Goal: Task Accomplishment & Management: Complete application form

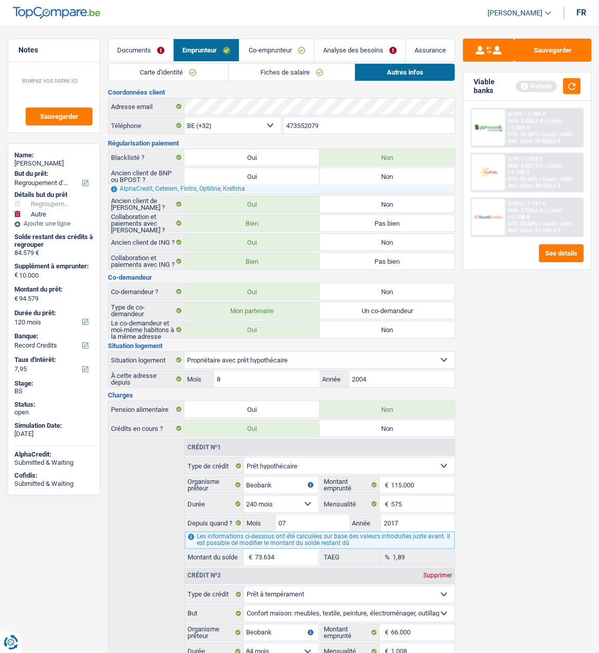
select select "refinancing"
select select "other"
select select "120"
select select "record credits"
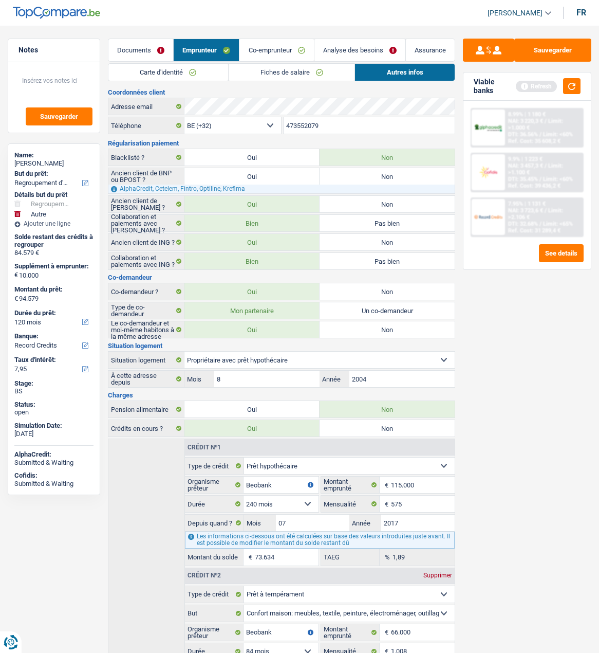
select select "32"
select select "ownerWithMortgage"
select select "mortgage"
select select "240"
select select "personalLoan"
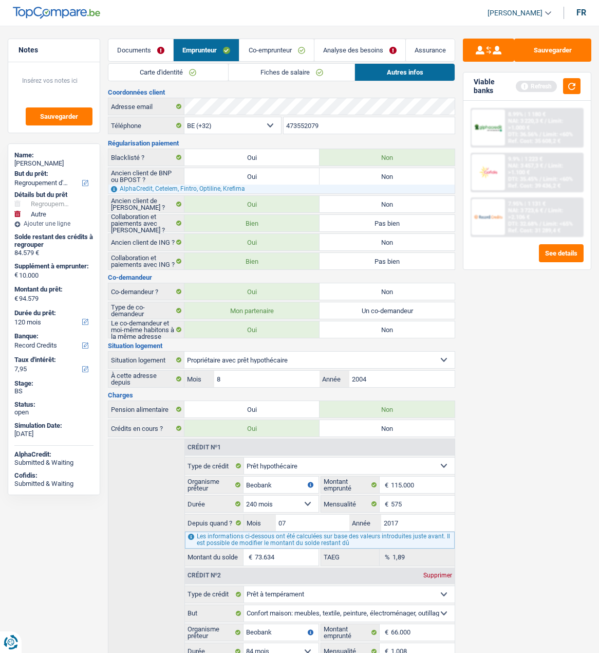
select select "homeFurnishingOrRelocation"
select select "84"
select select "carLoan"
select select "60"
select select "cardOrCredit"
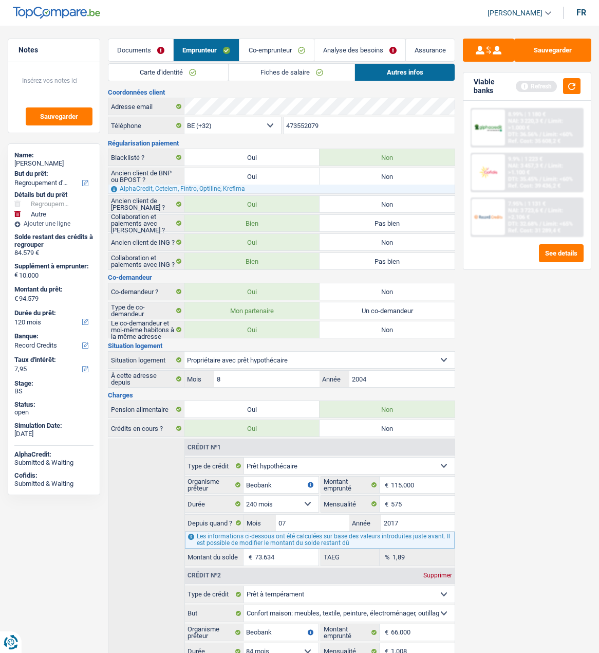
select select "cardOrCredit"
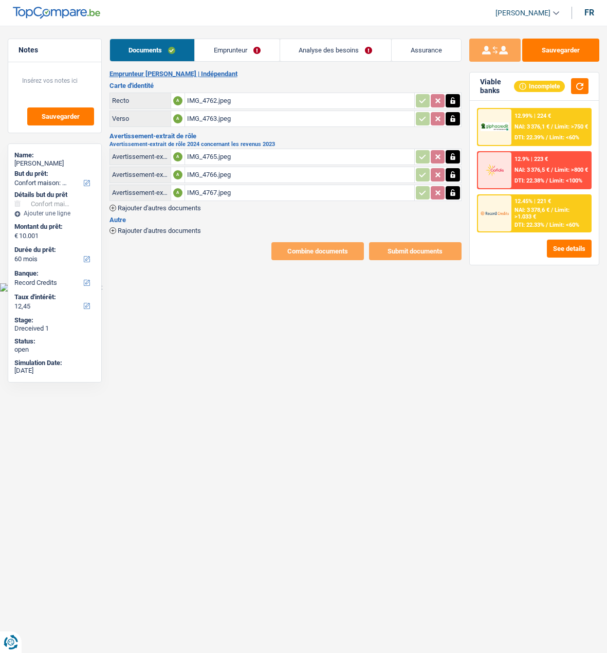
select select "household"
select select "60"
select select "record credits"
click at [238, 54] on link "Emprunteur" at bounding box center [237, 50] width 85 height 22
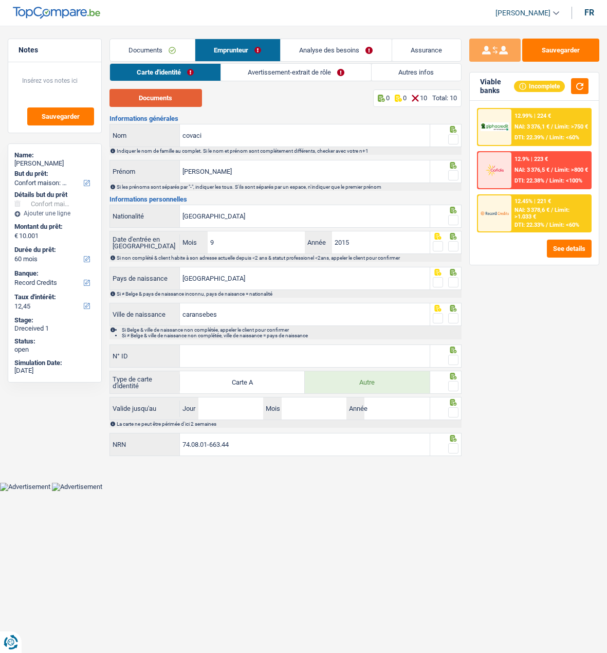
click at [181, 101] on button "Documents" at bounding box center [155, 98] width 93 height 18
click at [455, 136] on span at bounding box center [453, 139] width 10 height 10
click at [0, 0] on input "radio" at bounding box center [0, 0] width 0 height 0
click at [456, 171] on span at bounding box center [453, 175] width 10 height 10
click at [0, 0] on input "radio" at bounding box center [0, 0] width 0 height 0
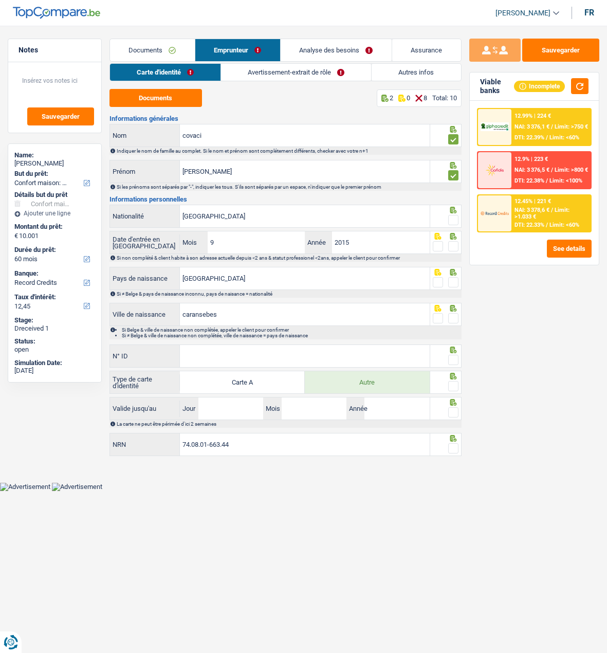
click at [454, 215] on span at bounding box center [453, 220] width 10 height 10
click at [0, 0] on input "radio" at bounding box center [0, 0] width 0 height 0
click at [453, 251] on div at bounding box center [445, 242] width 31 height 23
drag, startPoint x: 456, startPoint y: 245, endPoint x: 456, endPoint y: 264, distance: 19.0
click at [456, 248] on span at bounding box center [453, 246] width 10 height 10
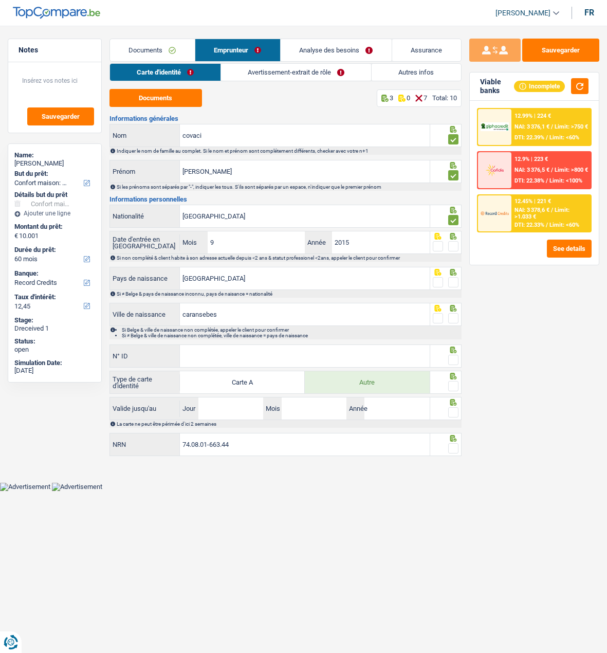
click at [0, 0] on input "radio" at bounding box center [0, 0] width 0 height 0
click at [456, 281] on span at bounding box center [453, 282] width 10 height 10
click at [0, 0] on input "radio" at bounding box center [0, 0] width 0 height 0
drag, startPoint x: 450, startPoint y: 315, endPoint x: 449, endPoint y: 323, distance: 8.9
click at [450, 318] on span at bounding box center [453, 318] width 10 height 10
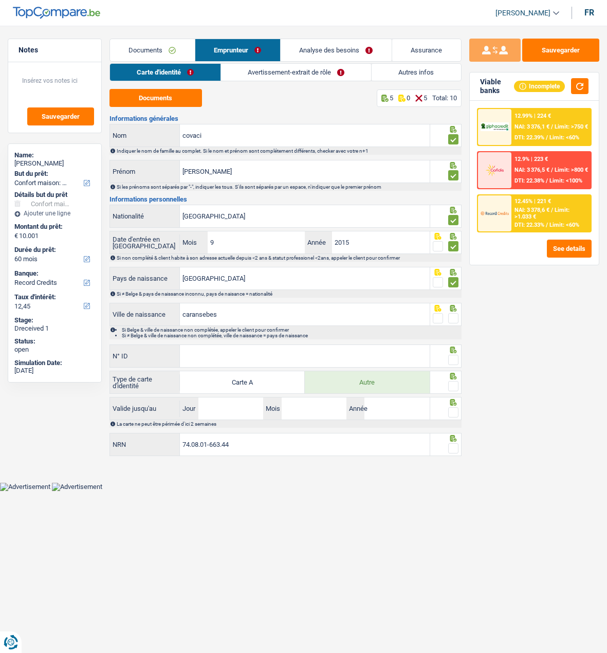
click at [0, 0] on input "radio" at bounding box center [0, 0] width 0 height 0
click at [367, 357] on input "N° ID" at bounding box center [304, 356] width 249 height 22
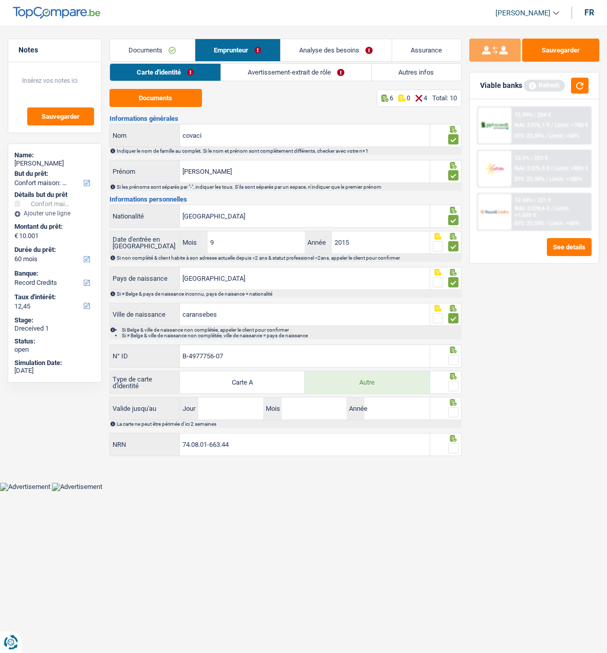
type input "B-4977756-07"
click at [456, 356] on span at bounding box center [453, 360] width 10 height 10
click at [0, 0] on input "radio" at bounding box center [0, 0] width 0 height 0
drag, startPoint x: 452, startPoint y: 382, endPoint x: 298, endPoint y: 418, distance: 158.4
click at [445, 388] on fieldset at bounding box center [446, 386] width 26 height 13
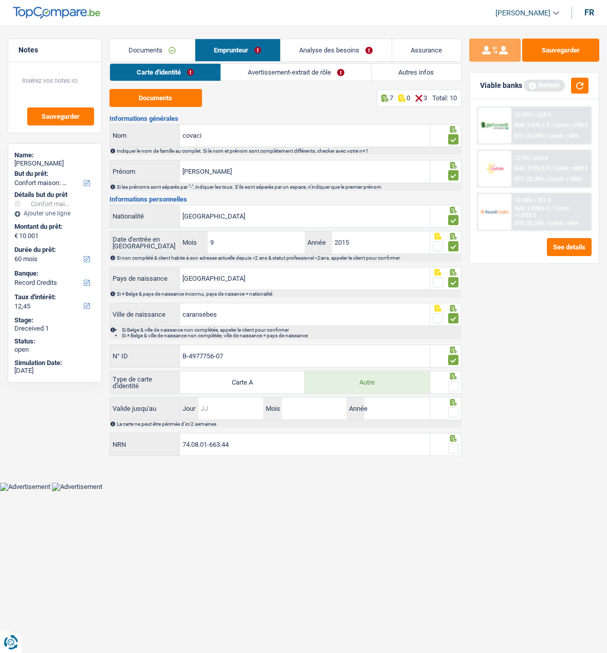
click at [215, 407] on input "Jour" at bounding box center [230, 408] width 65 height 22
click at [454, 384] on span at bounding box center [453, 386] width 10 height 10
click at [0, 0] on input "radio" at bounding box center [0, 0] width 0 height 0
click at [217, 407] on input "Jour" at bounding box center [230, 408] width 65 height 22
type input "31"
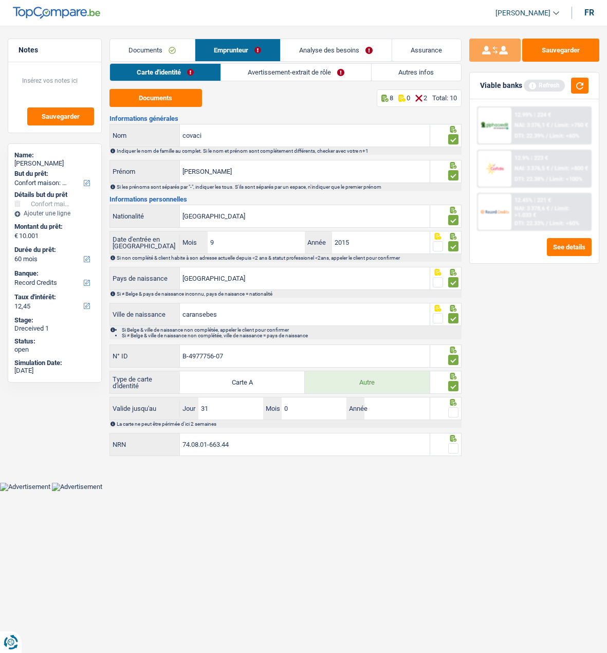
type input "05"
type input "2027"
drag, startPoint x: 458, startPoint y: 410, endPoint x: 455, endPoint y: 422, distance: 12.6
click at [455, 410] on span at bounding box center [453, 412] width 10 height 10
click at [0, 0] on input "radio" at bounding box center [0, 0] width 0 height 0
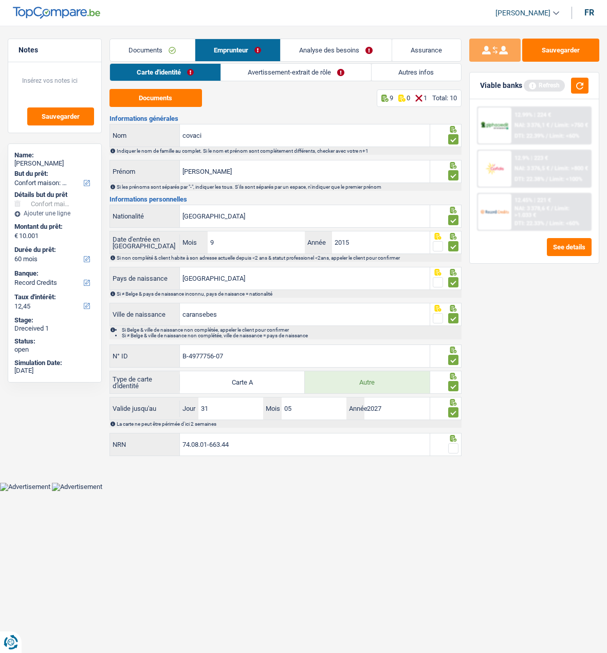
drag, startPoint x: 454, startPoint y: 446, endPoint x: 450, endPoint y: 451, distance: 7.0
click at [454, 446] on span at bounding box center [453, 448] width 10 height 10
click at [0, 0] on input "radio" at bounding box center [0, 0] width 0 height 0
click at [303, 73] on link "Avertissement-extrait de rôle" at bounding box center [297, 72] width 150 height 17
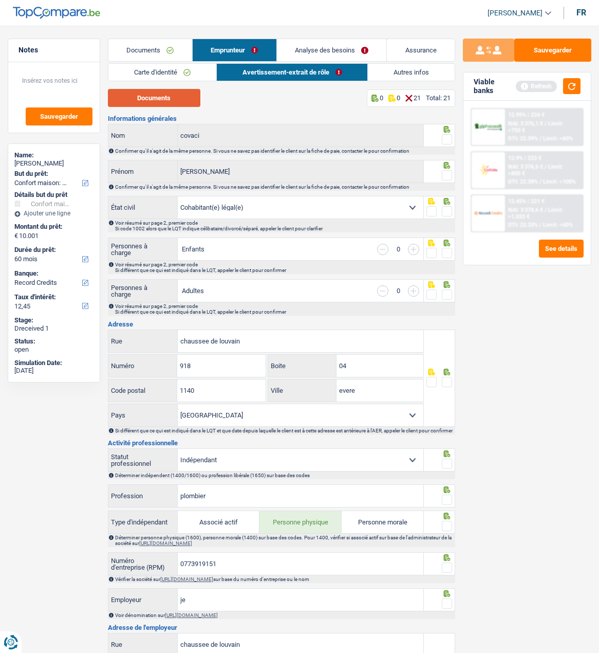
click at [156, 94] on button "Documents" at bounding box center [154, 98] width 93 height 18
click at [444, 141] on span at bounding box center [447, 139] width 10 height 10
click at [0, 0] on input "radio" at bounding box center [0, 0] width 0 height 0
click at [447, 169] on div at bounding box center [447, 175] width 10 height 13
click at [450, 172] on span at bounding box center [447, 175] width 10 height 10
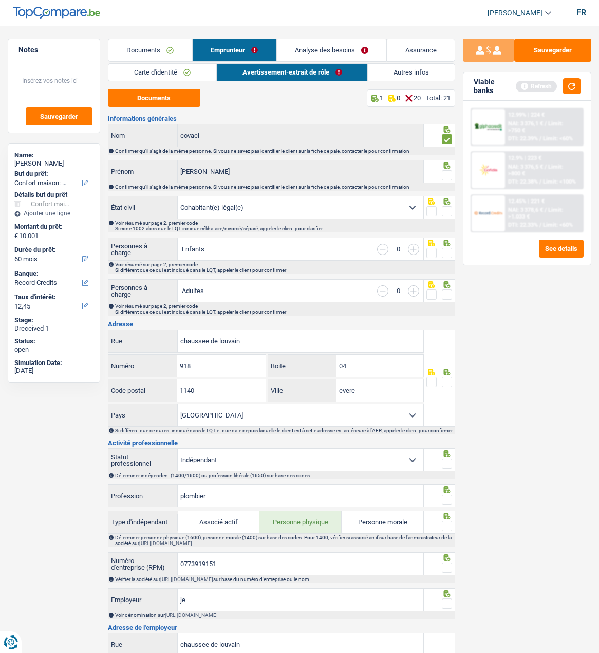
click at [0, 0] on input "radio" at bounding box center [0, 0] width 0 height 0
click at [450, 210] on span at bounding box center [447, 211] width 10 height 10
click at [0, 0] on input "radio" at bounding box center [0, 0] width 0 height 0
click at [447, 248] on span at bounding box center [447, 253] width 10 height 10
click at [0, 0] on input "radio" at bounding box center [0, 0] width 0 height 0
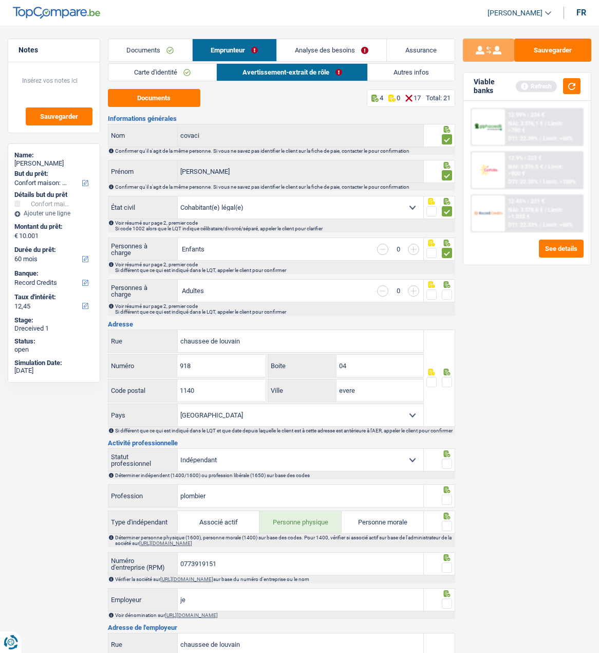
click at [446, 295] on span at bounding box center [447, 294] width 10 height 10
click at [0, 0] on input "radio" at bounding box center [0, 0] width 0 height 0
click at [451, 379] on span at bounding box center [447, 382] width 10 height 10
click at [0, 0] on input "radio" at bounding box center [0, 0] width 0 height 0
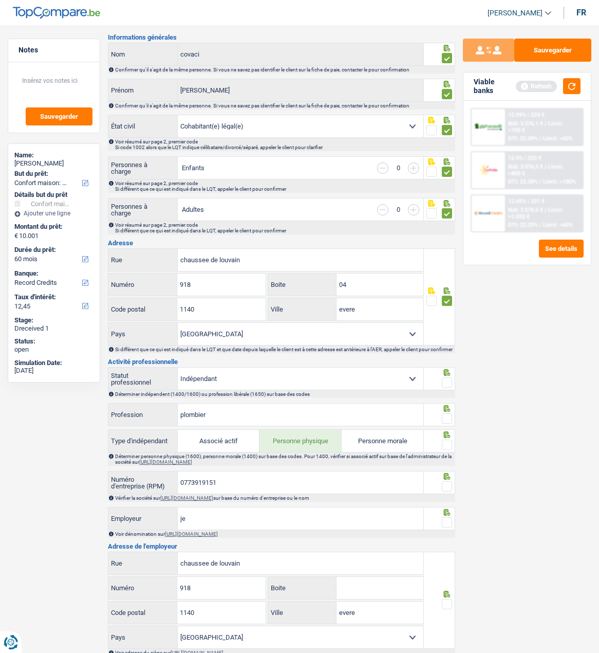
scroll to position [154, 0]
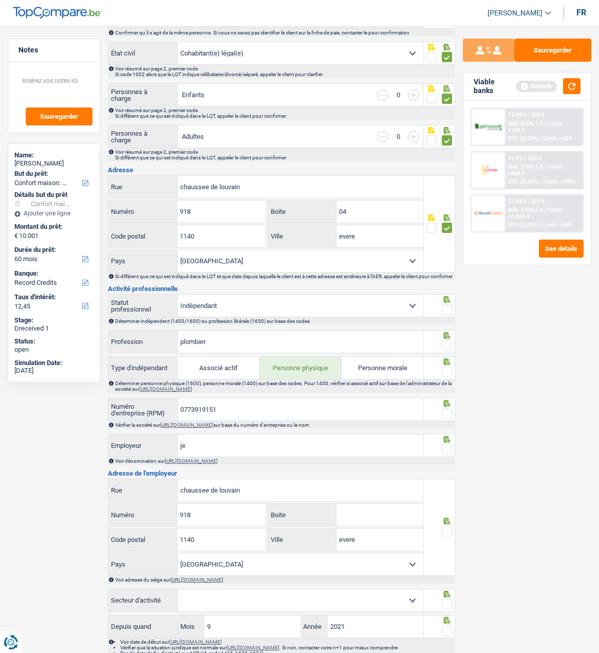
click at [444, 310] on span at bounding box center [447, 309] width 10 height 10
click at [0, 0] on input "radio" at bounding box center [0, 0] width 0 height 0
click at [451, 346] on span at bounding box center [447, 345] width 10 height 10
click at [0, 0] on input "radio" at bounding box center [0, 0] width 0 height 0
click at [231, 412] on input "0773919151" at bounding box center [301, 409] width 246 height 22
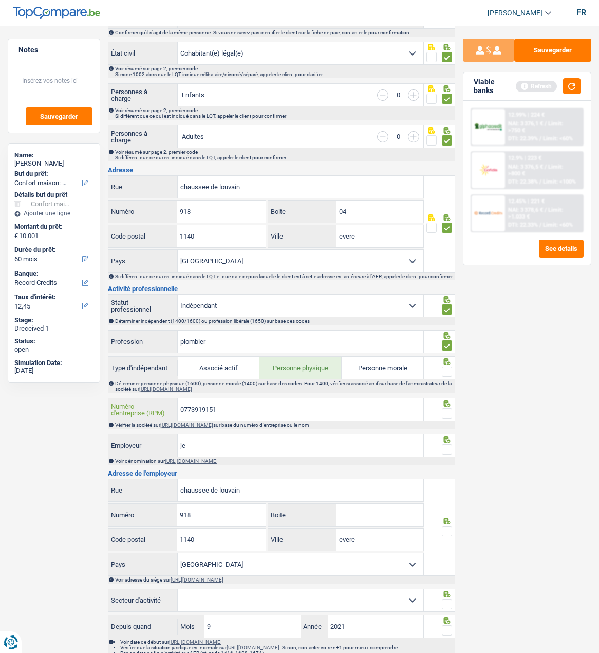
click at [232, 415] on input "0773919151" at bounding box center [301, 409] width 246 height 22
click at [233, 344] on input "plombier" at bounding box center [301, 342] width 246 height 22
drag, startPoint x: 233, startPoint y: 344, endPoint x: 129, endPoint y: 351, distance: 105.0
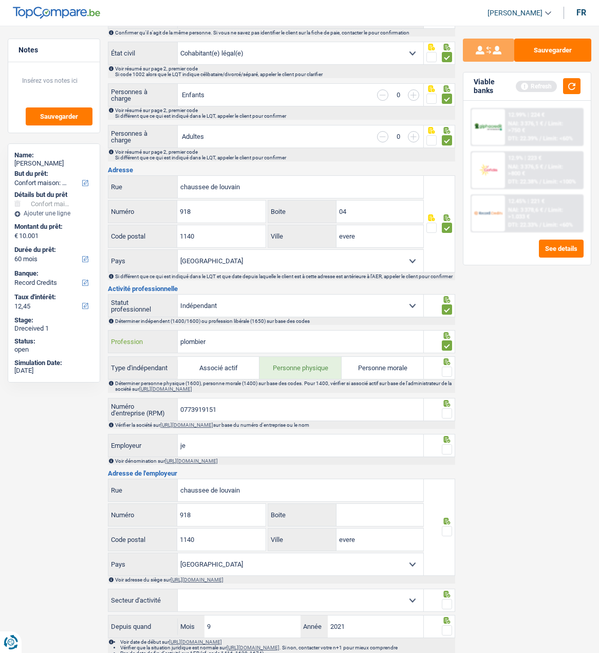
click at [129, 351] on div "plombier Profession" at bounding box center [265, 342] width 315 height 22
type input "Gérant"
drag, startPoint x: 226, startPoint y: 447, endPoint x: 118, endPoint y: 423, distance: 111.1
click at [124, 441] on div "je Employeur" at bounding box center [265, 445] width 315 height 22
click at [252, 446] on input "Employeur" at bounding box center [301, 445] width 246 height 22
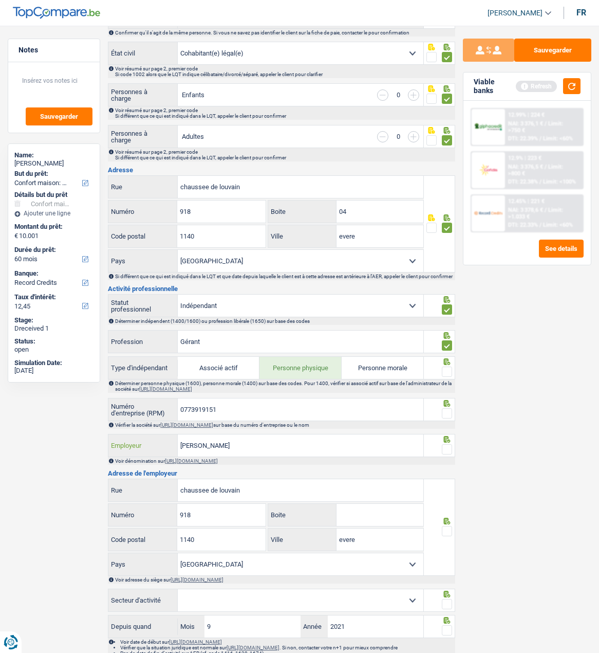
type input "Covaci Dumitru"
click at [449, 448] on span at bounding box center [447, 449] width 10 height 10
click at [0, 0] on input "radio" at bounding box center [0, 0] width 0 height 0
click at [447, 416] on span at bounding box center [447, 413] width 10 height 10
click at [0, 0] on input "radio" at bounding box center [0, 0] width 0 height 0
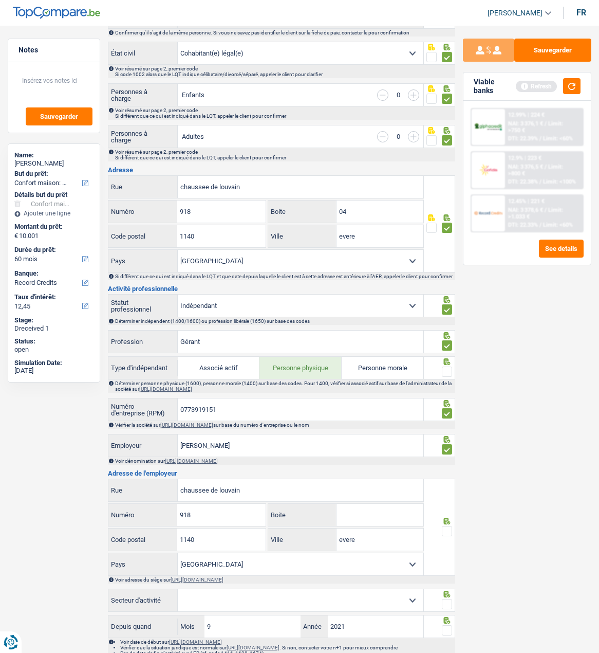
click at [446, 371] on span at bounding box center [447, 372] width 10 height 10
click at [0, 0] on input "radio" at bounding box center [0, 0] width 0 height 0
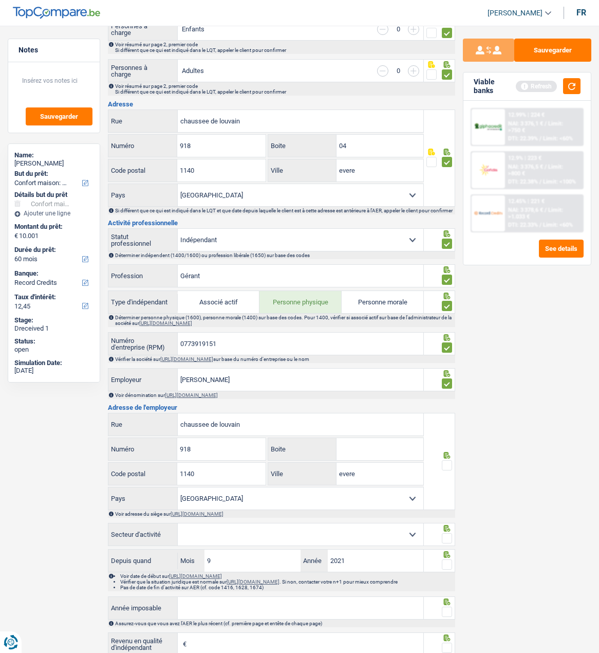
scroll to position [257, 0]
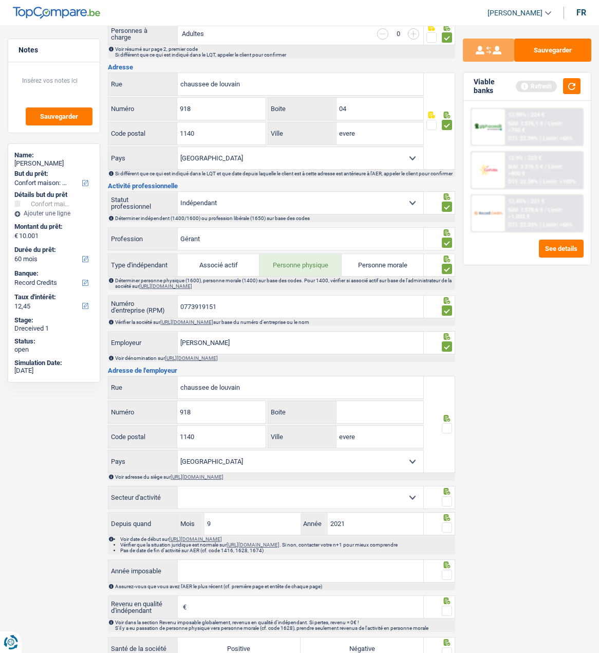
click at [447, 432] on span at bounding box center [447, 428] width 10 height 10
click at [0, 0] on input "radio" at bounding box center [0, 0] width 0 height 0
click at [376, 504] on select "Agriculture/Pêche Industrie Horeca Courier/Fitness/Taxi Construction Banques/As…" at bounding box center [301, 497] width 246 height 22
select select "construction"
click at [178, 490] on select "Agriculture/Pêche Industrie Horeca Courier/Fitness/Taxi Construction Banques/As…" at bounding box center [301, 497] width 246 height 22
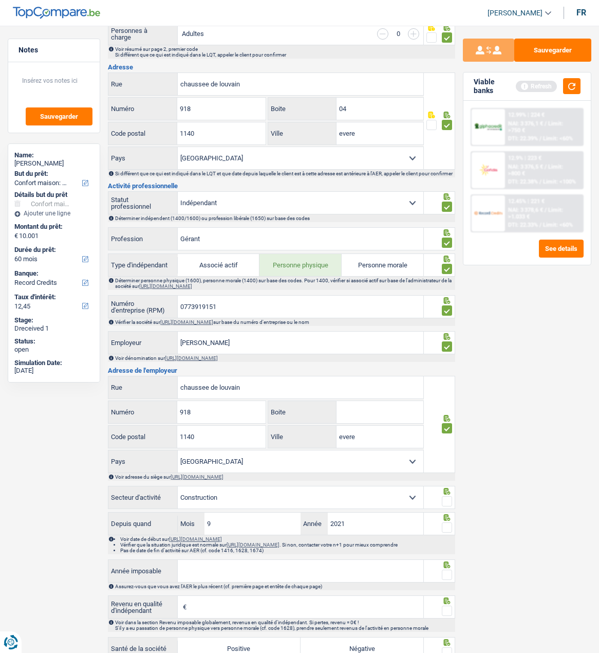
click at [443, 503] on span at bounding box center [447, 501] width 10 height 10
click at [0, 0] on input "radio" at bounding box center [0, 0] width 0 height 0
click at [443, 528] on span at bounding box center [447, 527] width 10 height 10
click at [0, 0] on input "radio" at bounding box center [0, 0] width 0 height 0
click at [254, 531] on input "9" at bounding box center [253, 524] width 96 height 22
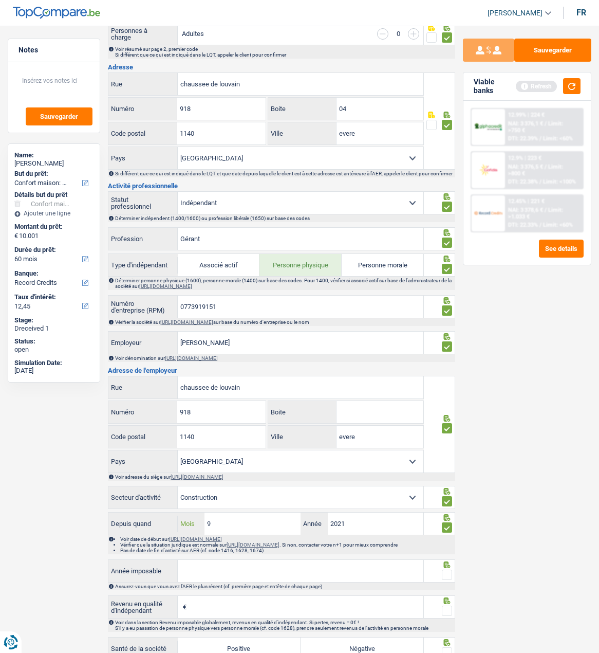
drag, startPoint x: 254, startPoint y: 529, endPoint x: 438, endPoint y: 508, distance: 185.2
click at [247, 528] on input "9" at bounding box center [253, 524] width 96 height 22
type input "2"
type input "03"
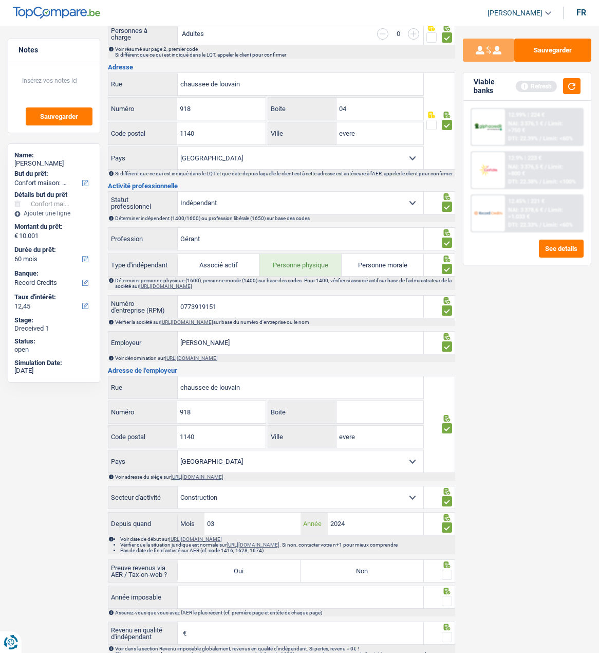
type input "2024"
drag, startPoint x: 232, startPoint y: 530, endPoint x: 118, endPoint y: 516, distance: 114.5
click at [118, 516] on div "Depuis quand 03 Mois / 2024 Année" at bounding box center [265, 524] width 315 height 22
type input "08"
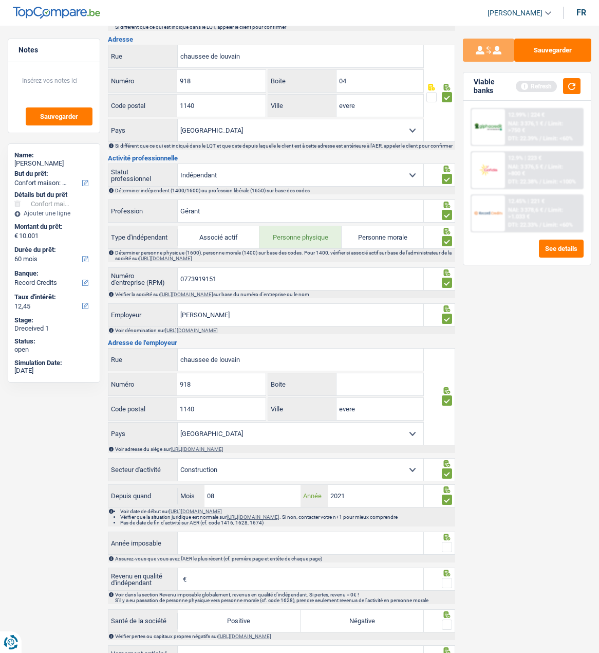
scroll to position [308, 0]
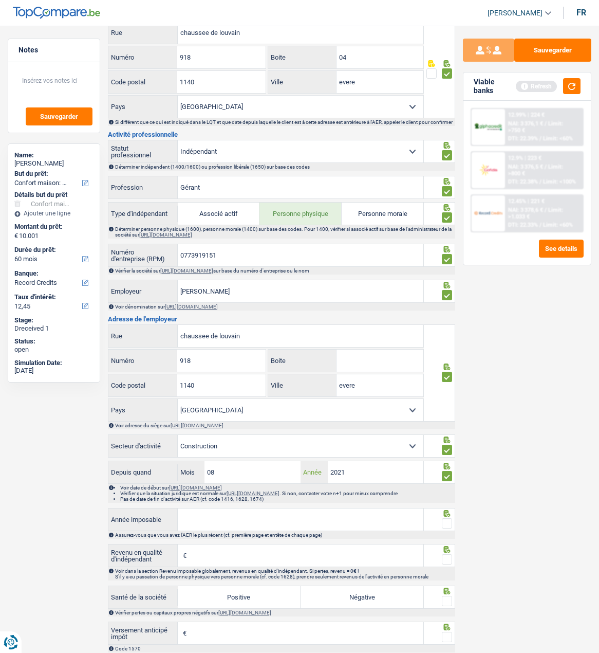
type input "2021"
click at [232, 531] on input "Année imposable" at bounding box center [301, 519] width 246 height 22
type input "2023"
click at [443, 528] on span at bounding box center [447, 523] width 10 height 10
click at [0, 0] on input "radio" at bounding box center [0, 0] width 0 height 0
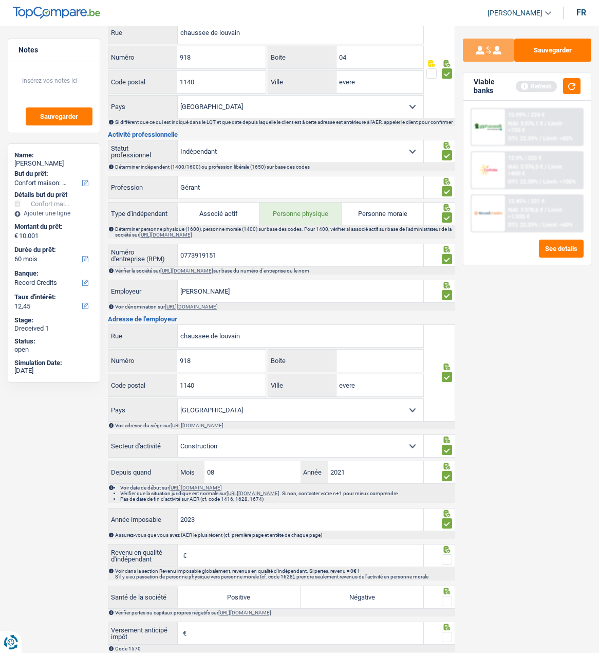
click at [319, 563] on input "Revenu en qualité d'indépendant" at bounding box center [306, 555] width 234 height 22
type input "37.287"
click at [451, 564] on span at bounding box center [447, 559] width 10 height 10
click at [0, 0] on input "radio" at bounding box center [0, 0] width 0 height 0
click at [251, 604] on label "Positive" at bounding box center [239, 597] width 123 height 22
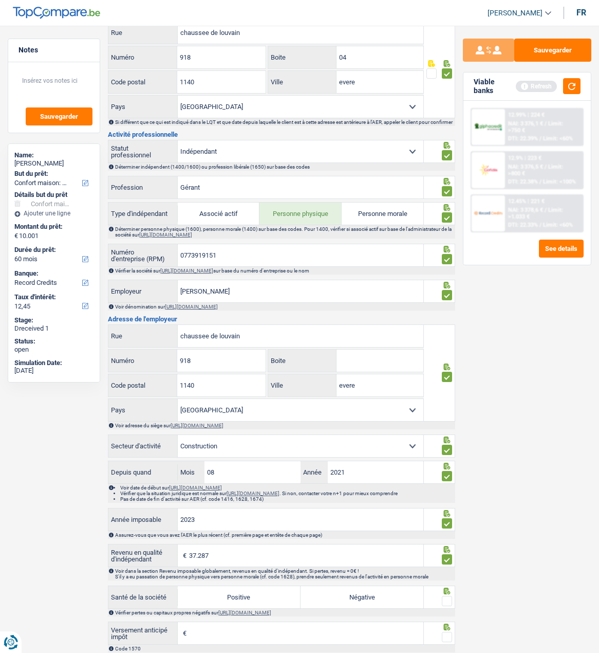
click at [251, 604] on input "Positive" at bounding box center [239, 597] width 123 height 22
radio input "true"
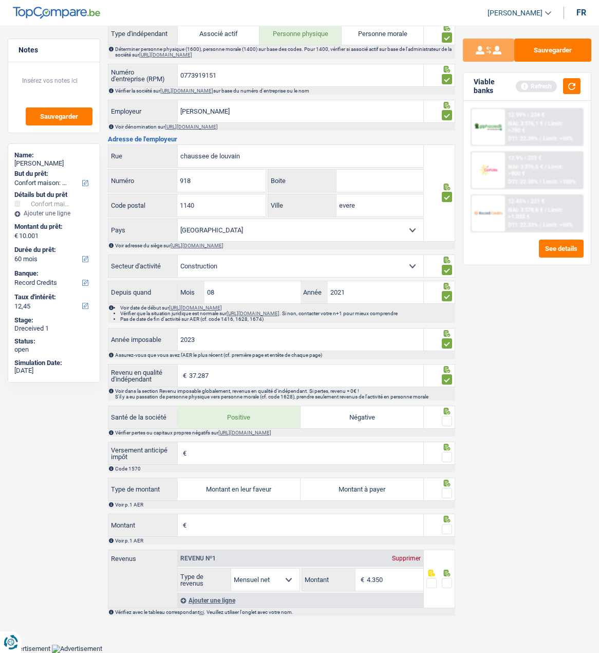
scroll to position [497, 0]
click at [444, 416] on div at bounding box center [447, 421] width 10 height 13
click at [446, 422] on span at bounding box center [447, 421] width 10 height 10
click at [0, 0] on input "radio" at bounding box center [0, 0] width 0 height 0
click at [442, 459] on span at bounding box center [447, 457] width 10 height 10
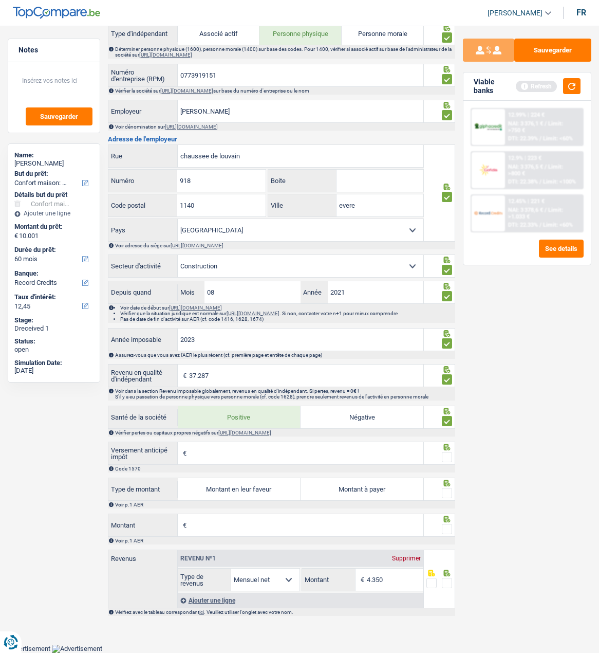
click at [0, 0] on input "radio" at bounding box center [0, 0] width 0 height 0
click at [373, 491] on label "Montant à payer" at bounding box center [362, 489] width 123 height 22
click at [373, 491] on input "Montant à payer" at bounding box center [362, 489] width 123 height 22
radio input "true"
type input "3.107"
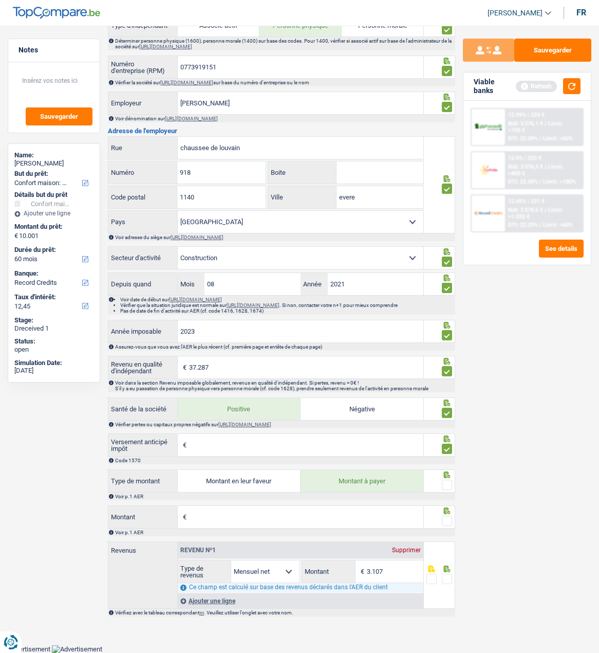
click at [443, 490] on span at bounding box center [447, 485] width 10 height 10
click at [0, 0] on input "radio" at bounding box center [0, 0] width 0 height 0
click at [272, 525] on input "Montant" at bounding box center [306, 517] width 234 height 22
type input "11.705"
type input "2.132"
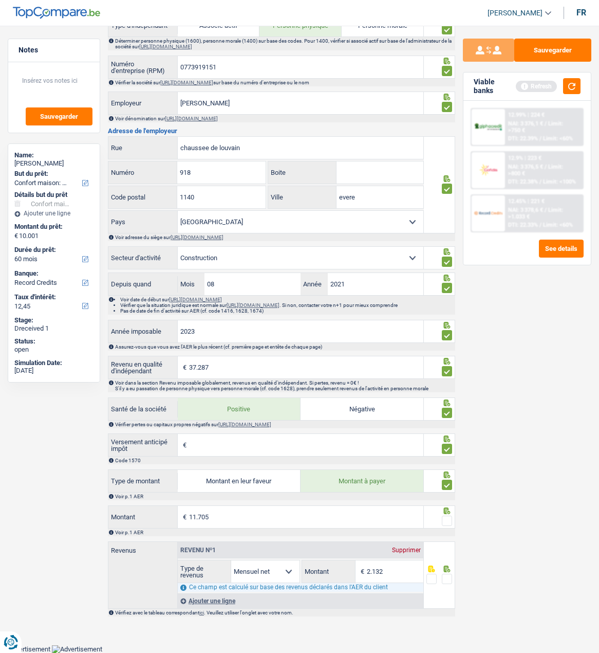
click at [451, 527] on div at bounding box center [439, 516] width 31 height 23
click at [449, 526] on span at bounding box center [447, 521] width 10 height 10
click at [0, 0] on input "radio" at bounding box center [0, 0] width 0 height 0
click at [449, 584] on span at bounding box center [447, 579] width 10 height 10
click at [0, 0] on input "radio" at bounding box center [0, 0] width 0 height 0
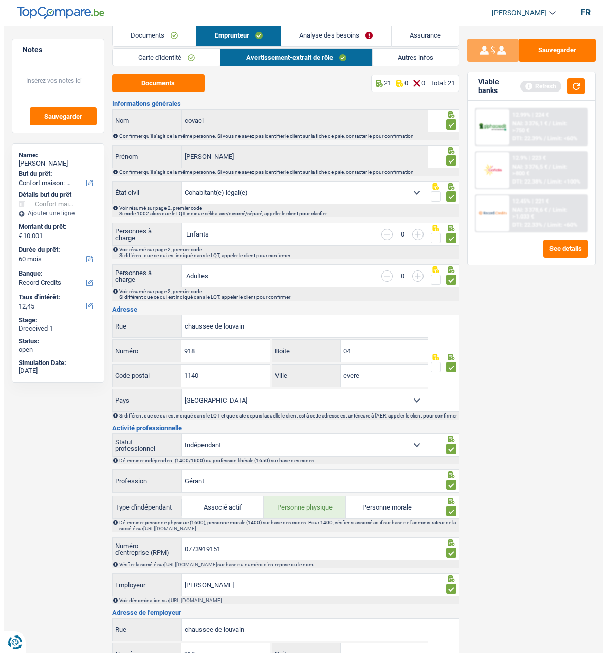
scroll to position [0, 0]
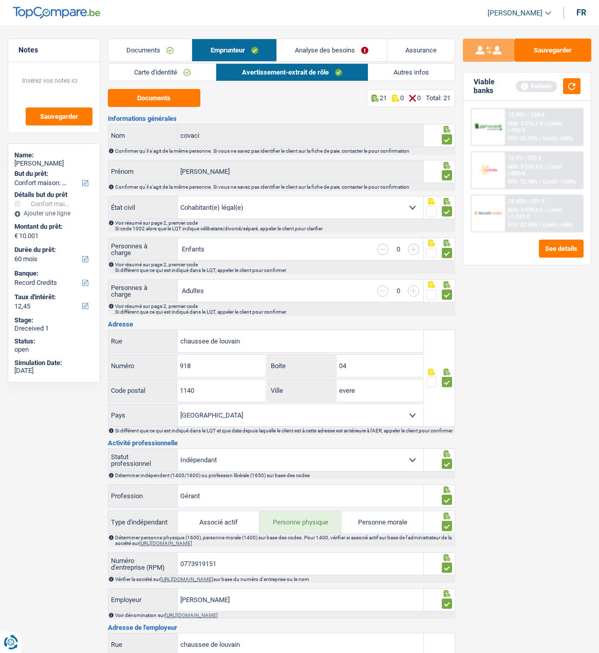
click at [400, 73] on link "Autres infos" at bounding box center [412, 72] width 86 height 17
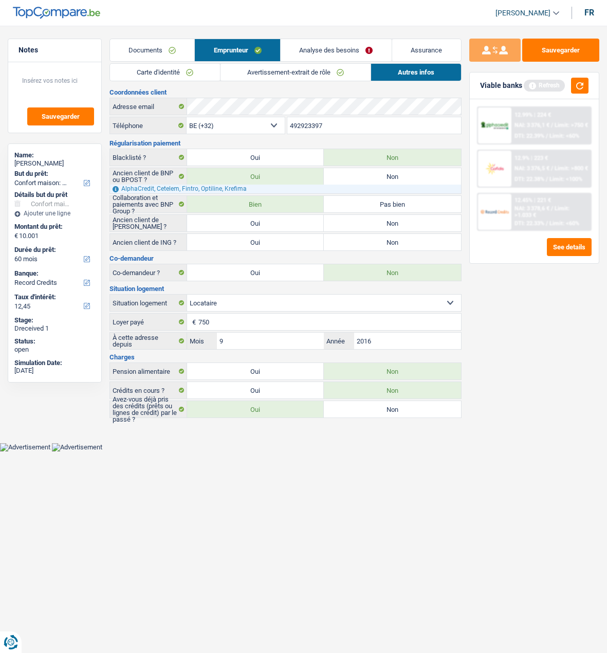
click at [322, 56] on link "Analyse des besoins" at bounding box center [336, 50] width 111 height 22
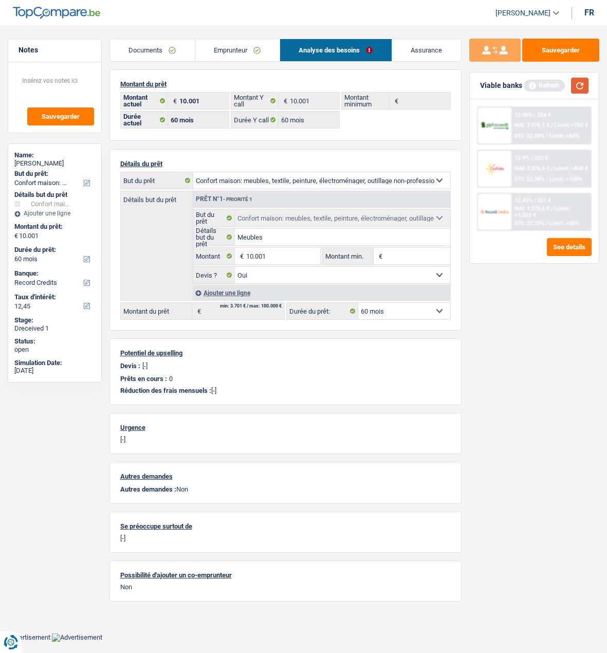
click at [580, 80] on button "button" at bounding box center [579, 86] width 17 height 16
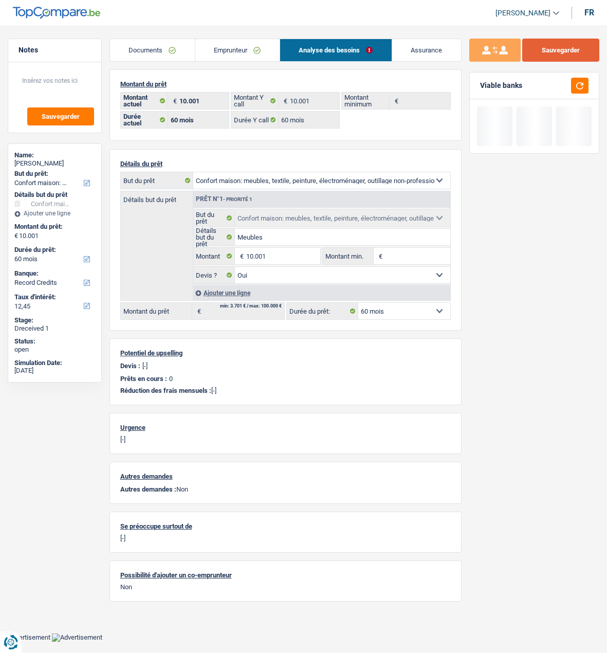
click at [547, 52] on button "Sauvegarder" at bounding box center [560, 50] width 77 height 23
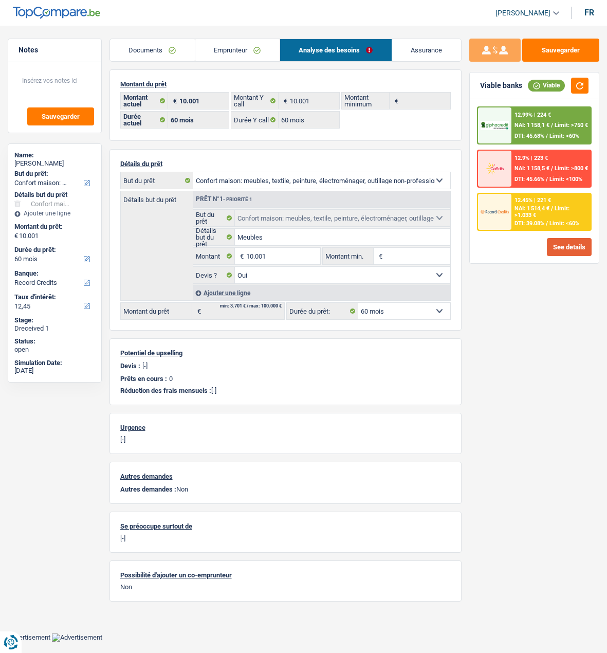
click at [569, 247] on button "See details" at bounding box center [569, 247] width 45 height 18
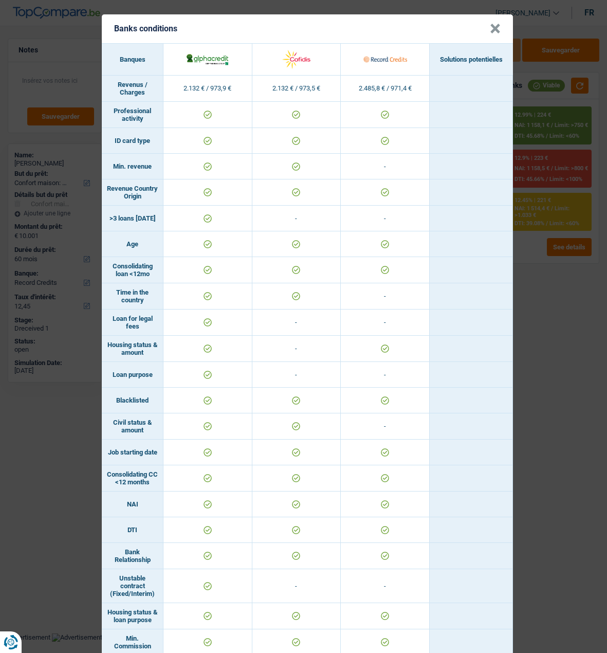
click at [493, 26] on button "×" at bounding box center [495, 29] width 11 height 10
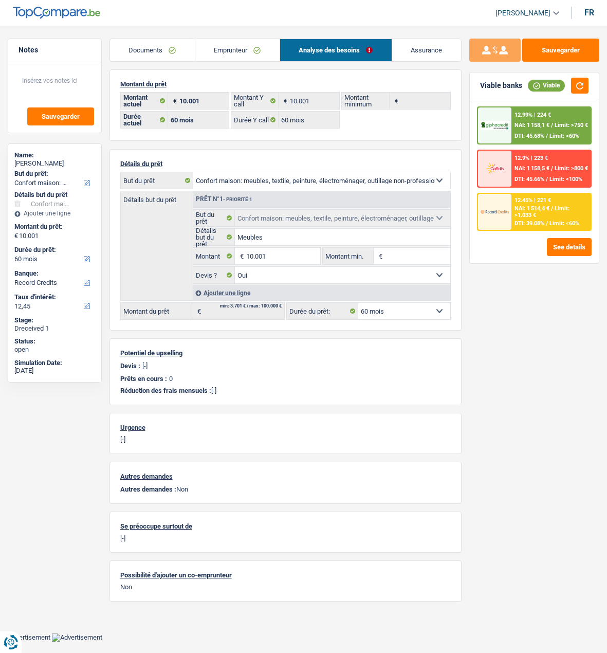
click at [537, 121] on div "12.99% | 224 € NAI: 1 158,1 € / Limit: >750 € DTI: 45.68% / Limit: <60%" at bounding box center [550, 125] width 79 height 36
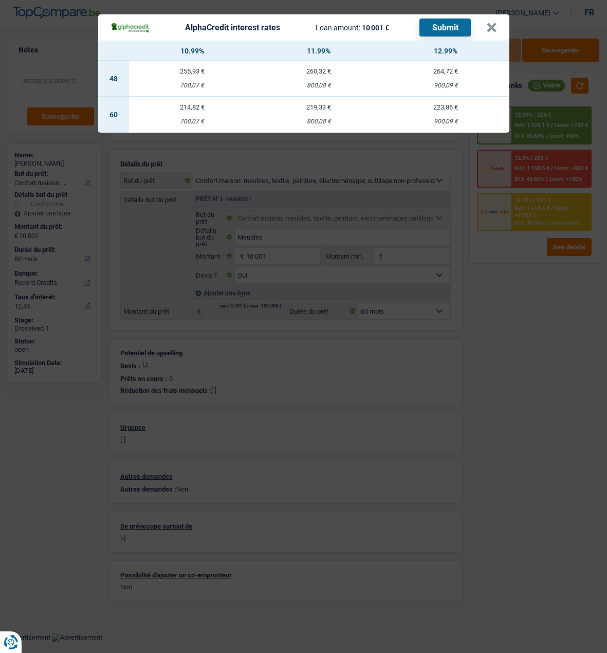
click at [198, 104] on div "214,82 €" at bounding box center [192, 107] width 127 height 7
select select "alphacredit"
type input "10,99"
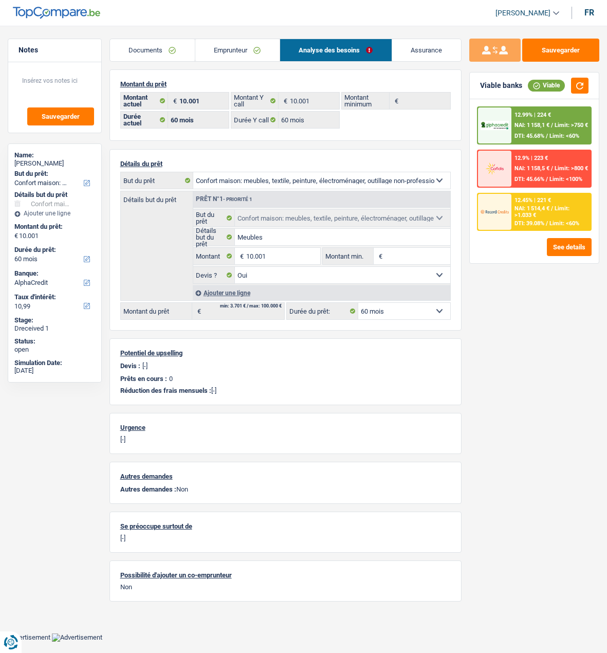
click at [545, 115] on div "12.99% | 224 € NAI: 1 158,1 € / Limit: >750 € DTI: 45.68% / Limit: <60%" at bounding box center [550, 125] width 79 height 36
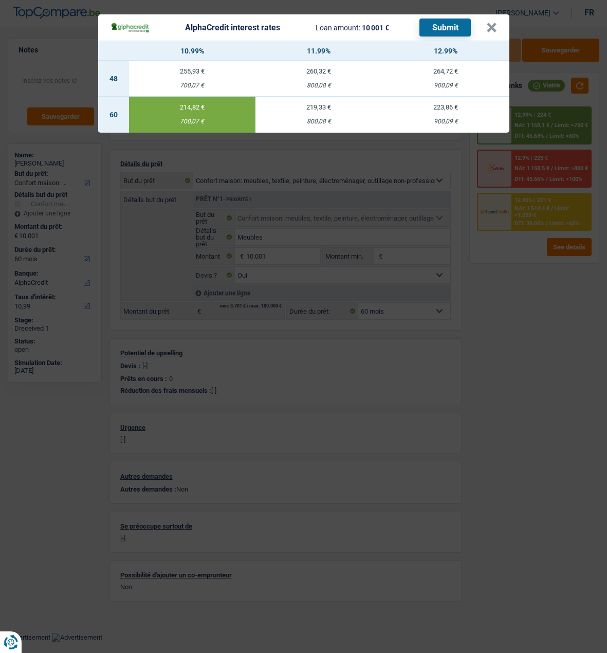
click at [451, 21] on button "Submit" at bounding box center [444, 28] width 51 height 18
click at [489, 23] on button "×" at bounding box center [491, 28] width 11 height 10
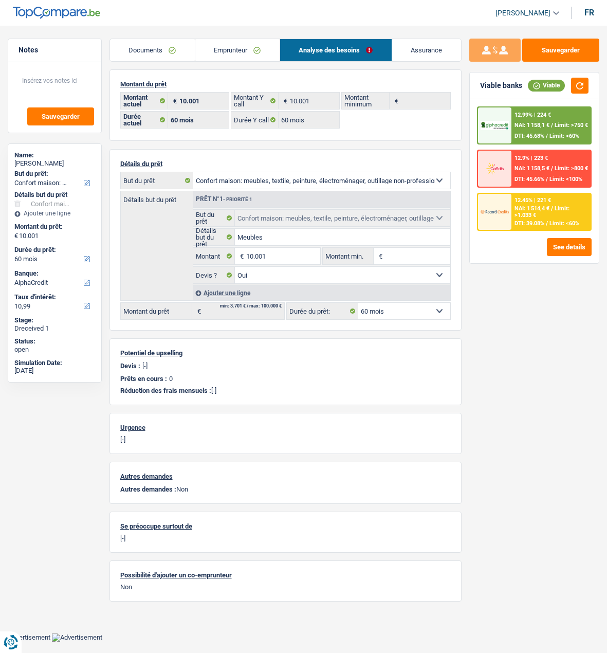
click at [559, 218] on div "12.45% | 221 € NAI: 1 514,4 € / Limit: >1.033 € DTI: 39.08% / Limit: <60%" at bounding box center [550, 212] width 79 height 36
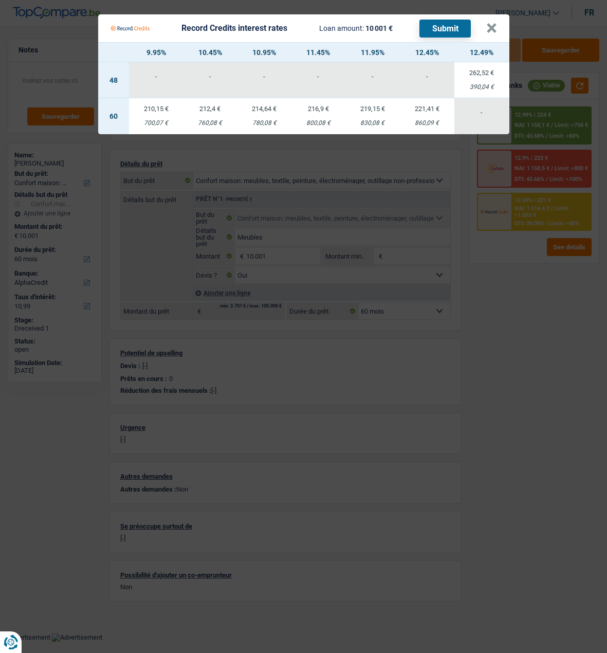
click at [214, 109] on td "212,4 € 760,08 €" at bounding box center [210, 116] width 53 height 36
select select "record credits"
type input "10,45"
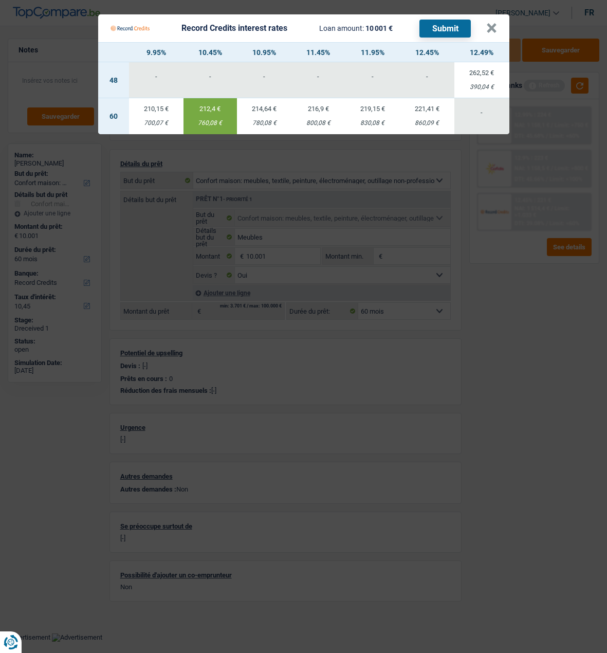
click at [461, 26] on button "Submit" at bounding box center [444, 29] width 51 height 18
click at [496, 23] on button "×" at bounding box center [491, 28] width 11 height 10
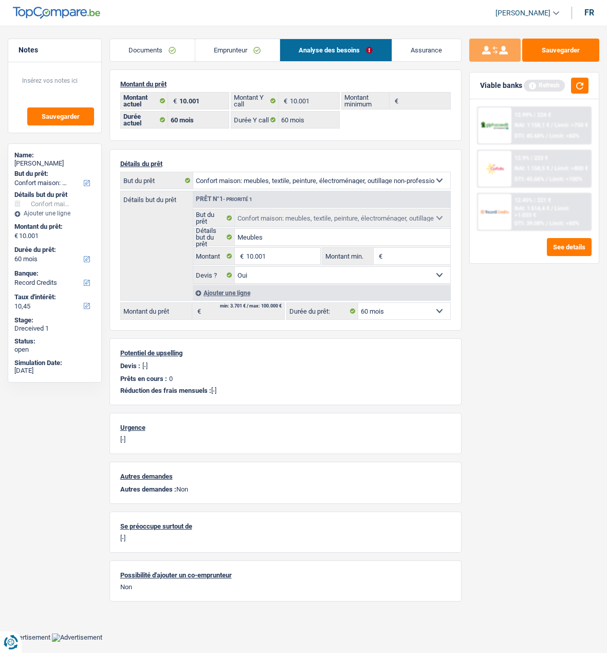
click at [253, 57] on link "Emprunteur" at bounding box center [237, 50] width 84 height 22
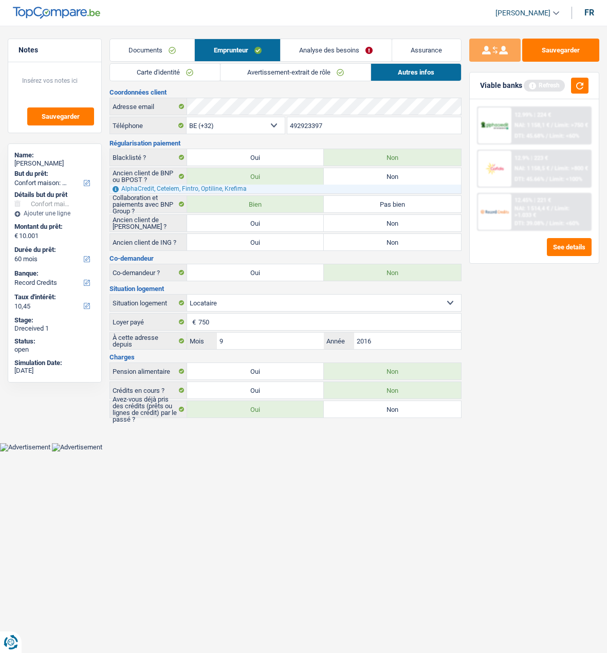
click at [282, 75] on link "Avertissement-extrait de rôle" at bounding box center [296, 72] width 150 height 17
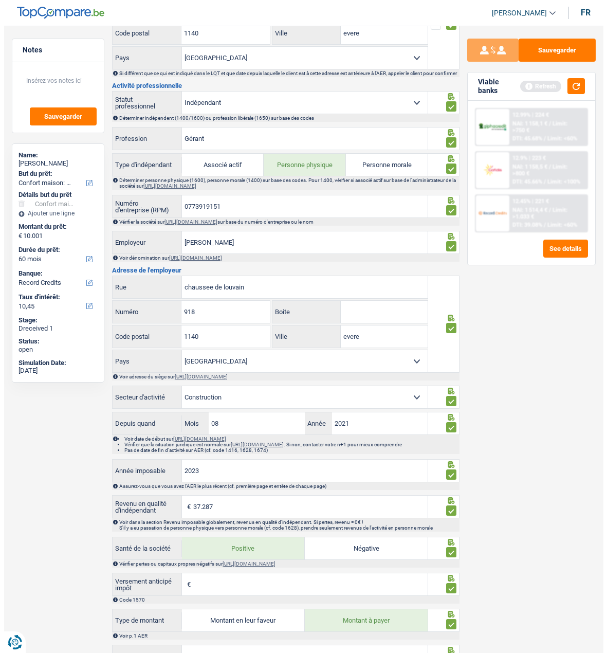
scroll to position [505, 0]
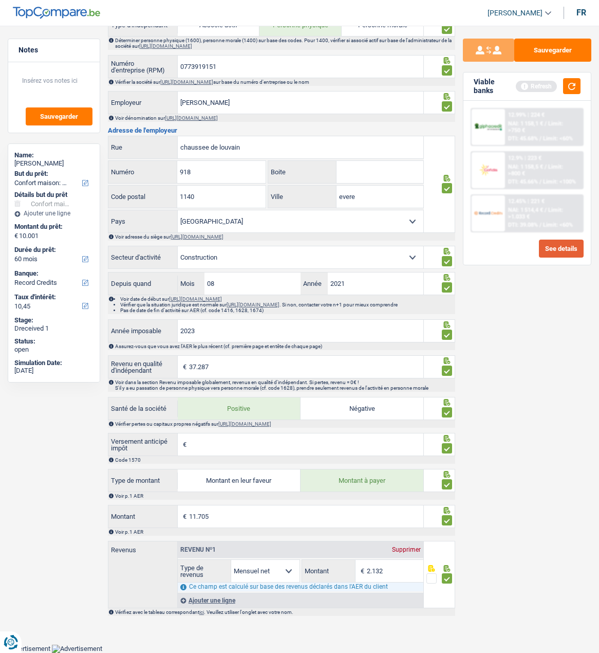
click at [559, 252] on button "See details" at bounding box center [561, 249] width 45 height 18
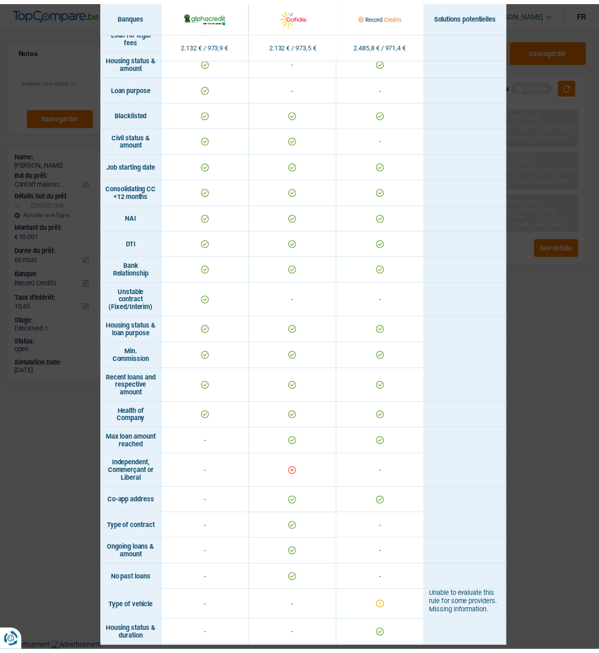
scroll to position [299, 0]
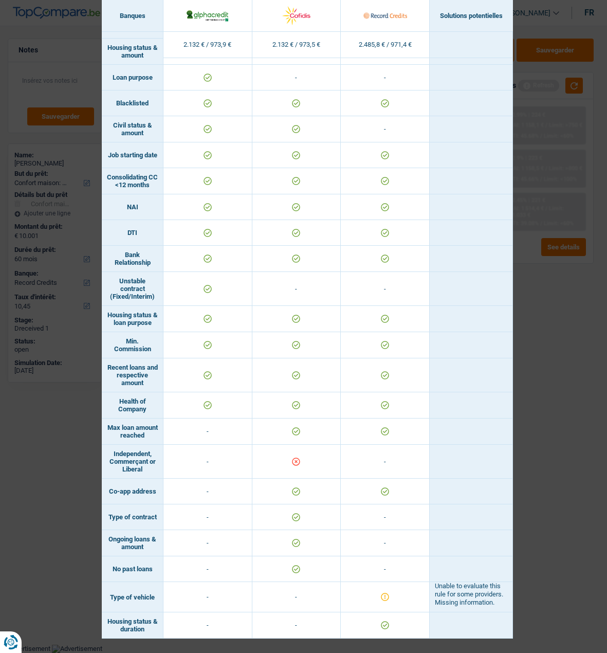
click at [528, 216] on div "Banks conditions × Banques Solutions potentielles Revenus / Charges 2.132 € / 9…" at bounding box center [303, 326] width 607 height 653
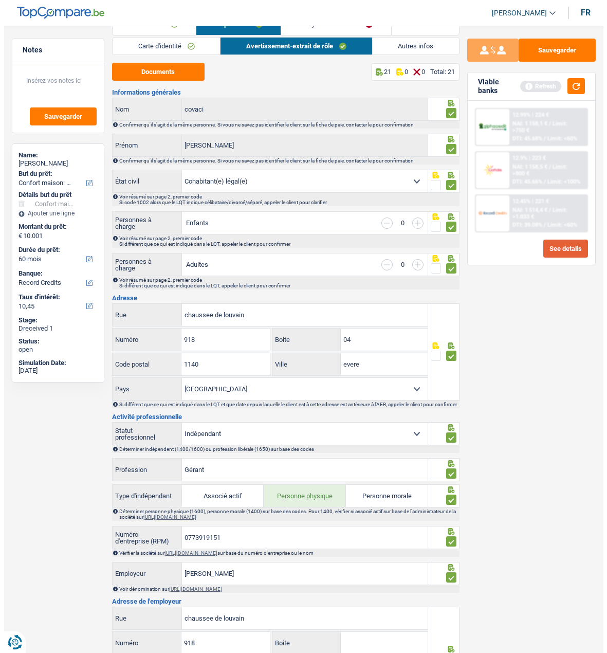
scroll to position [0, 0]
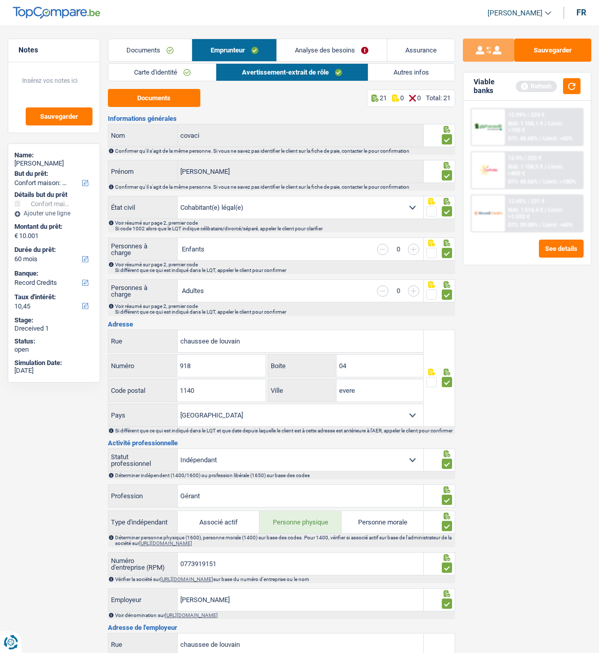
click at [154, 51] on link "Documents" at bounding box center [150, 50] width 84 height 22
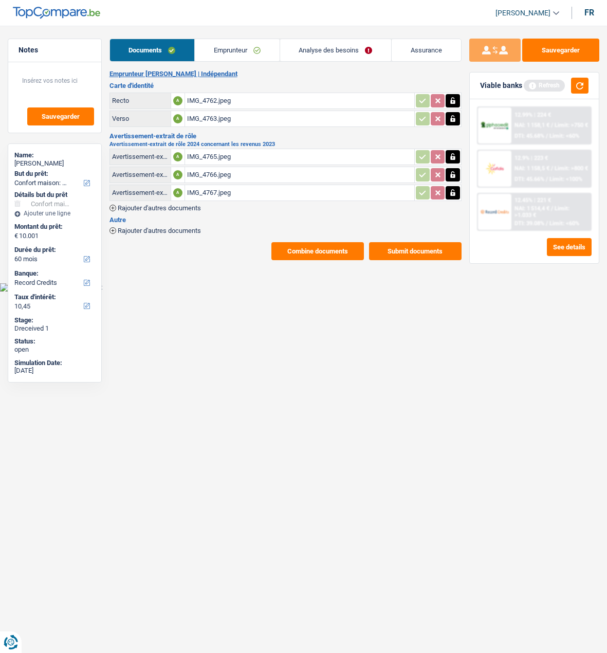
click at [338, 247] on button "Combine documents" at bounding box center [317, 251] width 93 height 18
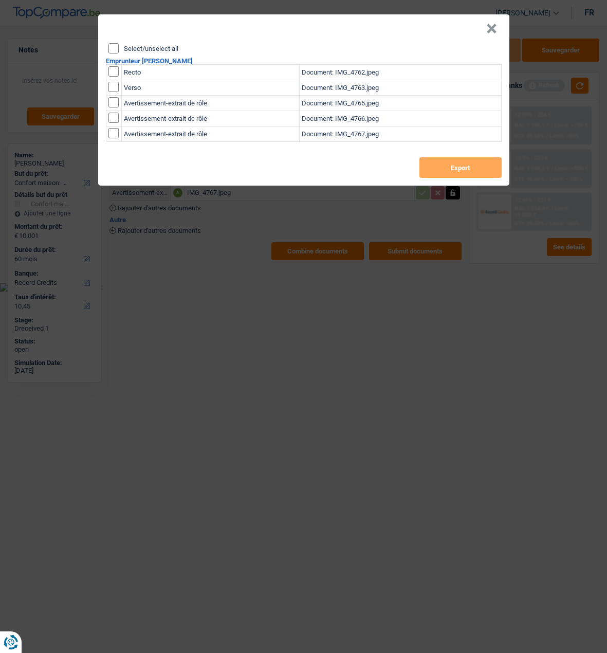
click at [114, 43] on input "Select/unselect all" at bounding box center [113, 48] width 10 height 10
checkbox input "true"
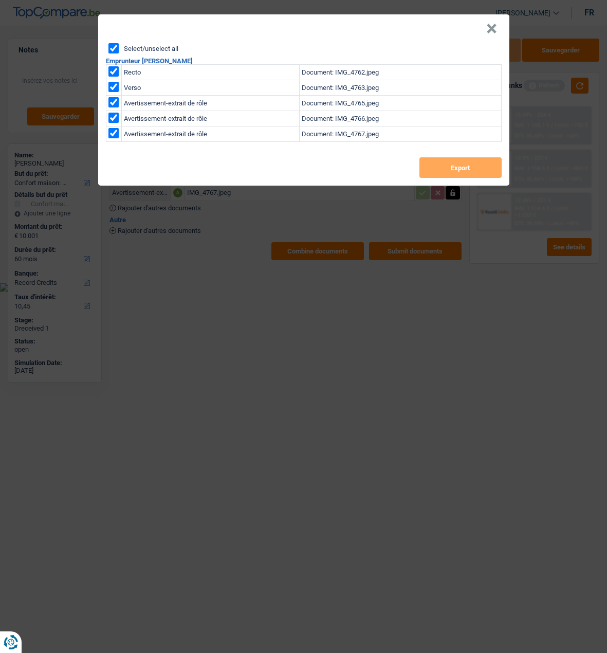
checkbox input "true"
click at [454, 157] on button "Export" at bounding box center [460, 167] width 82 height 21
drag, startPoint x: 547, startPoint y: 189, endPoint x: 513, endPoint y: 95, distance: 100.8
click at [545, 185] on div "× Select/unselect all Emprunteur Dumitru covaci Recto Document: IMG_4762.jpeg V…" at bounding box center [303, 326] width 607 height 653
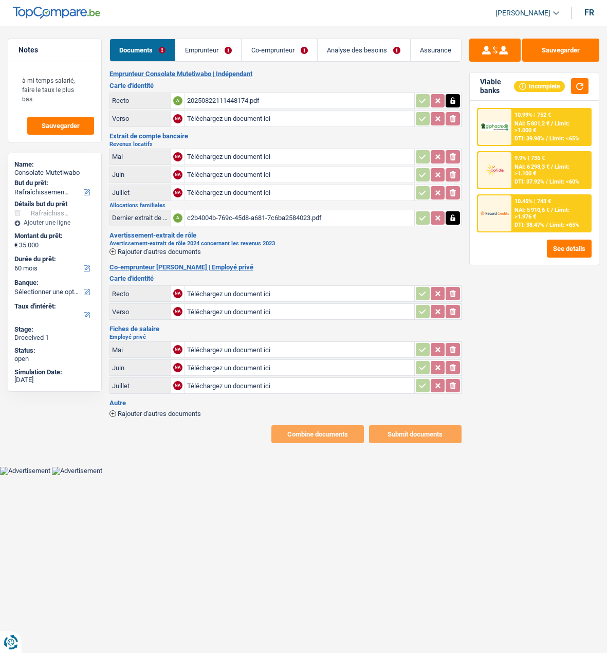
select select "houseOrGarden"
select select "60"
click at [233, 286] on input "Téléchargez un document ici" at bounding box center [299, 293] width 225 height 15
type input "C:\fakepath\jean-paul combine.pdf"
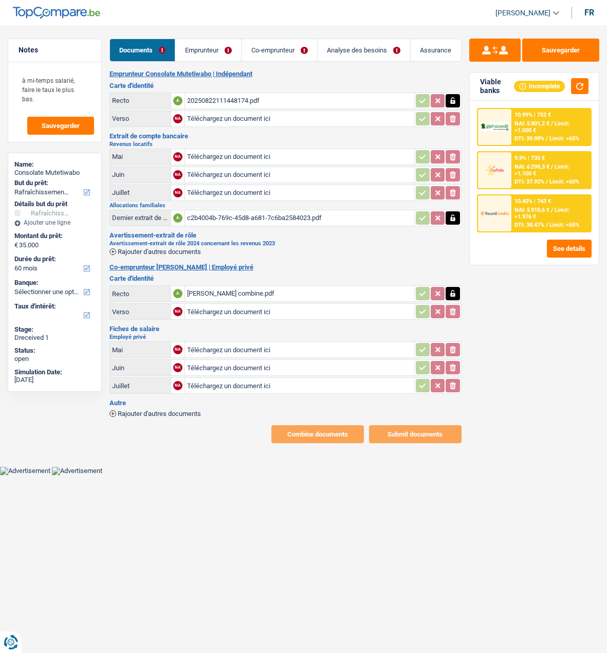
click at [243, 342] on input "Téléchargez un document ici" at bounding box center [299, 349] width 225 height 15
type input "C:\fakepath\jean-paul combine.pdf"
click at [225, 102] on div "20250822111448174.pdf" at bounding box center [299, 100] width 225 height 15
click at [130, 248] on span "Rajouter d'autres documents" at bounding box center [159, 251] width 83 height 7
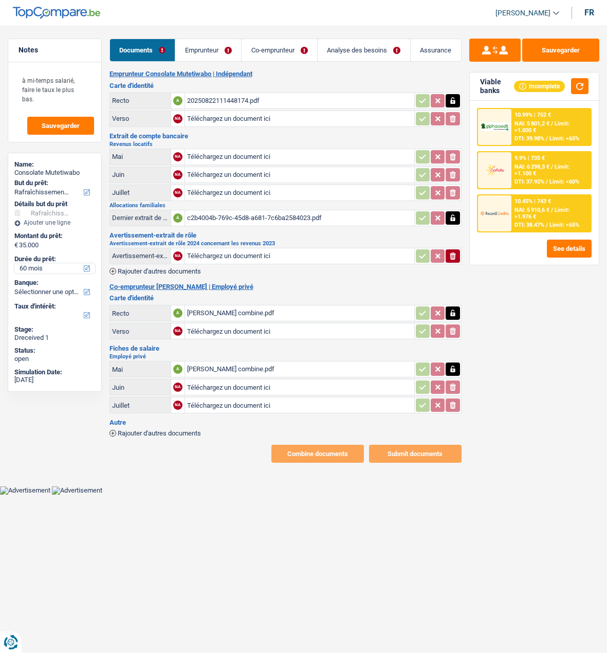
type input "C:\fakepath\20250822111325704.pdf"
click at [198, 49] on link "Emprunteur" at bounding box center [208, 50] width 66 height 22
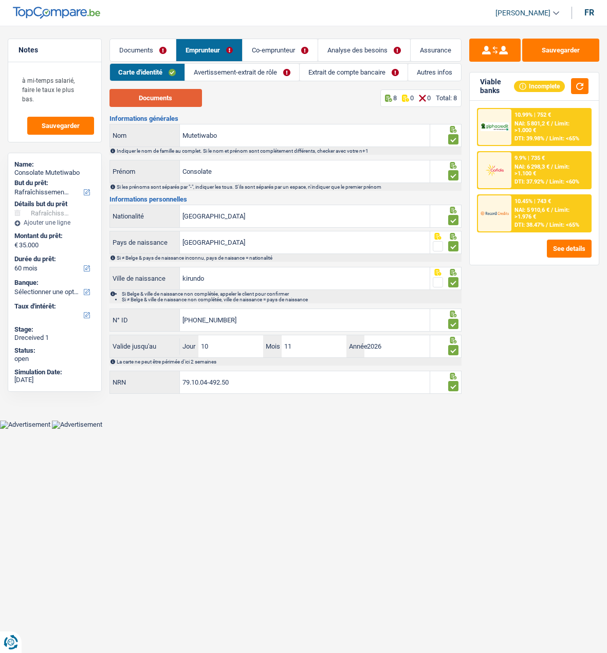
click at [172, 98] on button "Documents" at bounding box center [155, 98] width 93 height 18
click at [243, 69] on link "Avertissement-extrait de rôle" at bounding box center [242, 72] width 114 height 17
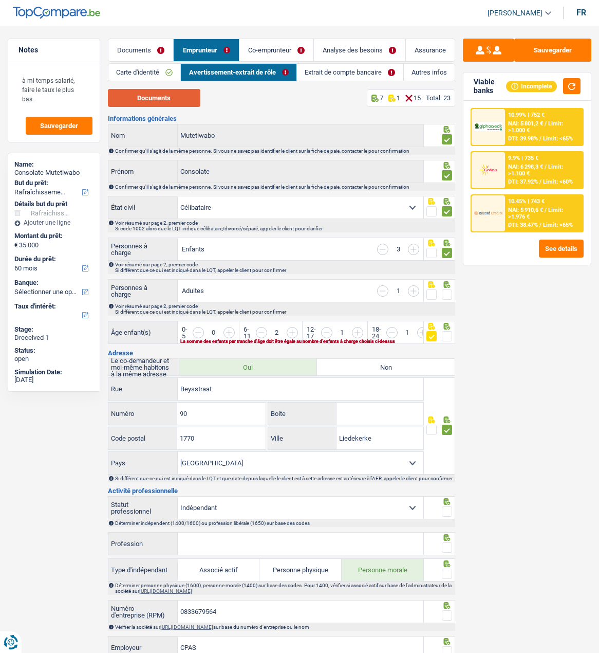
click at [159, 103] on button "Documents" at bounding box center [154, 98] width 93 height 18
click at [559, 54] on button "Sauvegarder" at bounding box center [553, 50] width 77 height 23
click at [281, 47] on link "Co-emprunteur" at bounding box center [277, 50] width 74 height 22
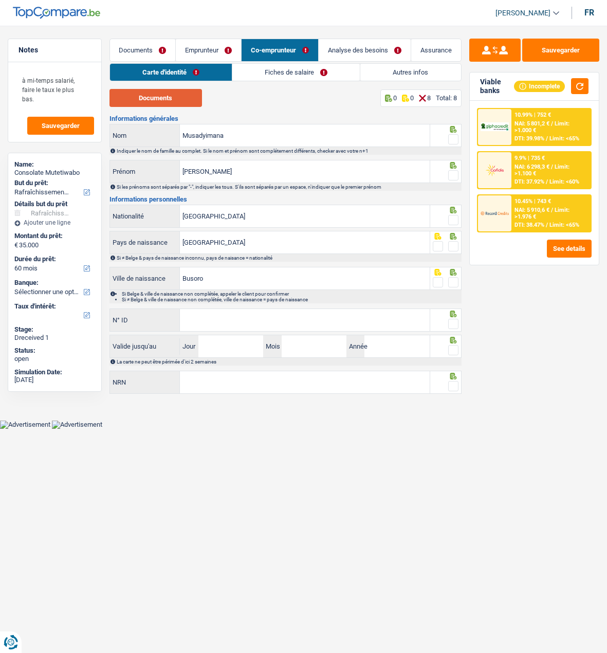
click at [161, 94] on button "Documents" at bounding box center [155, 98] width 93 height 18
click at [168, 100] on button "Documents" at bounding box center [155, 98] width 93 height 18
click at [448, 134] on label at bounding box center [453, 139] width 10 height 10
click at [0, 0] on input "radio" at bounding box center [0, 0] width 0 height 0
click at [194, 168] on input "Jea-Paul" at bounding box center [304, 171] width 249 height 22
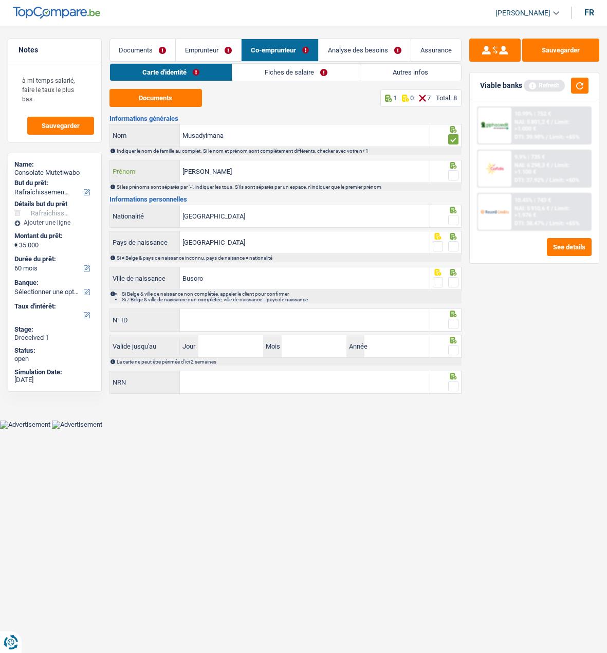
type input "Jean-Paul"
click at [451, 171] on span at bounding box center [453, 175] width 10 height 10
click at [0, 0] on input "radio" at bounding box center [0, 0] width 0 height 0
click at [453, 224] on div at bounding box center [453, 220] width 10 height 13
click at [451, 221] on span at bounding box center [453, 220] width 10 height 10
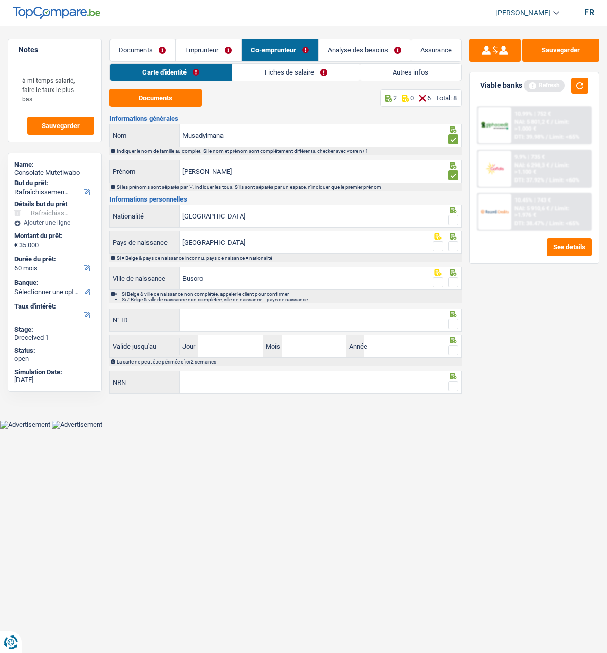
click at [0, 0] on input "radio" at bounding box center [0, 0] width 0 height 0
click at [453, 242] on span at bounding box center [453, 246] width 10 height 10
click at [0, 0] on input "radio" at bounding box center [0, 0] width 0 height 0
click at [455, 279] on span at bounding box center [453, 282] width 10 height 10
click at [0, 0] on input "radio" at bounding box center [0, 0] width 0 height 0
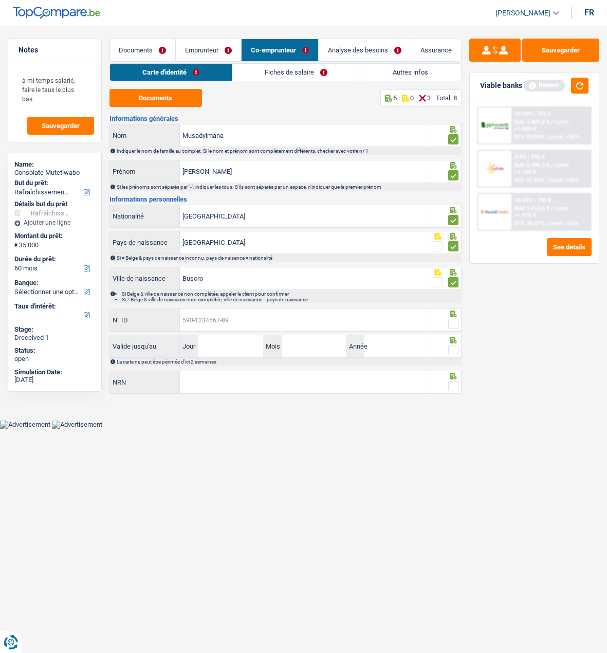
click at [371, 318] on input "N° ID" at bounding box center [304, 320] width 249 height 22
type input "592-7767198-04"
click at [451, 319] on span at bounding box center [453, 324] width 10 height 10
click at [0, 0] on input "radio" at bounding box center [0, 0] width 0 height 0
click at [244, 345] on input "Jour" at bounding box center [230, 346] width 65 height 22
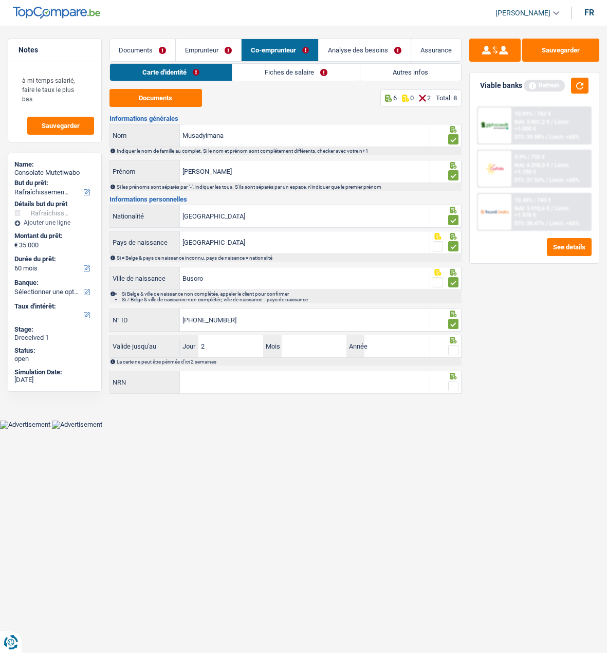
type input "26"
type input "03"
type input "2028"
click at [451, 347] on span at bounding box center [453, 350] width 10 height 10
click at [0, 0] on input "radio" at bounding box center [0, 0] width 0 height 0
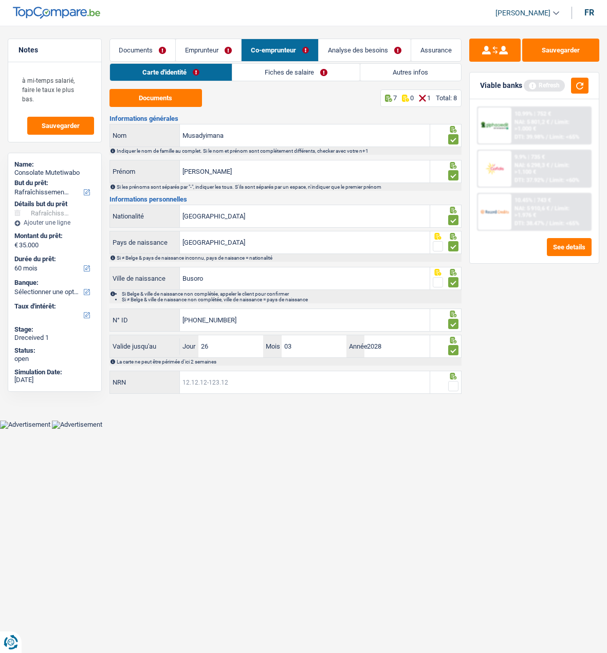
click at [379, 382] on input "NRN" at bounding box center [304, 382] width 249 height 22
click at [277, 386] on input "NRN" at bounding box center [304, 382] width 249 height 22
type input "76.07.14-369.80"
click at [452, 385] on span at bounding box center [453, 386] width 10 height 10
click at [0, 0] on input "radio" at bounding box center [0, 0] width 0 height 0
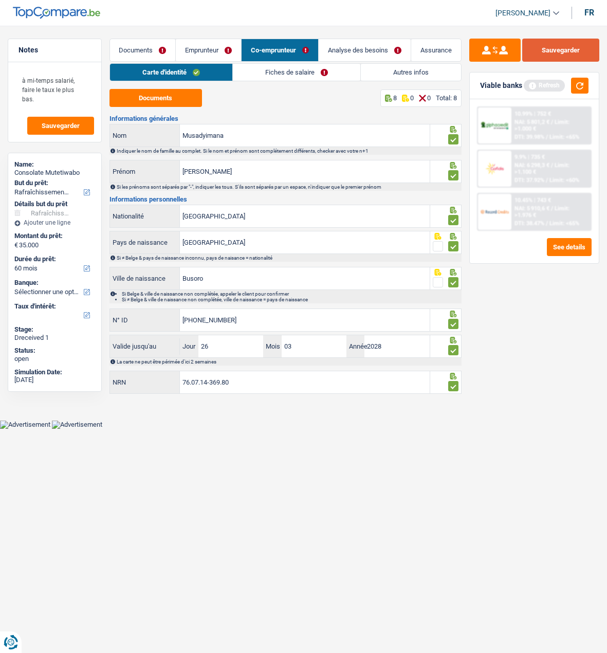
click at [555, 45] on button "Sauvegarder" at bounding box center [560, 50] width 77 height 23
click at [297, 69] on link "Fiches de salaire" at bounding box center [296, 72] width 127 height 17
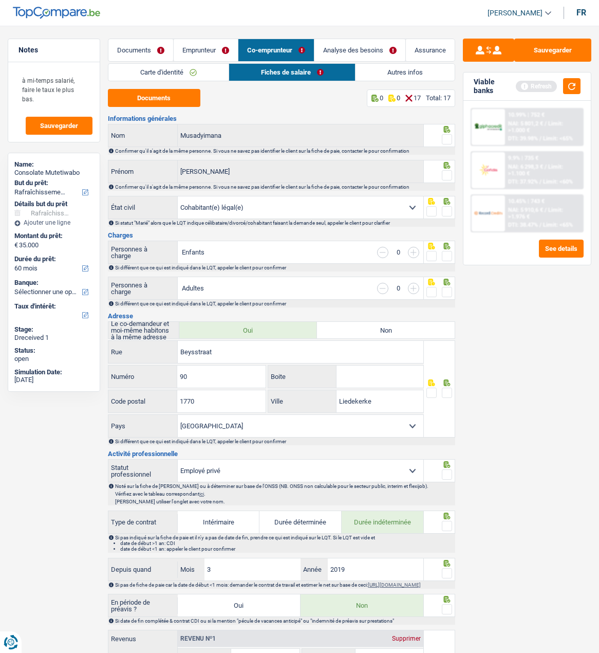
click at [445, 134] on span at bounding box center [447, 139] width 10 height 10
click at [0, 0] on input "radio" at bounding box center [0, 0] width 0 height 0
click at [446, 170] on span at bounding box center [447, 175] width 10 height 10
click at [0, 0] on input "radio" at bounding box center [0, 0] width 0 height 0
click at [442, 206] on fieldset at bounding box center [440, 211] width 26 height 13
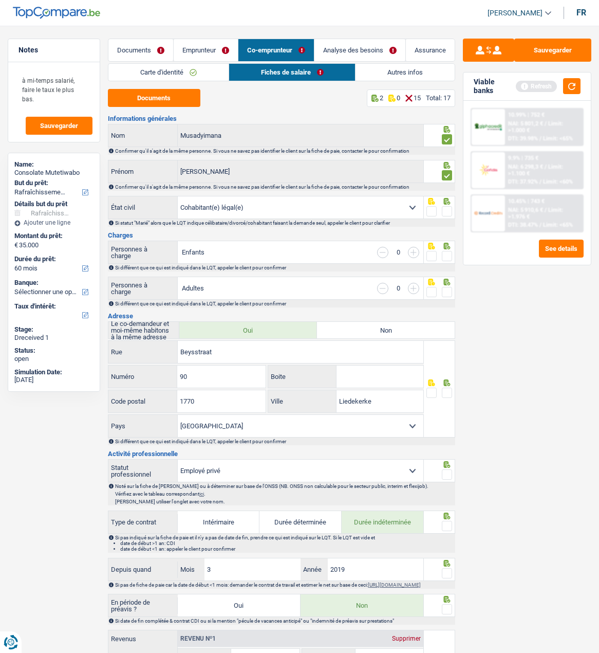
click at [445, 209] on span at bounding box center [447, 211] width 10 height 10
click at [0, 0] on input "radio" at bounding box center [0, 0] width 0 height 0
click at [453, 255] on div at bounding box center [439, 252] width 31 height 23
click at [451, 252] on span at bounding box center [447, 256] width 10 height 10
click at [0, 0] on input "radio" at bounding box center [0, 0] width 0 height 0
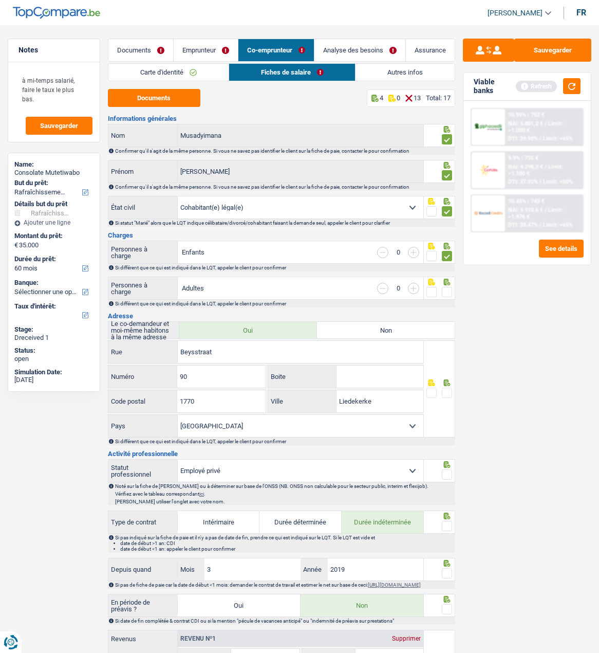
click at [452, 292] on span at bounding box center [447, 292] width 10 height 10
click at [0, 0] on input "radio" at bounding box center [0, 0] width 0 height 0
click at [447, 388] on span at bounding box center [447, 393] width 10 height 10
click at [0, 0] on input "radio" at bounding box center [0, 0] width 0 height 0
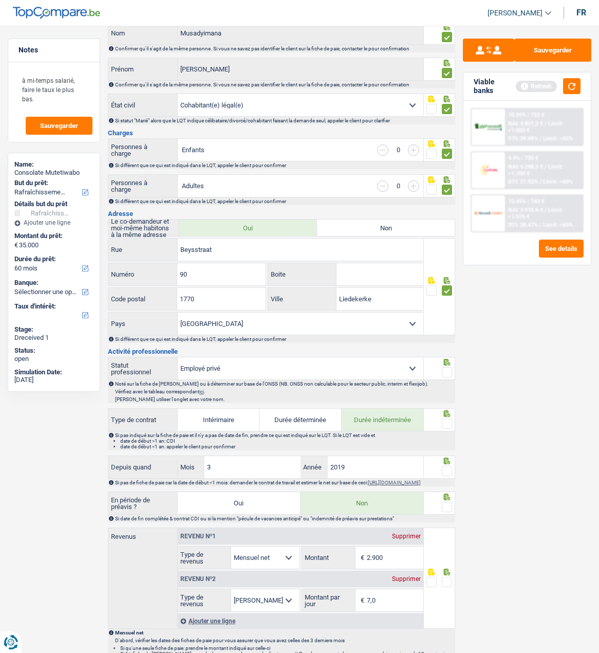
scroll to position [103, 0]
click at [451, 367] on span at bounding box center [447, 372] width 10 height 10
click at [0, 0] on input "radio" at bounding box center [0, 0] width 0 height 0
click at [444, 420] on span at bounding box center [447, 423] width 10 height 10
click at [0, 0] on input "radio" at bounding box center [0, 0] width 0 height 0
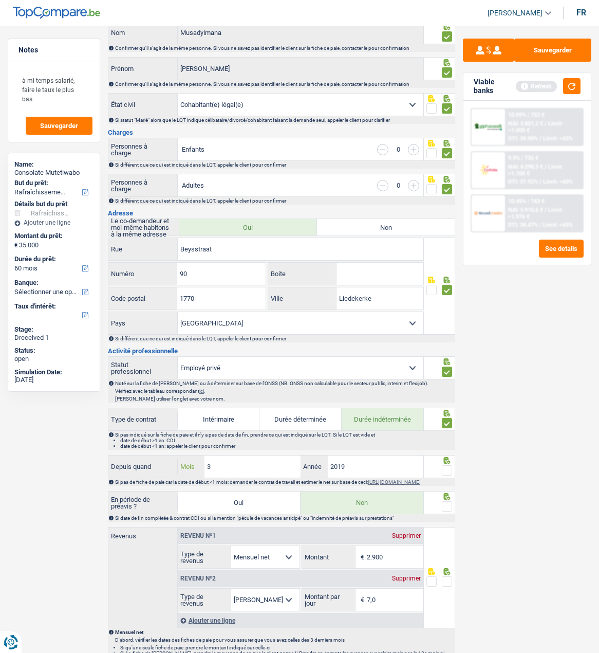
click at [254, 465] on input "3" at bounding box center [253, 466] width 96 height 22
type input "4"
click at [440, 466] on fieldset at bounding box center [440, 470] width 26 height 13
click at [448, 469] on span at bounding box center [447, 470] width 10 height 10
click at [0, 0] on input "radio" at bounding box center [0, 0] width 0 height 0
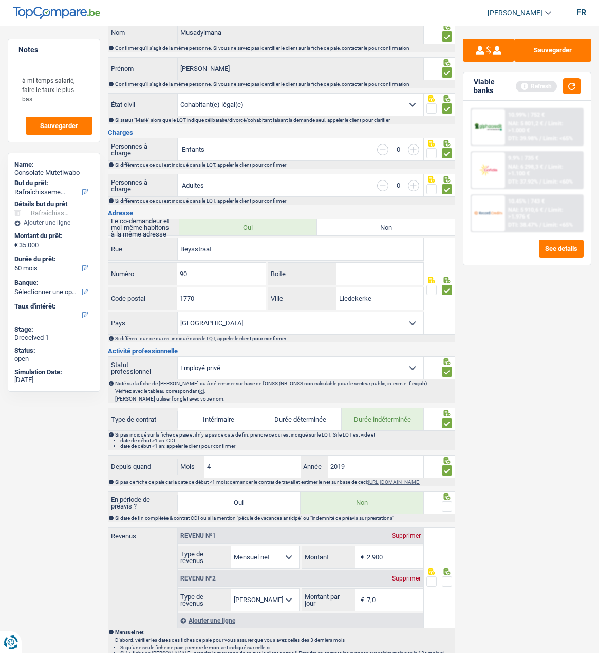
click at [450, 511] on span at bounding box center [447, 506] width 10 height 10
click at [0, 0] on input "radio" at bounding box center [0, 0] width 0 height 0
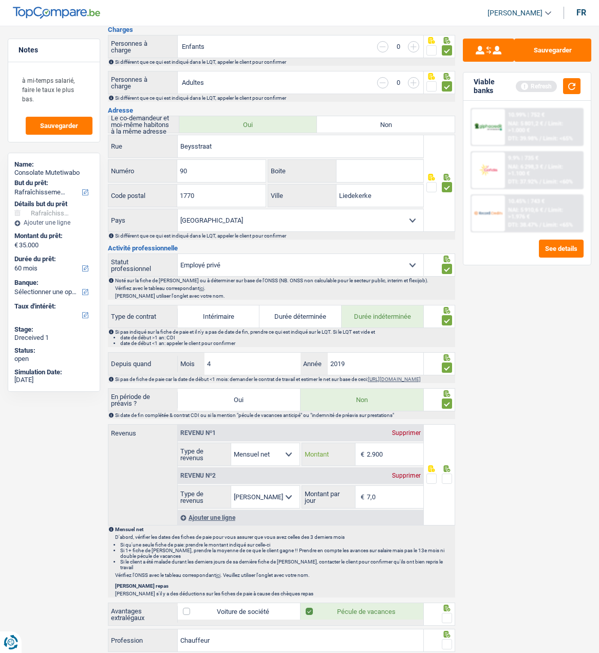
drag, startPoint x: 397, startPoint y: 460, endPoint x: 374, endPoint y: 452, distance: 23.7
click at [374, 452] on input "2.900" at bounding box center [395, 454] width 57 height 22
drag, startPoint x: 388, startPoint y: 460, endPoint x: 373, endPoint y: 461, distance: 14.9
click at [373, 461] on input "2.805" at bounding box center [395, 454] width 57 height 22
type input "2.502"
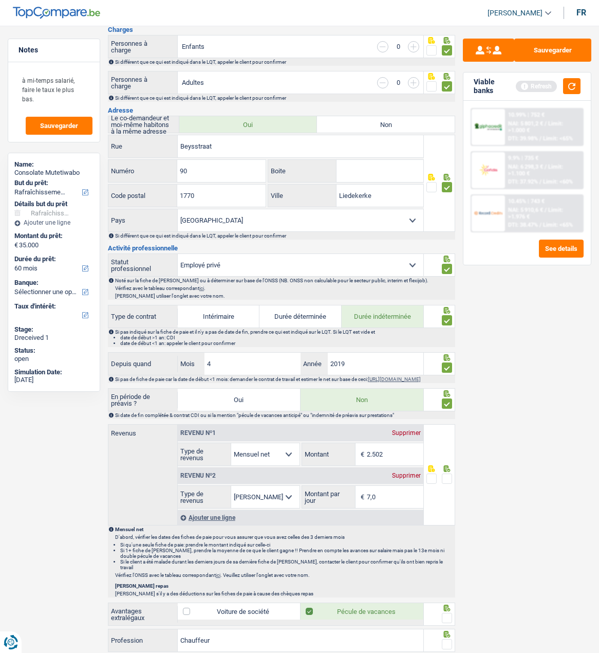
drag, startPoint x: 454, startPoint y: 533, endPoint x: 470, endPoint y: 536, distance: 16.6
click at [467, 536] on div "Notes à mi-temps salarié, faire le taux le plus bas. Sauvegarder Name: Consolat…" at bounding box center [299, 371] width 599 height 1077
click at [514, 520] on div "Sauvegarder Viable banks Refresh 10.99% | 752 € NAI: 5 801,2 € / Limit: >1.000 …" at bounding box center [527, 336] width 144 height 595
click at [452, 484] on span at bounding box center [447, 478] width 10 height 10
click at [0, 0] on input "radio" at bounding box center [0, 0] width 0 height 0
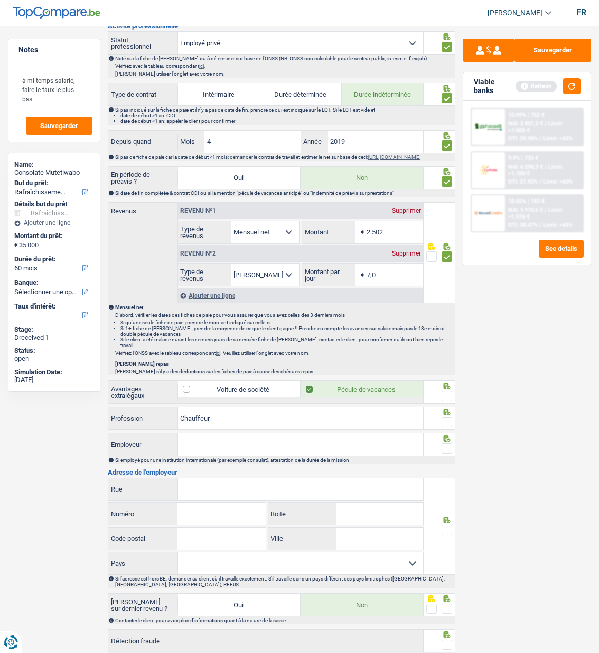
scroll to position [463, 0]
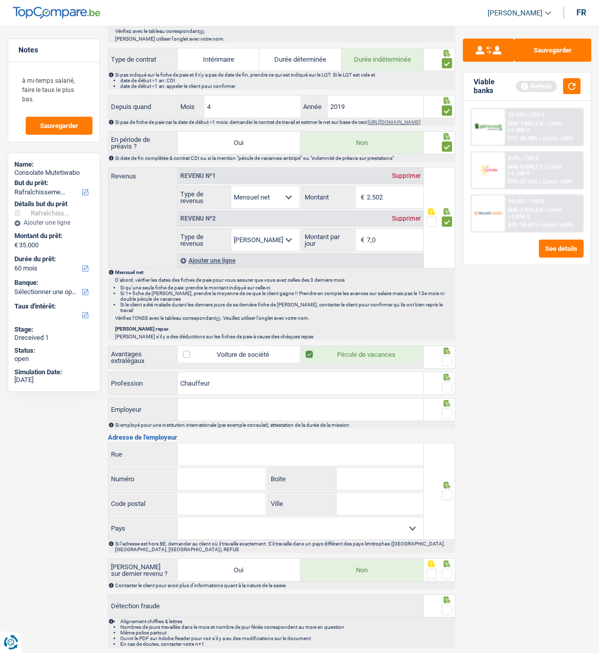
click at [445, 358] on span at bounding box center [447, 361] width 10 height 10
click at [0, 0] on input "radio" at bounding box center [0, 0] width 0 height 0
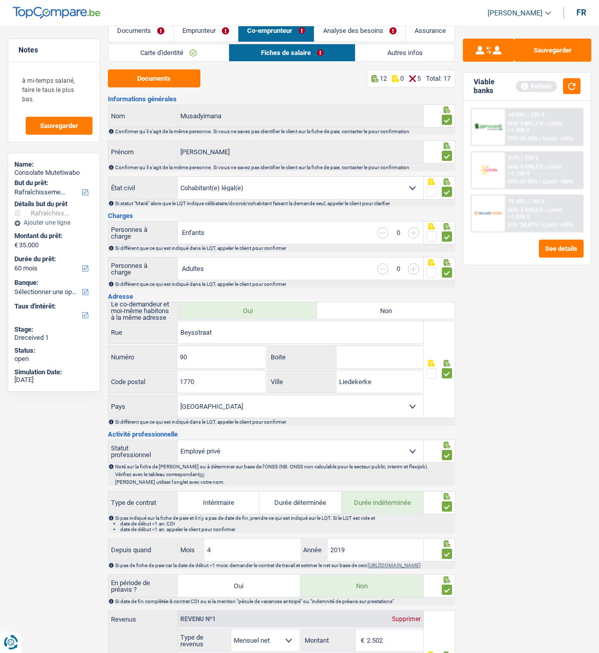
scroll to position [0, 0]
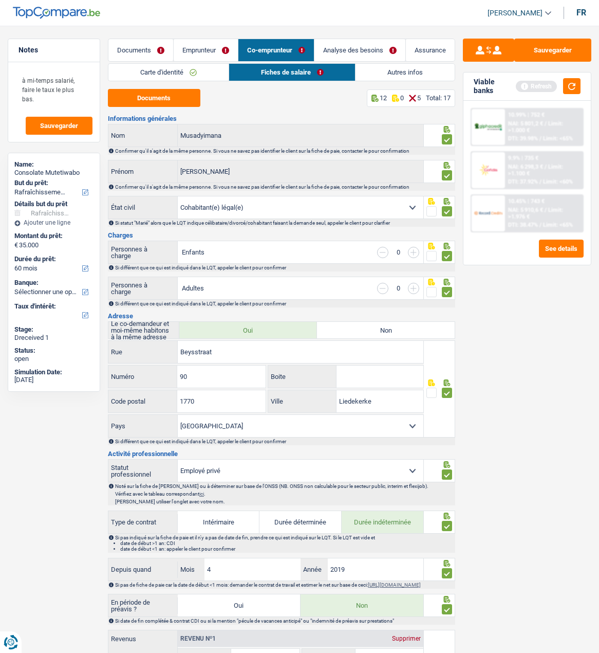
click at [418, 250] on input "button" at bounding box center [413, 252] width 11 height 11
select select "familyAllowances"
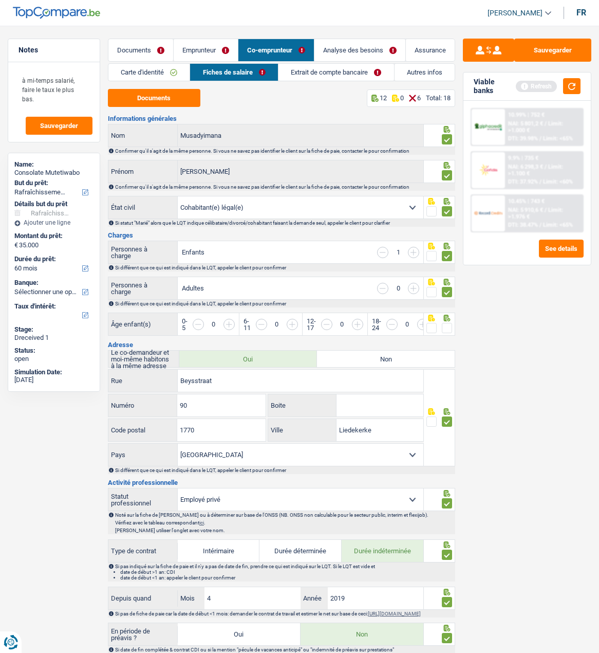
click at [418, 250] on input "button" at bounding box center [413, 252] width 11 height 11
click at [148, 68] on link "Carte d'identité" at bounding box center [149, 72] width 82 height 17
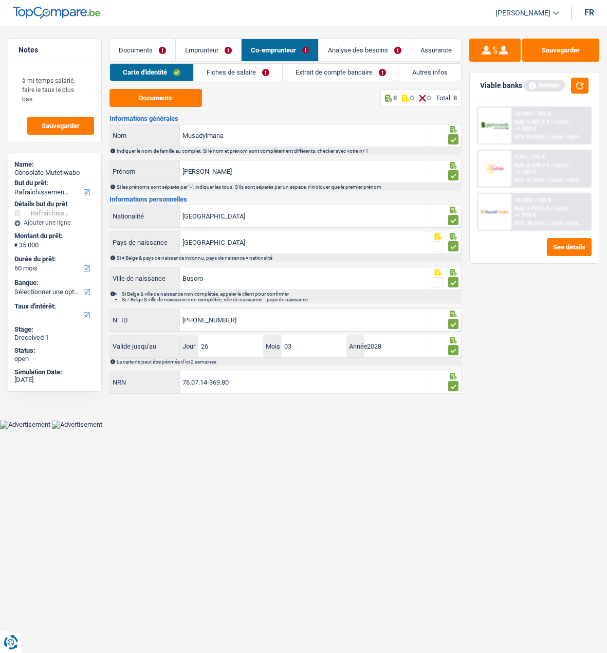
click at [245, 71] on link "Fiches de salaire" at bounding box center [238, 72] width 88 height 17
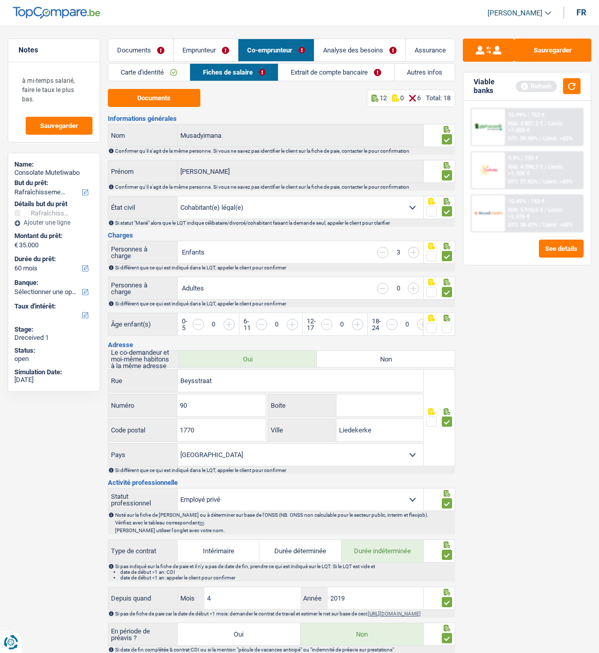
click at [359, 319] on input "button" at bounding box center [509, 330] width 315 height 22
click at [358, 319] on input "button" at bounding box center [509, 330] width 315 height 22
click at [420, 323] on input "button" at bounding box center [574, 330] width 315 height 22
click at [445, 324] on span at bounding box center [447, 328] width 10 height 10
click at [0, 0] on input "radio" at bounding box center [0, 0] width 0 height 0
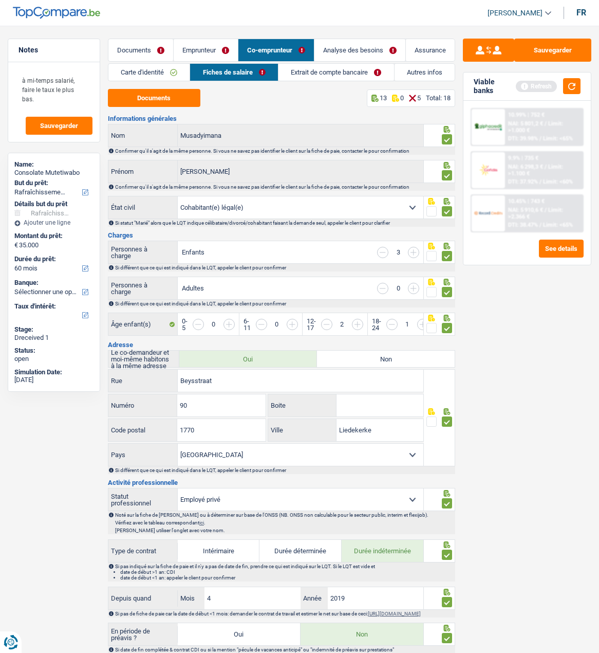
click at [428, 324] on span at bounding box center [432, 328] width 10 height 10
click at [0, 0] on input "radio" at bounding box center [0, 0] width 0 height 0
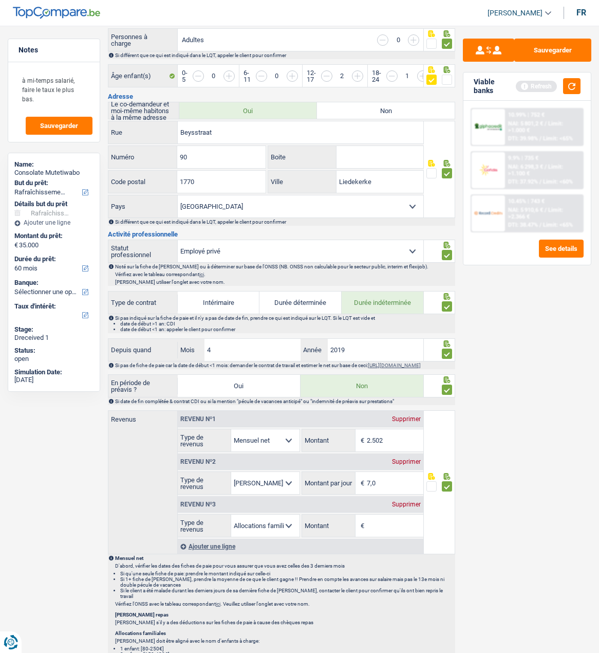
scroll to position [257, 0]
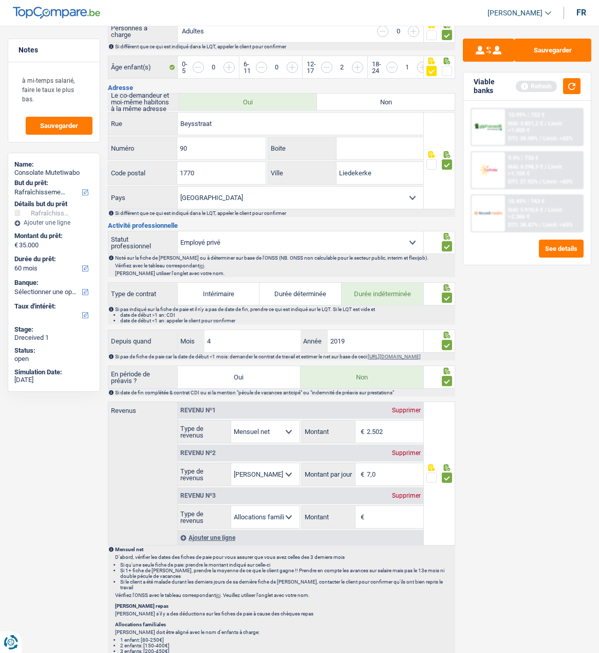
click at [410, 495] on div "Supprimer" at bounding box center [407, 495] width 34 height 6
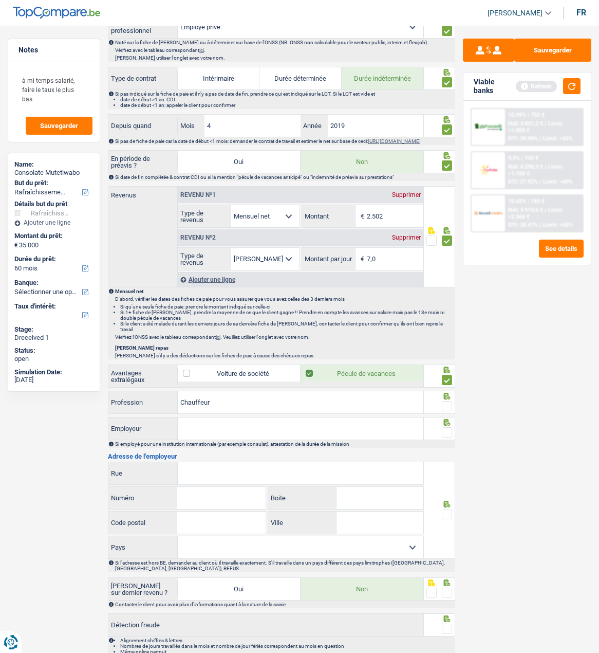
scroll to position [519, 0]
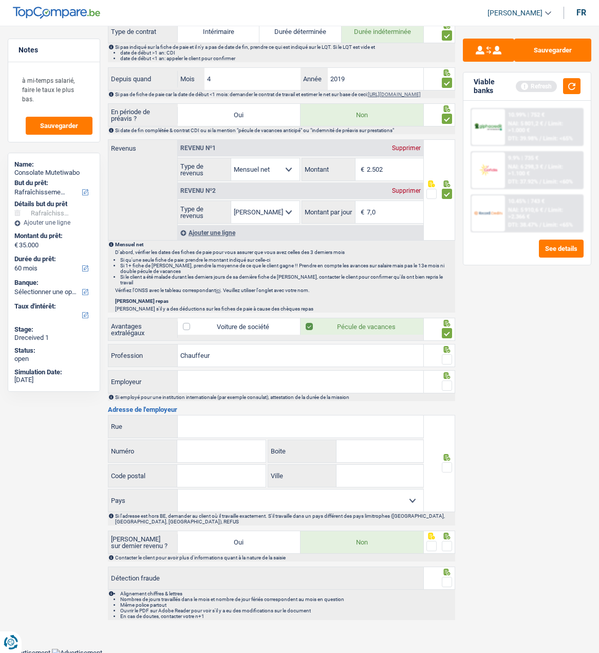
click at [449, 354] on span at bounding box center [447, 359] width 10 height 10
click at [0, 0] on input "radio" at bounding box center [0, 0] width 0 height 0
click at [266, 377] on input "Employeur" at bounding box center [301, 382] width 246 height 22
type input "Transport Vanderhasselt Michel N"
click at [445, 383] on span at bounding box center [447, 385] width 10 height 10
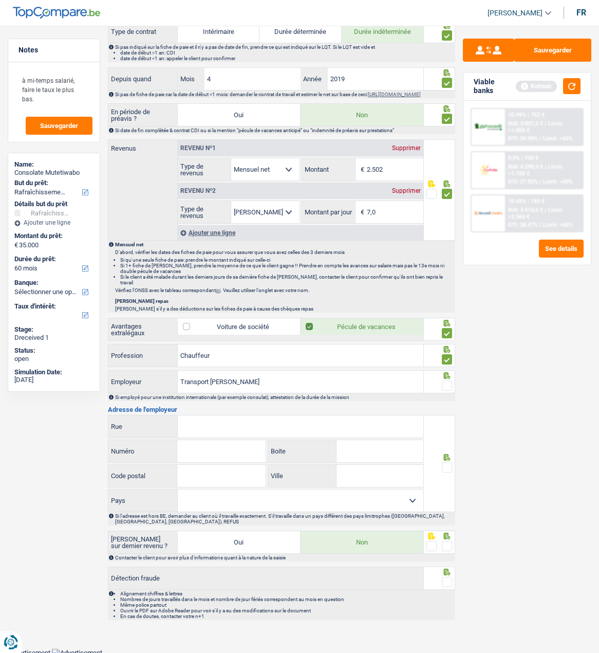
click at [0, 0] on input "radio" at bounding box center [0, 0] width 0 height 0
click at [221, 425] on input "Rue" at bounding box center [301, 426] width 246 height 22
type input "Vitseroelstraat"
click at [226, 450] on input "Numéro" at bounding box center [221, 451] width 88 height 22
type input "66"
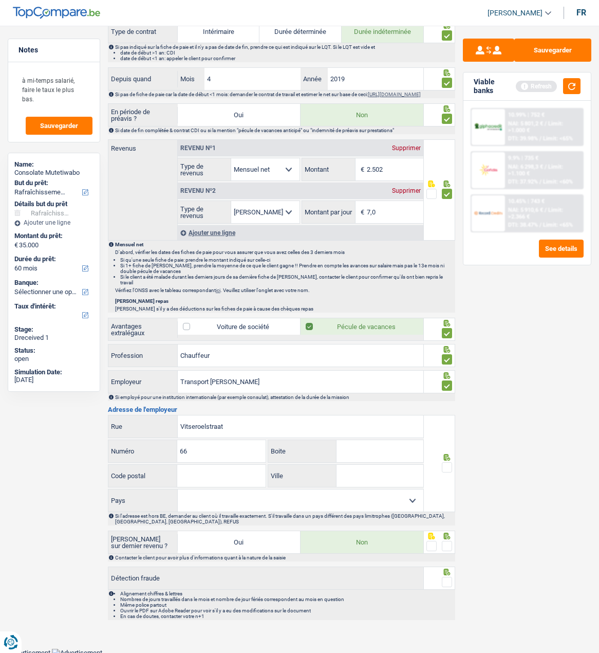
click at [214, 477] on input "Code postal" at bounding box center [221, 476] width 88 height 22
click at [222, 474] on input "Code postal" at bounding box center [221, 476] width 88 height 22
type input "1740"
type input "Ternat"
click at [442, 463] on span at bounding box center [447, 467] width 10 height 10
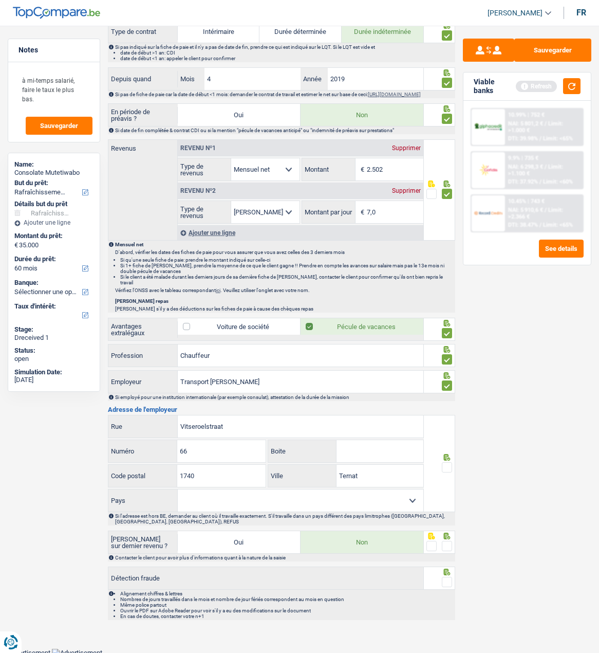
click at [0, 0] on input "radio" at bounding box center [0, 0] width 0 height 0
click at [391, 495] on select "Belgique France Allemagne Italie Luxembourg Pays-Bas Espagne Suisse Sélectionne…" at bounding box center [301, 500] width 246 height 22
select select "BE"
click at [178, 489] on select "Belgique France Allemagne Italie Luxembourg Pays-Bas Espagne Suisse Sélectionne…" at bounding box center [301, 500] width 246 height 22
click at [446, 541] on span at bounding box center [447, 546] width 10 height 10
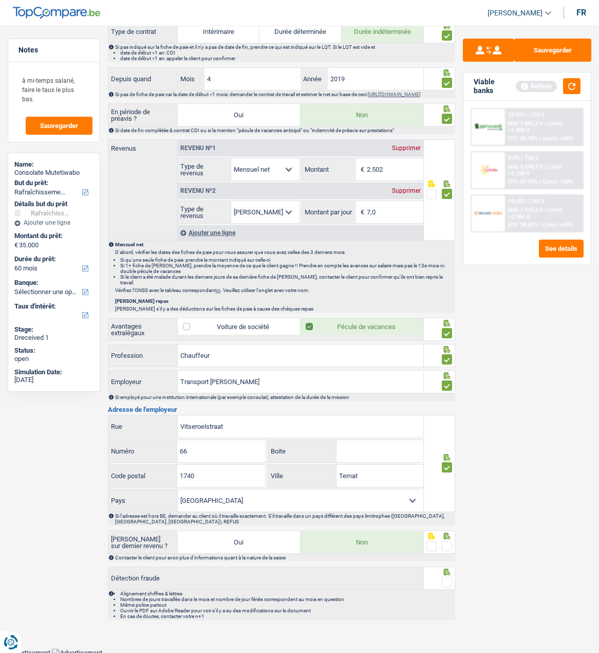
click at [0, 0] on input "radio" at bounding box center [0, 0] width 0 height 0
click at [448, 582] on span at bounding box center [447, 582] width 10 height 10
click at [0, 0] on input "radio" at bounding box center [0, 0] width 0 height 0
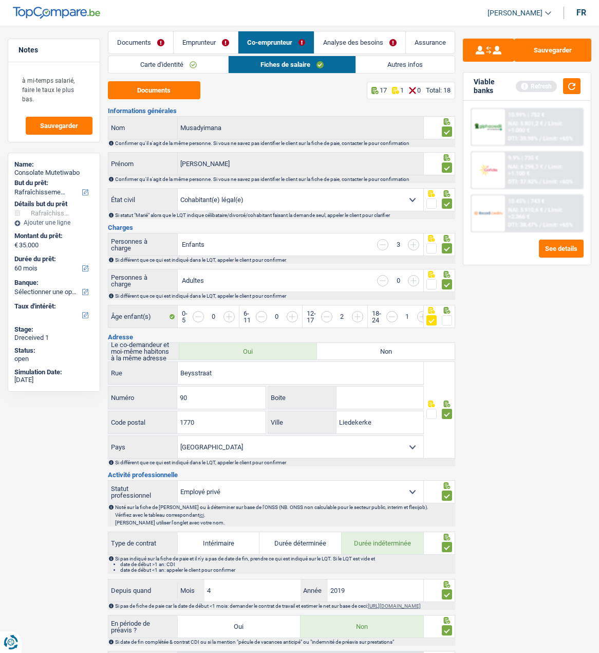
scroll to position [0, 0]
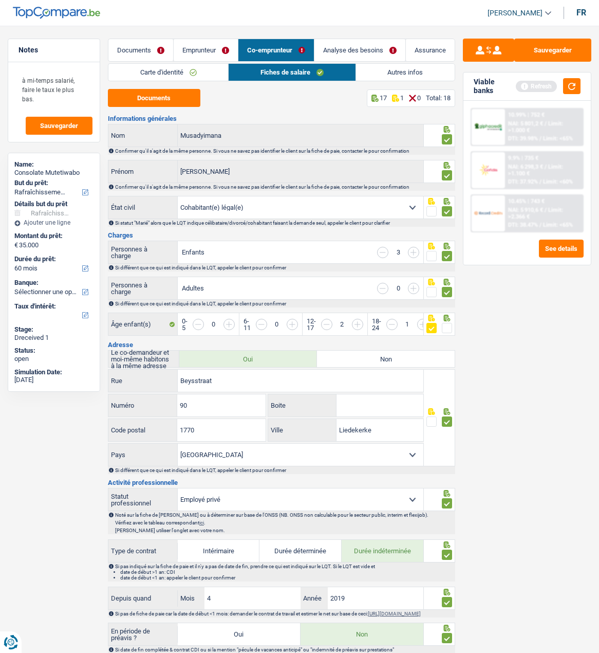
click at [393, 69] on link "Autres infos" at bounding box center [405, 72] width 99 height 17
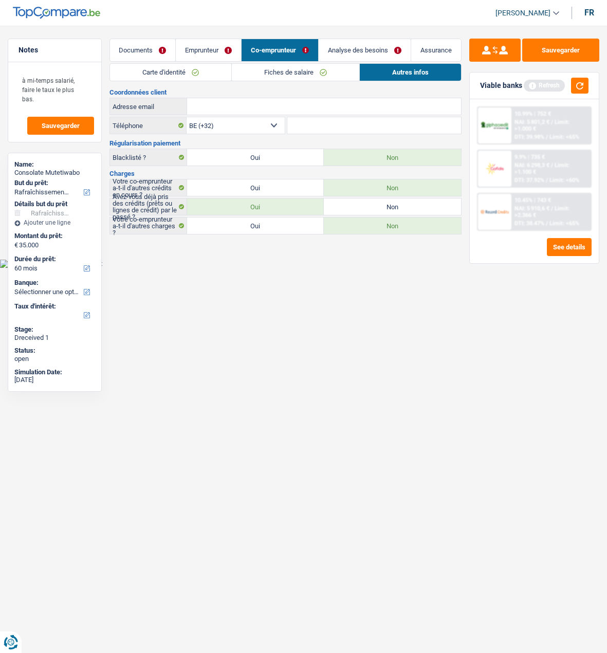
click at [213, 54] on link "Emprunteur" at bounding box center [208, 50] width 65 height 22
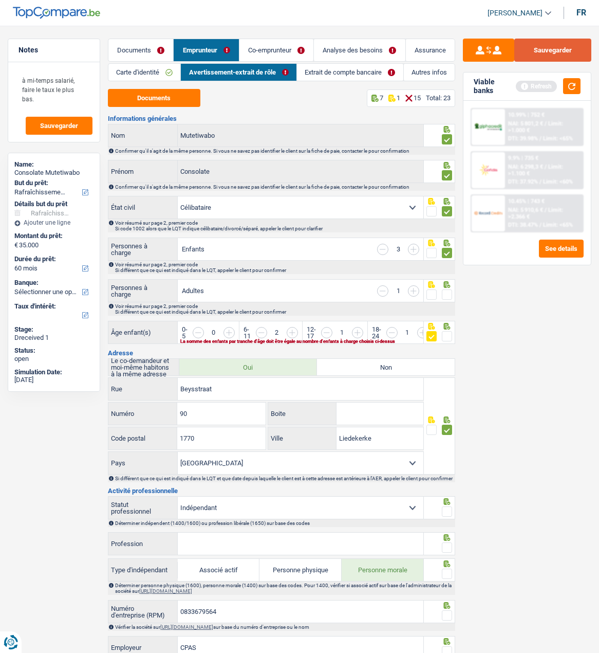
click at [557, 56] on button "Sauvegarder" at bounding box center [553, 50] width 77 height 23
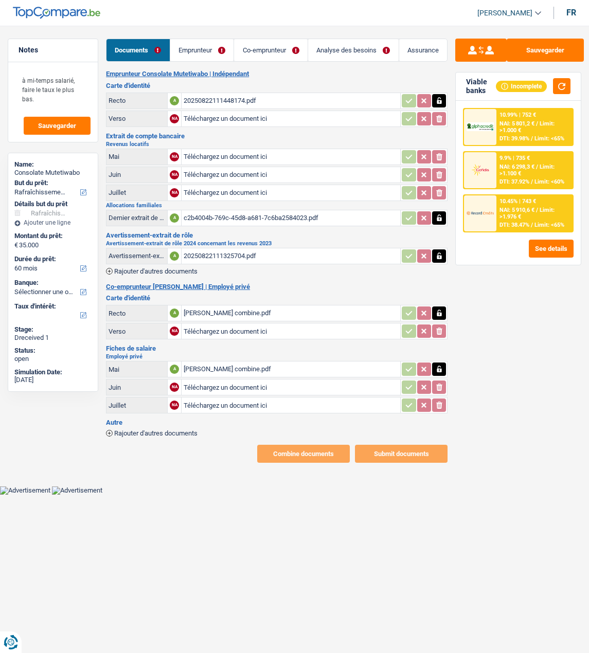
select select "houseOrGarden"
select select "60"
click at [568, 52] on button "Sauvegarder" at bounding box center [544, 50] width 77 height 23
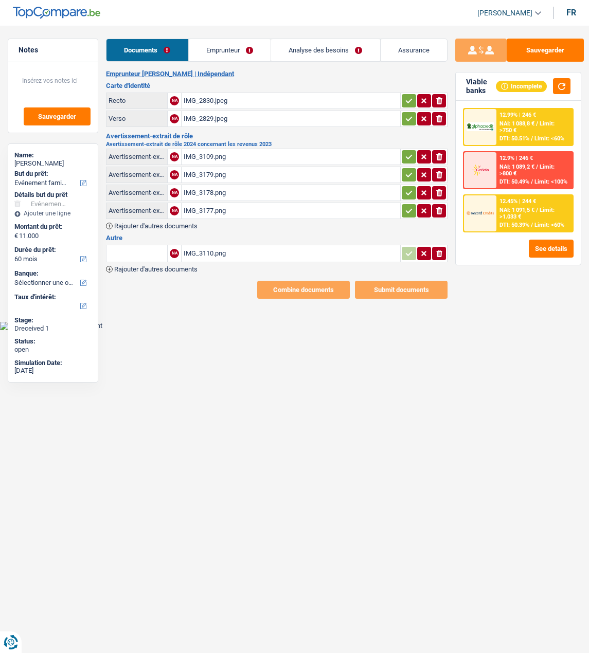
select select "familyEvent"
select select "60"
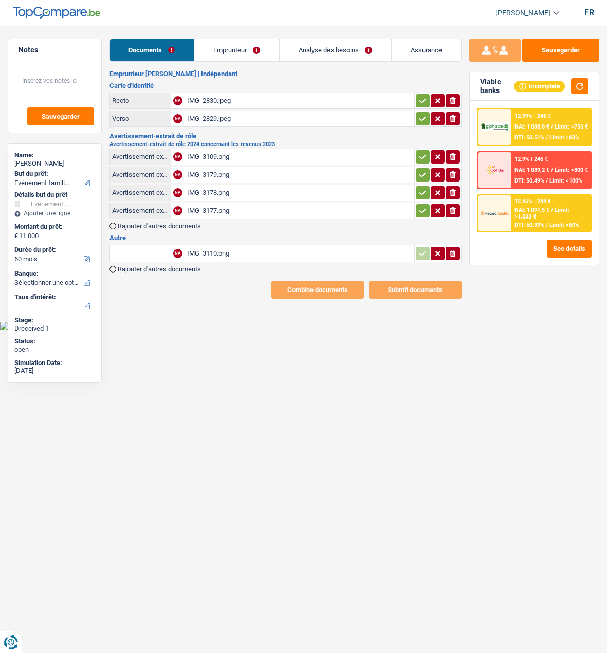
click at [219, 53] on link "Emprunteur" at bounding box center [236, 50] width 85 height 22
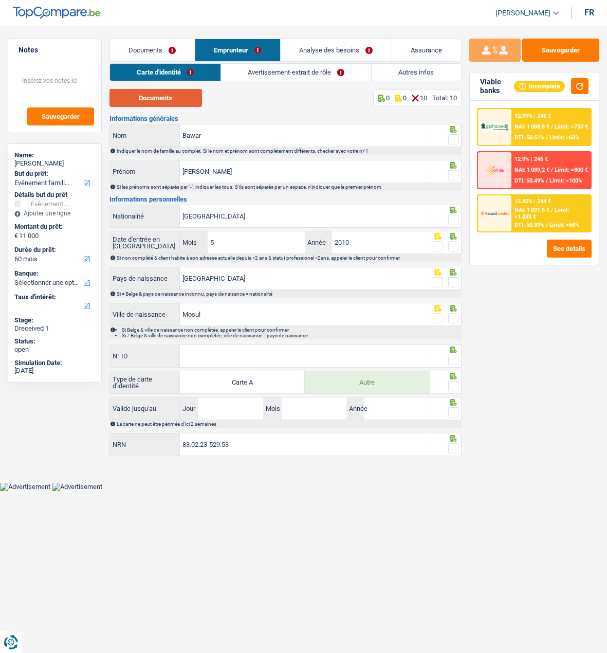
click at [162, 96] on button "Documents" at bounding box center [155, 98] width 93 height 18
drag, startPoint x: 393, startPoint y: 139, endPoint x: 136, endPoint y: 136, distance: 257.6
click at [136, 136] on div "Bawar Nom" at bounding box center [270, 135] width 320 height 22
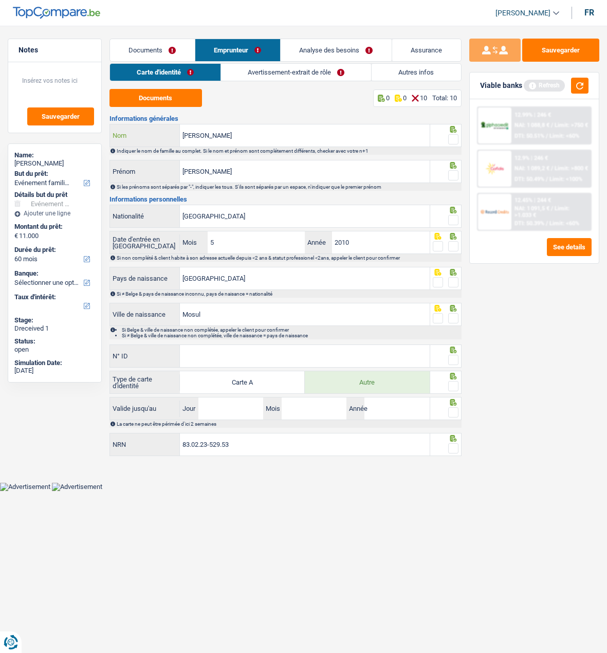
type input "Ali"
type input "Bawar"
click at [454, 134] on span at bounding box center [453, 139] width 10 height 10
click at [0, 0] on input "radio" at bounding box center [0, 0] width 0 height 0
click at [452, 173] on span at bounding box center [453, 175] width 10 height 10
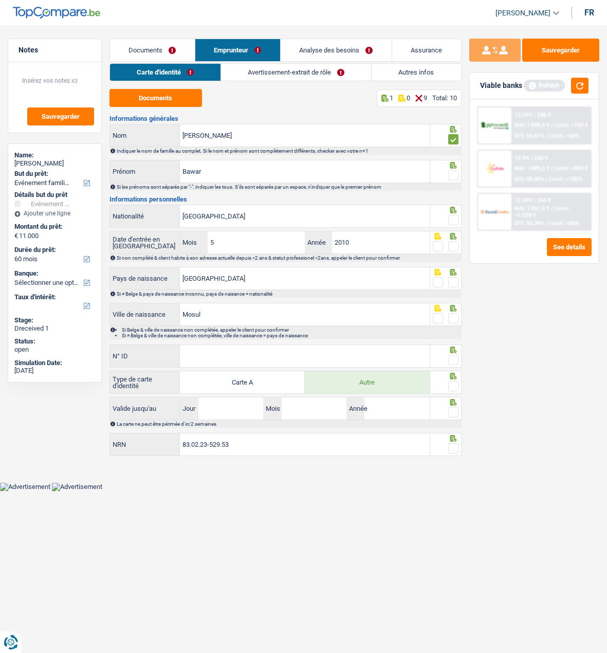
click at [0, 0] on input "radio" at bounding box center [0, 0] width 0 height 0
click at [455, 215] on span at bounding box center [453, 220] width 10 height 10
click at [0, 0] on input "radio" at bounding box center [0, 0] width 0 height 0
click at [452, 241] on span at bounding box center [453, 246] width 10 height 10
click at [0, 0] on input "radio" at bounding box center [0, 0] width 0 height 0
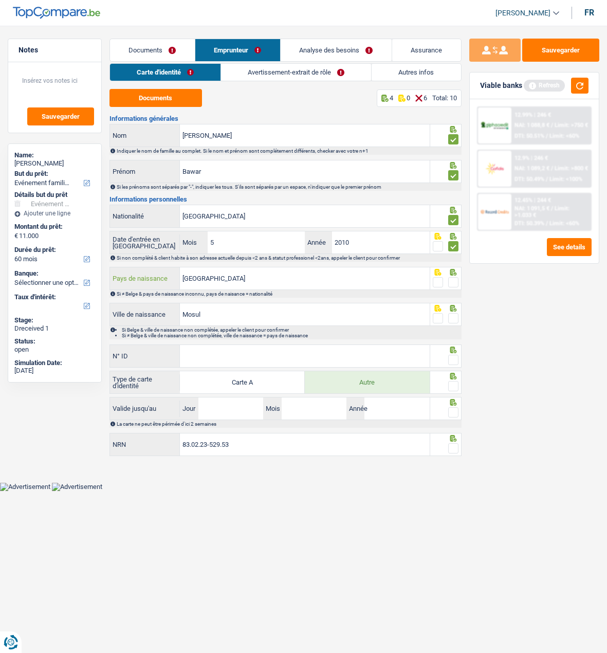
click at [326, 275] on input "Irak" at bounding box center [304, 278] width 249 height 22
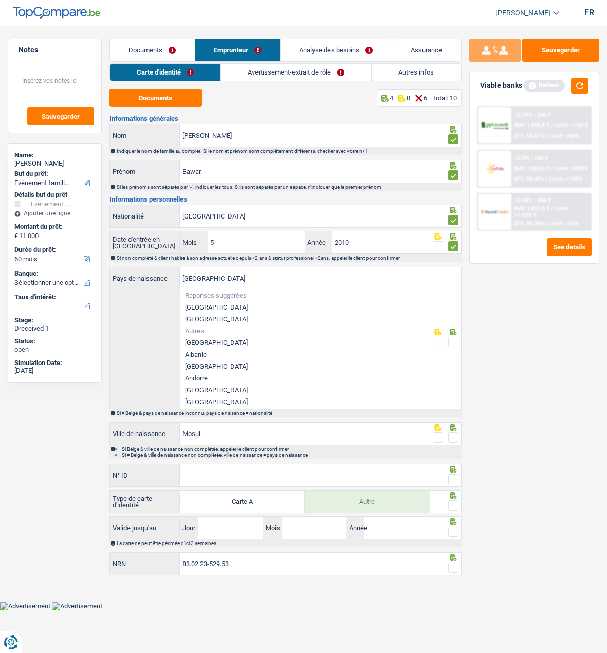
click at [452, 337] on span at bounding box center [453, 342] width 10 height 10
click at [0, 0] on input "radio" at bounding box center [0, 0] width 0 height 0
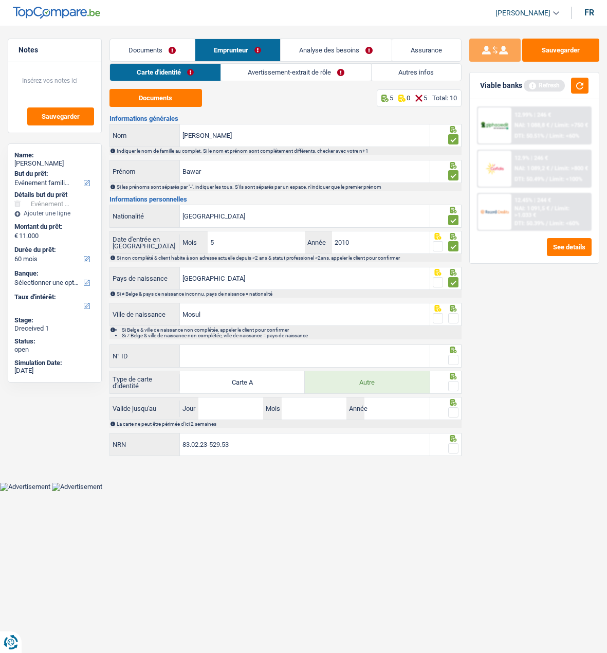
click at [452, 315] on span at bounding box center [453, 318] width 10 height 10
click at [0, 0] on input "radio" at bounding box center [0, 0] width 0 height 0
click at [280, 360] on input "N° ID" at bounding box center [304, 356] width 249 height 22
type input "B-6552023-61"
click at [452, 355] on span at bounding box center [453, 360] width 10 height 10
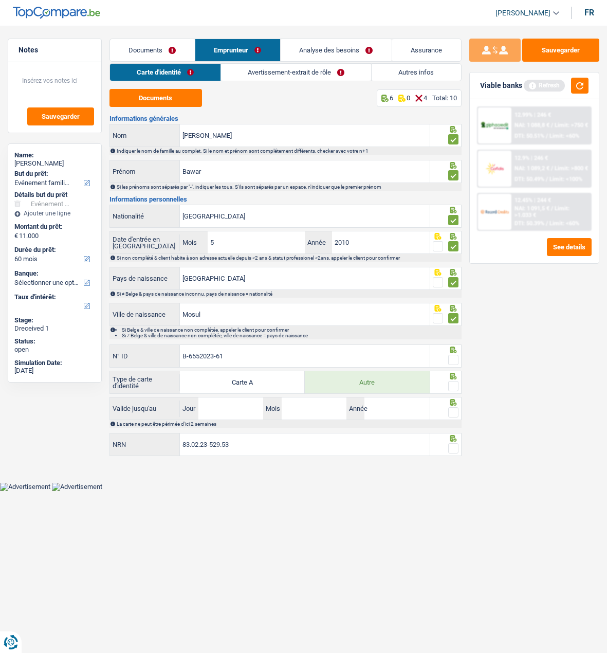
click at [0, 0] on input "radio" at bounding box center [0, 0] width 0 height 0
click at [453, 386] on span at bounding box center [453, 386] width 10 height 10
click at [0, 0] on input "radio" at bounding box center [0, 0] width 0 height 0
click at [244, 414] on input "Jour" at bounding box center [230, 408] width 65 height 22
type input "08"
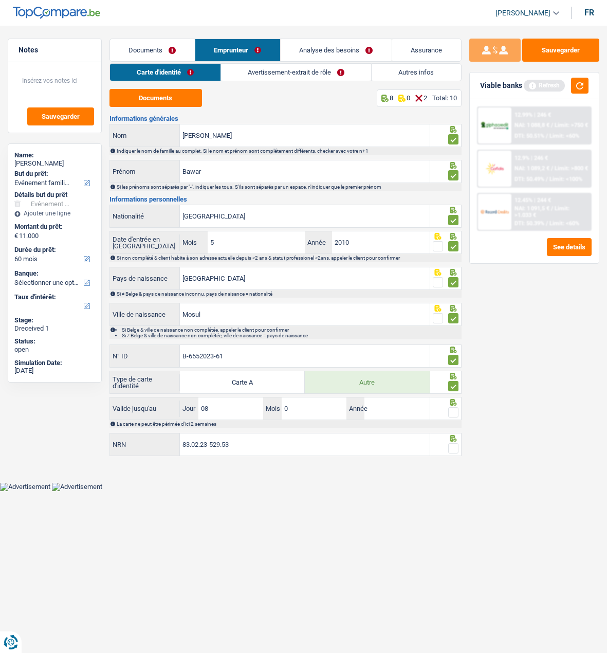
type input "04"
type input "2035"
click at [454, 411] on span at bounding box center [453, 412] width 10 height 10
click at [0, 0] on input "radio" at bounding box center [0, 0] width 0 height 0
click at [454, 445] on span at bounding box center [453, 448] width 10 height 10
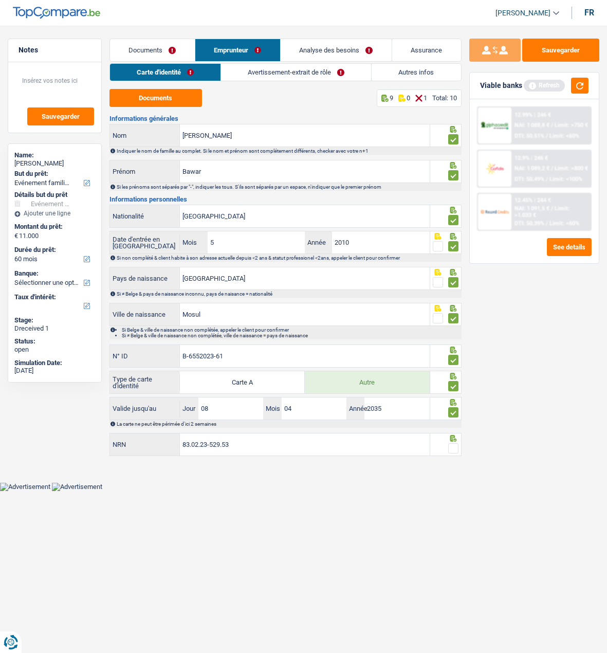
click at [0, 0] on input "radio" at bounding box center [0, 0] width 0 height 0
click at [283, 73] on link "Avertissement-extrait de rôle" at bounding box center [297, 72] width 150 height 17
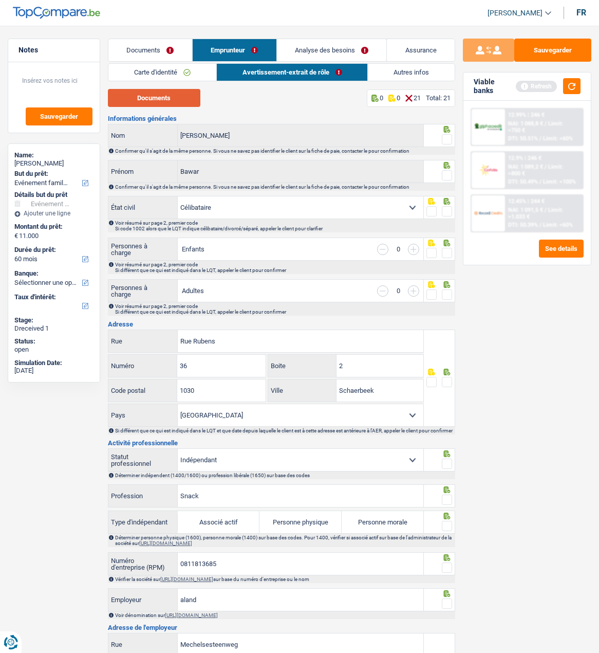
click at [172, 100] on button "Documents" at bounding box center [154, 98] width 93 height 18
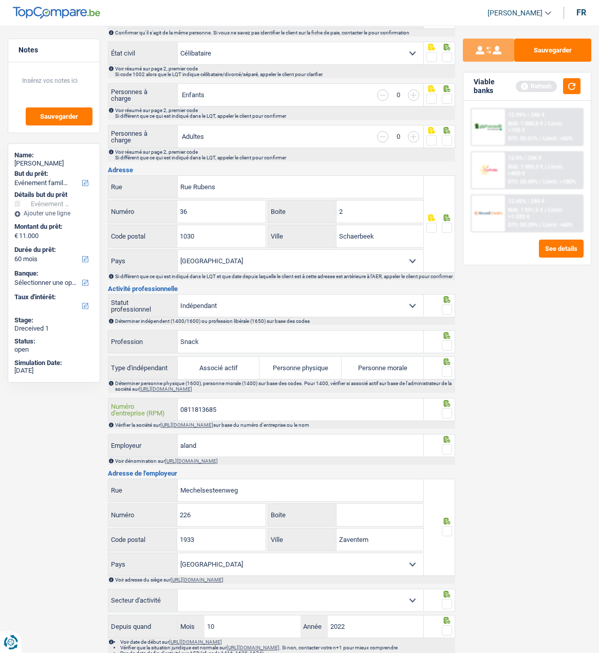
click at [229, 415] on input "0811813685" at bounding box center [301, 409] width 246 height 22
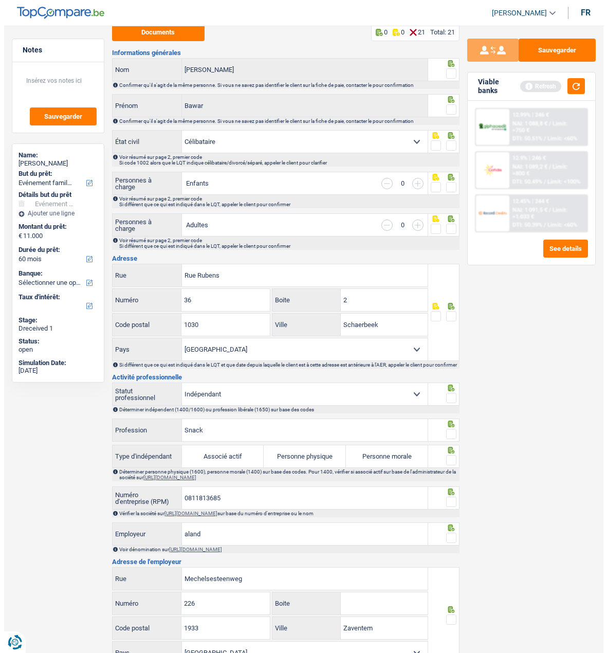
scroll to position [0, 0]
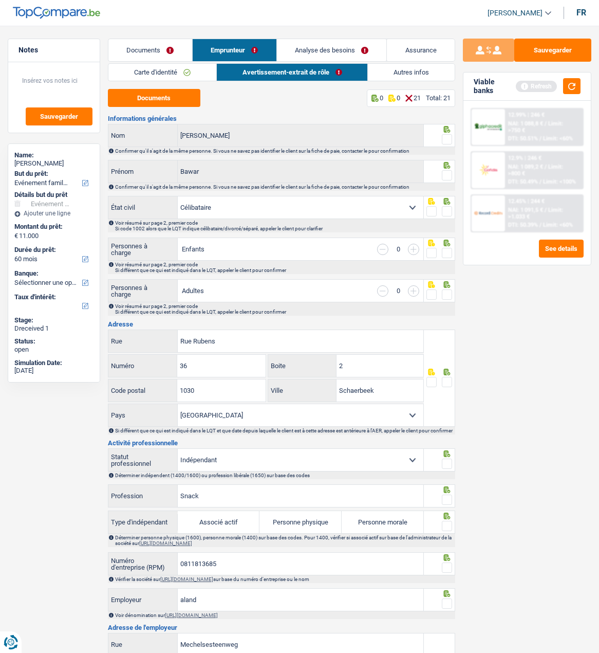
click at [441, 135] on fieldset at bounding box center [440, 139] width 26 height 13
click at [444, 170] on span at bounding box center [447, 175] width 10 height 10
click at [0, 0] on input "radio" at bounding box center [0, 0] width 0 height 0
click at [445, 135] on span at bounding box center [447, 139] width 10 height 10
click at [0, 0] on input "radio" at bounding box center [0, 0] width 0 height 0
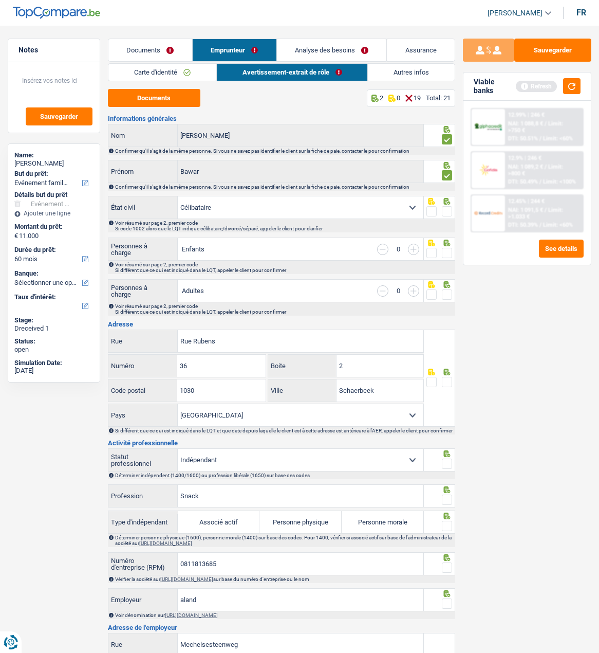
click at [449, 211] on span at bounding box center [447, 211] width 10 height 10
click at [0, 0] on input "radio" at bounding box center [0, 0] width 0 height 0
click at [171, 57] on link "Documents" at bounding box center [150, 50] width 84 height 22
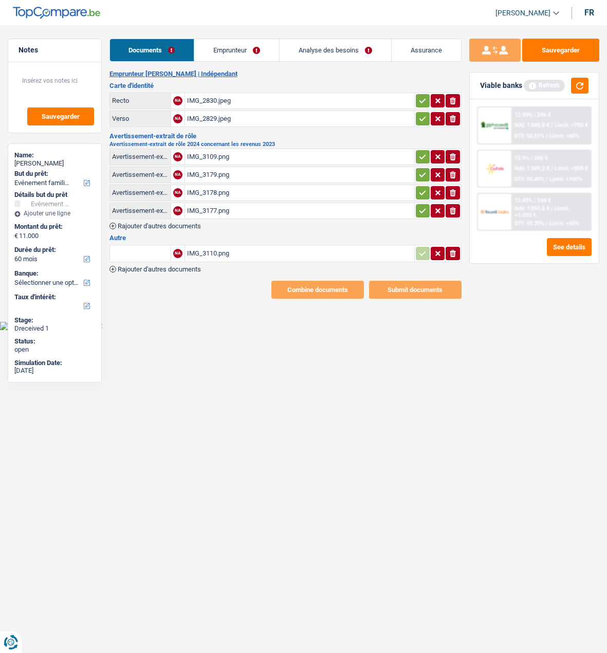
click at [202, 247] on div "IMG_3110.png" at bounding box center [299, 253] width 225 height 15
click at [117, 250] on input "text" at bounding box center [140, 253] width 57 height 16
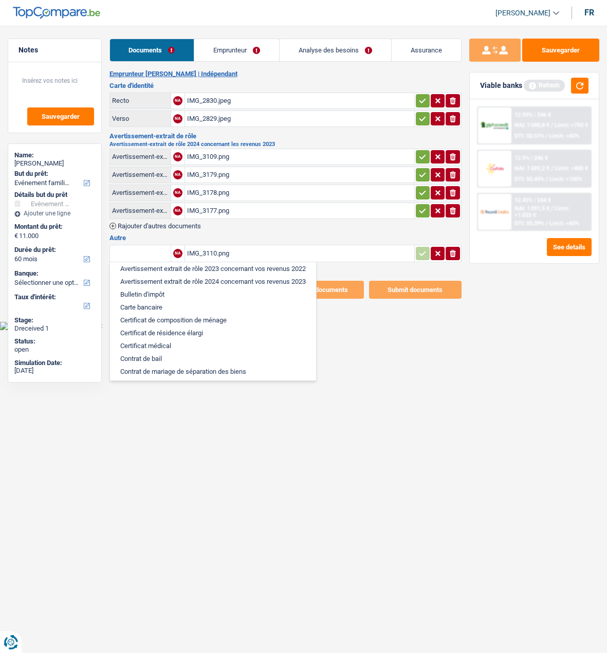
scroll to position [51, 0]
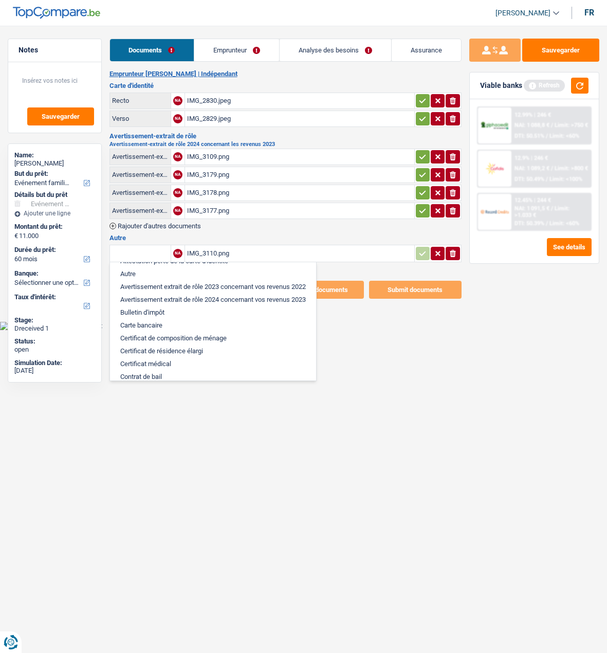
click at [213, 296] on li "Avertissement extrait de rôle 2024 concernant vos revenus 2023" at bounding box center [213, 299] width 196 height 13
type input "Avertissement extrait de rôle 2024 concernant vos revenus 2023"
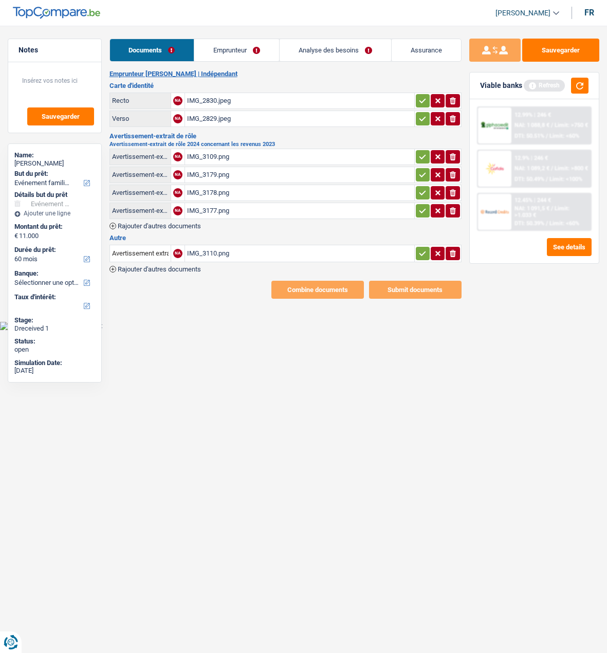
click at [451, 152] on icon "ionicons-v5-e" at bounding box center [453, 157] width 8 height 10
click at [452, 171] on icon "button" at bounding box center [453, 174] width 6 height 7
click at [451, 188] on icon "ionicons-v5-e" at bounding box center [453, 193] width 8 height 10
click at [454, 211] on icon "ionicons-v5-e" at bounding box center [453, 211] width 8 height 10
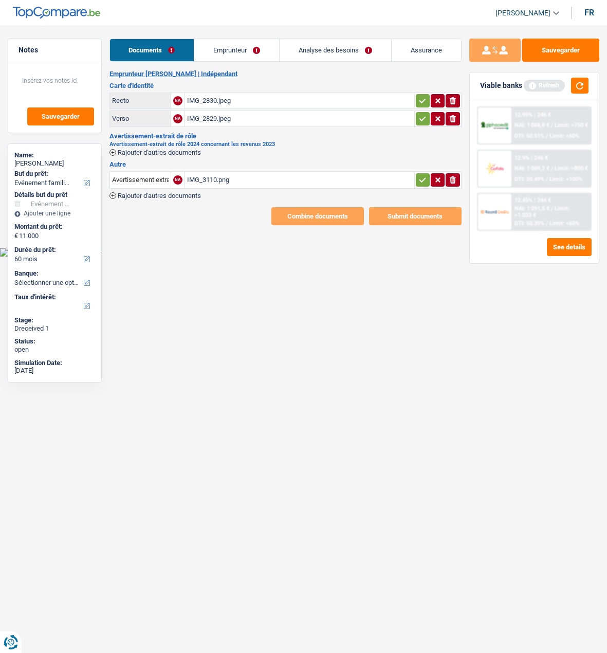
click at [420, 175] on icon "button" at bounding box center [422, 180] width 8 height 10
click at [422, 118] on icon "button" at bounding box center [422, 119] width 8 height 10
click at [418, 98] on icon "button" at bounding box center [422, 101] width 8 height 10
click at [264, 50] on link "Emprunteur" at bounding box center [236, 50] width 85 height 22
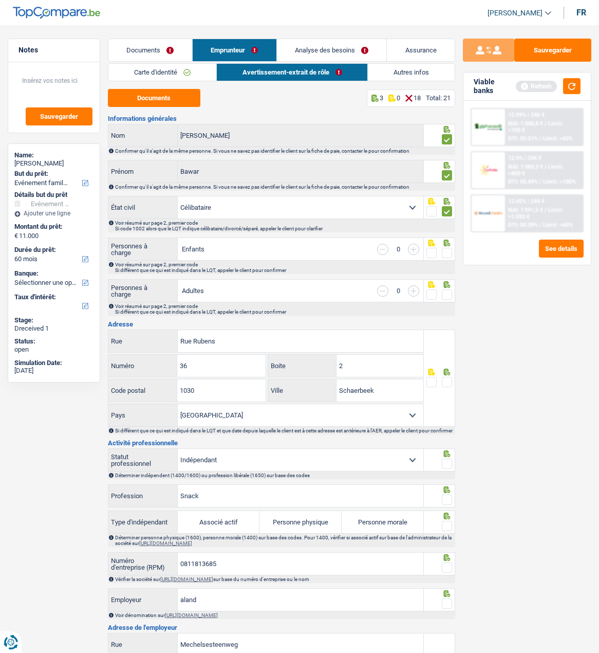
click at [408, 76] on link "Autres infos" at bounding box center [411, 72] width 87 height 17
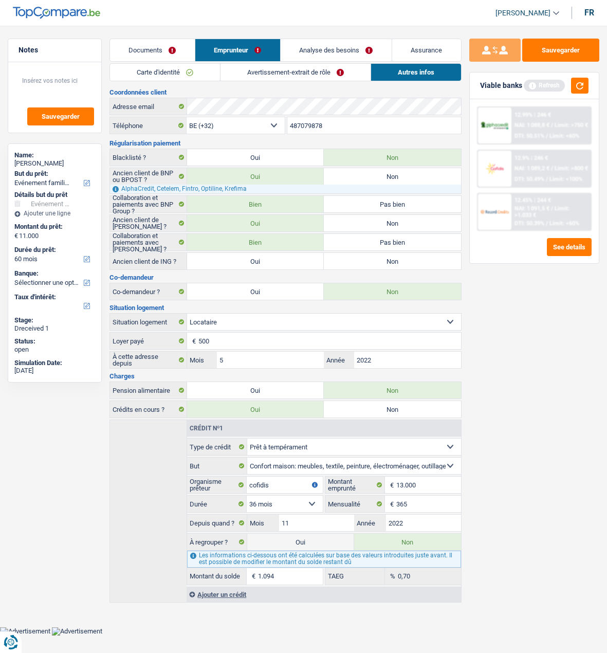
click at [261, 72] on link "Avertissement-extrait de rôle" at bounding box center [296, 72] width 150 height 17
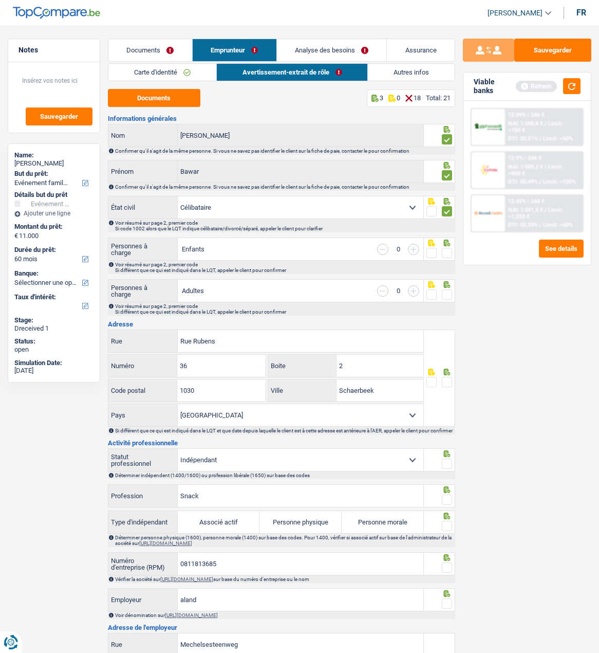
click at [169, 50] on link "Documents" at bounding box center [150, 50] width 84 height 22
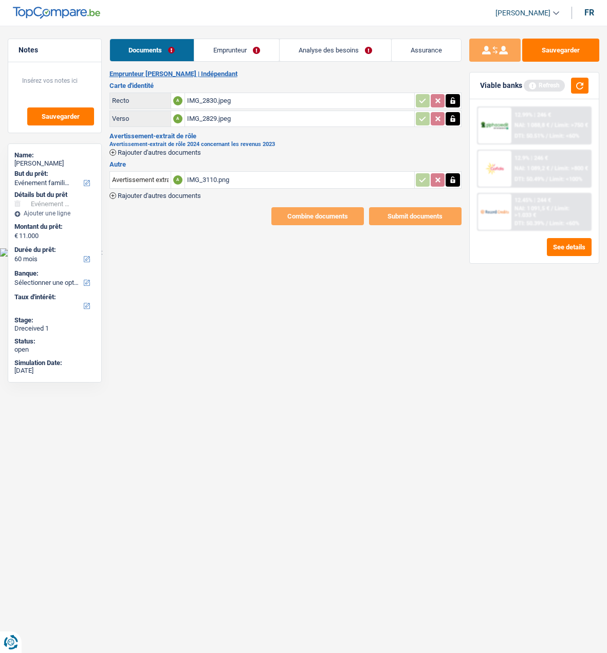
click at [169, 192] on span "Rajouter d'autres documents" at bounding box center [159, 195] width 83 height 7
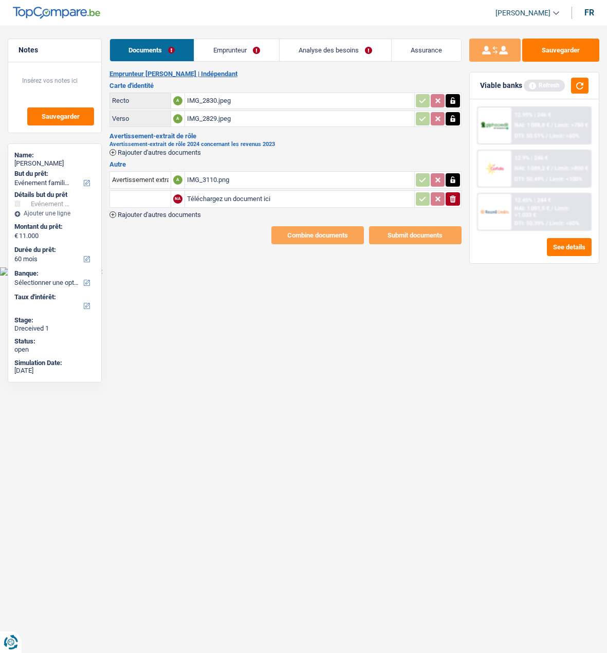
click at [145, 196] on input "text" at bounding box center [140, 199] width 57 height 16
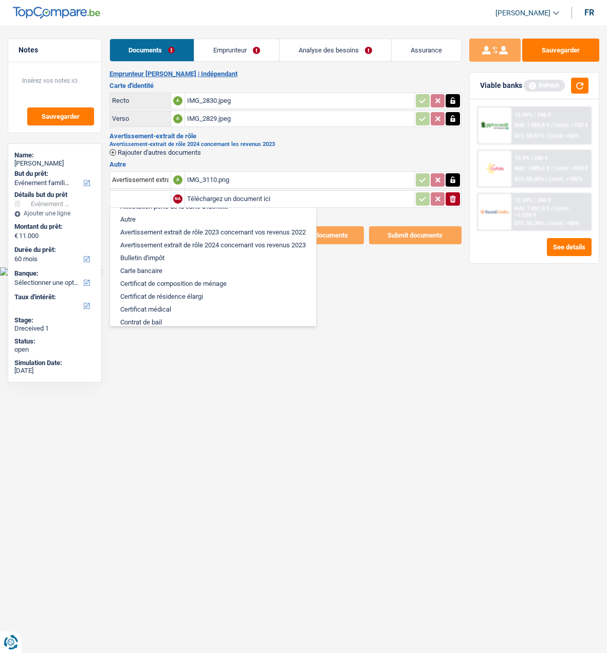
click at [184, 243] on li "Avertissement extrait de rôle 2024 concernant vos revenus 2023" at bounding box center [213, 245] width 196 height 13
type input "Avertissement extrait de rôle 2024 concernant vos revenus 2023"
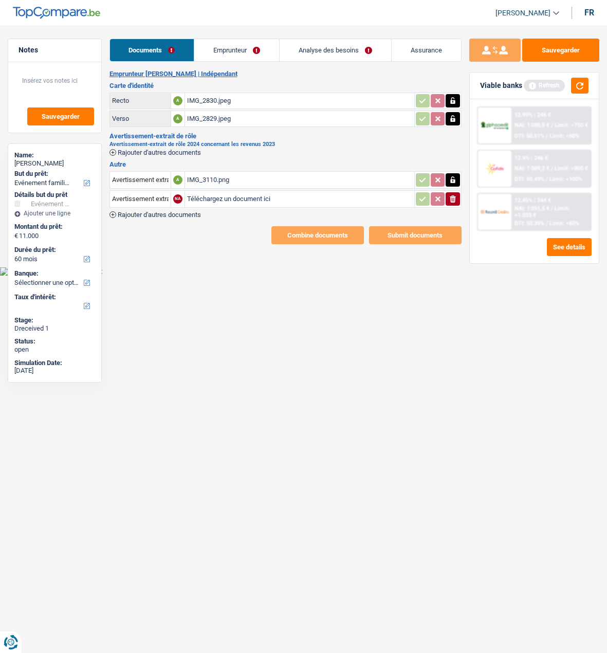
click at [241, 191] on input "Téléchargez un document ici" at bounding box center [299, 198] width 225 height 15
type input "C:\fakepath\AER.png"
click at [245, 50] on link "Emprunteur" at bounding box center [236, 50] width 85 height 22
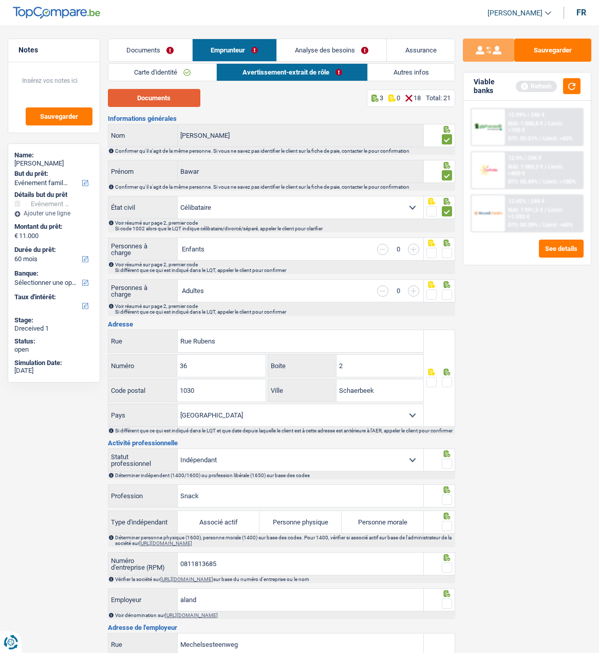
click at [133, 97] on button "Documents" at bounding box center [154, 98] width 93 height 18
click at [554, 50] on button "Sauvegarder" at bounding box center [553, 50] width 77 height 23
click at [166, 55] on link "Documents" at bounding box center [150, 50] width 84 height 22
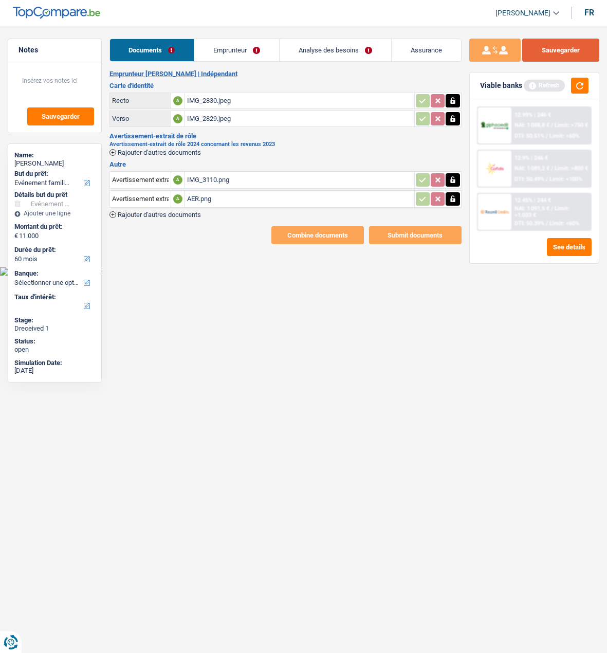
click at [575, 58] on button "Sauvegarder" at bounding box center [560, 50] width 77 height 23
click at [230, 45] on link "Emprunteur" at bounding box center [236, 50] width 85 height 22
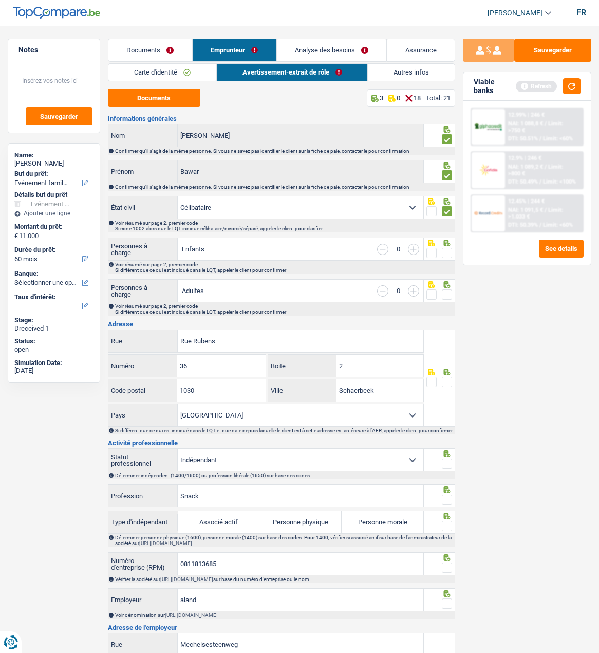
click at [166, 46] on link "Documents" at bounding box center [150, 50] width 84 height 22
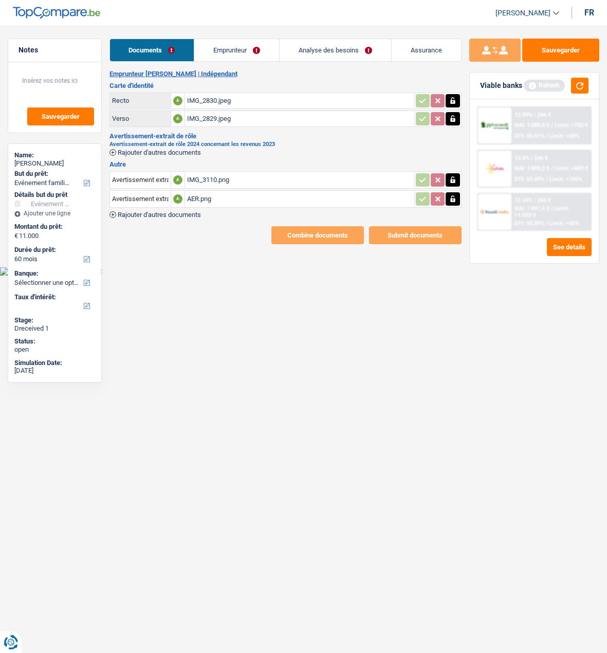
click at [243, 54] on link "Emprunteur" at bounding box center [236, 50] width 85 height 22
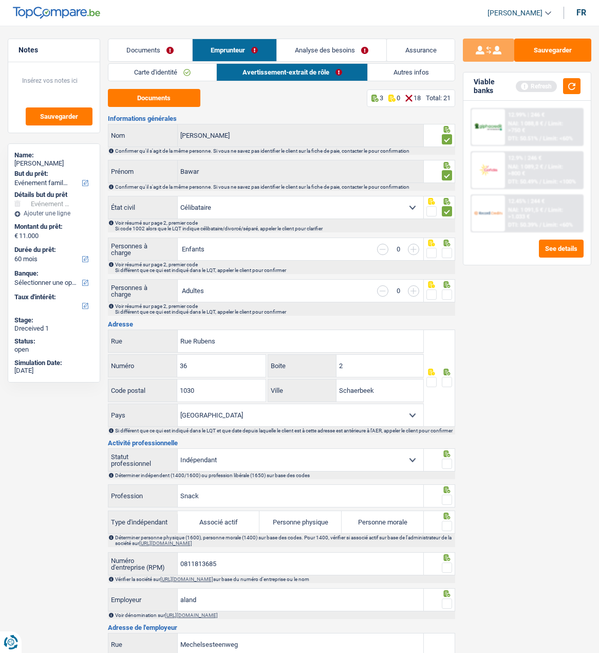
click at [447, 248] on span at bounding box center [447, 253] width 10 height 10
click at [0, 0] on input "radio" at bounding box center [0, 0] width 0 height 0
click at [442, 285] on div at bounding box center [440, 284] width 26 height 8
click at [449, 289] on span at bounding box center [447, 294] width 10 height 10
click at [0, 0] on input "radio" at bounding box center [0, 0] width 0 height 0
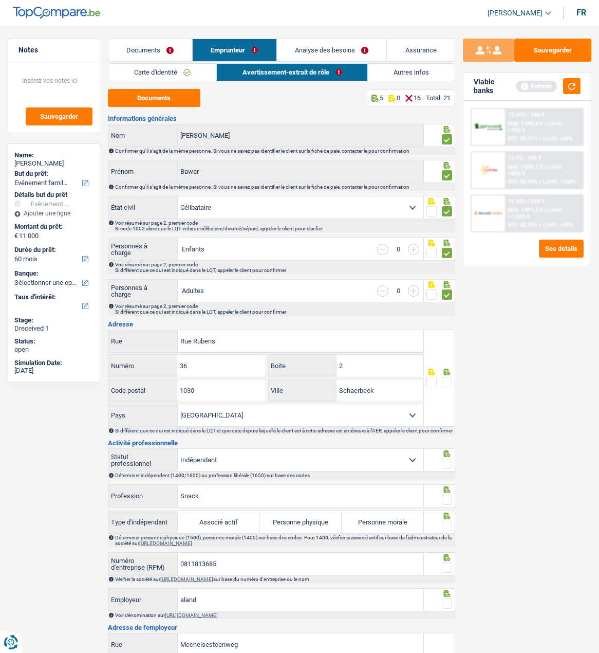
click at [446, 377] on span at bounding box center [447, 382] width 10 height 10
click at [0, 0] on input "radio" at bounding box center [0, 0] width 0 height 0
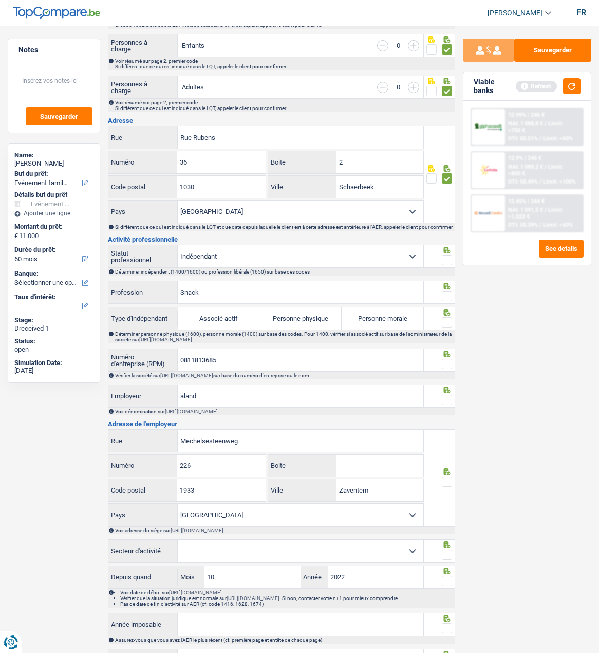
scroll to position [257, 0]
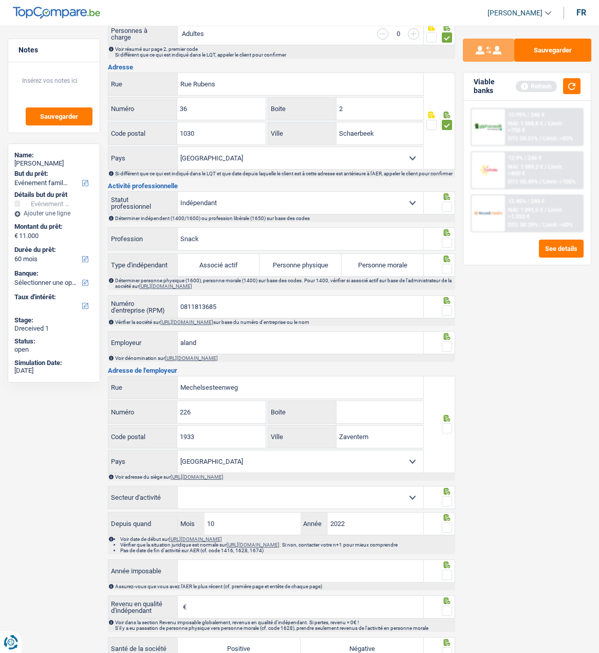
click at [445, 208] on span at bounding box center [447, 207] width 10 height 10
click at [0, 0] on input "radio" at bounding box center [0, 0] width 0 height 0
click at [449, 244] on span at bounding box center [447, 242] width 10 height 10
click at [0, 0] on input "radio" at bounding box center [0, 0] width 0 height 0
drag, startPoint x: 241, startPoint y: 245, endPoint x: 85, endPoint y: 248, distance: 155.8
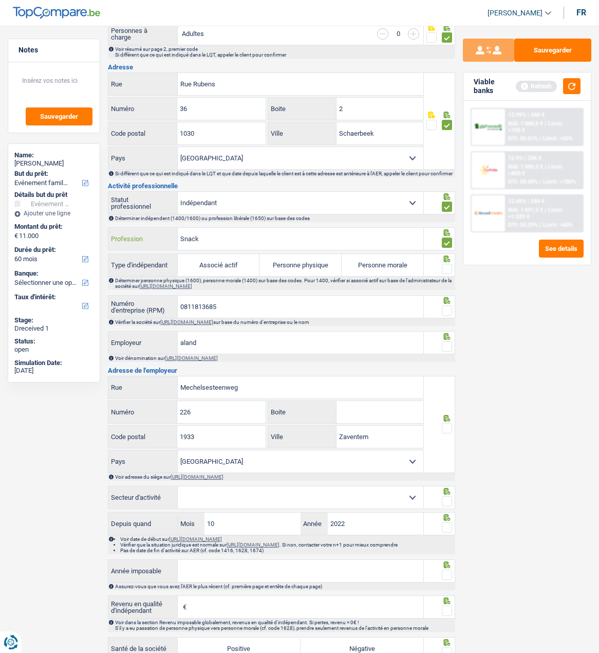
click at [85, 248] on div "Notes Sauvegarder Name: Bawar Ali But du prêt: Confort maison: meubles, textile…" at bounding box center [299, 317] width 599 height 1071
type input "Horeca"
click at [389, 271] on label "Personne morale" at bounding box center [383, 265] width 82 height 22
click at [389, 271] on input "Personne morale" at bounding box center [383, 265] width 82 height 22
radio input "true"
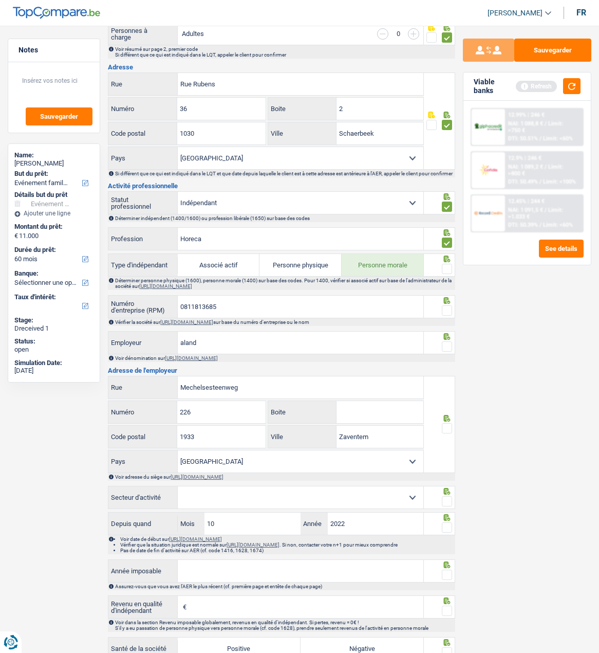
click at [442, 269] on fieldset at bounding box center [440, 269] width 26 height 13
click at [443, 270] on span at bounding box center [447, 269] width 10 height 10
click at [0, 0] on input "radio" at bounding box center [0, 0] width 0 height 0
click at [445, 313] on span at bounding box center [447, 310] width 10 height 10
click at [0, 0] on input "radio" at bounding box center [0, 0] width 0 height 0
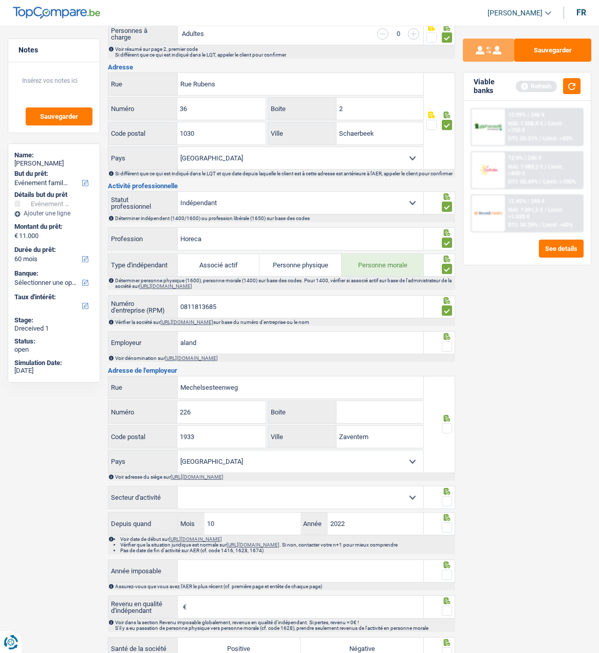
click at [443, 350] on span at bounding box center [447, 346] width 10 height 10
click at [0, 0] on input "radio" at bounding box center [0, 0] width 0 height 0
click at [448, 427] on span at bounding box center [447, 428] width 10 height 10
click at [0, 0] on input "radio" at bounding box center [0, 0] width 0 height 0
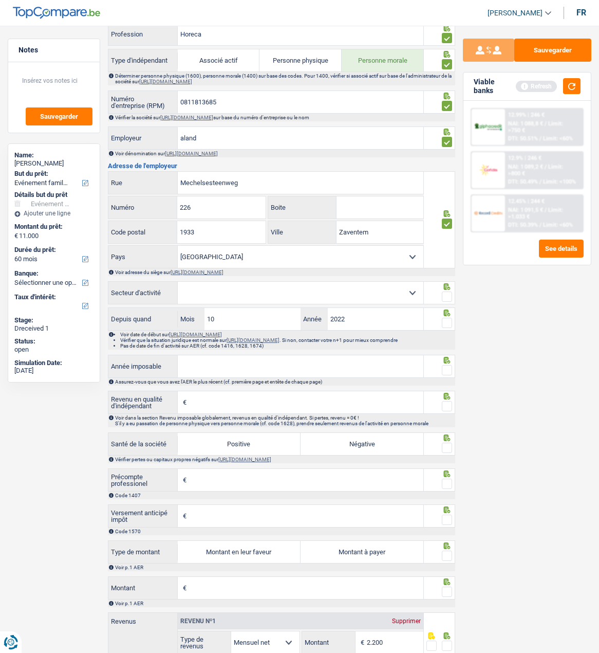
scroll to position [463, 0]
click at [403, 296] on select "Agriculture/Pêche Industrie Horeca Courier/Fitness/Taxi Construction Banques/As…" at bounding box center [301, 292] width 246 height 22
select select "hrc"
click at [178, 284] on select "Agriculture/Pêche Industrie Horeca Courier/Fitness/Taxi Construction Banques/As…" at bounding box center [301, 292] width 246 height 22
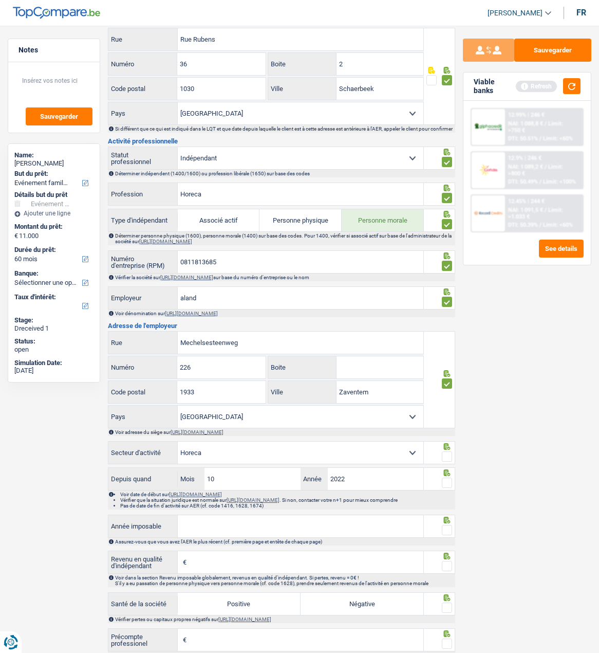
scroll to position [257, 0]
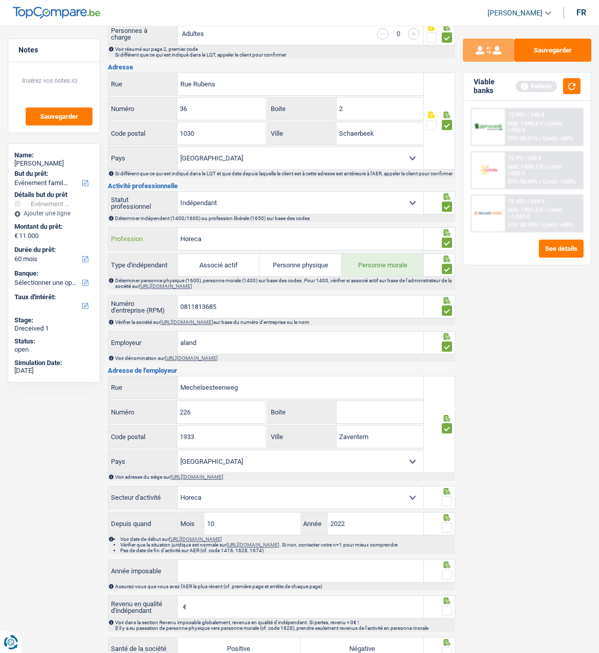
drag, startPoint x: 235, startPoint y: 241, endPoint x: 148, endPoint y: 246, distance: 87.5
click at [148, 246] on div "Horeca Profession" at bounding box center [265, 239] width 315 height 22
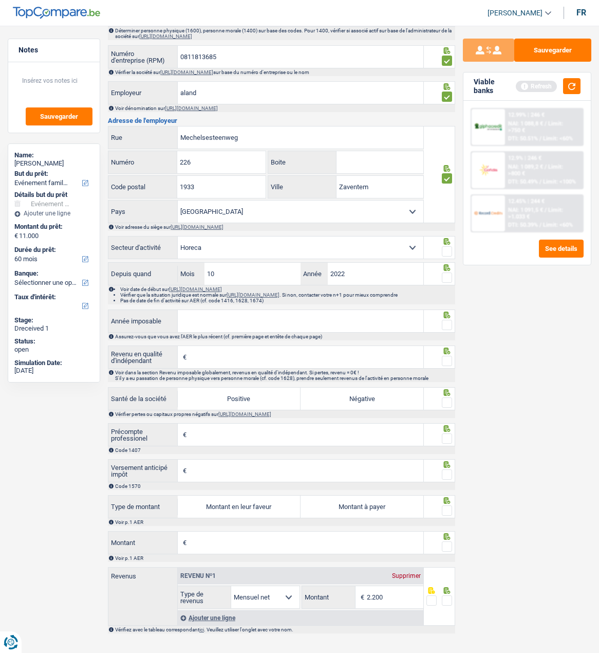
scroll to position [514, 0]
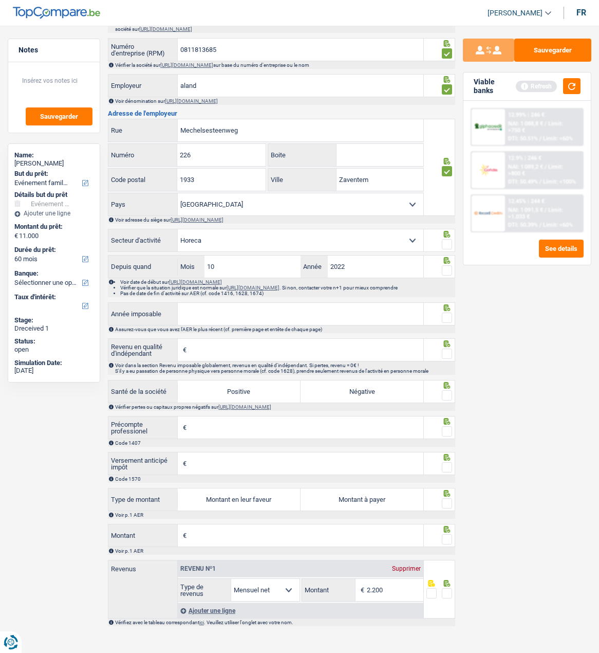
type input "Gérant"
click at [451, 248] on span at bounding box center [447, 244] width 10 height 10
click at [0, 0] on input "radio" at bounding box center [0, 0] width 0 height 0
click at [367, 269] on input "2022" at bounding box center [376, 266] width 96 height 22
type input "2009"
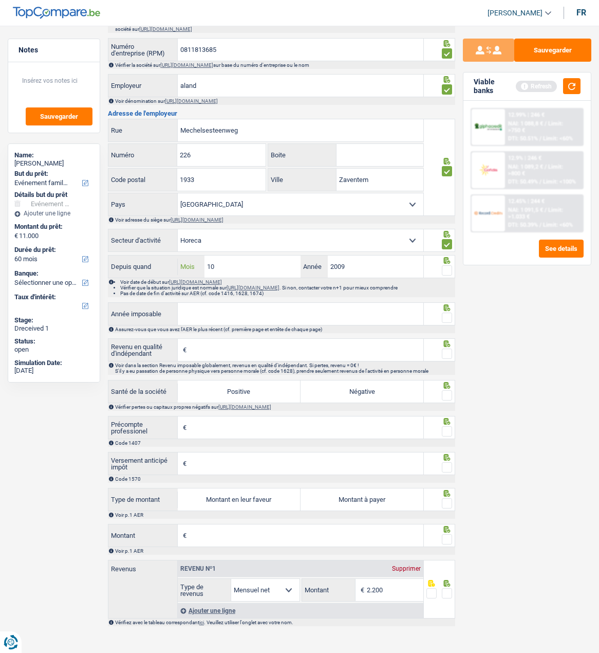
click at [250, 268] on input "10" at bounding box center [253, 266] width 96 height 22
type input "1"
type input "05"
drag, startPoint x: 450, startPoint y: 276, endPoint x: 456, endPoint y: 272, distance: 7.4
click at [450, 275] on span at bounding box center [447, 270] width 10 height 10
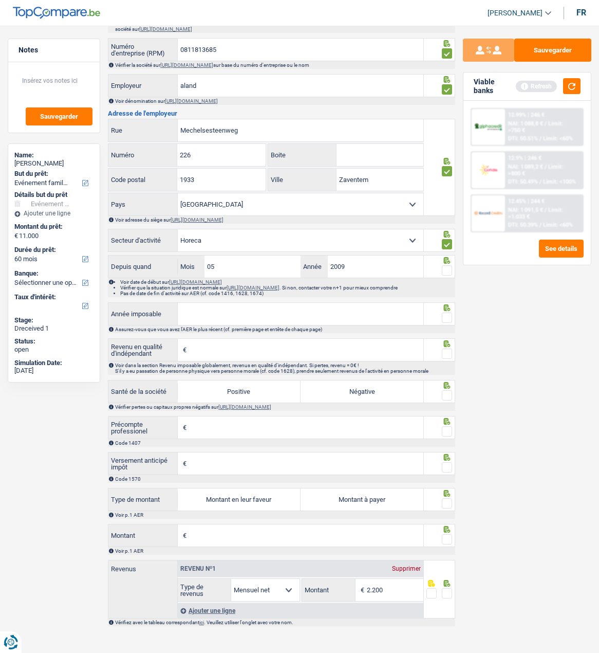
click at [0, 0] on input "radio" at bounding box center [0, 0] width 0 height 0
click at [283, 317] on input "Année imposable" at bounding box center [301, 314] width 246 height 22
type input "2023"
click at [448, 321] on div at bounding box center [447, 318] width 10 height 13
click at [444, 323] on span at bounding box center [447, 318] width 10 height 10
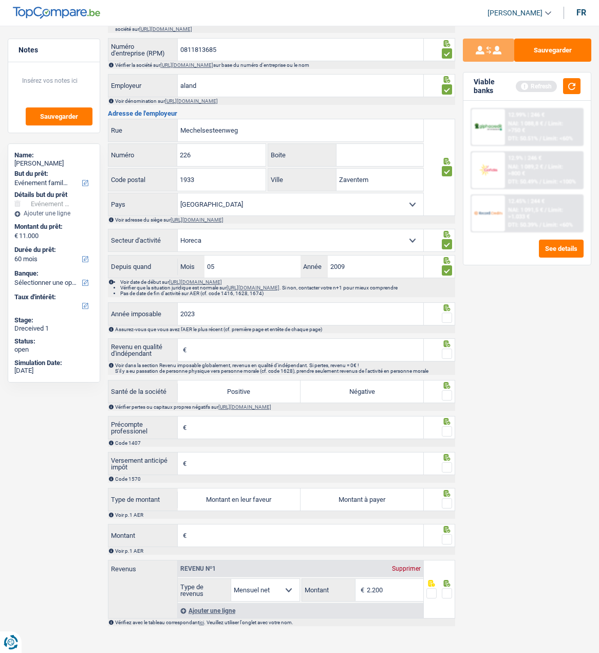
click at [0, 0] on input "radio" at bounding box center [0, 0] width 0 height 0
click at [312, 361] on input "Revenu en qualité d'indépendant" at bounding box center [306, 350] width 234 height 22
type input "20.695"
click at [269, 403] on label "Positive" at bounding box center [239, 391] width 123 height 22
click at [269, 403] on input "Positive" at bounding box center [239, 391] width 123 height 22
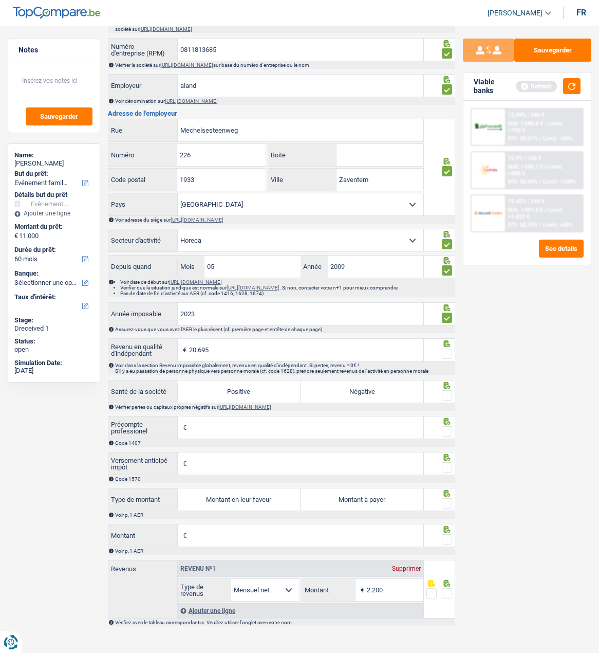
radio input "true"
click at [448, 359] on span at bounding box center [447, 354] width 10 height 10
click at [0, 0] on input "radio" at bounding box center [0, 0] width 0 height 0
click at [450, 400] on span at bounding box center [447, 395] width 10 height 10
click at [0, 0] on input "radio" at bounding box center [0, 0] width 0 height 0
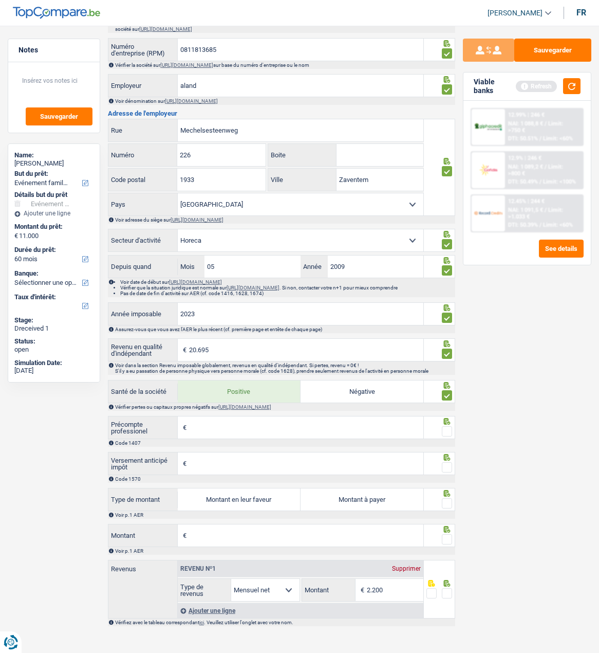
click at [362, 438] on input "Précompte professionel" at bounding box center [306, 427] width 234 height 22
click at [449, 436] on span at bounding box center [447, 431] width 10 height 10
click at [0, 0] on input "radio" at bounding box center [0, 0] width 0 height 0
click at [448, 472] on span at bounding box center [447, 467] width 10 height 10
click at [0, 0] on input "radio" at bounding box center [0, 0] width 0 height 0
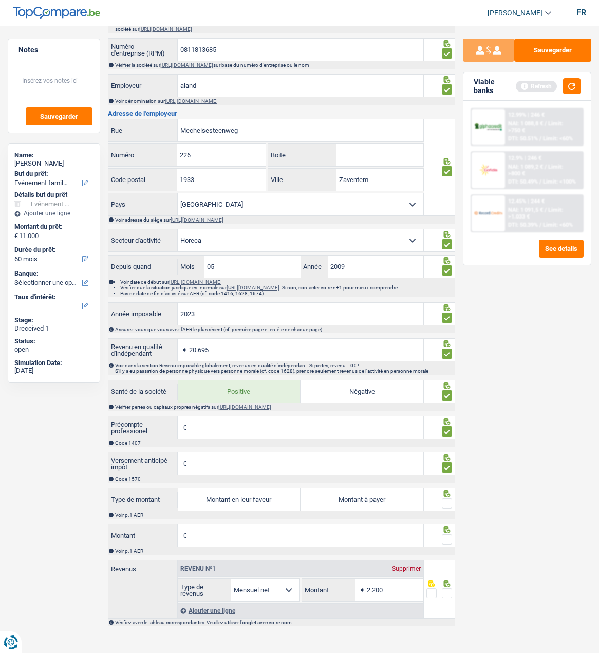
click at [264, 506] on label "Montant en leur faveur" at bounding box center [239, 499] width 123 height 22
click at [264, 506] on input "Montant en leur faveur" at bounding box center [239, 499] width 123 height 22
radio input "true"
type input "1.725"
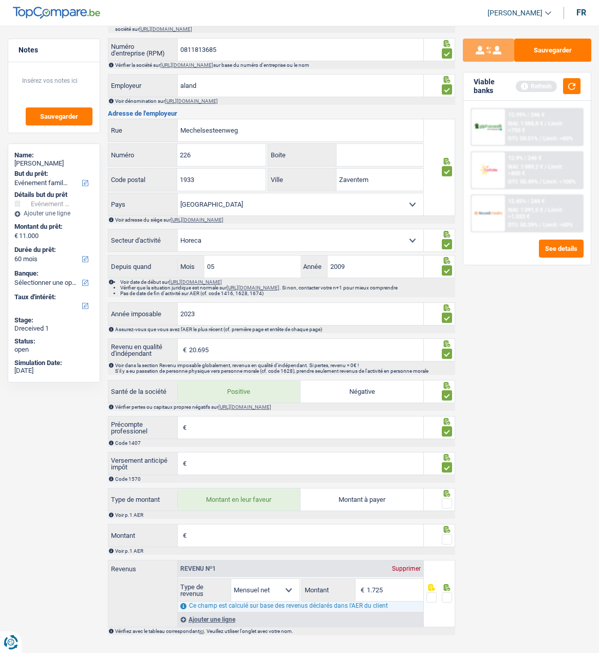
click at [444, 508] on span at bounding box center [447, 503] width 10 height 10
click at [0, 0] on input "radio" at bounding box center [0, 0] width 0 height 0
click at [306, 546] on input "Montant" at bounding box center [306, 535] width 234 height 22
type input "3.143"
type input "1.987"
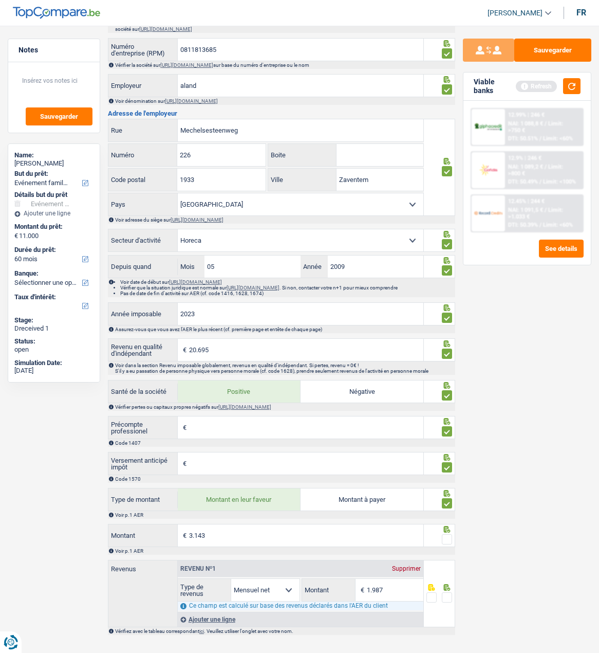
click at [448, 544] on span at bounding box center [447, 539] width 10 height 10
click at [0, 0] on input "radio" at bounding box center [0, 0] width 0 height 0
click at [448, 602] on span at bounding box center [447, 597] width 10 height 10
click at [0, 0] on input "radio" at bounding box center [0, 0] width 0 height 0
click at [375, 510] on label "Montant à payer" at bounding box center [362, 499] width 123 height 22
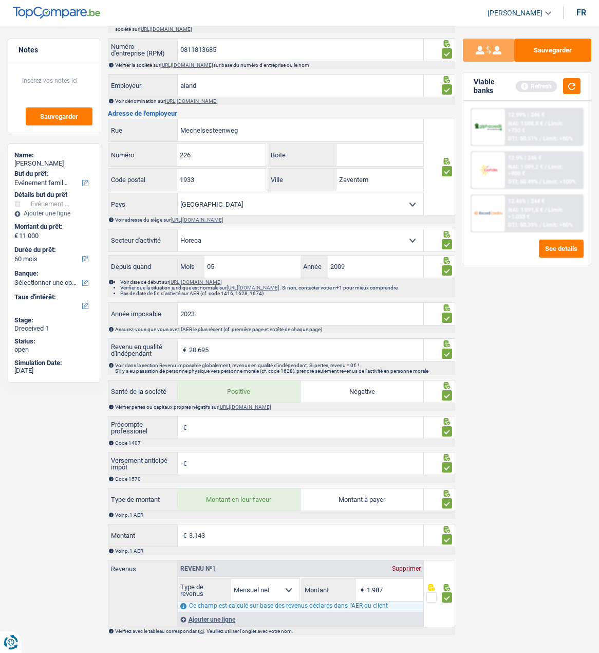
click at [375, 510] on input "Montant à payer" at bounding box center [362, 499] width 123 height 22
radio input "true"
type input "1.463"
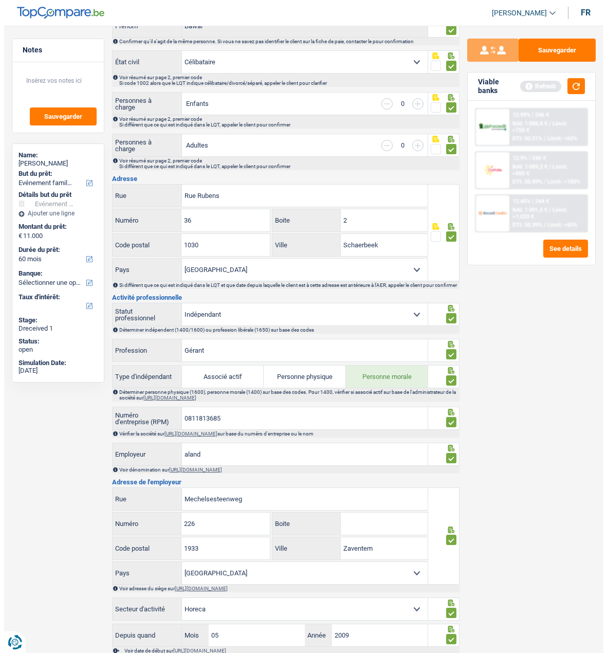
scroll to position [0, 0]
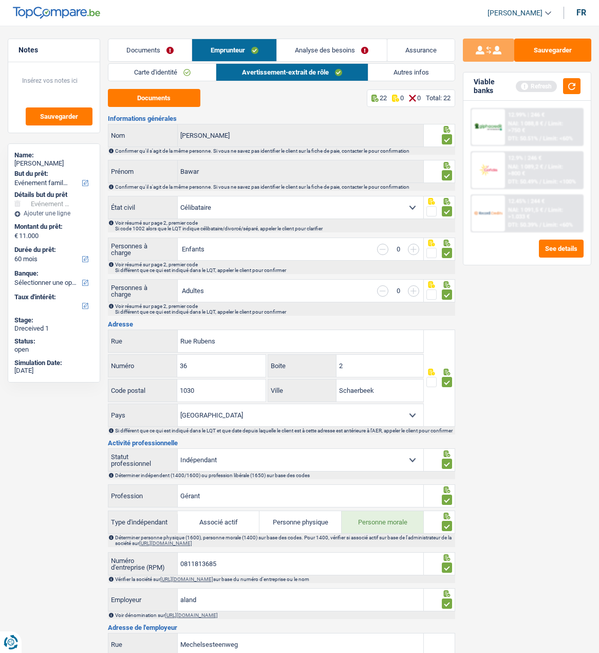
click at [399, 72] on link "Autres infos" at bounding box center [412, 72] width 86 height 17
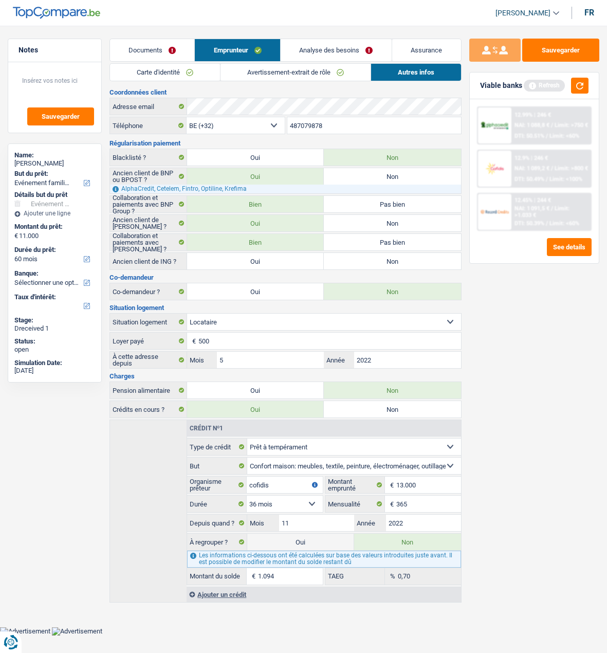
click at [350, 54] on link "Analyse des besoins" at bounding box center [336, 50] width 111 height 22
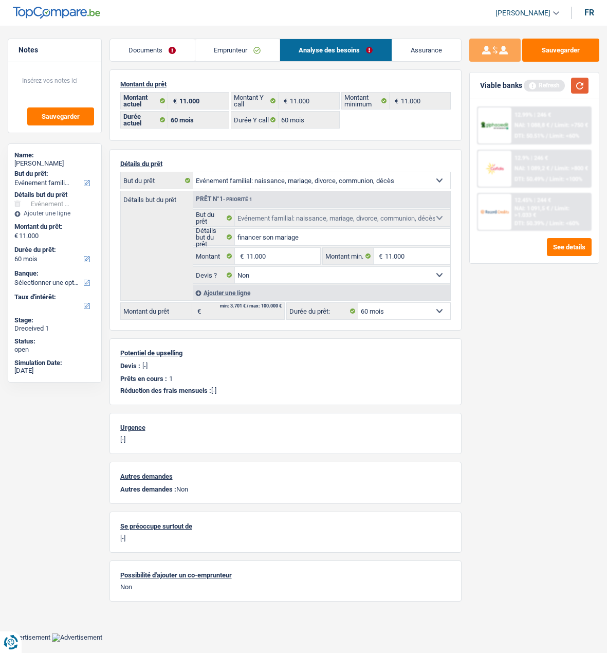
click at [581, 83] on button "button" at bounding box center [579, 86] width 17 height 16
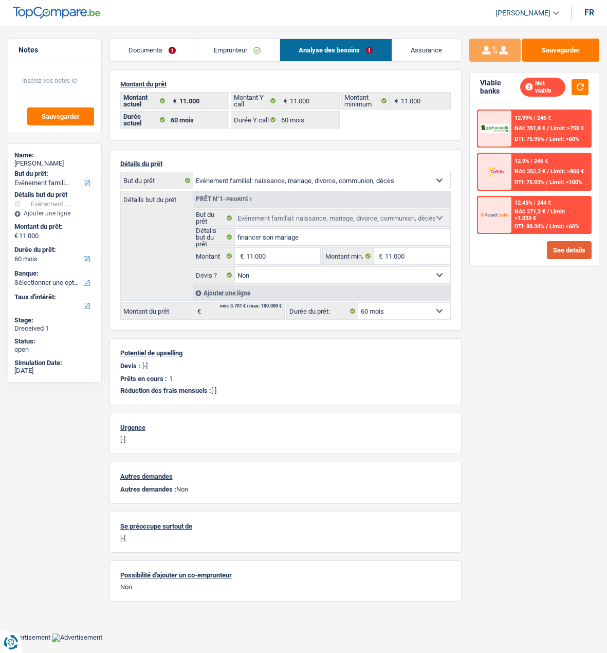
click at [579, 247] on button "See details" at bounding box center [569, 250] width 45 height 18
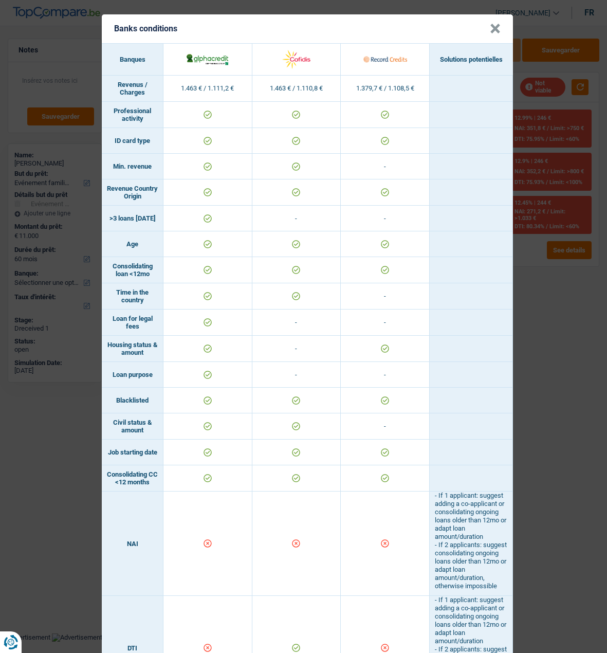
click at [528, 276] on div "Banks conditions × Banques Solutions potentielles Revenus / Charges 1.463 € / 1…" at bounding box center [303, 326] width 607 height 653
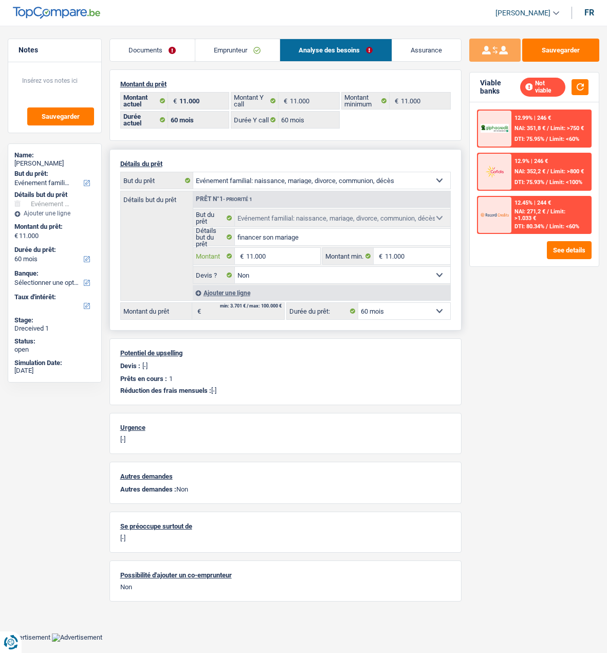
click at [281, 251] on input "11.000" at bounding box center [283, 256] width 74 height 16
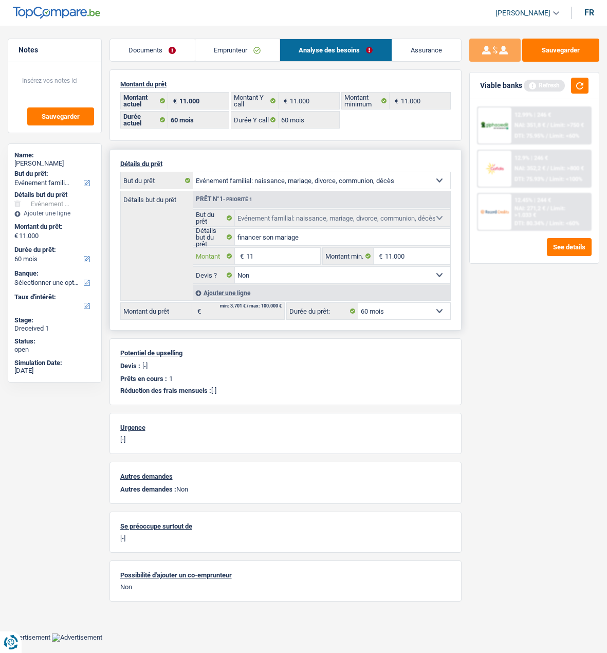
type input "1"
type input "8.500"
select select "48"
type input "8.500"
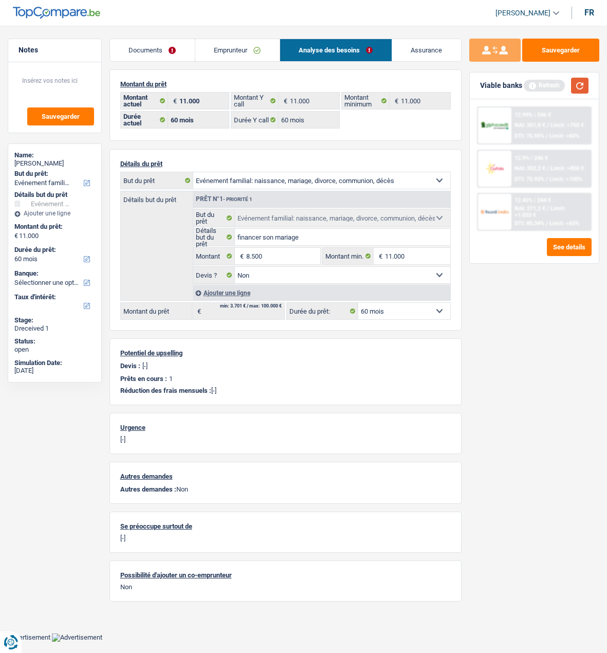
select select "48"
type input "8.500"
select select "48"
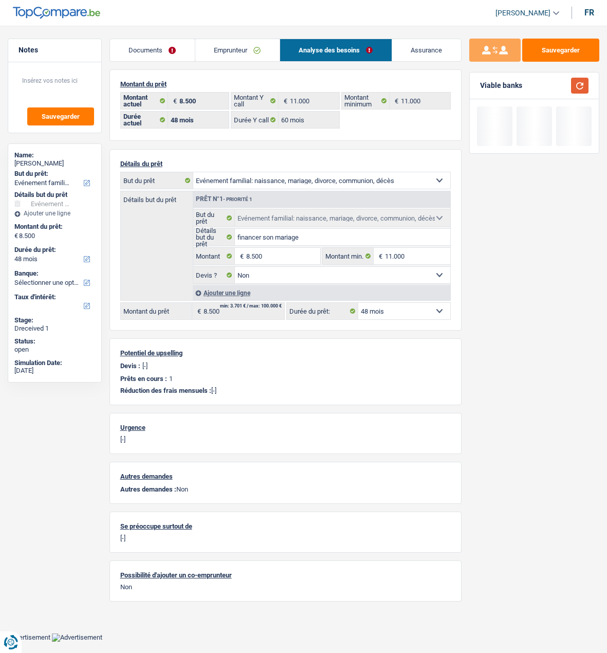
click at [575, 85] on button "button" at bounding box center [579, 86] width 17 height 16
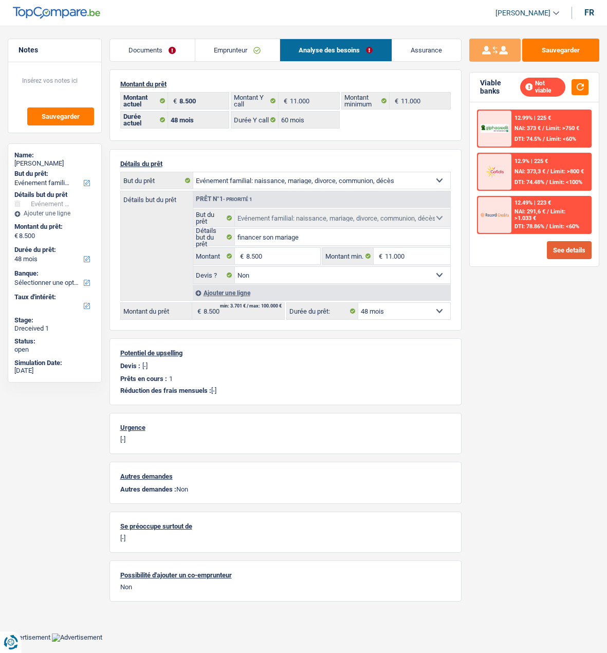
click at [567, 244] on button "See details" at bounding box center [569, 250] width 45 height 18
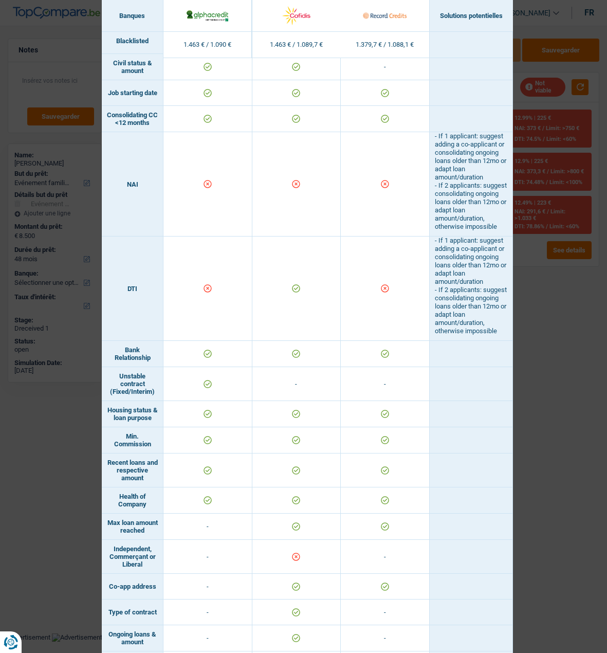
scroll to position [360, 0]
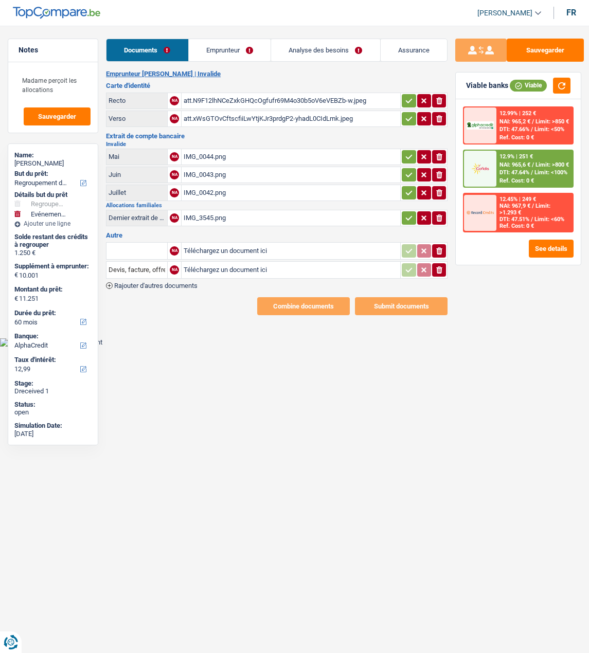
select select "refinancing"
select select "familyEvent"
select select "60"
select select "alphacredit"
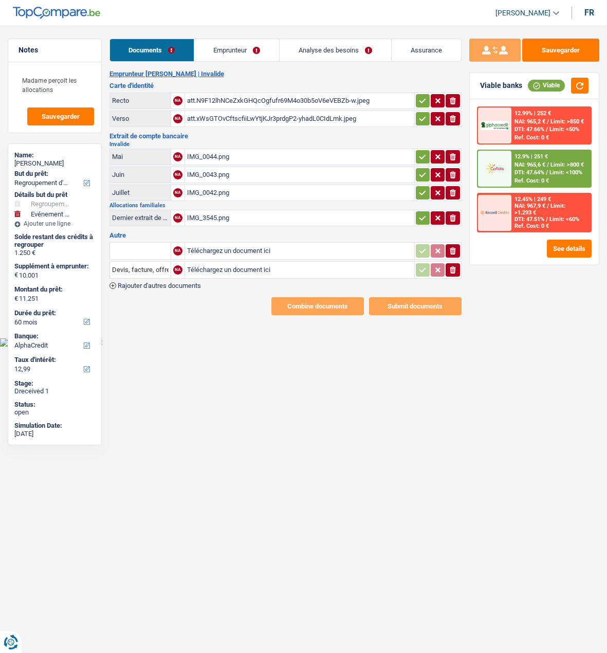
click at [242, 47] on link "Emprunteur" at bounding box center [236, 50] width 85 height 22
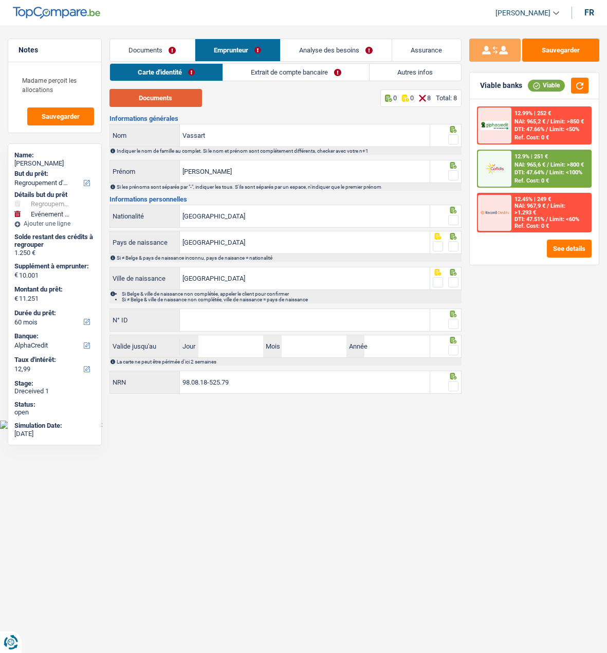
click at [181, 96] on button "Documents" at bounding box center [155, 98] width 93 height 18
drag, startPoint x: 454, startPoint y: 134, endPoint x: 453, endPoint y: 142, distance: 8.4
click at [454, 139] on span at bounding box center [453, 139] width 10 height 10
click at [0, 0] on input "radio" at bounding box center [0, 0] width 0 height 0
click at [452, 174] on span at bounding box center [453, 175] width 10 height 10
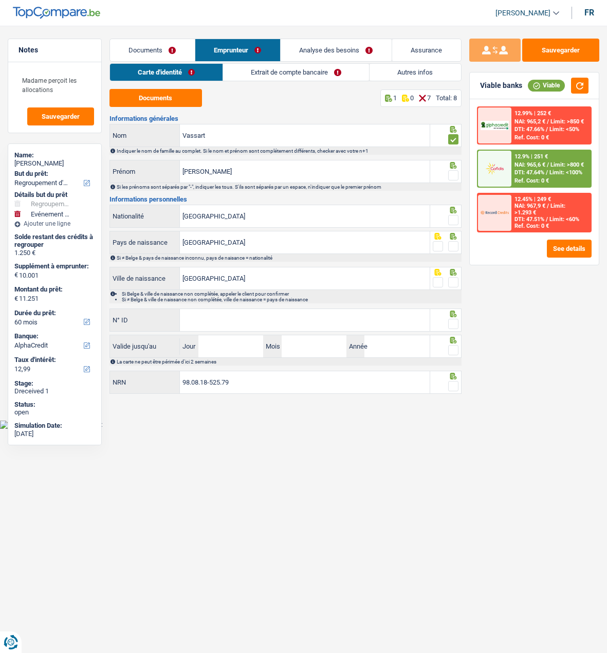
click at [0, 0] on input "radio" at bounding box center [0, 0] width 0 height 0
click at [448, 209] on icon at bounding box center [453, 210] width 10 height 7
click at [452, 243] on span at bounding box center [453, 246] width 10 height 10
click at [0, 0] on input "radio" at bounding box center [0, 0] width 0 height 0
click at [451, 215] on span at bounding box center [453, 220] width 10 height 10
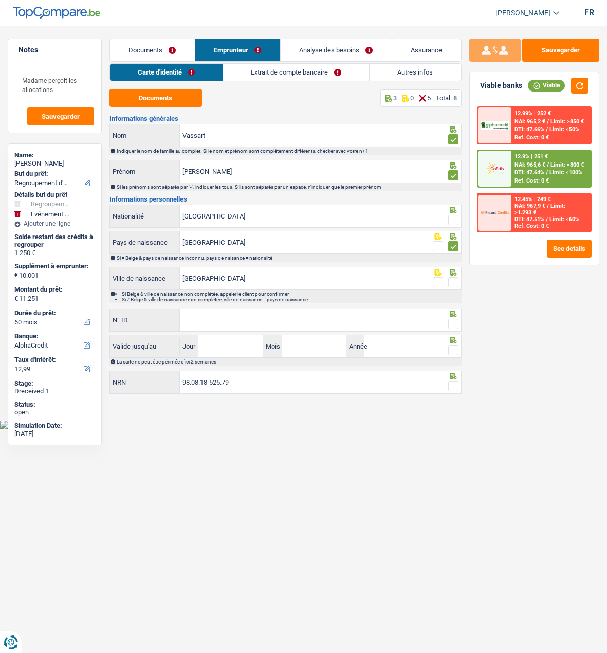
click at [0, 0] on input "radio" at bounding box center [0, 0] width 0 height 0
drag, startPoint x: 452, startPoint y: 276, endPoint x: 427, endPoint y: 295, distance: 31.6
click at [452, 277] on span at bounding box center [453, 282] width 10 height 10
click at [0, 0] on input "radio" at bounding box center [0, 0] width 0 height 0
click at [310, 324] on input "N° ID" at bounding box center [304, 320] width 249 height 22
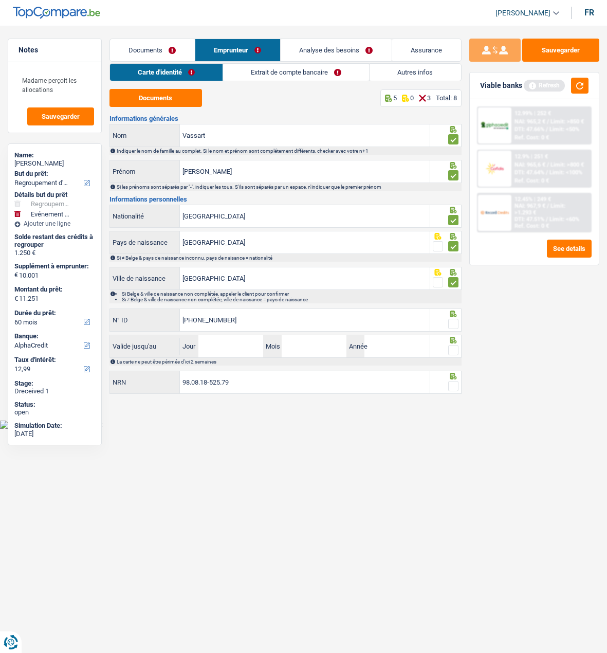
type input "[PHONE_NUMBER]"
click at [456, 322] on span at bounding box center [453, 324] width 10 height 10
click at [0, 0] on input "radio" at bounding box center [0, 0] width 0 height 0
click at [248, 346] on input "Jour" at bounding box center [230, 346] width 65 height 22
type input "26"
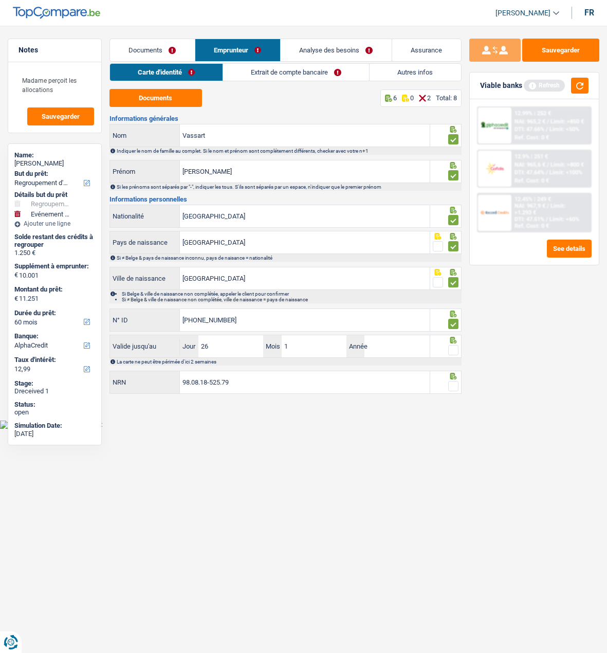
type input "10"
type input "2030"
click at [452, 347] on span at bounding box center [453, 350] width 10 height 10
click at [0, 0] on input "radio" at bounding box center [0, 0] width 0 height 0
click at [454, 388] on span at bounding box center [453, 386] width 10 height 10
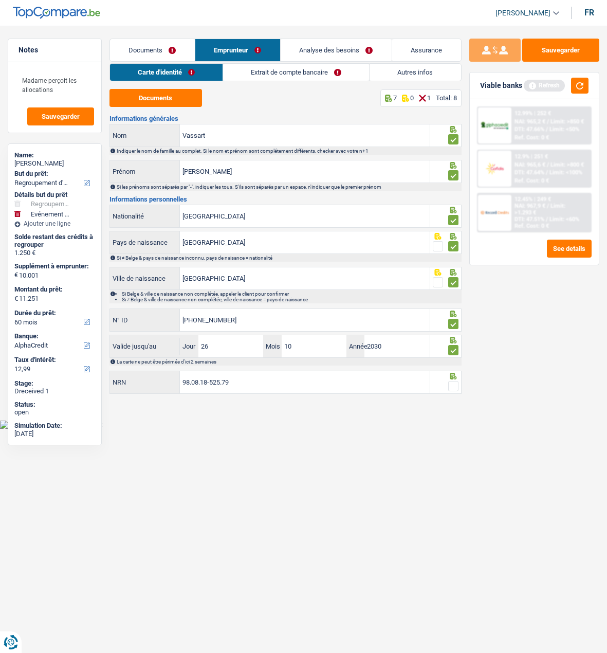
click at [0, 0] on input "radio" at bounding box center [0, 0] width 0 height 0
click at [351, 72] on link "Extrait de compte bancaire" at bounding box center [297, 72] width 146 height 17
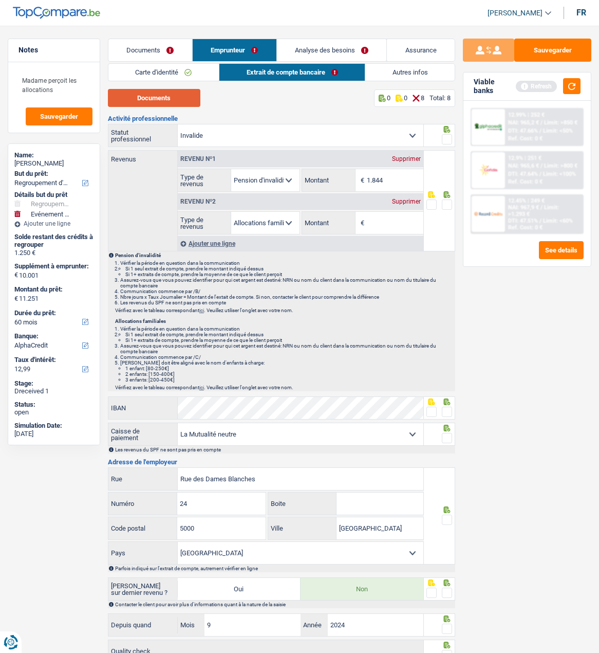
click at [170, 98] on button "Documents" at bounding box center [154, 98] width 93 height 18
click at [389, 223] on input "Montant" at bounding box center [395, 223] width 57 height 22
type input "1.057"
click at [445, 200] on span at bounding box center [447, 204] width 10 height 10
click at [0, 0] on input "radio" at bounding box center [0, 0] width 0 height 0
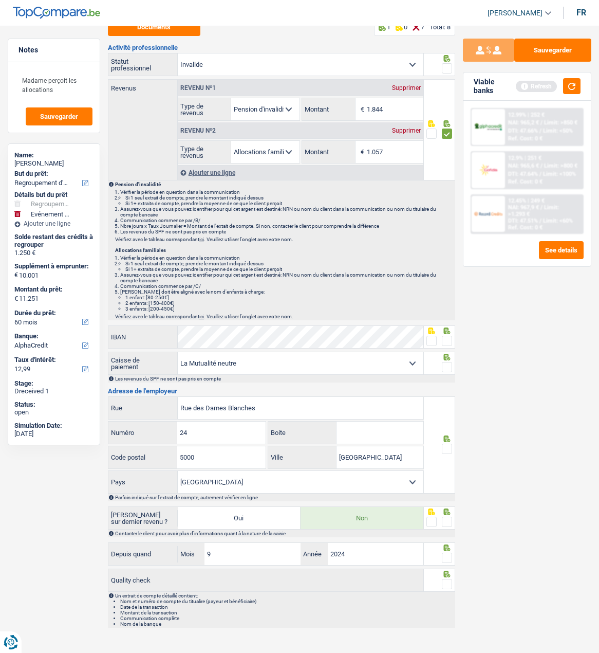
scroll to position [80, 0]
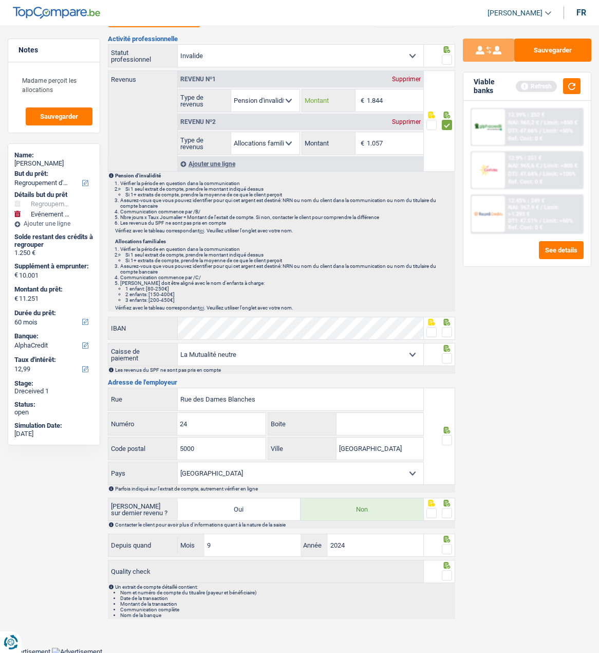
click at [394, 98] on input "1.844" at bounding box center [395, 100] width 57 height 22
type input "1.718"
click at [446, 335] on span at bounding box center [447, 332] width 10 height 10
click at [0, 0] on input "radio" at bounding box center [0, 0] width 0 height 0
click at [442, 358] on span at bounding box center [447, 358] width 10 height 10
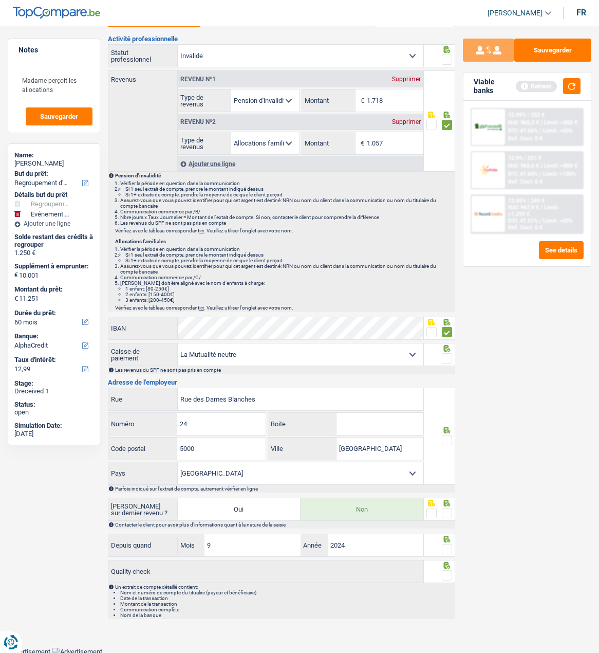
click at [0, 0] on input "radio" at bounding box center [0, 0] width 0 height 0
click at [445, 441] on span at bounding box center [447, 440] width 10 height 10
click at [0, 0] on input "radio" at bounding box center [0, 0] width 0 height 0
click at [446, 509] on span at bounding box center [447, 513] width 10 height 10
click at [0, 0] on input "radio" at bounding box center [0, 0] width 0 height 0
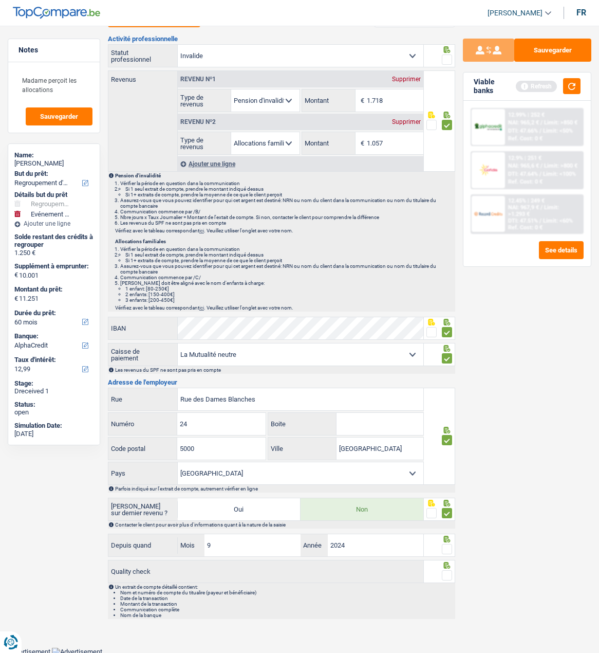
click at [449, 551] on span at bounding box center [447, 549] width 10 height 10
click at [0, 0] on input "radio" at bounding box center [0, 0] width 0 height 0
click at [450, 570] on span at bounding box center [447, 575] width 10 height 10
click at [0, 0] on input "radio" at bounding box center [0, 0] width 0 height 0
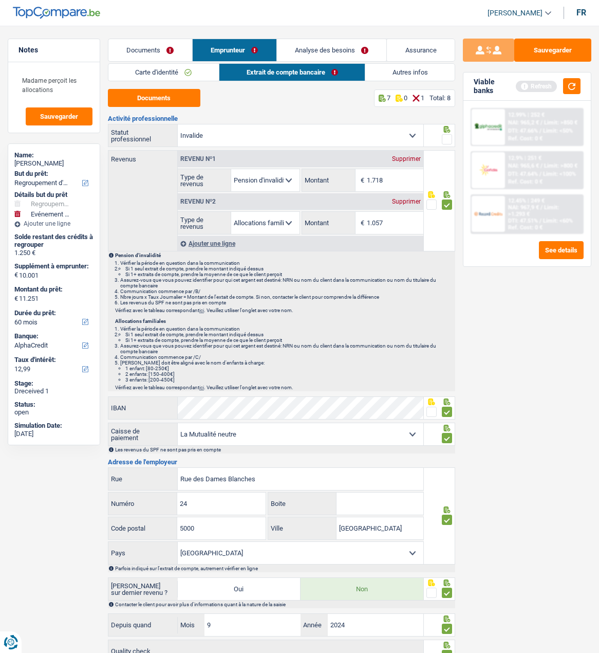
click at [446, 134] on span at bounding box center [447, 139] width 10 height 10
click at [0, 0] on input "radio" at bounding box center [0, 0] width 0 height 0
click at [412, 68] on link "Autres infos" at bounding box center [409, 72] width 89 height 17
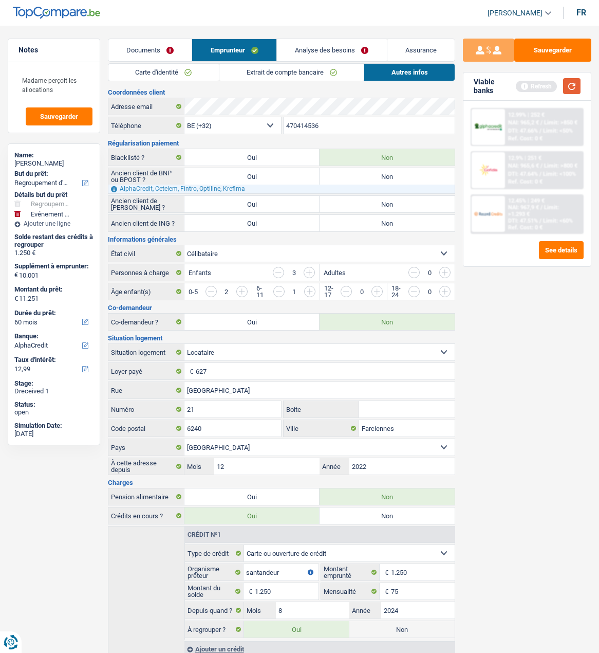
click at [572, 82] on button "button" at bounding box center [571, 86] width 17 height 16
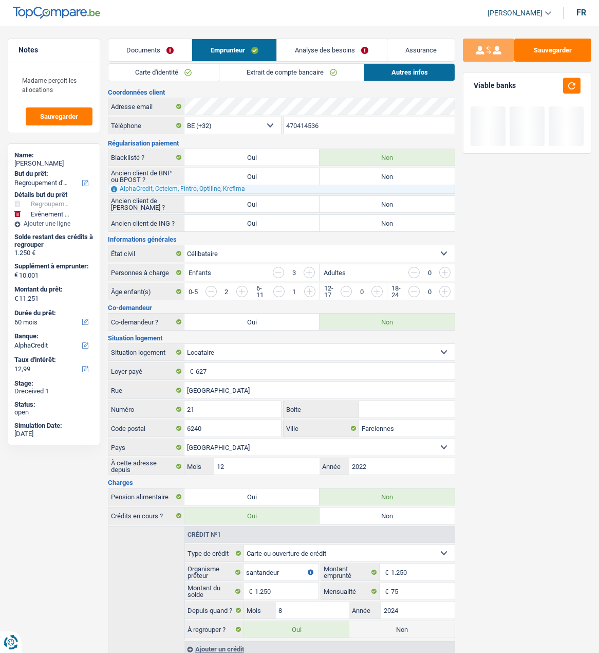
click at [336, 50] on link "Analyse des besoins" at bounding box center [332, 50] width 110 height 22
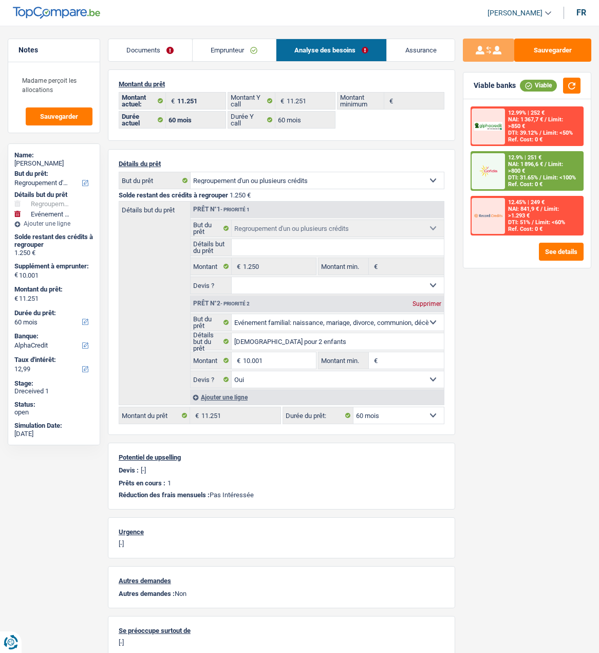
click at [245, 42] on link "Emprunteur" at bounding box center [234, 50] width 83 height 22
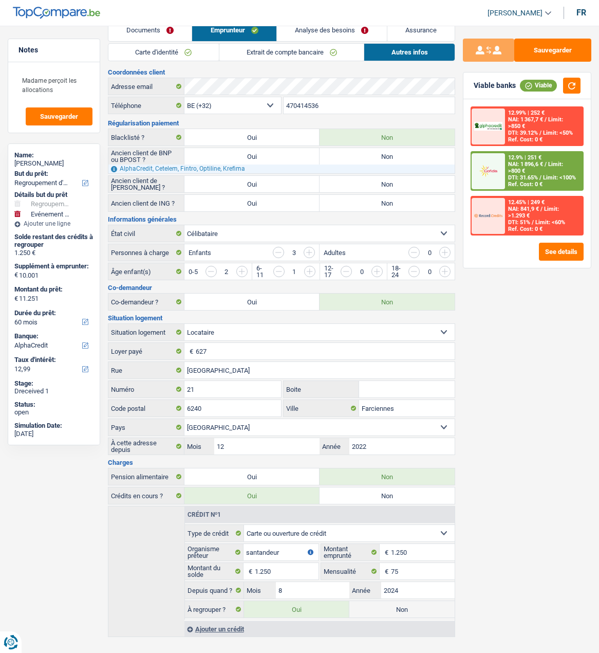
scroll to position [31, 0]
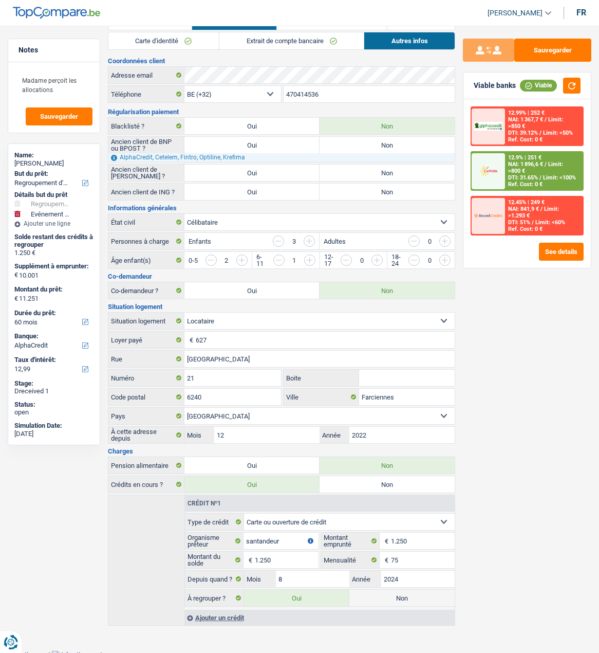
click at [415, 590] on label "Non" at bounding box center [402, 598] width 105 height 16
click at [415, 590] on input "Non" at bounding box center [402, 598] width 105 height 16
radio input "true"
select select "familyEvent"
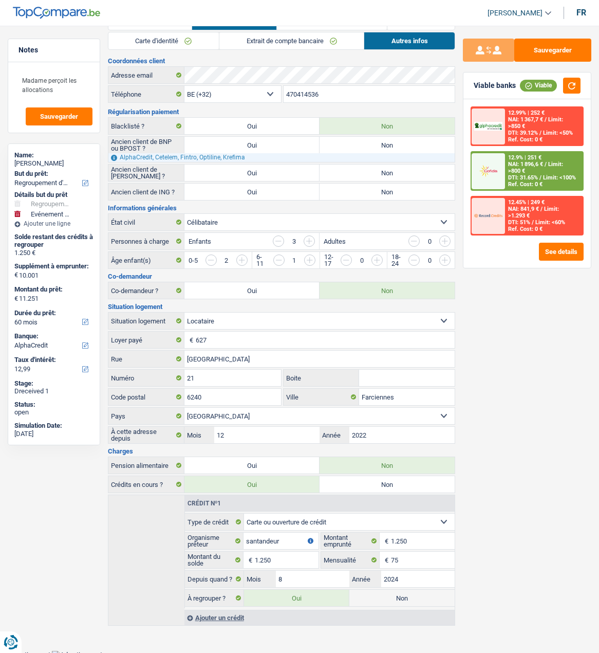
select select "60"
radio input "false"
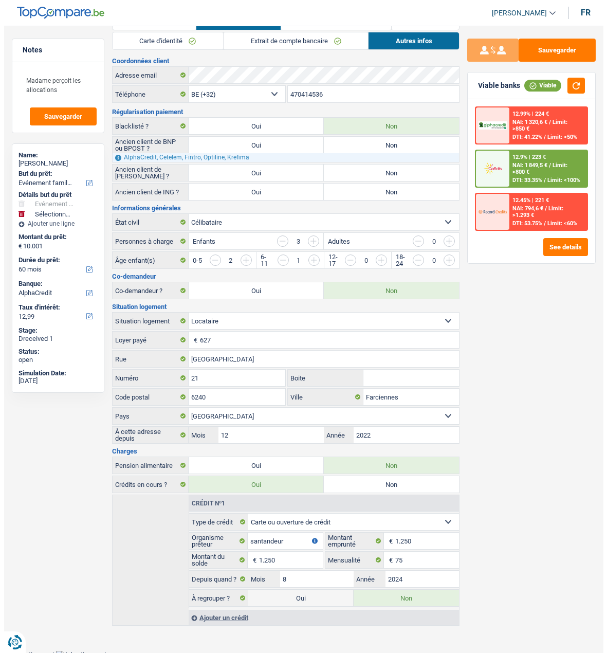
scroll to position [0, 0]
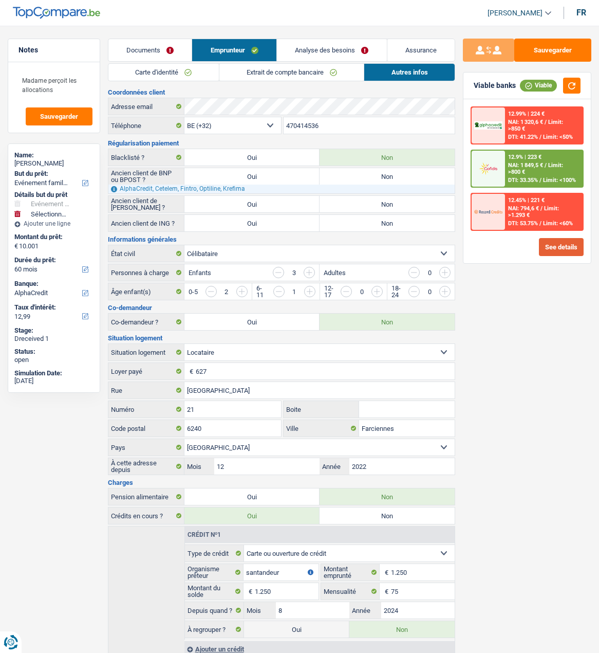
click at [567, 246] on button "See details" at bounding box center [561, 247] width 45 height 18
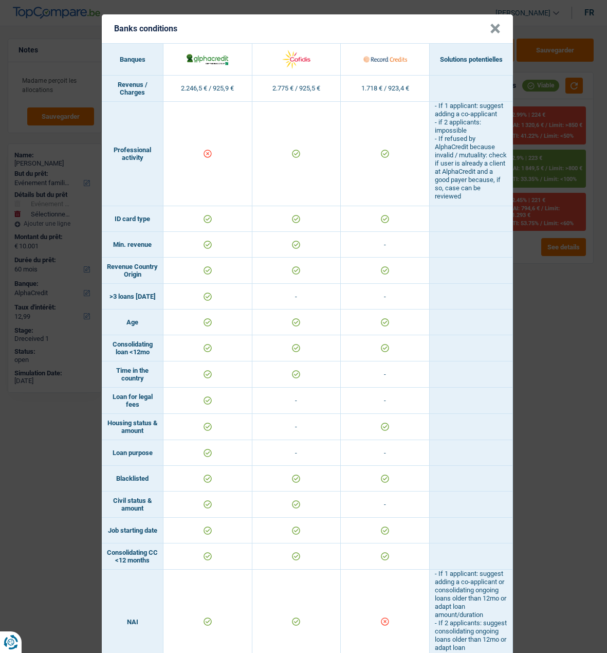
click at [493, 24] on button "×" at bounding box center [495, 29] width 11 height 10
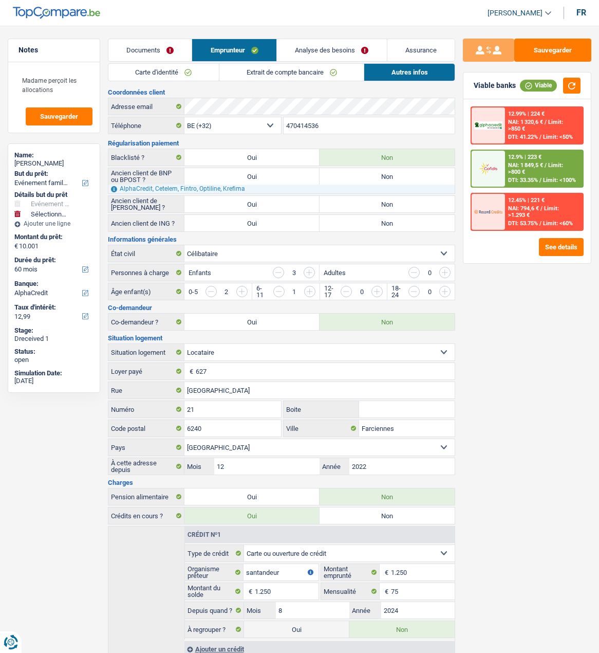
click at [526, 175] on div "12.9% | 223 € NAI: 1 849,5 € / Limit: >800 € DTI: 33.35% / Limit: <100%" at bounding box center [544, 169] width 78 height 36
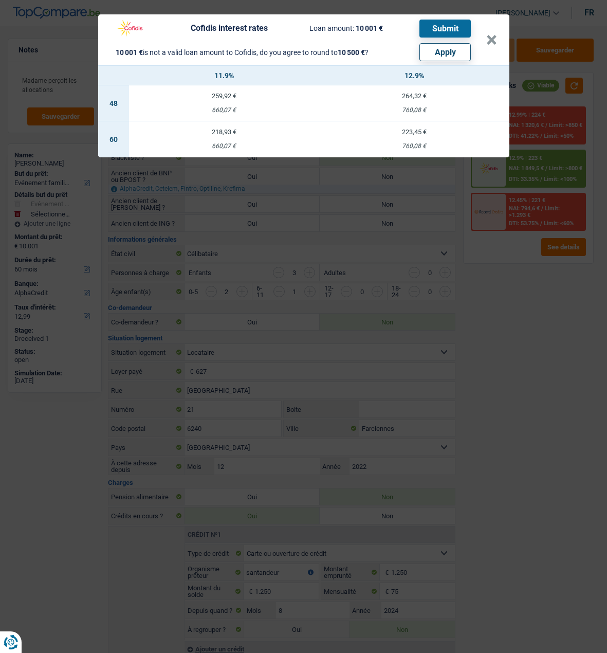
click at [443, 50] on button "Apply" at bounding box center [444, 52] width 51 height 18
select select
type input "10.500"
select select "other"
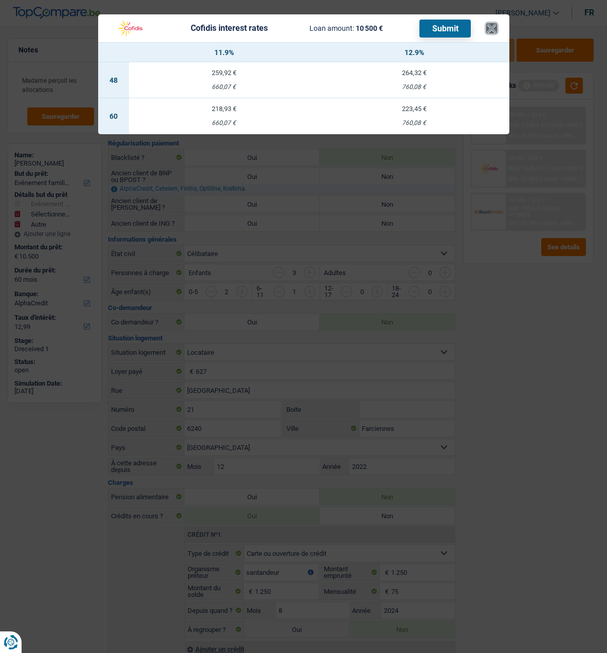
click at [495, 25] on button "×" at bounding box center [491, 28] width 11 height 10
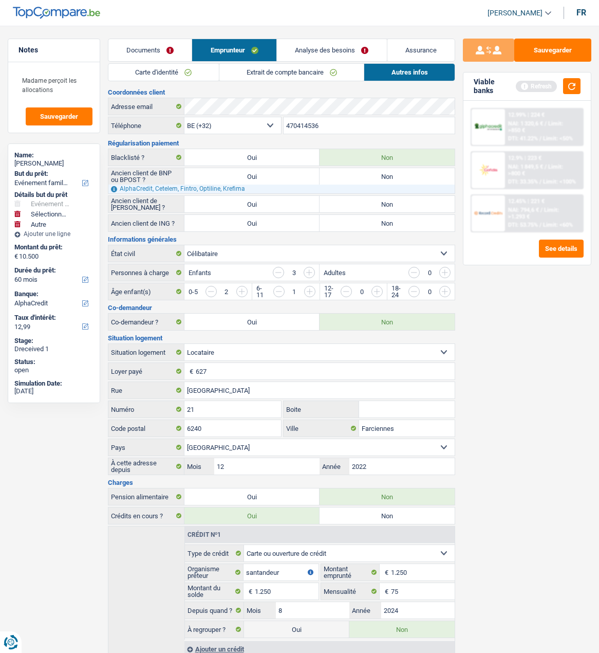
click at [345, 55] on link "Analyse des besoins" at bounding box center [332, 50] width 110 height 22
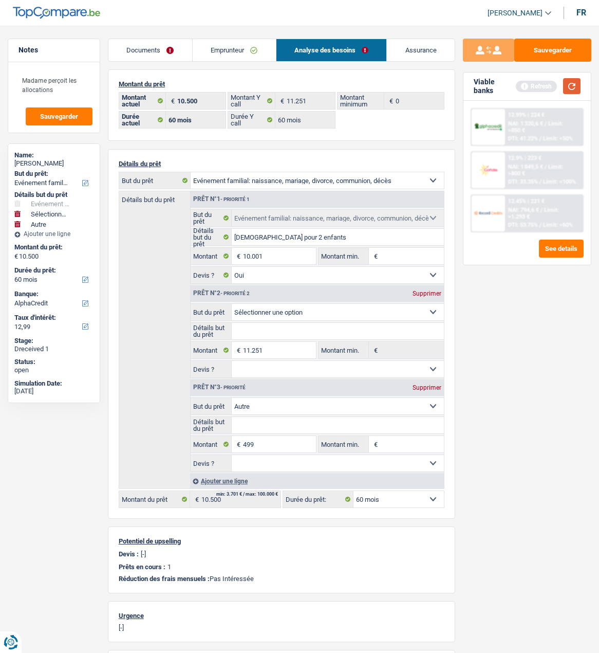
click at [570, 86] on button "button" at bounding box center [571, 86] width 17 height 16
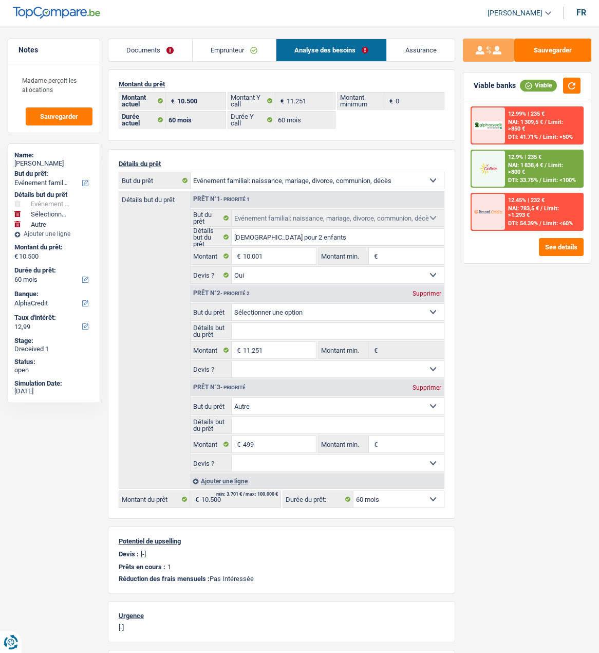
click at [557, 178] on span "Limit: <100%" at bounding box center [559, 180] width 33 height 7
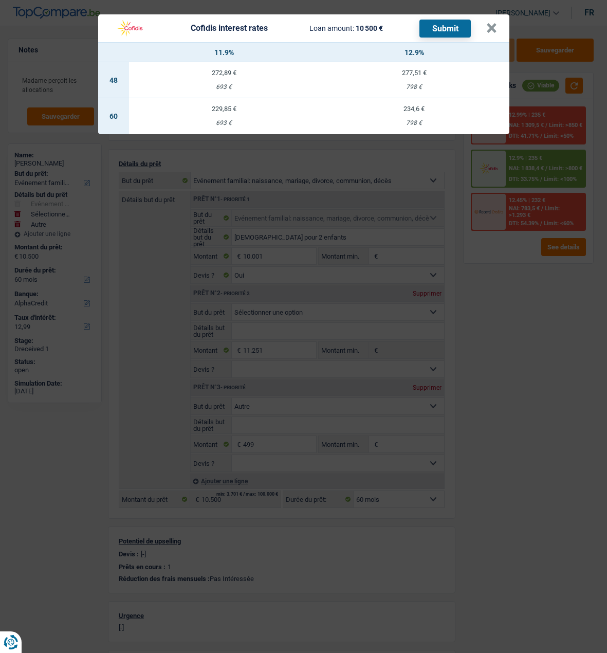
click at [233, 111] on td "229,85 € 693 €" at bounding box center [224, 116] width 190 height 36
select select "cofidis"
type input "11,90"
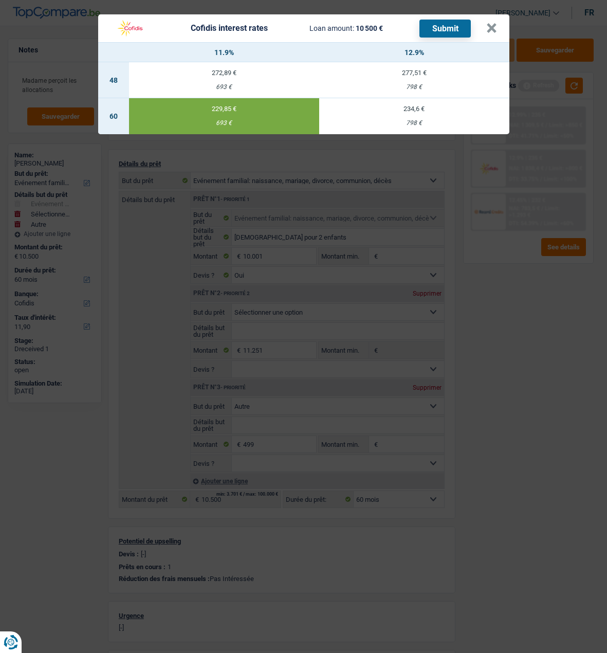
click at [455, 25] on button "Submit" at bounding box center [444, 29] width 51 height 18
drag, startPoint x: 501, startPoint y: 22, endPoint x: 495, endPoint y: 23, distance: 6.4
click at [497, 22] on header "Cofidis interest rates Loan amount: 10 500 € Submit ×" at bounding box center [303, 28] width 411 height 28
click at [491, 25] on button "×" at bounding box center [491, 28] width 11 height 10
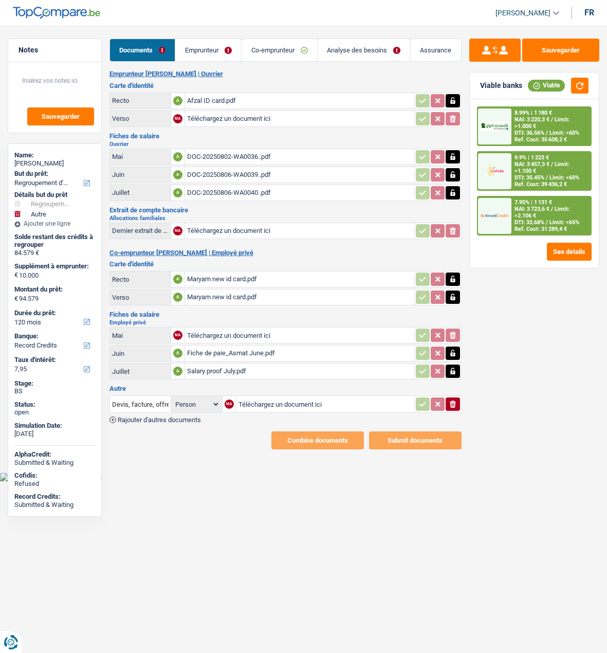
select select "refinancing"
select select "other"
select select "120"
select select "record credits"
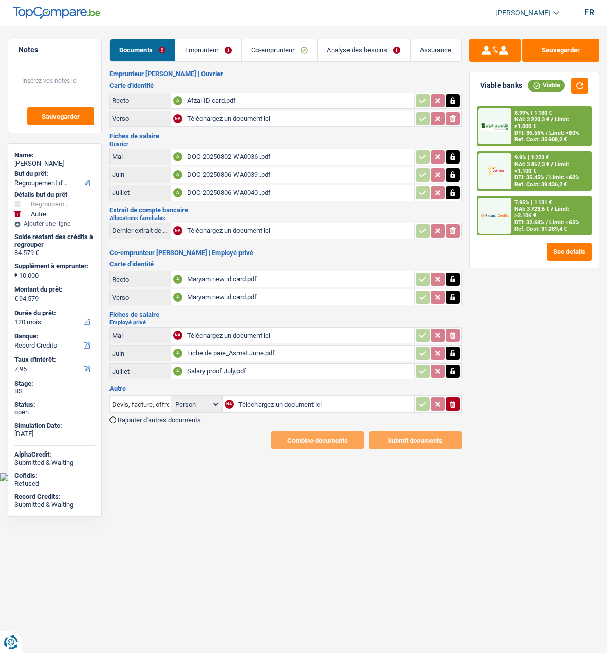
click at [532, 220] on div "7.95% | 1 131 € NAI: 3 723,6 € / Limit: >2.106 € DTI: 32.68% / Limit: <65% Ref.…" at bounding box center [550, 216] width 79 height 38
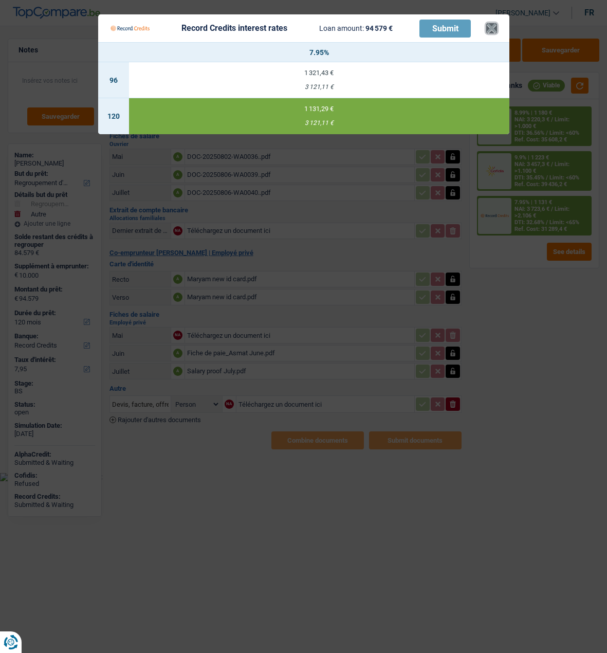
click at [497, 23] on button "×" at bounding box center [491, 28] width 11 height 10
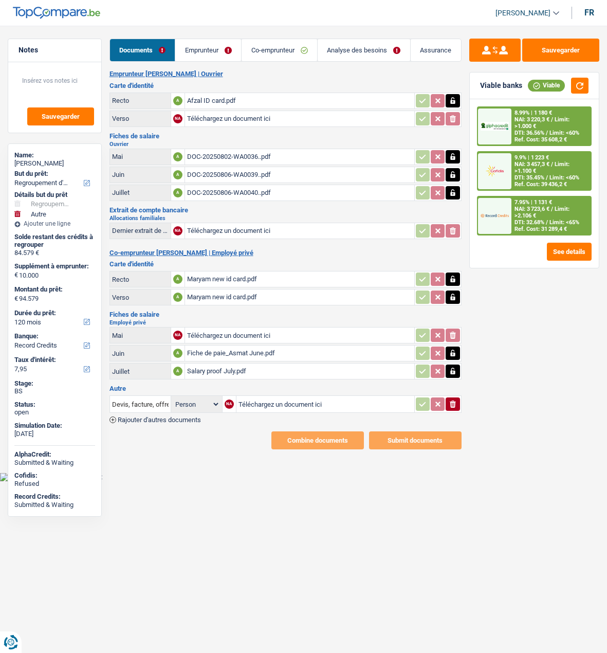
click at [375, 43] on link "Analyse des besoins" at bounding box center [364, 50] width 93 height 22
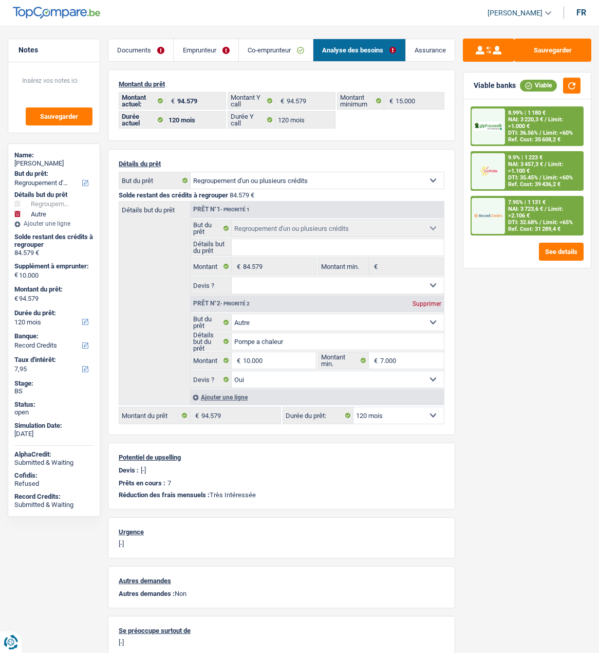
click at [204, 52] on link "Emprunteur" at bounding box center [206, 50] width 64 height 22
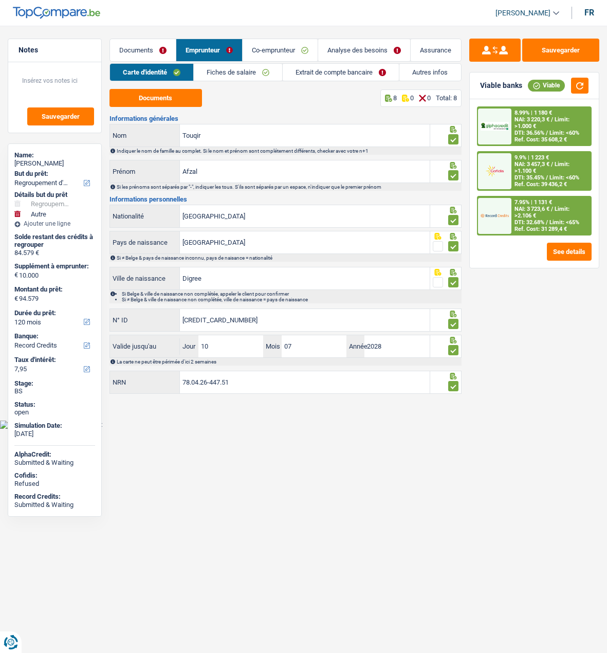
click at [432, 74] on link "Autres infos" at bounding box center [429, 72] width 61 height 17
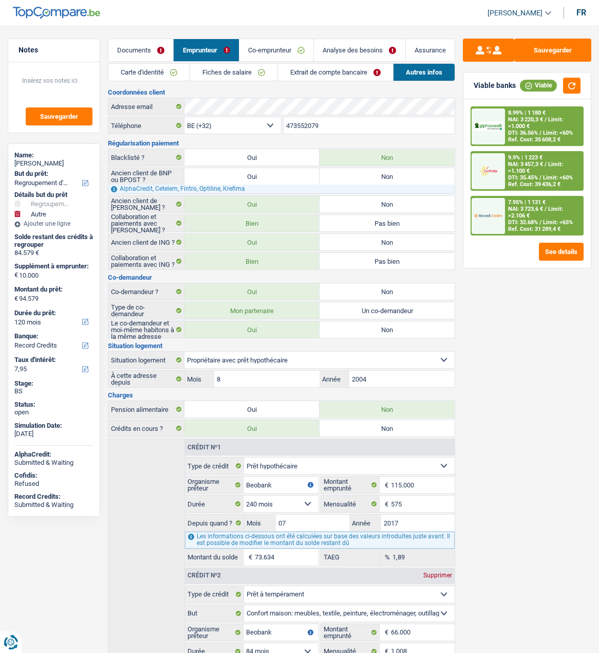
click at [143, 73] on link "Carte d'identité" at bounding box center [148, 72] width 81 height 17
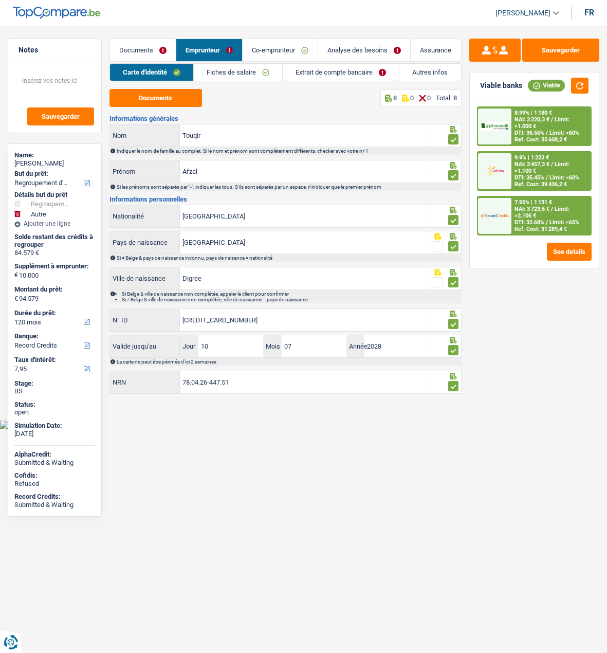
click at [280, 46] on link "Co-emprunteur" at bounding box center [280, 50] width 75 height 22
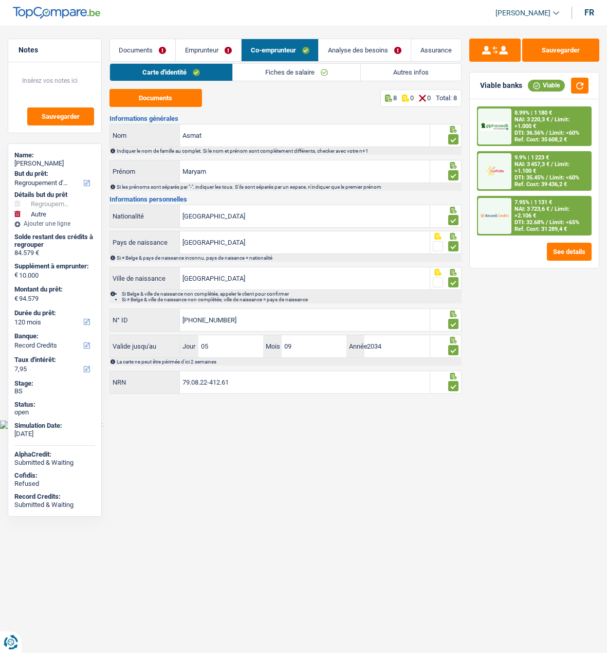
click at [298, 74] on link "Fiches de salaire" at bounding box center [296, 72] width 127 height 17
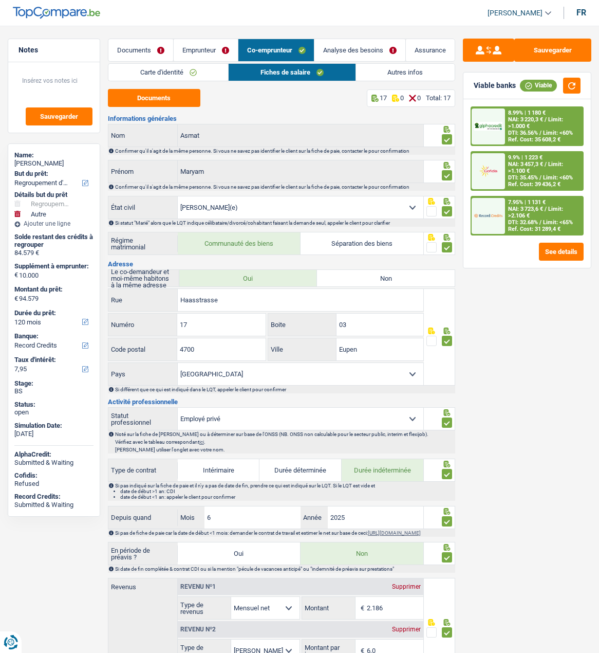
click at [196, 51] on link "Emprunteur" at bounding box center [206, 50] width 64 height 22
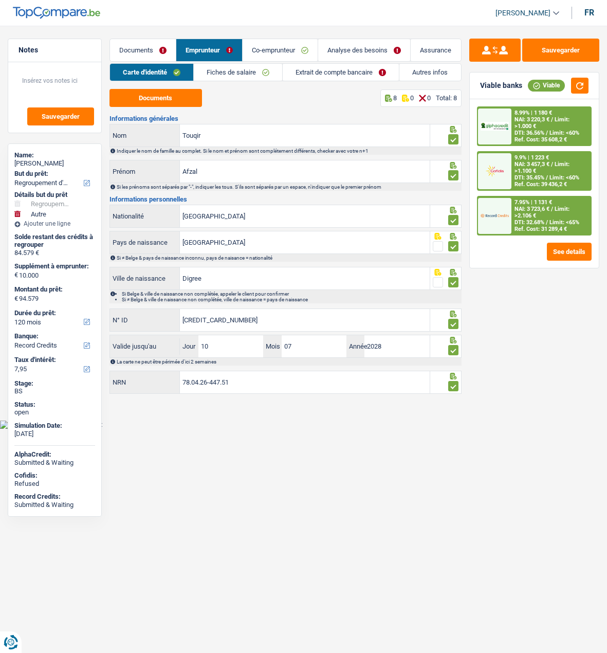
click at [531, 219] on span "DTI: 32.68%" at bounding box center [530, 222] width 30 height 7
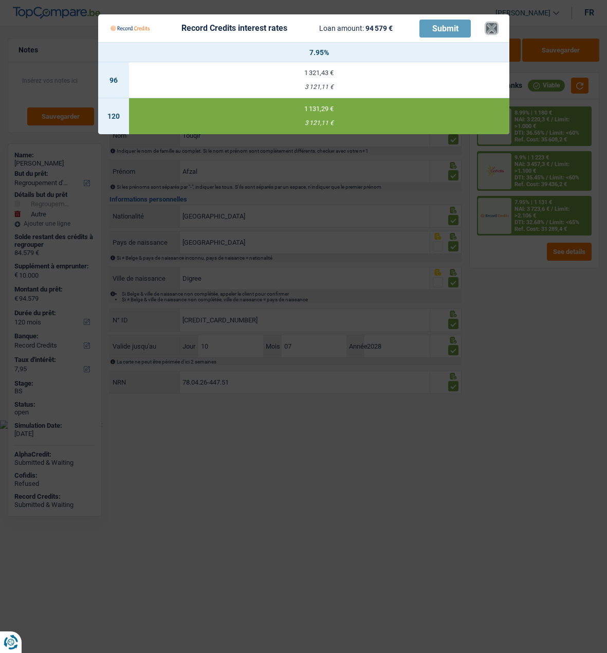
click at [493, 23] on button "×" at bounding box center [491, 28] width 11 height 10
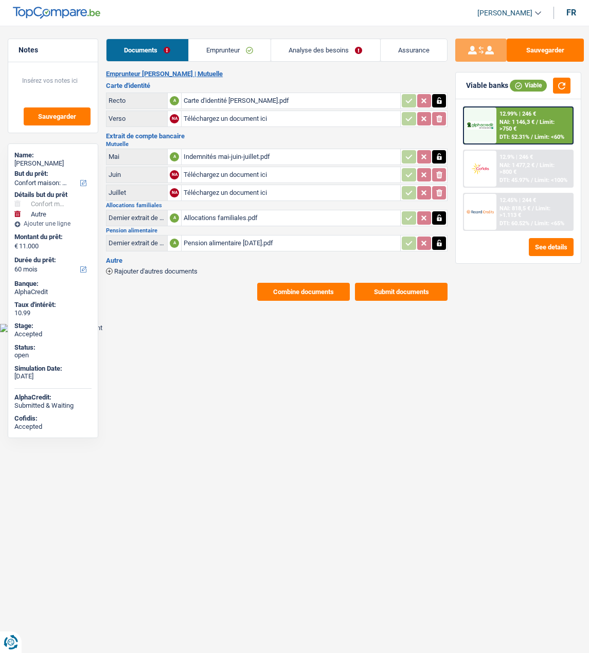
select select "household"
select select "other"
select select "60"
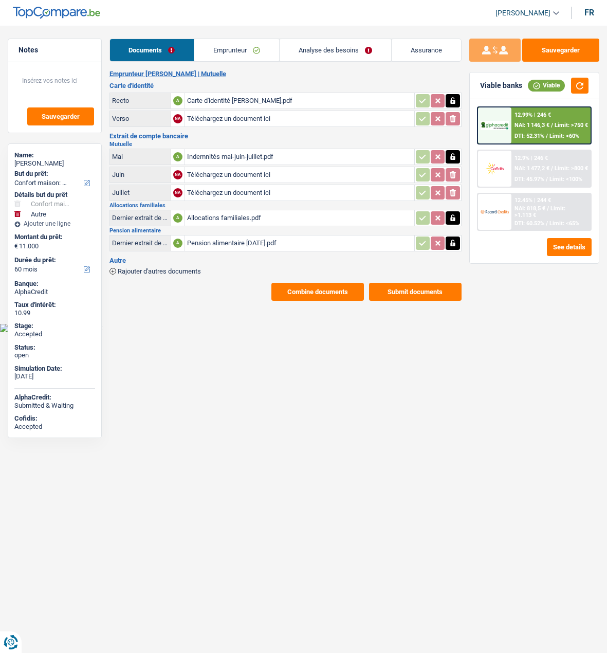
click at [234, 49] on link "Emprunteur" at bounding box center [236, 50] width 85 height 22
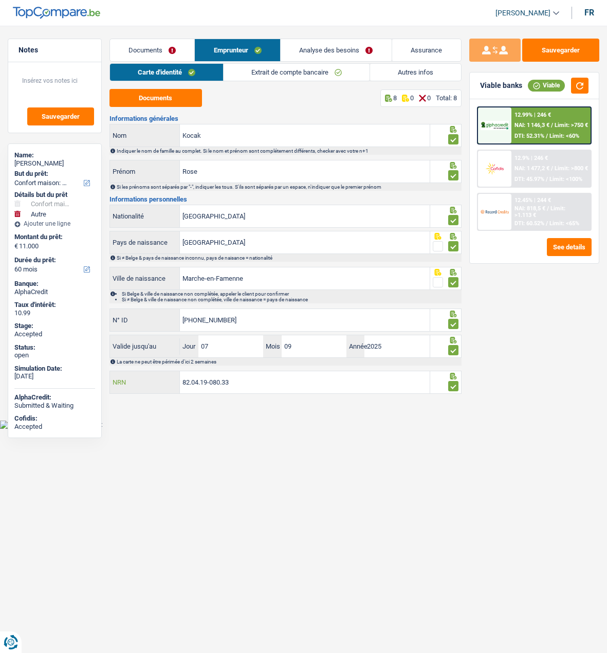
drag, startPoint x: 265, startPoint y: 385, endPoint x: 160, endPoint y: 379, distance: 105.5
click at [160, 379] on div "82.04.19-080.33 NRN" at bounding box center [270, 382] width 320 height 22
click at [237, 429] on html "Vous avez le contrôle de vos données Nous utilisons des cookies, tout comme nos…" at bounding box center [303, 214] width 607 height 429
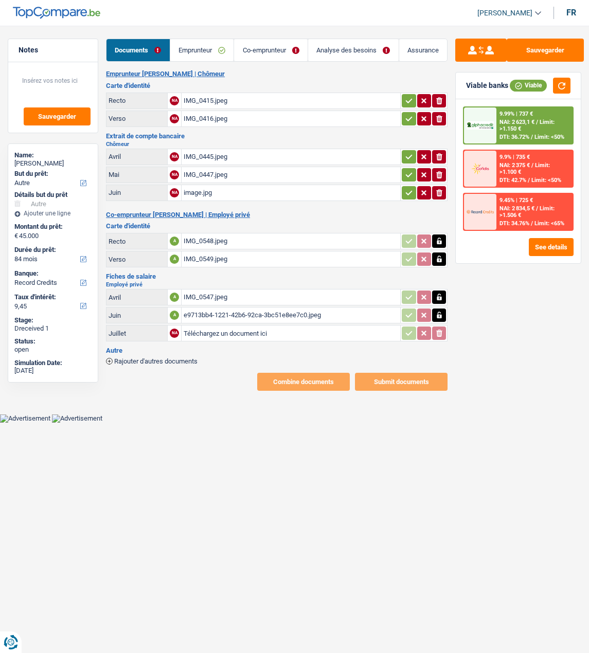
select select "other"
select select "84"
select select "record credits"
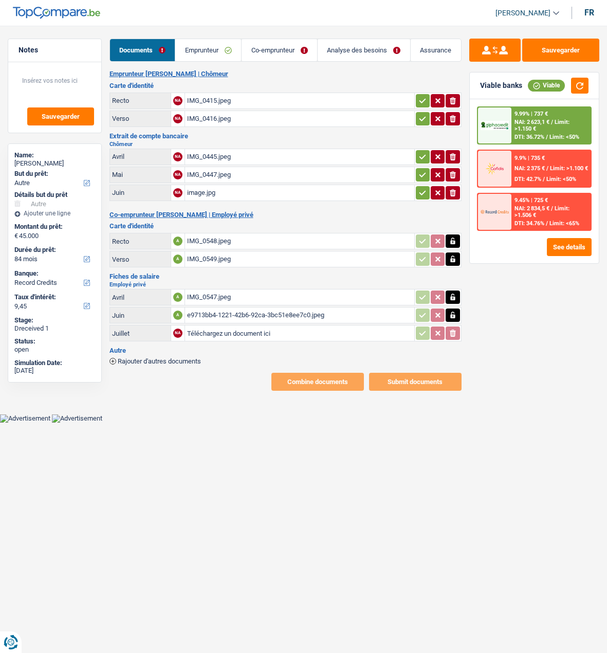
click at [151, 423] on html "Vous avez le contrôle de vos données Nous utilisons des cookies, tout comme nos…" at bounding box center [303, 211] width 607 height 423
click at [196, 189] on div "image.jpg" at bounding box center [299, 192] width 225 height 15
click at [202, 169] on div "IMG_0447.jpeg" at bounding box center [299, 174] width 225 height 15
click at [211, 156] on div "IMG_0445.jpeg" at bounding box center [299, 156] width 225 height 15
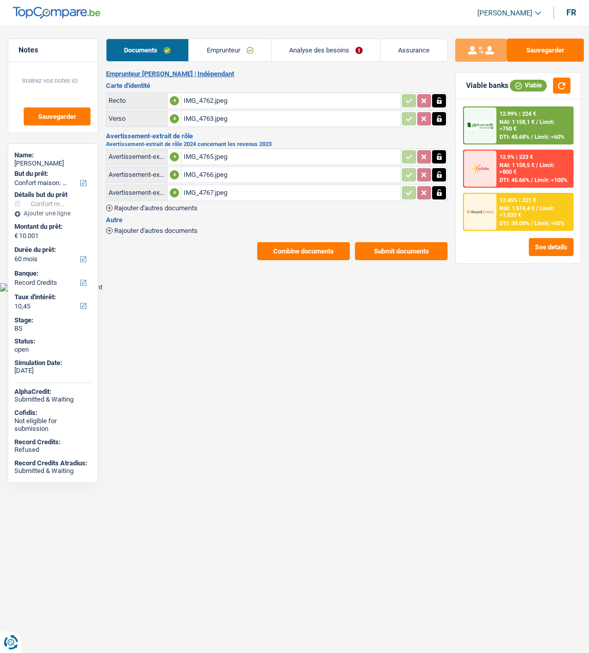
select select "household"
select select "60"
select select "record credits"
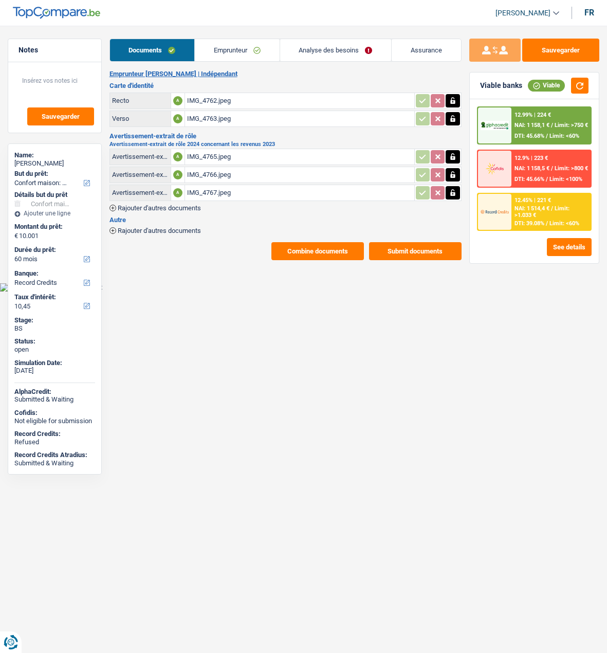
click at [535, 215] on div "12.45% | 221 € NAI: 1 514,4 € / Limit: >1.033 € DTI: 39.08% / Limit: <60%" at bounding box center [550, 212] width 79 height 36
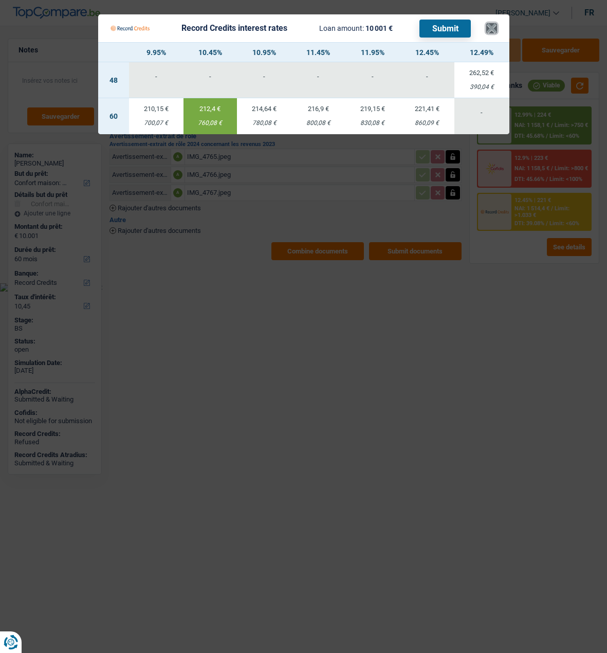
click at [492, 23] on button "×" at bounding box center [491, 28] width 11 height 10
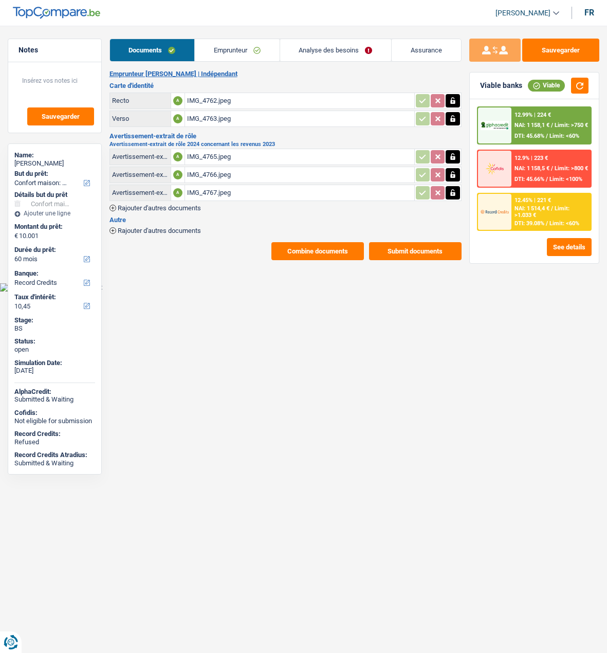
click at [542, 215] on div "12.45% | 221 € NAI: 1 514,4 € / Limit: >1.033 € DTI: 39.08% / Limit: <60%" at bounding box center [550, 212] width 79 height 36
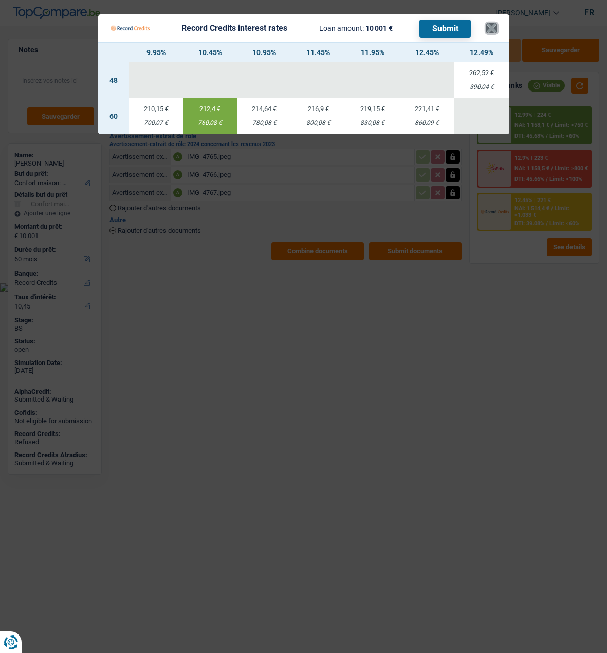
click at [491, 23] on button "×" at bounding box center [491, 28] width 11 height 10
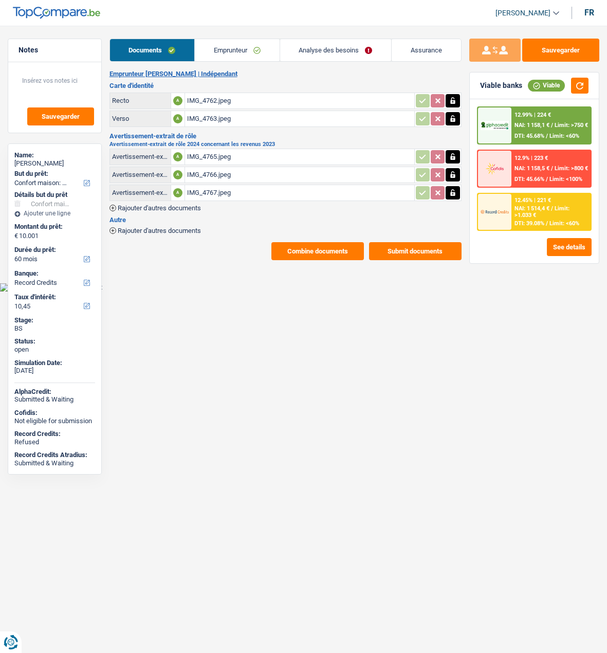
click at [235, 51] on link "Emprunteur" at bounding box center [237, 50] width 85 height 22
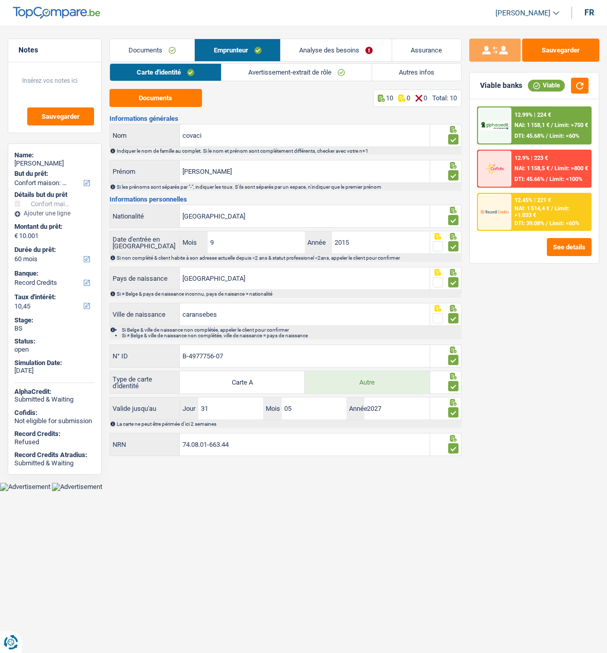
click at [348, 46] on link "Analyse des besoins" at bounding box center [336, 50] width 111 height 22
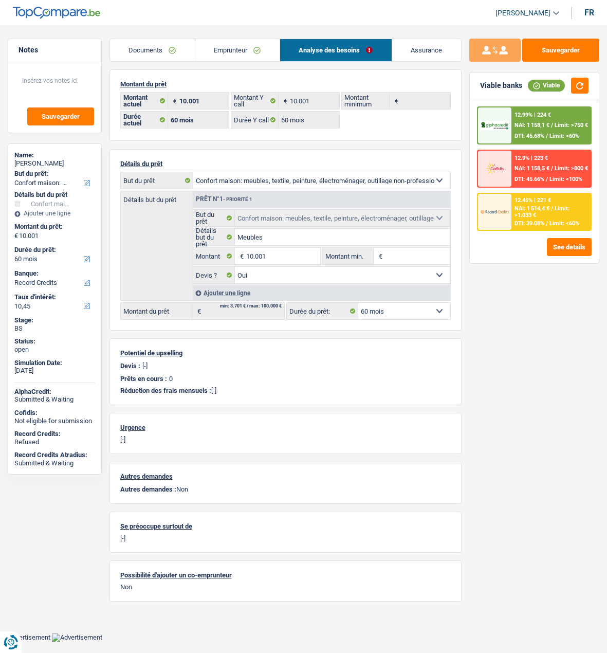
click at [164, 51] on link "Documents" at bounding box center [152, 50] width 85 height 22
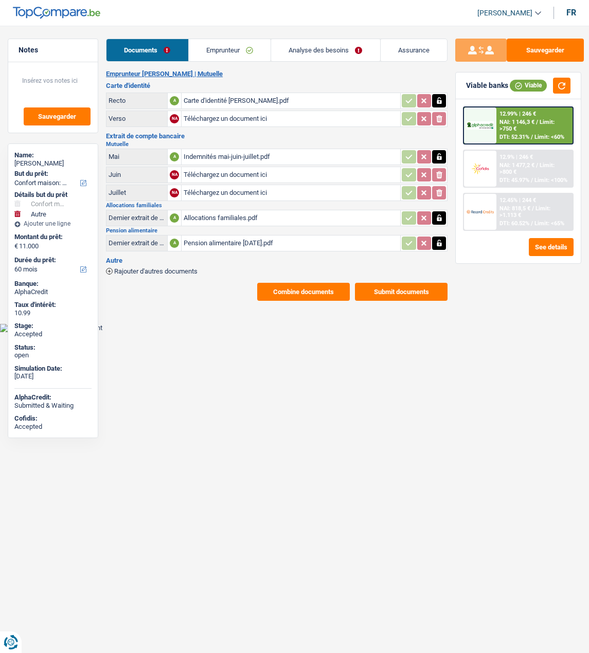
select select "household"
select select "other"
select select "60"
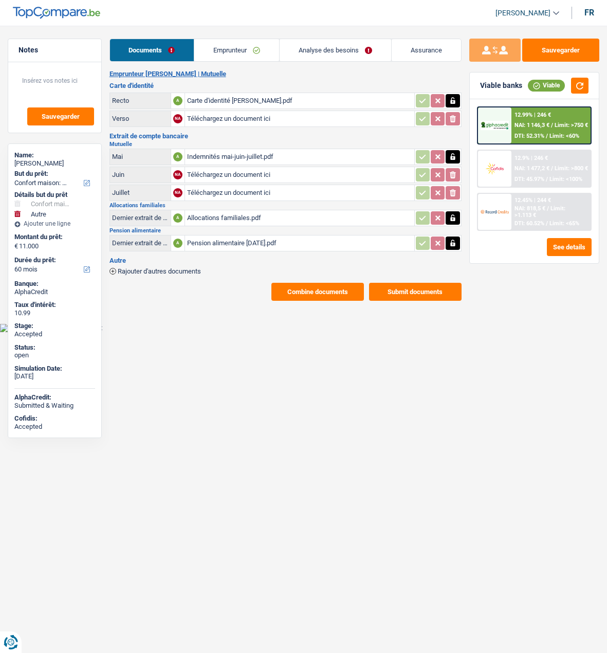
click at [514, 167] on div "12.9% | 246 € NAI: 1 477,2 € / Limit: >800 € DTI: 45.97% / Limit: <100%" at bounding box center [550, 169] width 79 height 36
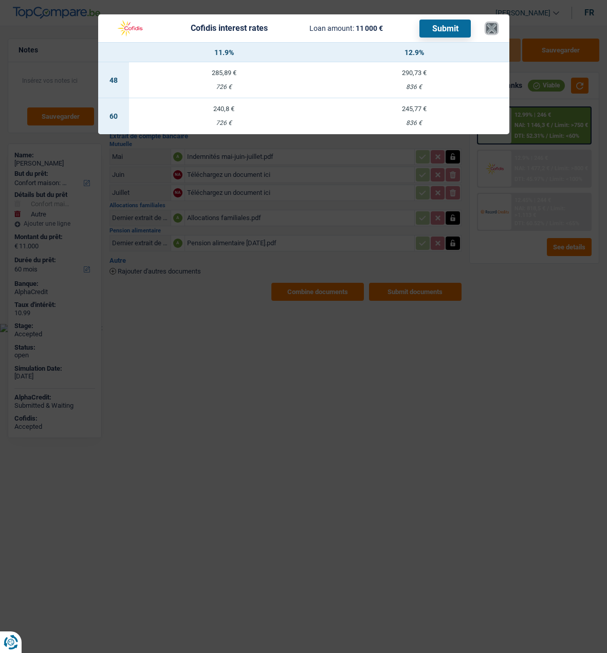
click at [497, 23] on button "×" at bounding box center [491, 28] width 11 height 10
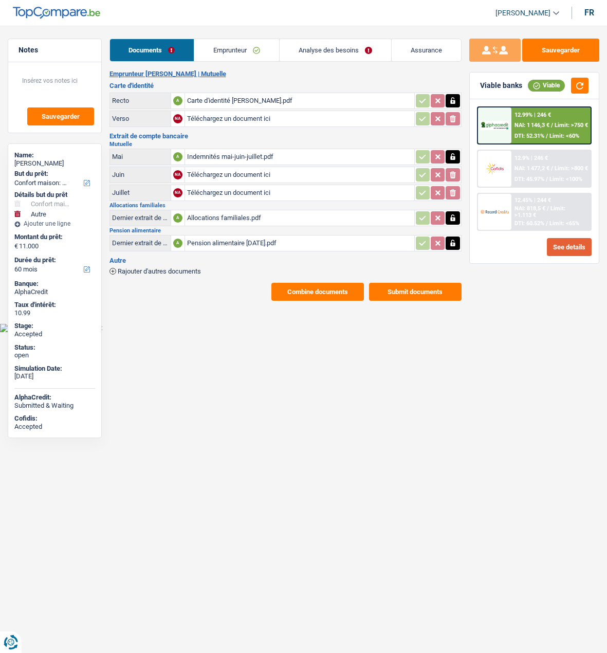
click at [565, 244] on button "See details" at bounding box center [569, 247] width 45 height 18
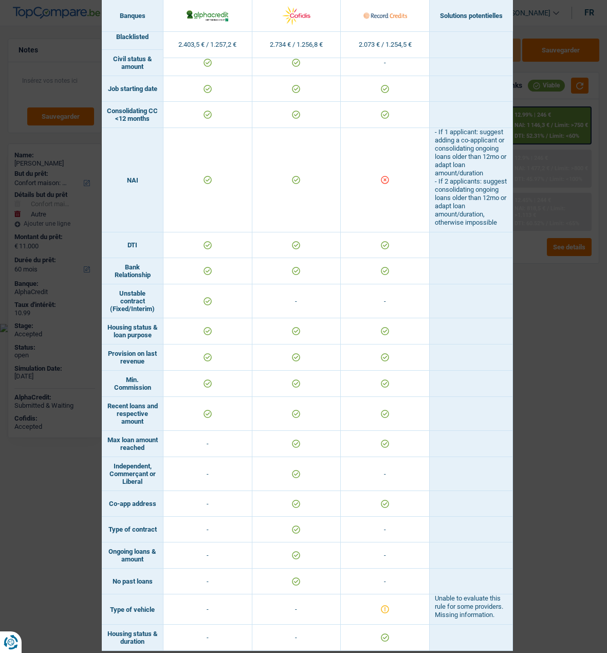
scroll to position [386, 0]
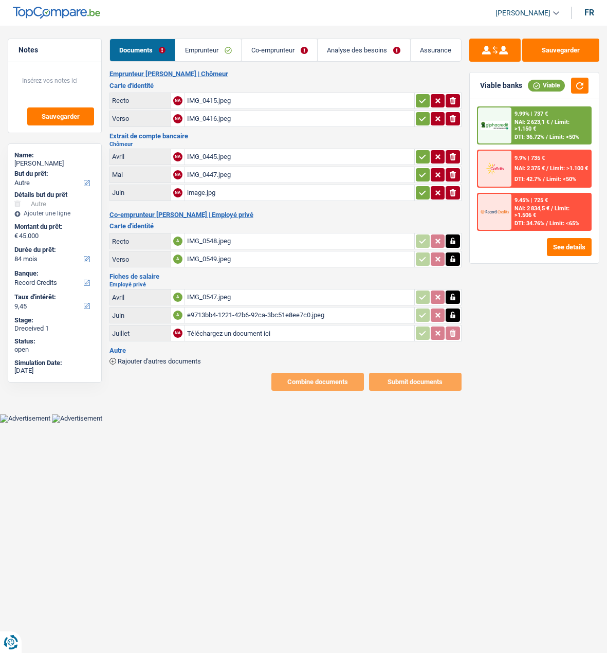
select select "other"
select select "84"
select select "record credits"
click at [249, 325] on input "Téléchargez un document ici" at bounding box center [299, 332] width 225 height 15
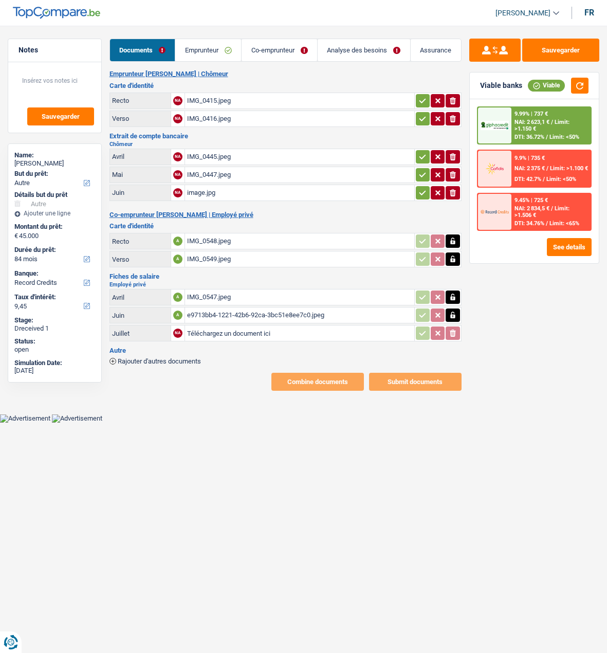
type input "C:\fakepath\c0ebe9f9-a4f6-4011-9f94-467ff0a2e6de.jpeg"
click at [425, 98] on icon "button" at bounding box center [422, 101] width 8 height 10
click at [424, 114] on icon "button" at bounding box center [422, 119] width 8 height 10
click at [415, 150] on div "ionicons-v5-e" at bounding box center [437, 156] width 45 height 13
click at [419, 155] on icon "button" at bounding box center [422, 157] width 8 height 10
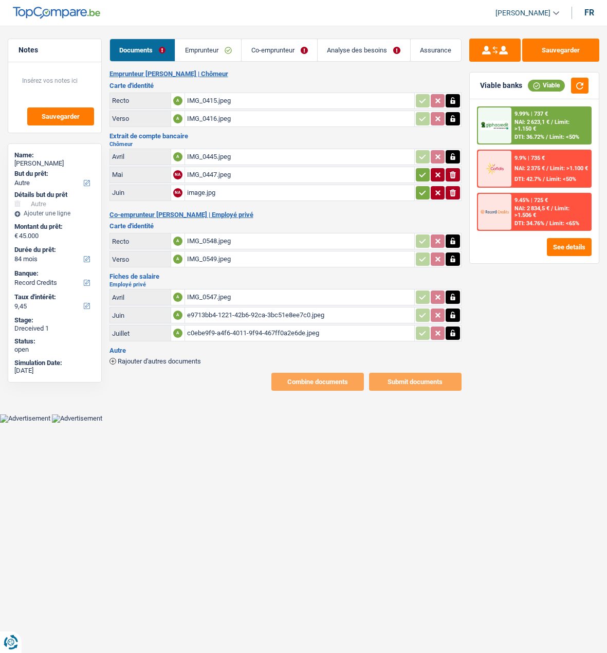
click at [420, 171] on icon "button" at bounding box center [422, 175] width 8 height 10
click at [423, 190] on icon "button" at bounding box center [422, 193] width 8 height 10
click at [221, 50] on link "Emprunteur" at bounding box center [209, 50] width 66 height 22
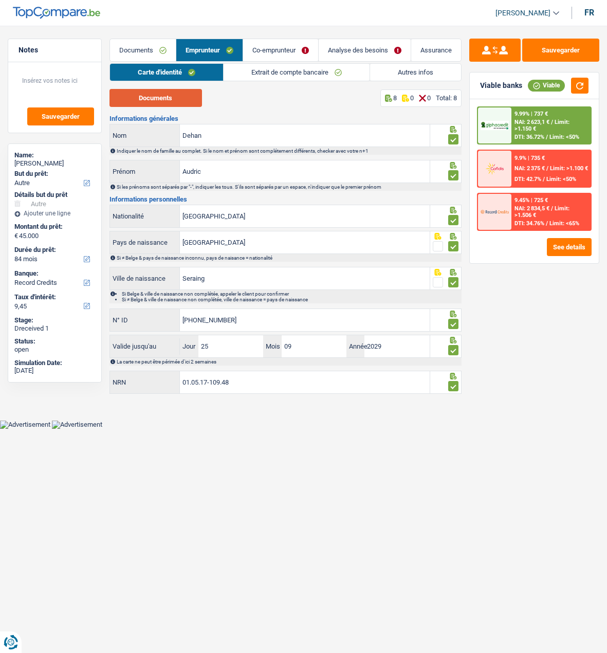
click at [172, 102] on button "Documents" at bounding box center [155, 98] width 93 height 18
click at [269, 76] on link "Extrait de compte bancaire" at bounding box center [297, 72] width 146 height 17
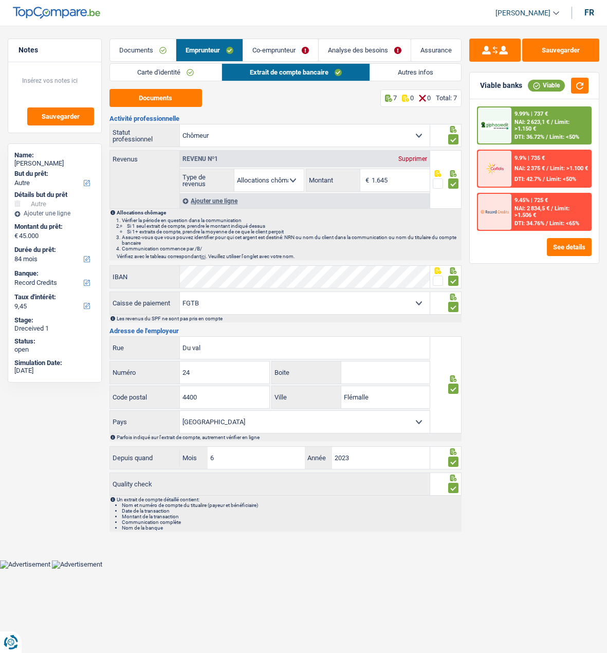
click at [438, 70] on link "Autres infos" at bounding box center [415, 72] width 91 height 17
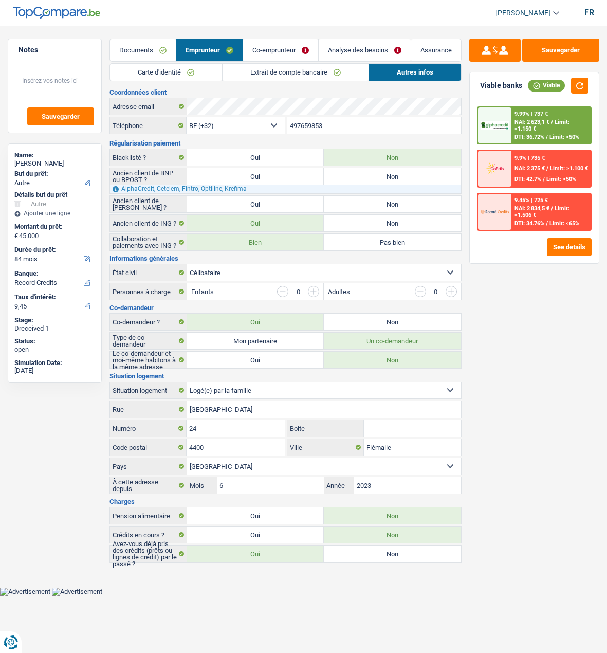
click at [277, 52] on link "Co-emprunteur" at bounding box center [280, 50] width 75 height 22
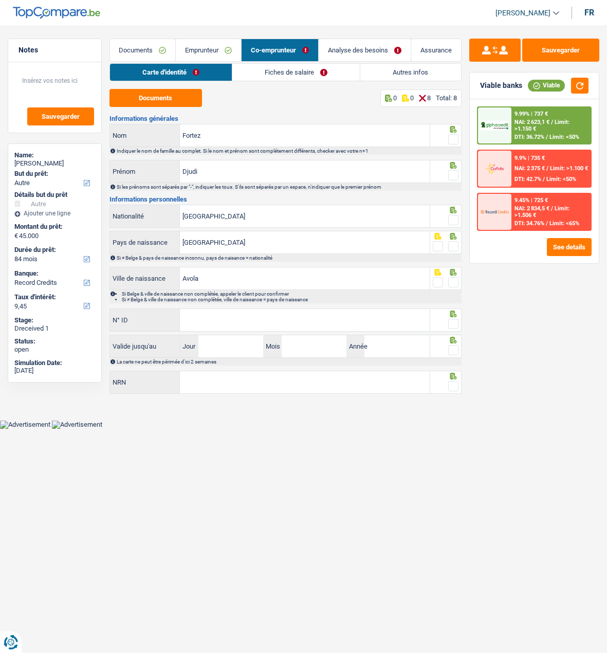
click at [292, 66] on link "Fiches de salaire" at bounding box center [295, 72] width 127 height 17
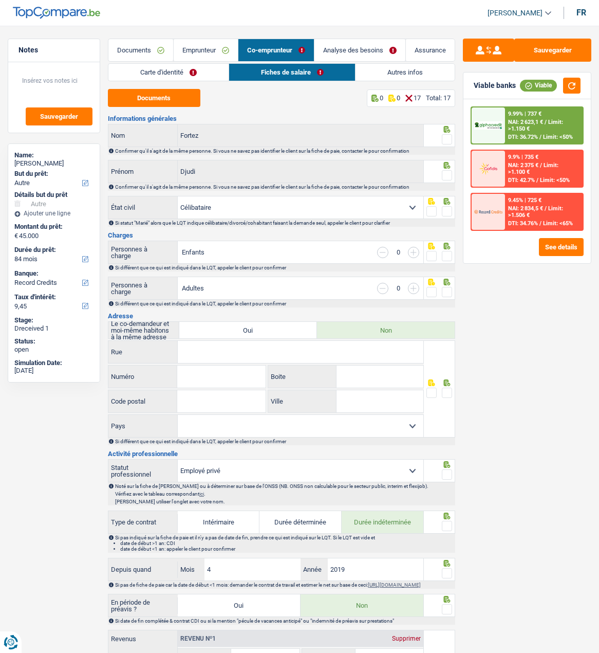
click at [174, 69] on link "Carte d'identité" at bounding box center [168, 72] width 120 height 17
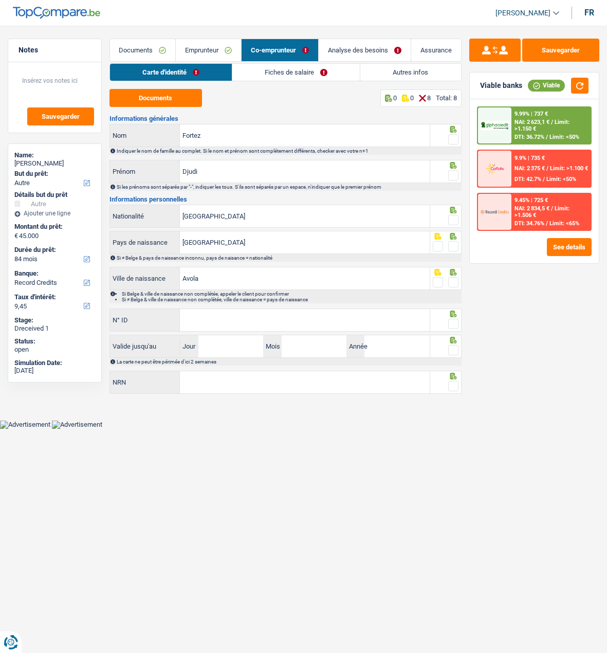
click at [216, 54] on link "Emprunteur" at bounding box center [208, 50] width 65 height 22
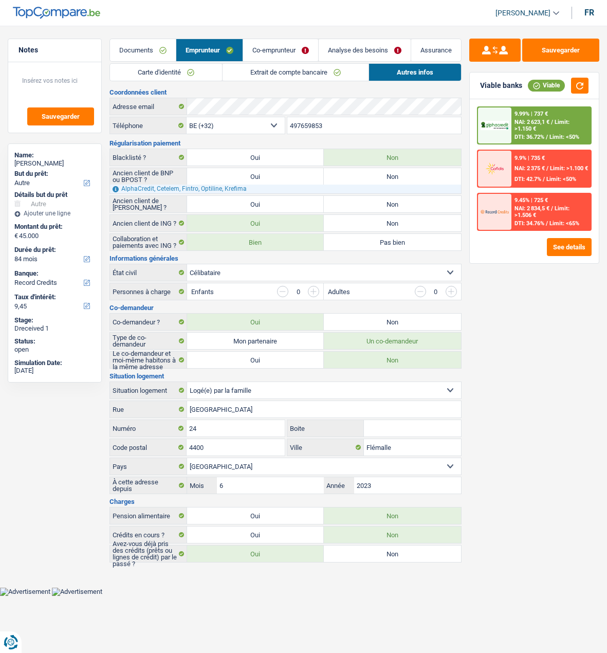
click at [132, 52] on link "Documents" at bounding box center [143, 50] width 66 height 22
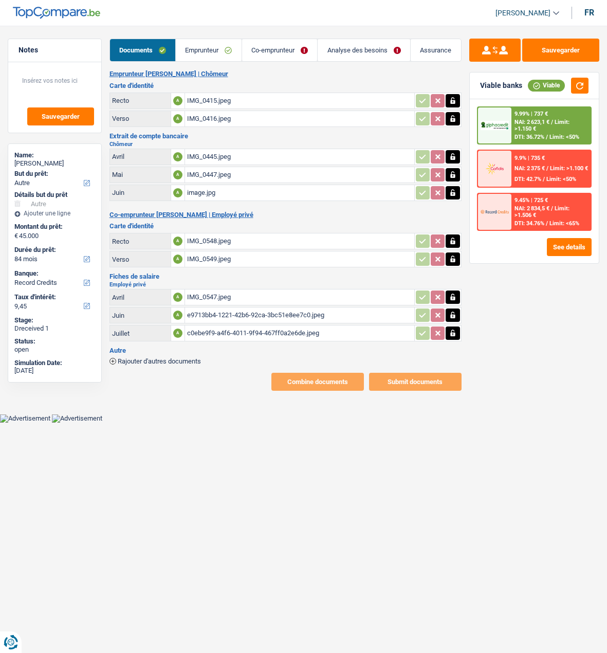
click at [212, 51] on link "Emprunteur" at bounding box center [209, 50] width 66 height 22
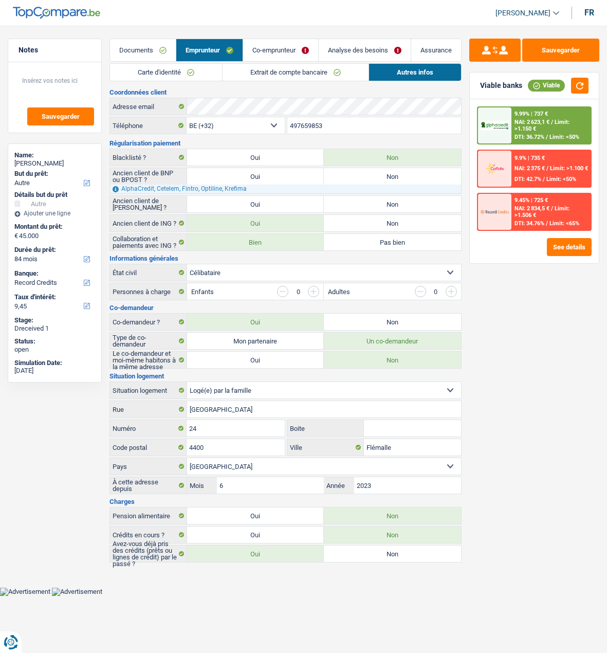
click at [190, 75] on link "Carte d'identité" at bounding box center [166, 72] width 112 height 17
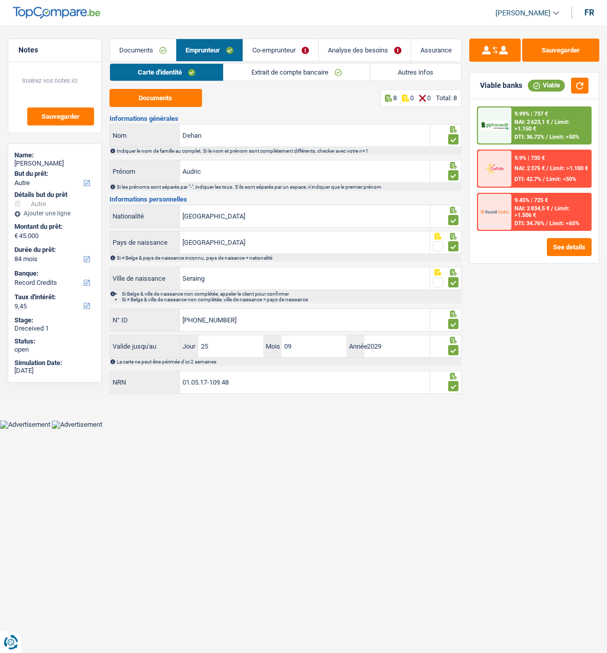
click at [287, 69] on link "Extrait de compte bancaire" at bounding box center [297, 72] width 146 height 17
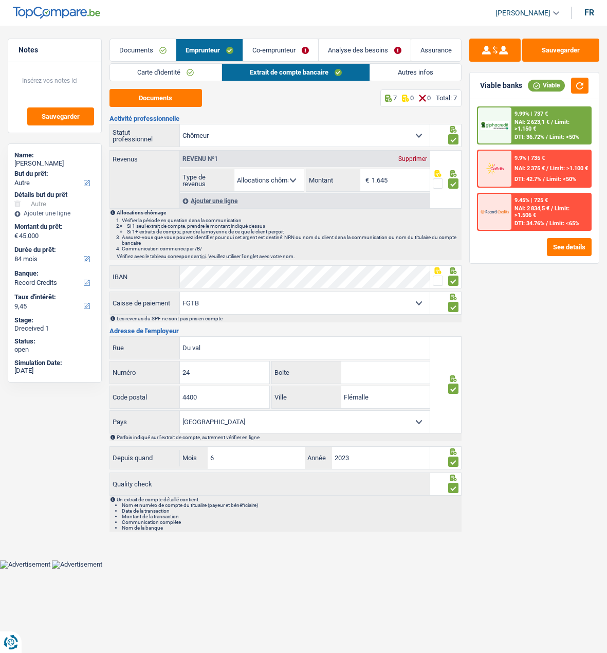
click at [395, 67] on link "Autres infos" at bounding box center [415, 72] width 91 height 17
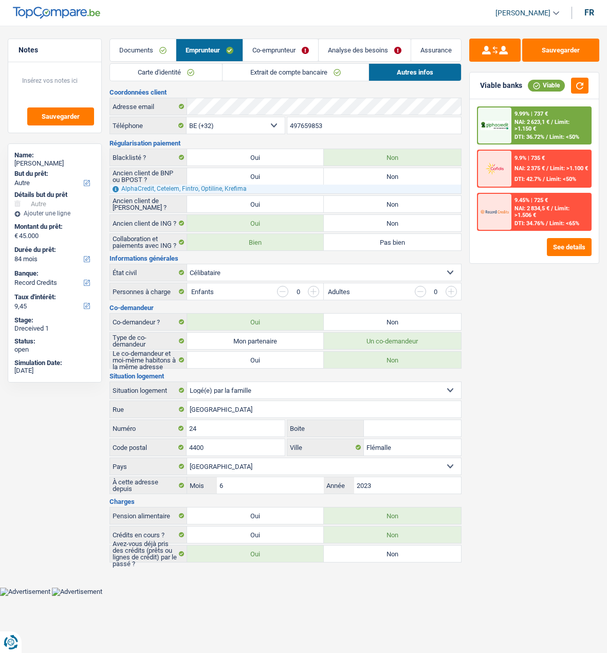
click at [269, 65] on link "Extrait de compte bancaire" at bounding box center [296, 72] width 146 height 17
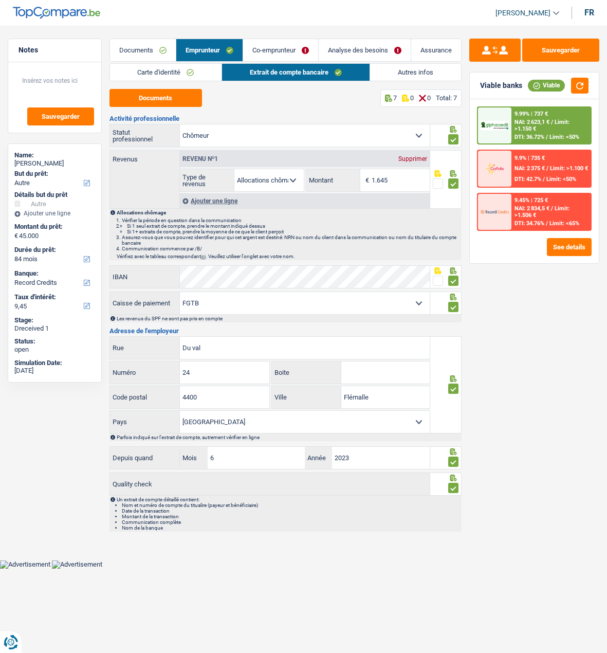
click at [358, 48] on link "Analyse des besoins" at bounding box center [365, 50] width 92 height 22
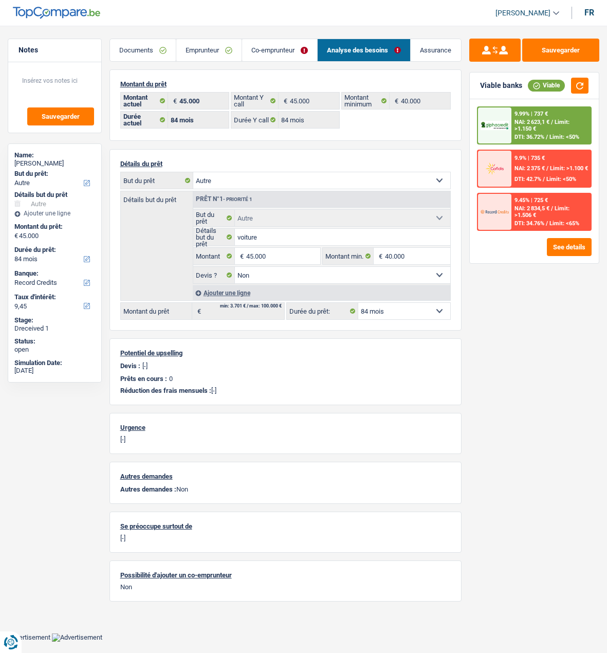
click at [275, 50] on link "Co-emprunteur" at bounding box center [279, 50] width 75 height 22
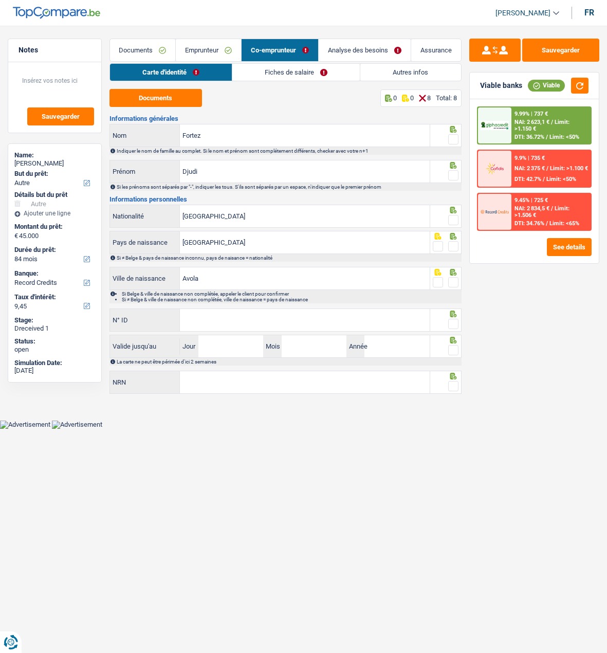
click at [215, 49] on link "Emprunteur" at bounding box center [208, 50] width 65 height 22
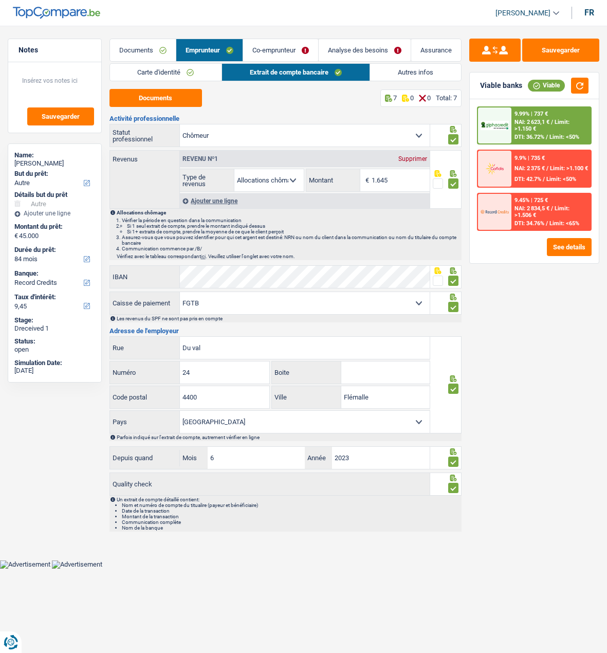
click at [406, 71] on link "Autres infos" at bounding box center [415, 72] width 91 height 17
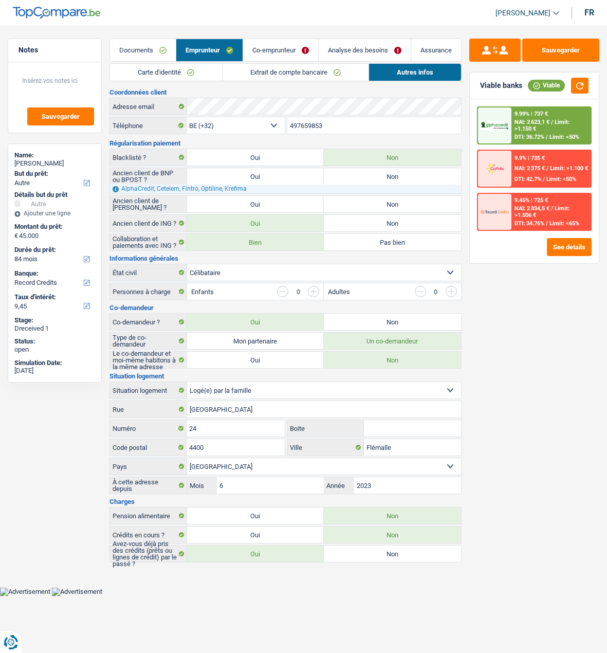
click at [554, 518] on div "Sauvegarder Viable banks Viable 9.99% | 737 € NAI: 2 623,1 € / Limit: >1.150 € …" at bounding box center [534, 336] width 145 height 595
click at [186, 73] on link "Carte d'identité" at bounding box center [166, 72] width 112 height 17
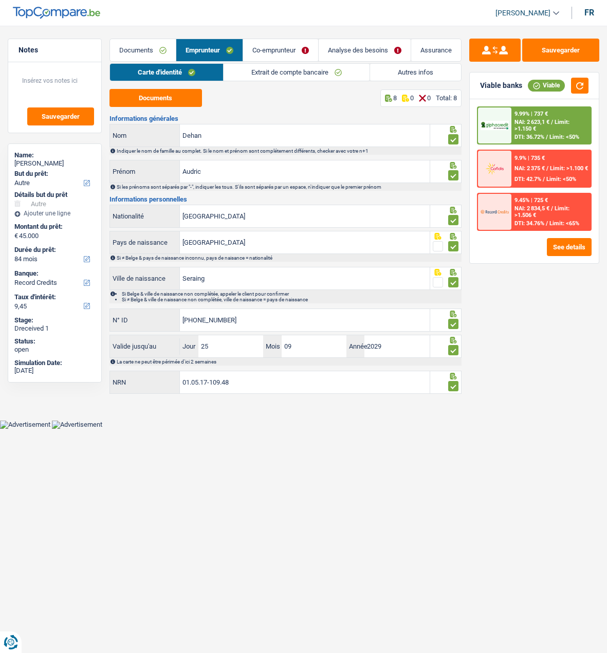
click at [259, 67] on link "Extrait de compte bancaire" at bounding box center [297, 72] width 146 height 17
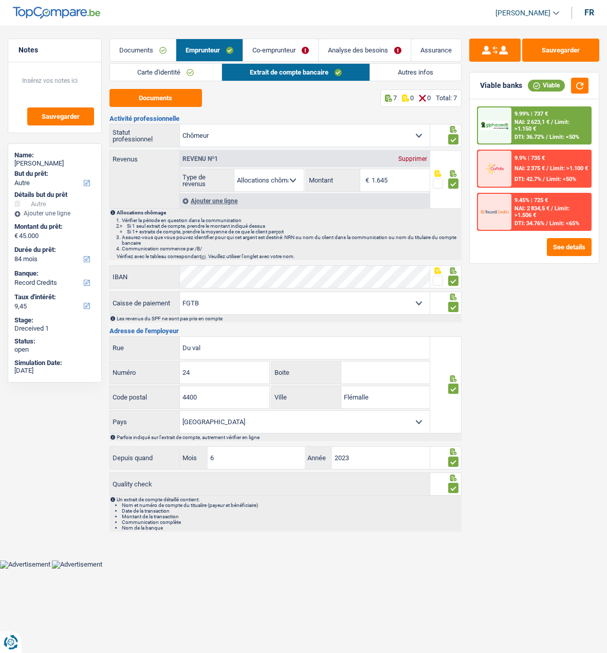
click at [364, 53] on link "Analyse des besoins" at bounding box center [365, 50] width 92 height 22
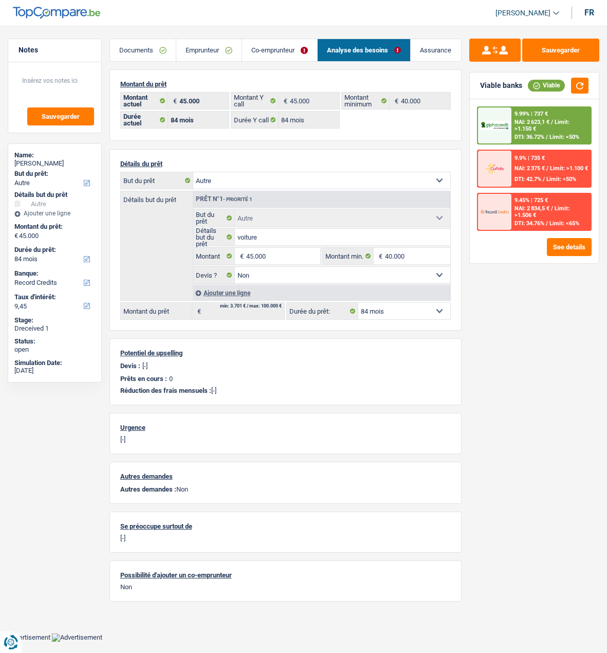
click at [547, 322] on div "Sauvegarder Viable banks Viable 9.99% | 737 € NAI: 2 623,1 € / Limit: >1.150 € …" at bounding box center [534, 336] width 145 height 595
click at [222, 47] on link "Emprunteur" at bounding box center [208, 50] width 65 height 22
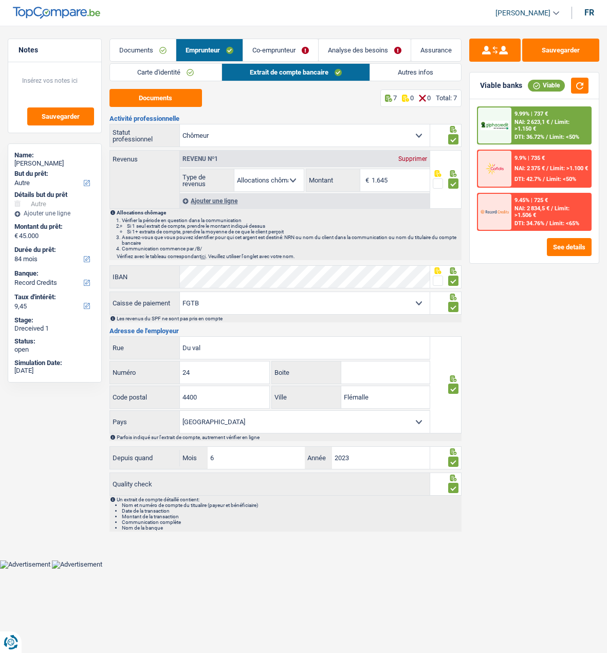
click at [395, 66] on link "Autres infos" at bounding box center [415, 72] width 91 height 17
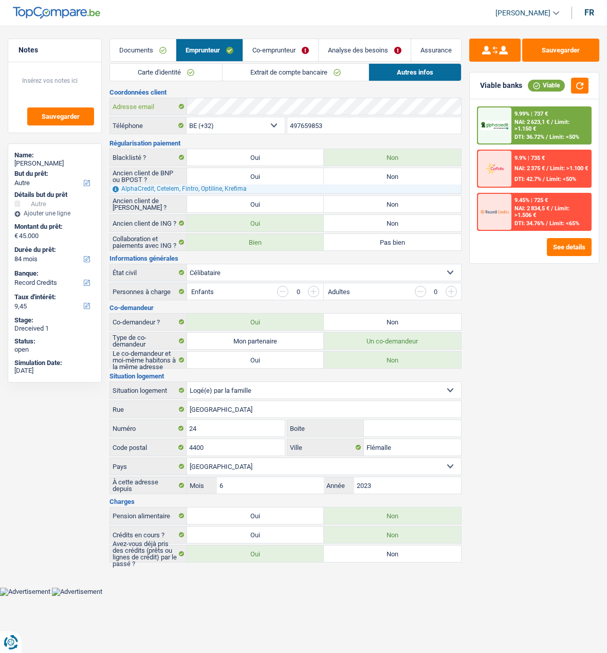
click at [162, 111] on div "Adresse email" at bounding box center [285, 106] width 351 height 16
click at [288, 76] on link "Extrait de compte bancaire" at bounding box center [296, 72] width 146 height 17
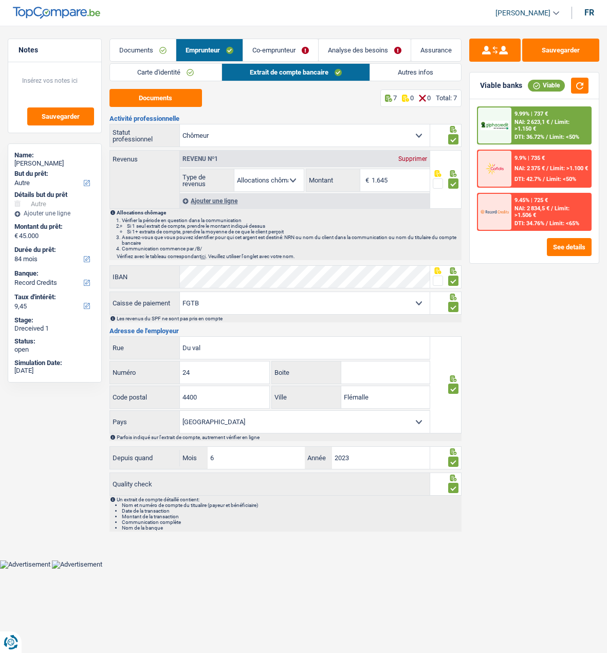
click at [408, 70] on link "Autres infos" at bounding box center [415, 72] width 91 height 17
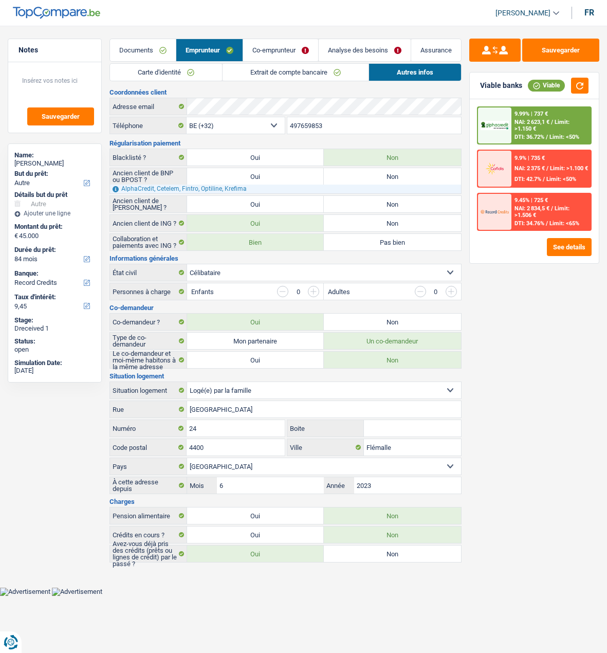
click at [318, 71] on link "Extrait de compte bancaire" at bounding box center [296, 72] width 146 height 17
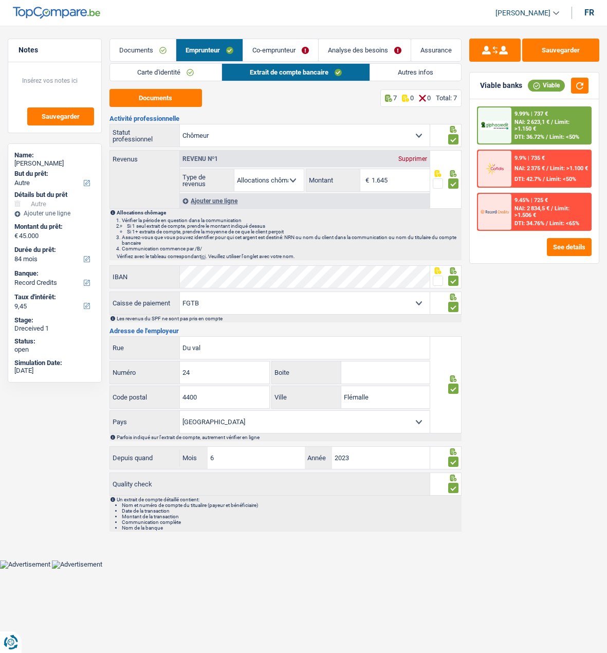
click at [285, 52] on link "Co-emprunteur" at bounding box center [280, 50] width 75 height 22
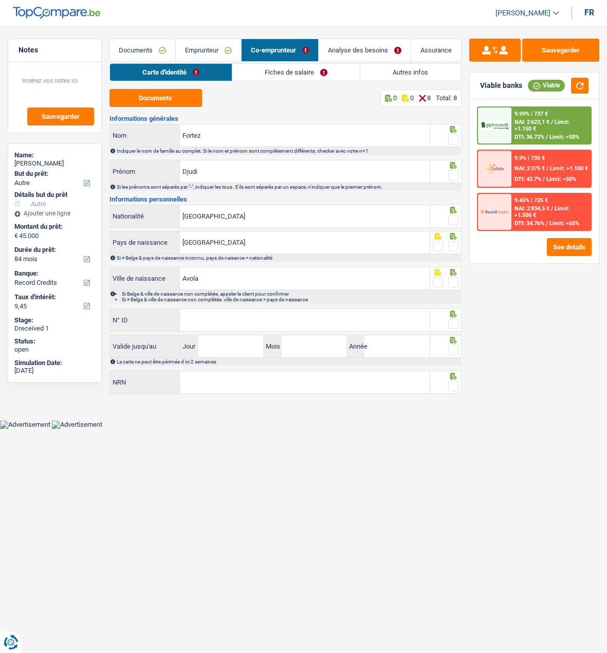
click at [269, 72] on link "Fiches de salaire" at bounding box center [295, 72] width 127 height 17
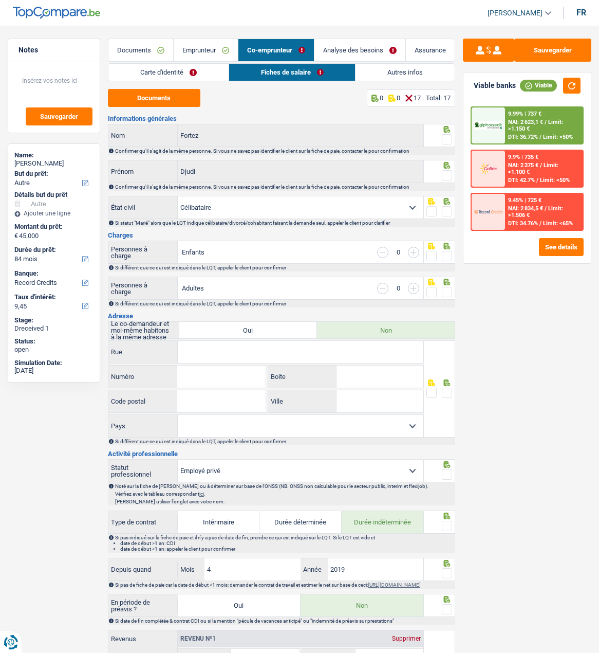
click at [177, 70] on link "Carte d'identité" at bounding box center [168, 72] width 120 height 17
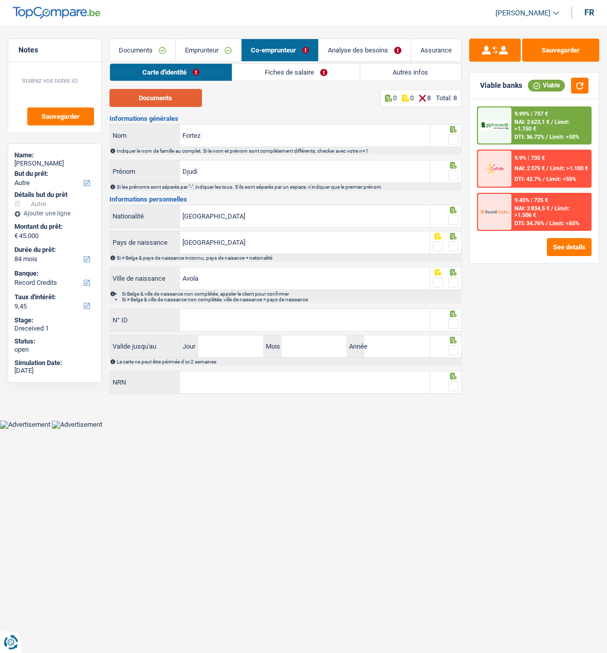
click at [172, 103] on button "Documents" at bounding box center [155, 98] width 93 height 18
click at [296, 74] on link "Fiches de salaire" at bounding box center [295, 72] width 127 height 17
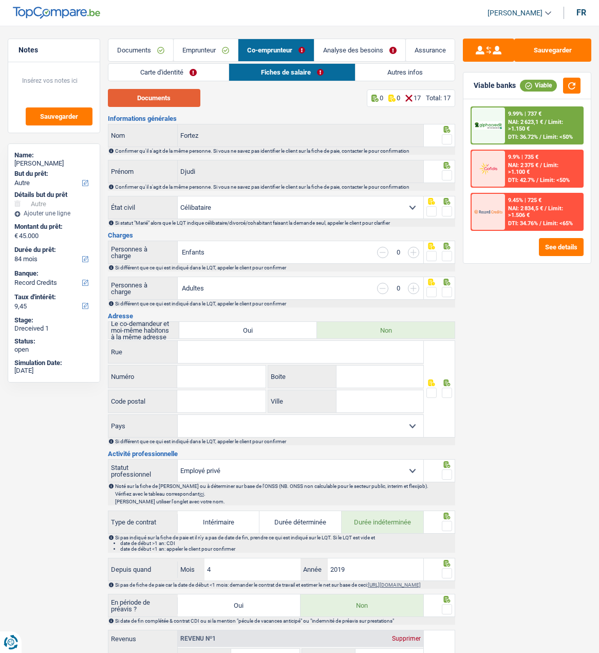
click at [162, 99] on button "Documents" at bounding box center [154, 98] width 93 height 18
click at [383, 70] on link "Autres infos" at bounding box center [405, 72] width 99 height 17
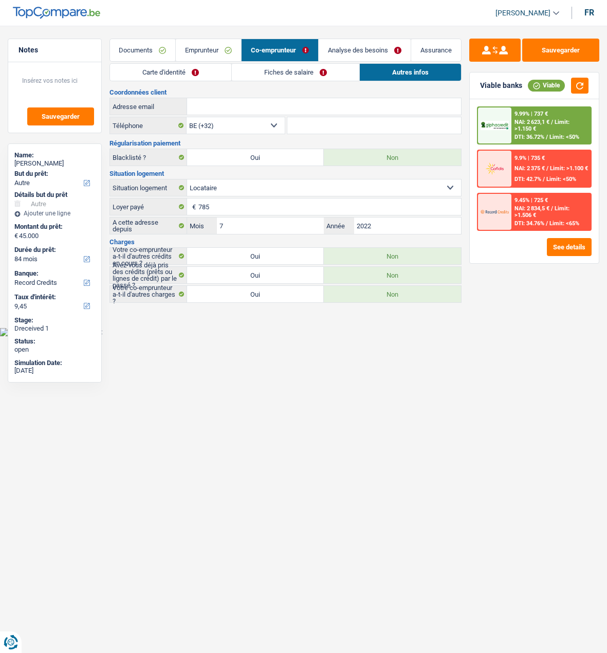
click at [285, 74] on link "Fiches de salaire" at bounding box center [295, 72] width 127 height 17
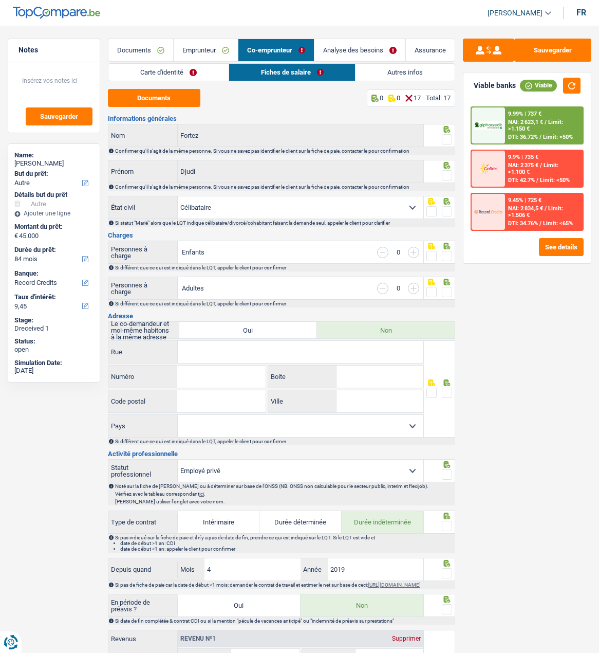
click at [215, 46] on link "Emprunteur" at bounding box center [206, 50] width 64 height 22
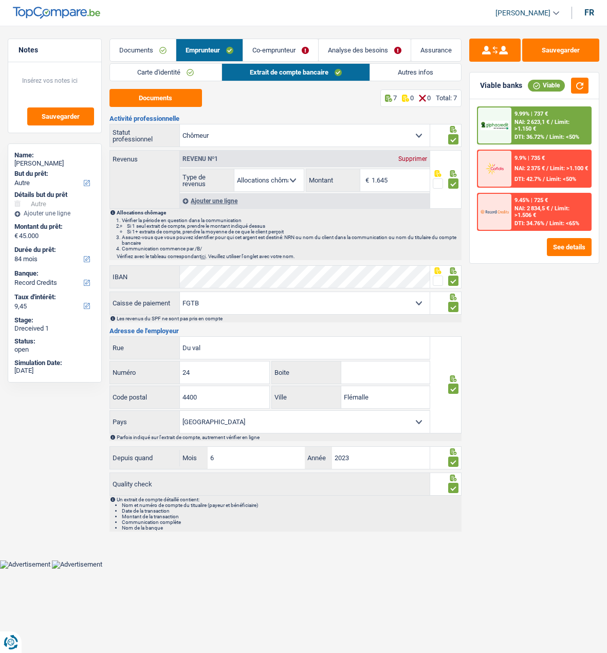
drag, startPoint x: 415, startPoint y: 67, endPoint x: 400, endPoint y: 65, distance: 14.5
click at [416, 66] on link "Autres infos" at bounding box center [415, 72] width 91 height 17
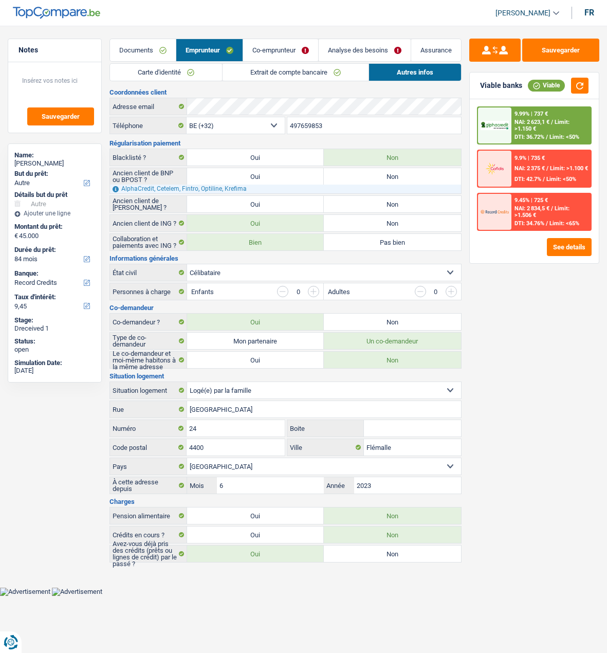
drag, startPoint x: 335, startPoint y: 126, endPoint x: 265, endPoint y: 125, distance: 69.9
click at [265, 125] on div "BE (+32) LU (+352) Sélectionner une option Téléphone 497659853 Téléphone" at bounding box center [285, 126] width 352 height 19
click at [167, 107] on div "Adresse email" at bounding box center [285, 106] width 351 height 16
click at [288, 53] on link "Co-emprunteur" at bounding box center [280, 50] width 75 height 22
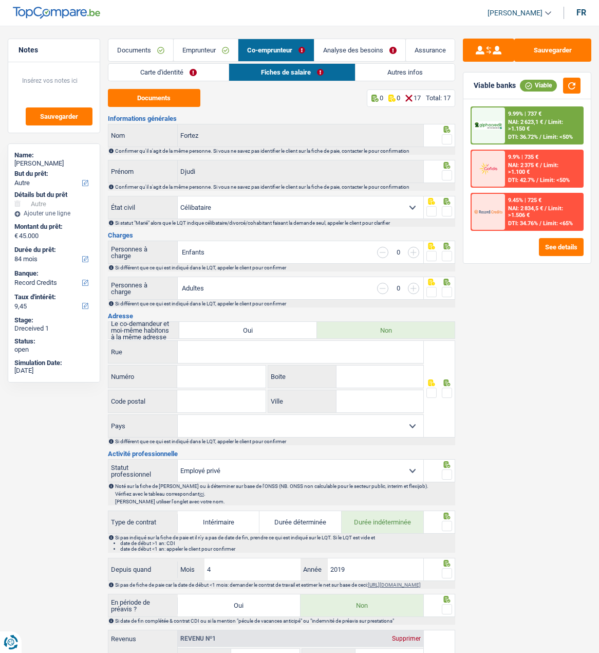
click at [395, 70] on link "Autres infos" at bounding box center [405, 72] width 99 height 17
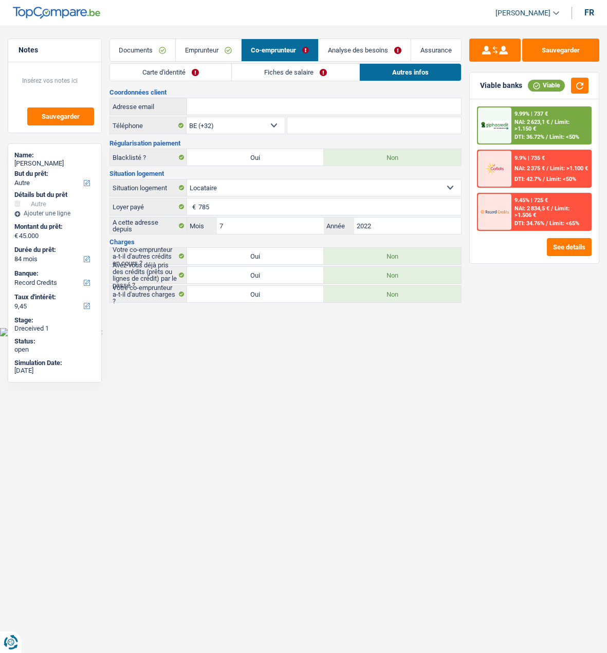
click at [285, 69] on link "Fiches de salaire" at bounding box center [295, 72] width 127 height 17
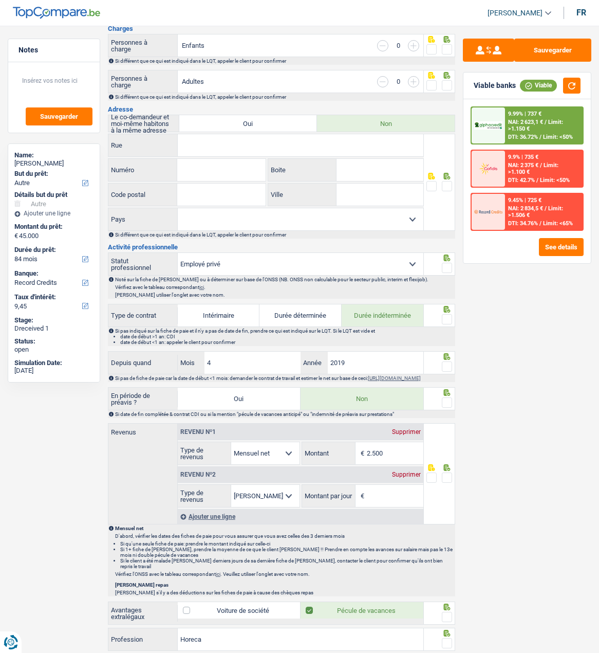
scroll to position [183, 0]
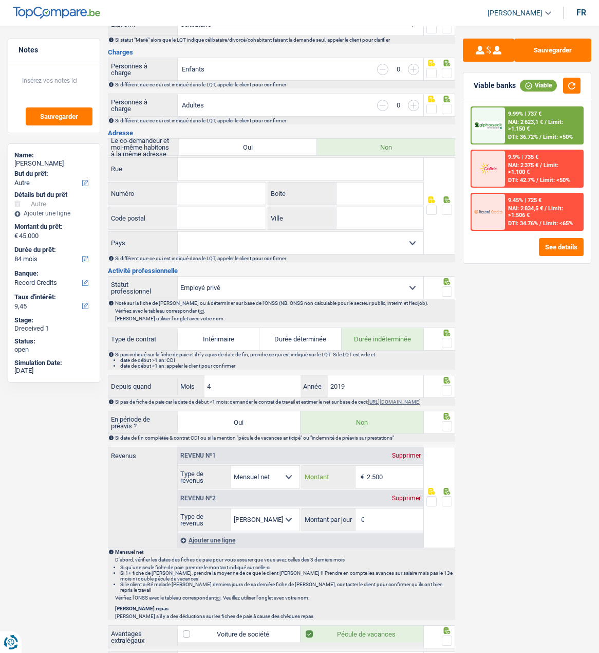
drag, startPoint x: 389, startPoint y: 481, endPoint x: 361, endPoint y: 473, distance: 29.3
click at [361, 473] on div "2.500 € Montant" at bounding box center [363, 477] width 122 height 22
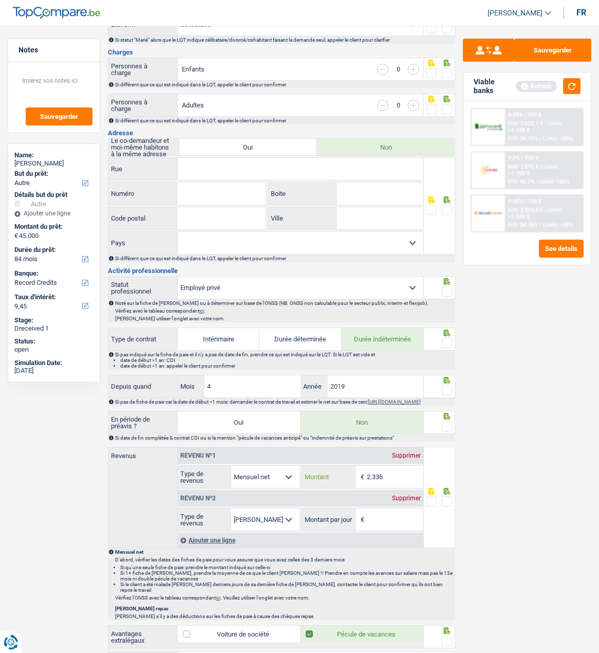
type input "2.336"
click at [404, 501] on div "Supprimer" at bounding box center [407, 498] width 34 height 6
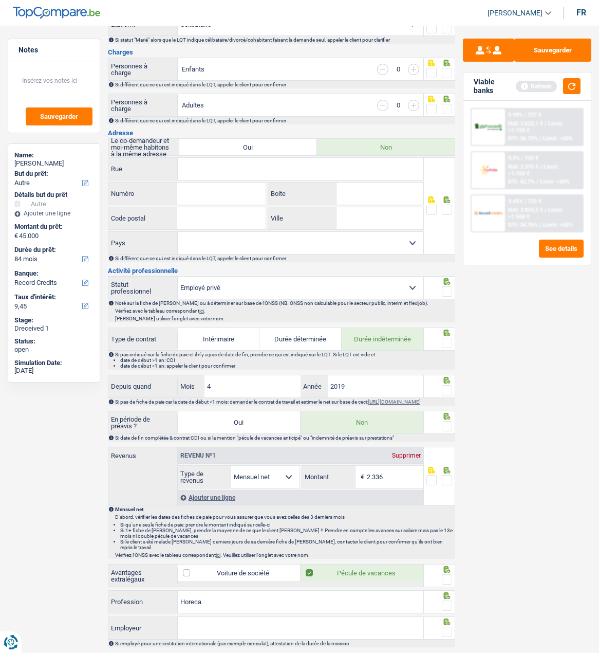
click at [444, 484] on span at bounding box center [447, 480] width 10 height 10
click at [0, 0] on input "radio" at bounding box center [0, 0] width 0 height 0
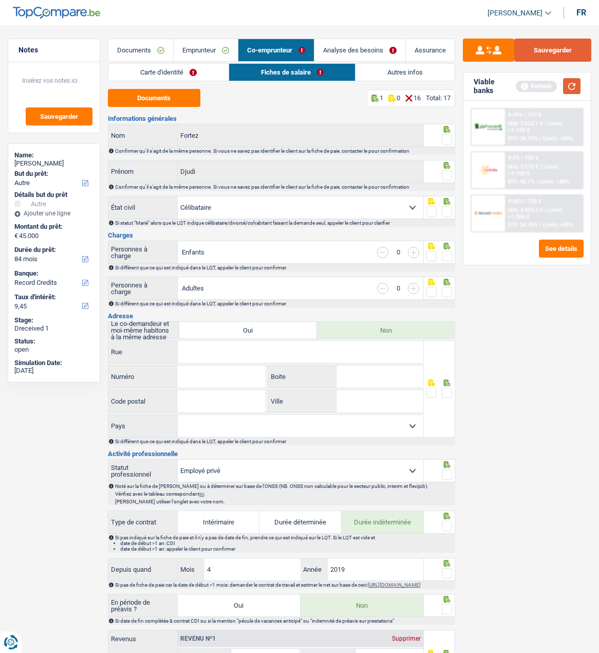
drag, startPoint x: 548, startPoint y: 47, endPoint x: 573, endPoint y: 83, distance: 43.3
click at [548, 47] on button "Sauvegarder" at bounding box center [553, 50] width 77 height 23
click at [199, 50] on link "Emprunteur" at bounding box center [206, 50] width 64 height 22
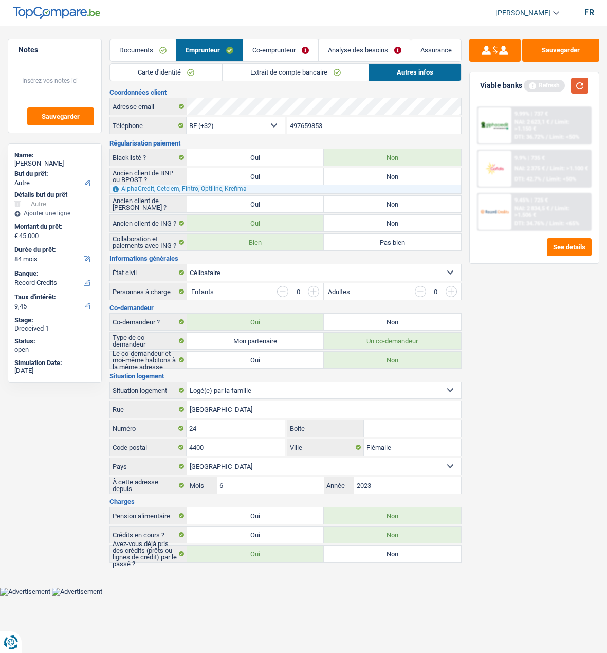
click at [583, 89] on button "button" at bounding box center [579, 86] width 17 height 16
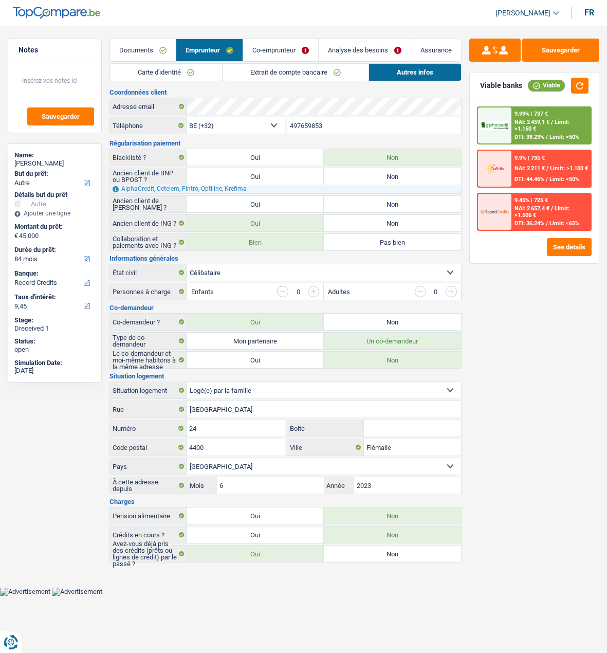
click at [144, 50] on link "Documents" at bounding box center [143, 50] width 66 height 22
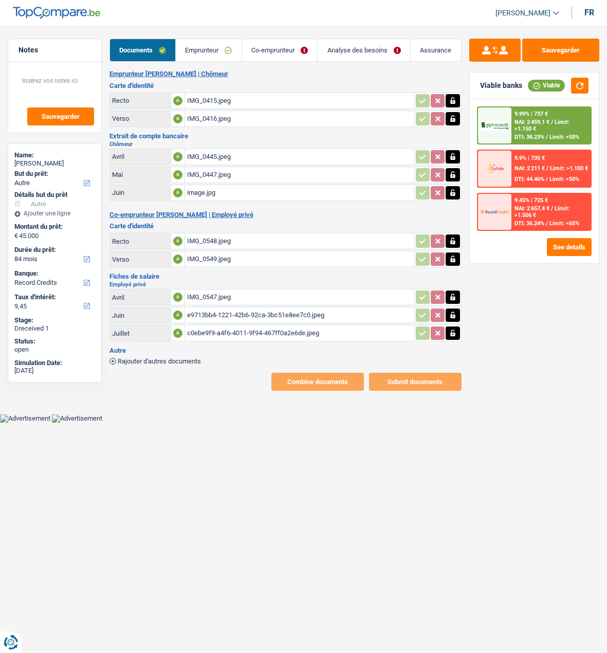
click at [284, 44] on link "Co-emprunteur" at bounding box center [280, 50] width 76 height 22
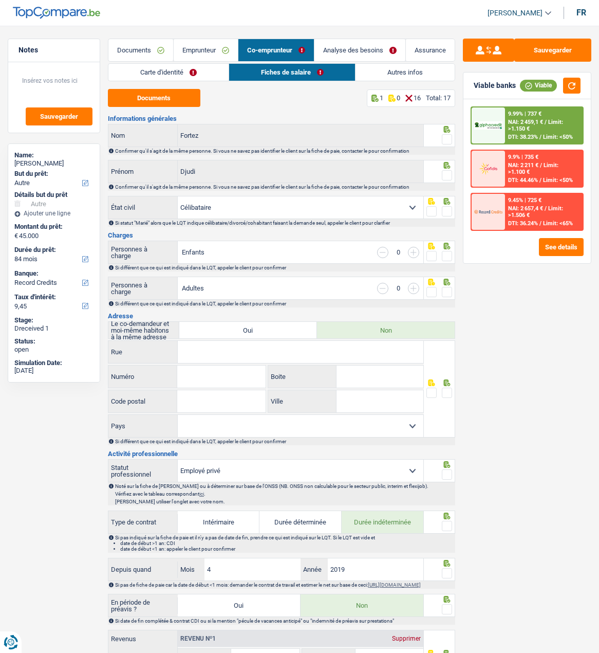
click at [445, 134] on span at bounding box center [447, 139] width 10 height 10
click at [0, 0] on input "radio" at bounding box center [0, 0] width 0 height 0
click at [443, 170] on span at bounding box center [447, 175] width 10 height 10
click at [0, 0] on input "radio" at bounding box center [0, 0] width 0 height 0
click at [445, 209] on span at bounding box center [447, 211] width 10 height 10
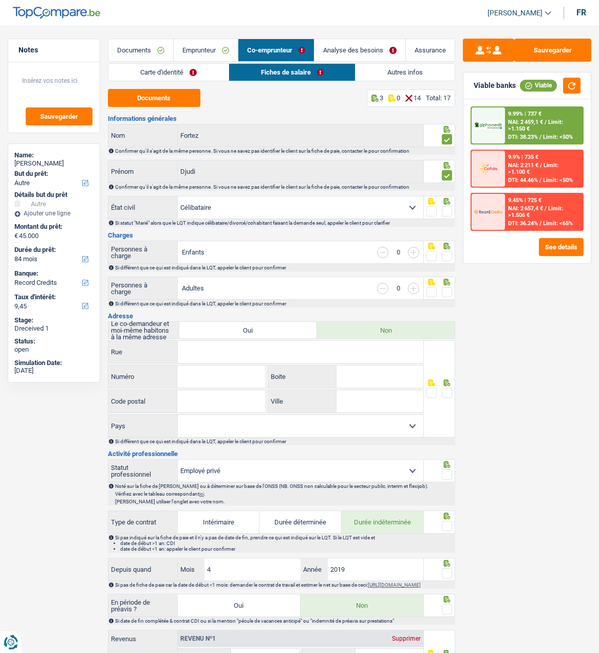
click at [0, 0] on input "radio" at bounding box center [0, 0] width 0 height 0
click at [443, 251] on span at bounding box center [447, 256] width 10 height 10
click at [0, 0] on input "radio" at bounding box center [0, 0] width 0 height 0
click at [444, 287] on span at bounding box center [447, 292] width 10 height 10
click at [0, 0] on input "radio" at bounding box center [0, 0] width 0 height 0
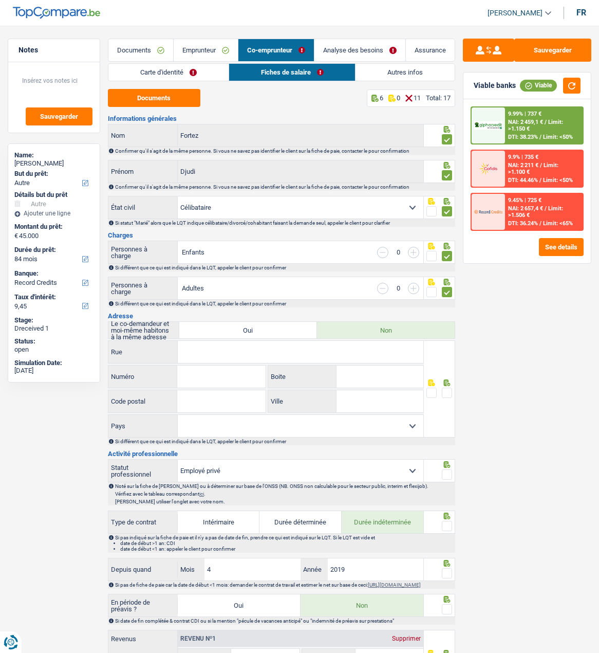
click at [260, 354] on input "Rue" at bounding box center [301, 352] width 246 height 22
click at [399, 71] on link "Autres infos" at bounding box center [405, 72] width 99 height 17
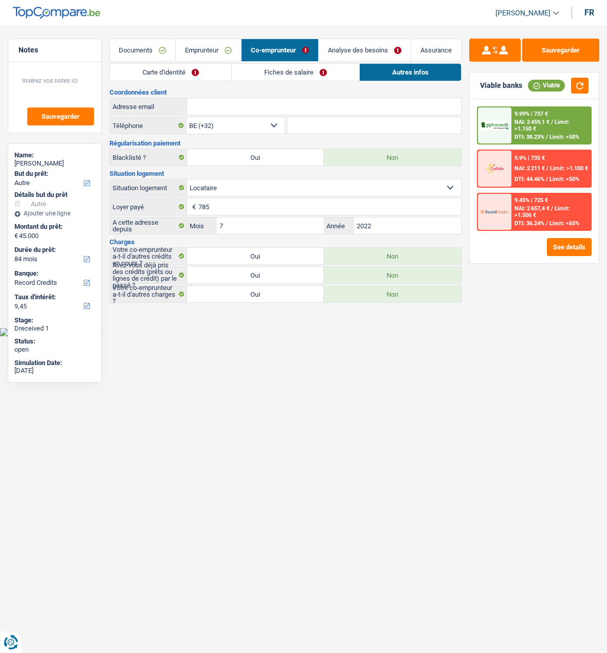
click at [335, 73] on link "Fiches de salaire" at bounding box center [295, 72] width 127 height 17
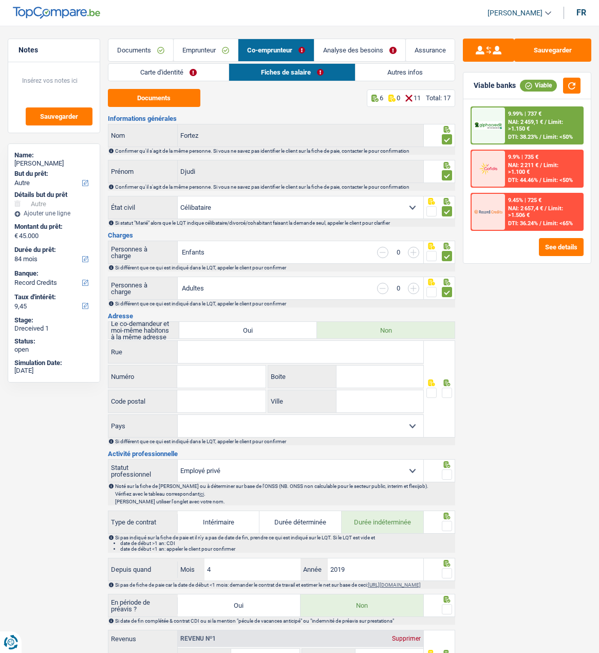
click at [60, 543] on div "Notes Sauvegarder Name: Audric Dehan But du prêt: Confort maison: meubles, text…" at bounding box center [54, 336] width 108 height 595
click at [217, 352] on input "Rue" at bounding box center [301, 352] width 246 height 22
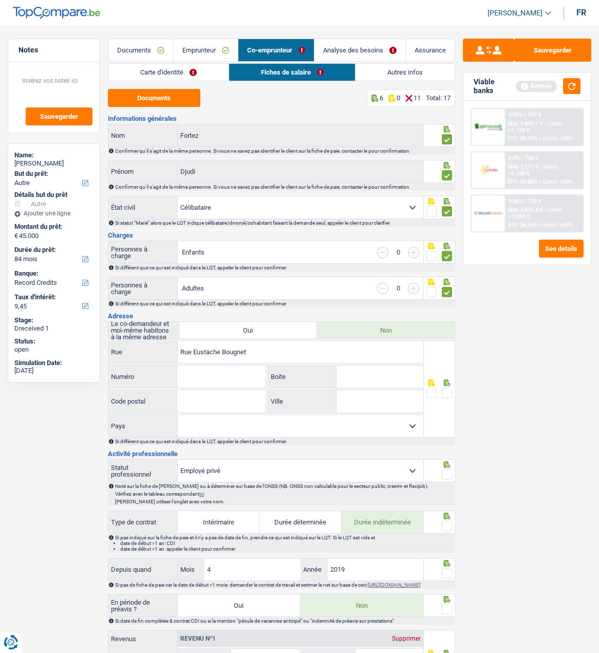
type input "Rue Eustache Bougnet"
click at [214, 370] on input "Numéro" at bounding box center [221, 376] width 88 height 22
type input "4"
type input "22"
type input "4101"
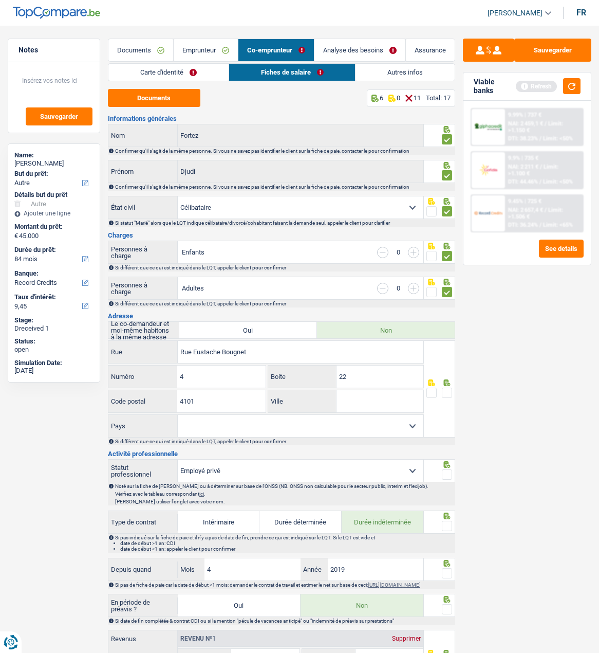
click at [362, 404] on input "Ville" at bounding box center [380, 401] width 87 height 22
type input "Jemeppe-sur-Meuse"
drag, startPoint x: 448, startPoint y: 387, endPoint x: 427, endPoint y: 406, distance: 28.0
click at [448, 388] on span at bounding box center [447, 393] width 10 height 10
click at [0, 0] on input "radio" at bounding box center [0, 0] width 0 height 0
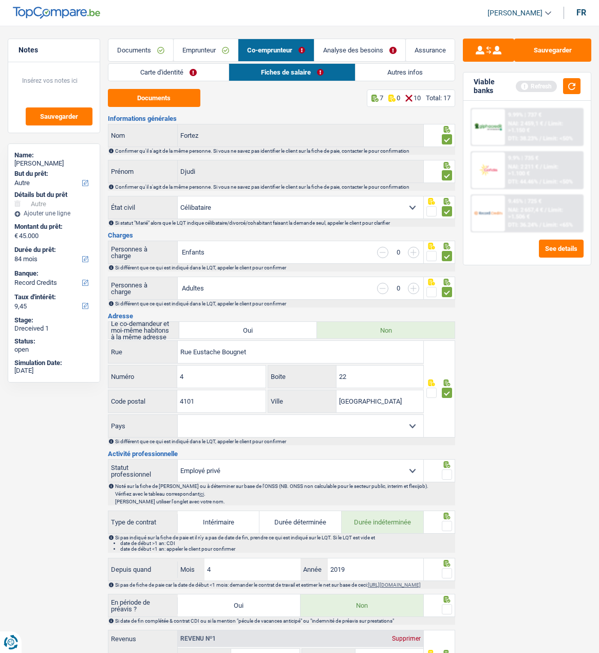
click at [411, 425] on select "Belgique Luxembourg Sélectionner une option" at bounding box center [301, 426] width 246 height 22
select select "BE"
click at [178, 415] on select "Belgique Luxembourg Sélectionner une option" at bounding box center [301, 426] width 246 height 22
click at [445, 469] on span at bounding box center [447, 474] width 10 height 10
click at [0, 0] on input "radio" at bounding box center [0, 0] width 0 height 0
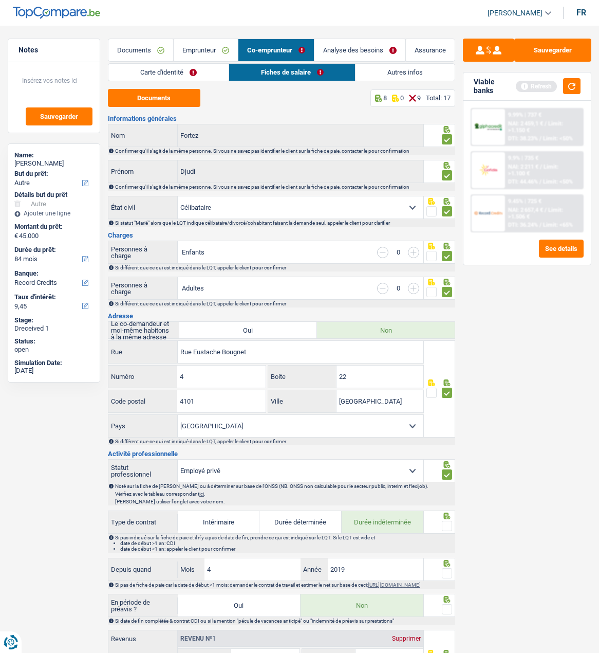
click at [407, 469] on select "Ouvrier Employé privé Employé public Invalide Indépendant Pensionné Chômeur Mut…" at bounding box center [301, 471] width 246 height 22
select select "worker"
click at [178, 460] on select "Ouvrier Employé privé Employé public Invalide Indépendant Pensionné Chômeur Mut…" at bounding box center [301, 471] width 246 height 22
radio input "false"
checkbox input "false"
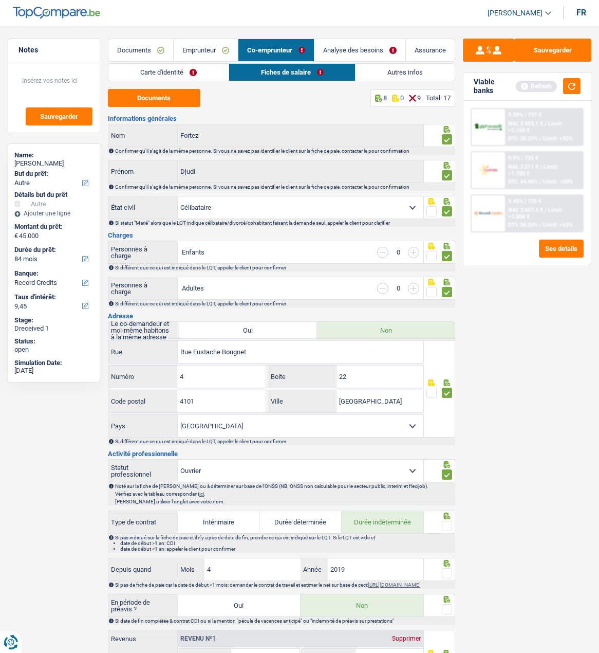
radio input "false"
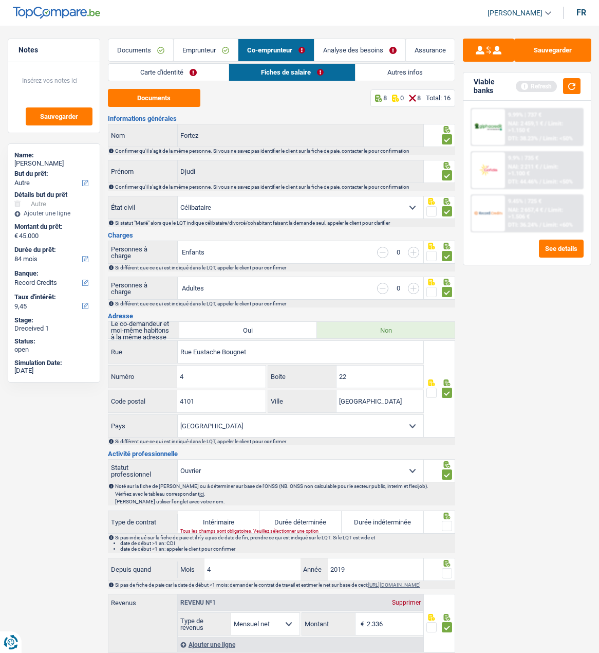
click at [395, 518] on label "Durée indéterminée" at bounding box center [383, 522] width 82 height 22
click at [395, 518] on input "Durée indéterminée" at bounding box center [383, 522] width 82 height 22
radio input "true"
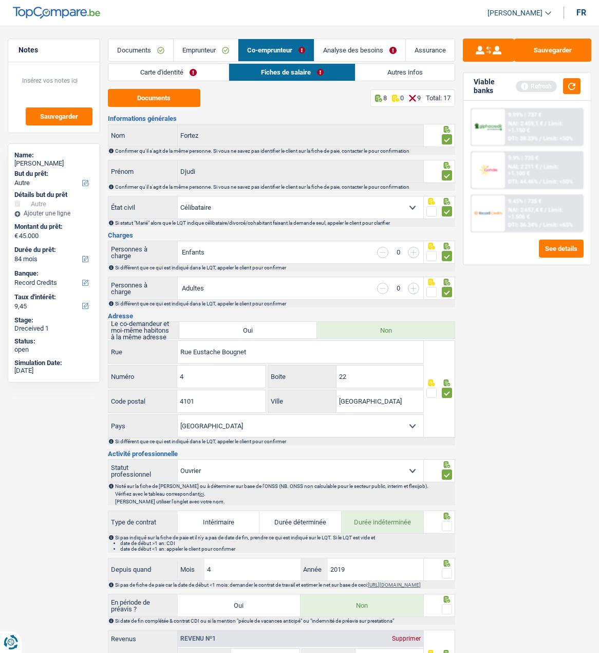
drag, startPoint x: 440, startPoint y: 523, endPoint x: 442, endPoint y: 551, distance: 27.4
click at [440, 524] on fieldset at bounding box center [440, 526] width 26 height 13
drag, startPoint x: 445, startPoint y: 521, endPoint x: 450, endPoint y: 554, distance: 33.8
click at [446, 526] on span at bounding box center [447, 526] width 10 height 10
click at [0, 0] on input "radio" at bounding box center [0, 0] width 0 height 0
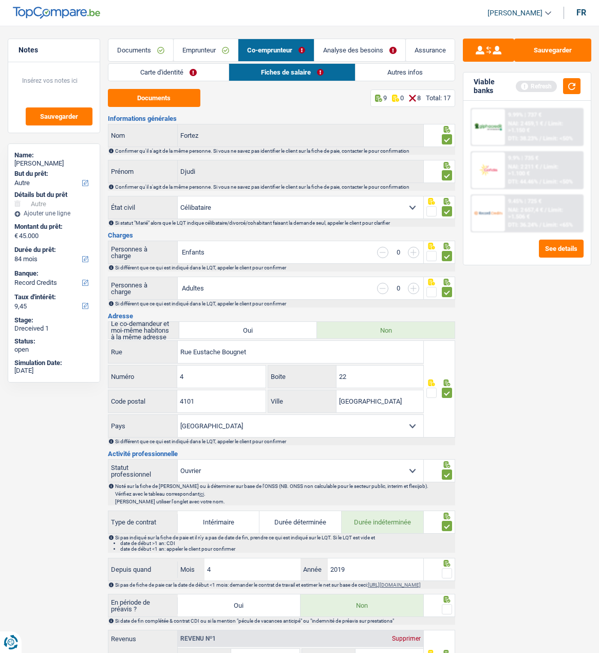
click at [449, 568] on span at bounding box center [447, 573] width 10 height 10
click at [0, 0] on input "radio" at bounding box center [0, 0] width 0 height 0
click at [444, 611] on div at bounding box center [447, 609] width 10 height 13
click at [444, 611] on span at bounding box center [447, 609] width 10 height 10
click at [0, 0] on input "radio" at bounding box center [0, 0] width 0 height 0
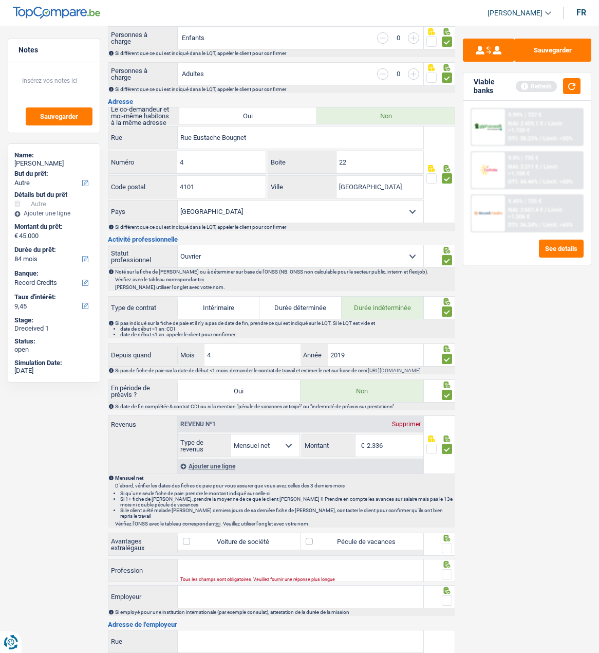
scroll to position [257, 0]
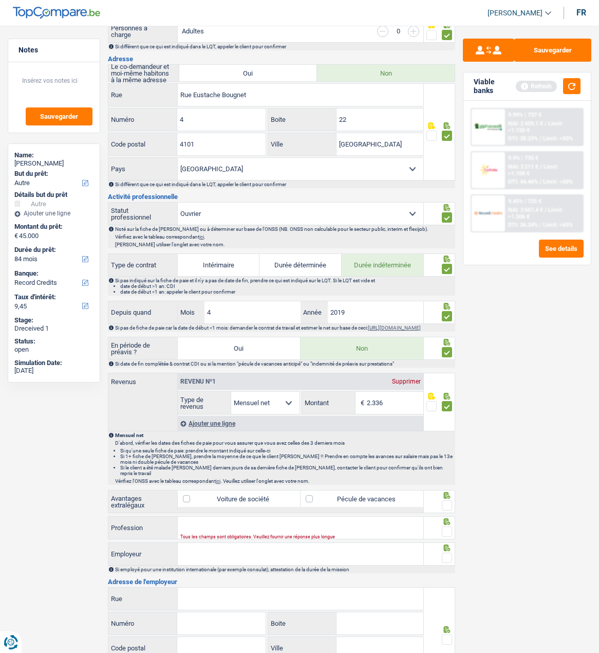
click at [378, 498] on label "Pécule de vacances" at bounding box center [362, 498] width 123 height 16
click at [378, 498] on input "Pécule de vacances" at bounding box center [362, 498] width 123 height 16
checkbox input "true"
click at [446, 501] on span at bounding box center [447, 505] width 10 height 10
click at [0, 0] on input "radio" at bounding box center [0, 0] width 0 height 0
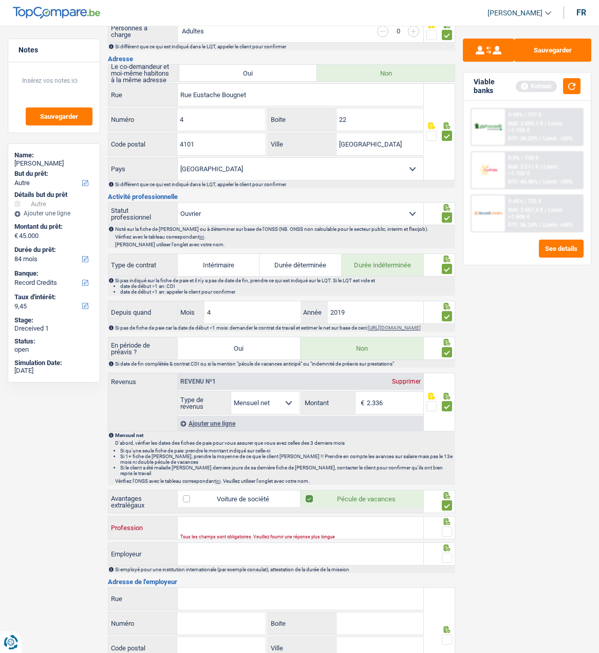
click at [339, 527] on input "Profession" at bounding box center [301, 528] width 246 height 22
click at [301, 531] on input "Profession" at bounding box center [301, 528] width 246 height 22
type input "Cuisinère"
click at [452, 533] on span at bounding box center [447, 531] width 10 height 10
click at [0, 0] on input "radio" at bounding box center [0, 0] width 0 height 0
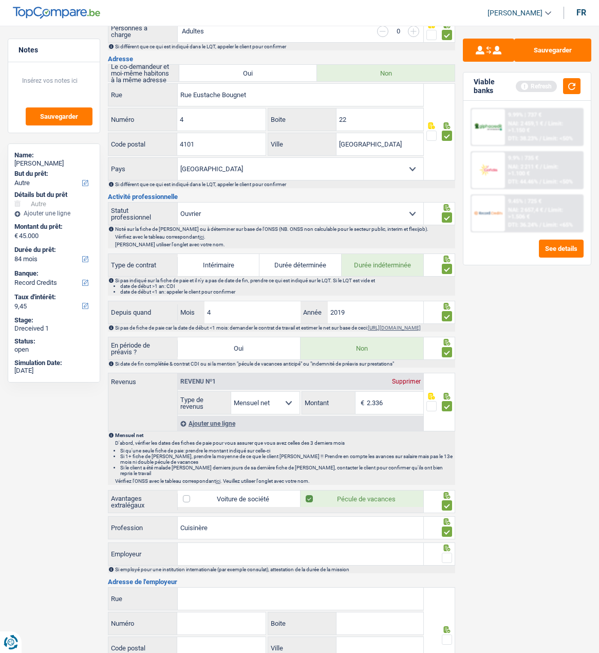
click at [372, 548] on input "Employeur" at bounding box center [301, 554] width 246 height 22
type input "Ingrao Marco"
click at [447, 556] on span at bounding box center [447, 558] width 10 height 10
click at [0, 0] on input "radio" at bounding box center [0, 0] width 0 height 0
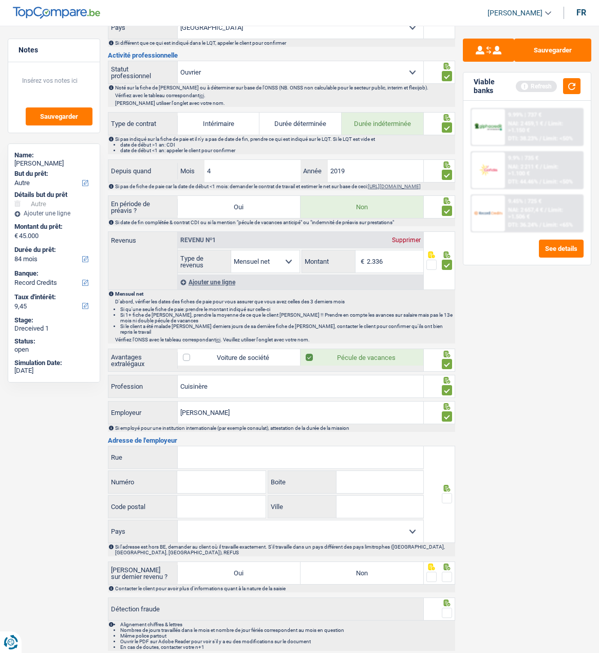
scroll to position [430, 0]
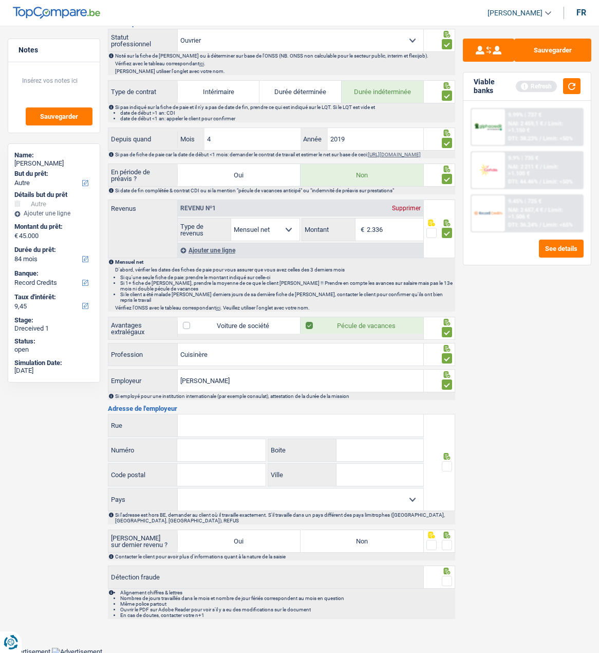
click at [243, 428] on input "Rue" at bounding box center [301, 425] width 246 height 22
type input "Rue du Village"
type input "195"
click at [193, 481] on input "Code postal" at bounding box center [221, 475] width 88 height 22
type input "4000"
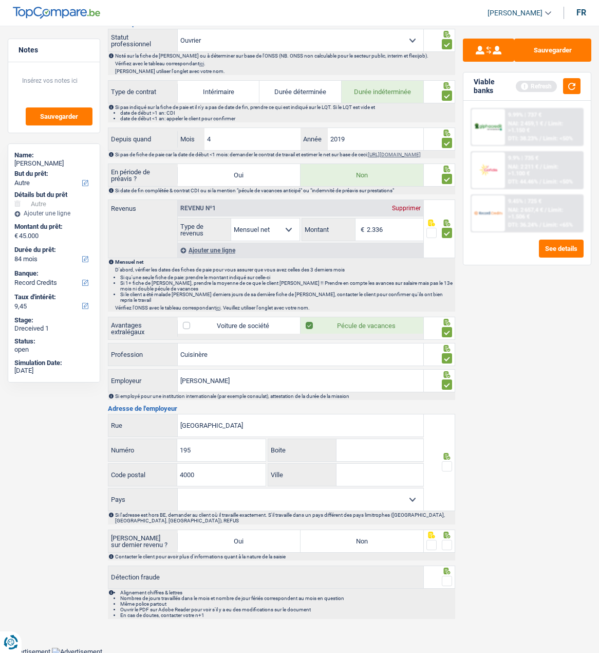
click at [394, 473] on input "Ville" at bounding box center [380, 475] width 87 height 22
type input "Liege"
click at [447, 461] on span at bounding box center [447, 466] width 10 height 10
click at [0, 0] on input "radio" at bounding box center [0, 0] width 0 height 0
click at [379, 495] on select "Belgique France Allemagne Italie Luxembourg Pays-Bas Espagne Suisse Sélectionne…" at bounding box center [301, 499] width 246 height 22
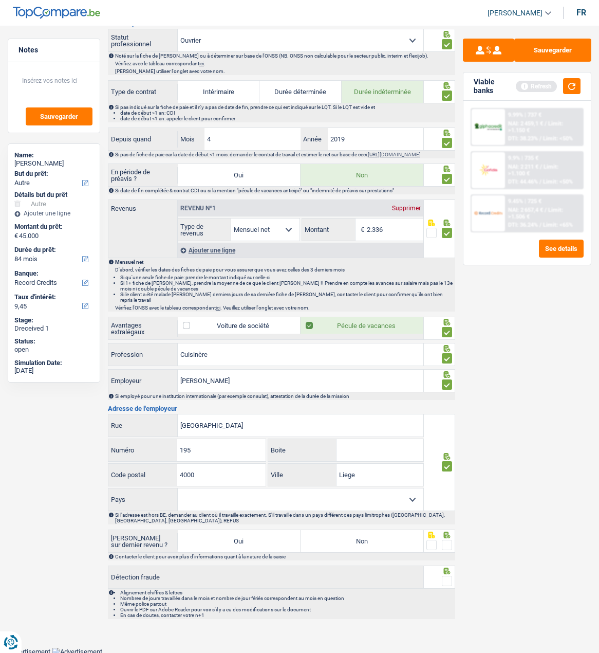
select select "BE"
click at [178, 488] on select "Belgique France Allemagne Italie Luxembourg Pays-Bas Espagne Suisse Sélectionne…" at bounding box center [301, 499] width 246 height 22
click at [380, 536] on label "Non" at bounding box center [362, 541] width 123 height 22
click at [380, 536] on input "Non" at bounding box center [362, 541] width 123 height 22
radio input "true"
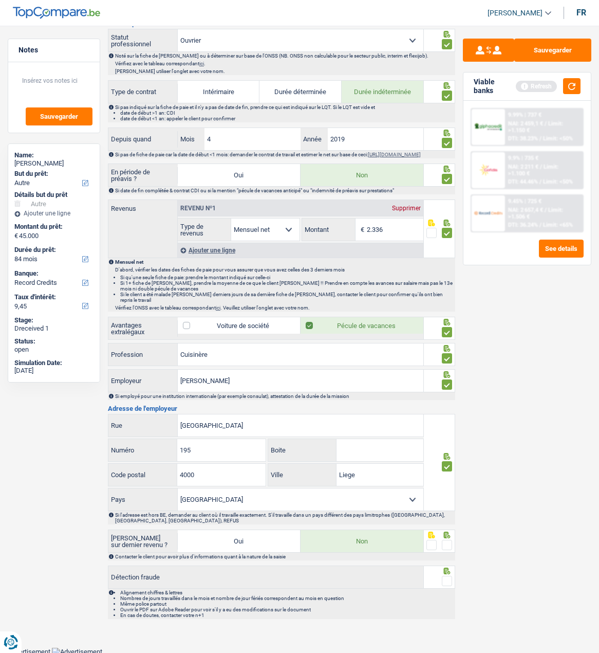
drag, startPoint x: 446, startPoint y: 537, endPoint x: 444, endPoint y: 555, distance: 17.7
click at [446, 543] on div at bounding box center [447, 545] width 10 height 13
drag, startPoint x: 446, startPoint y: 575, endPoint x: 446, endPoint y: 556, distance: 19.5
click at [446, 575] on div at bounding box center [447, 581] width 10 height 13
click at [446, 540] on span at bounding box center [447, 545] width 10 height 10
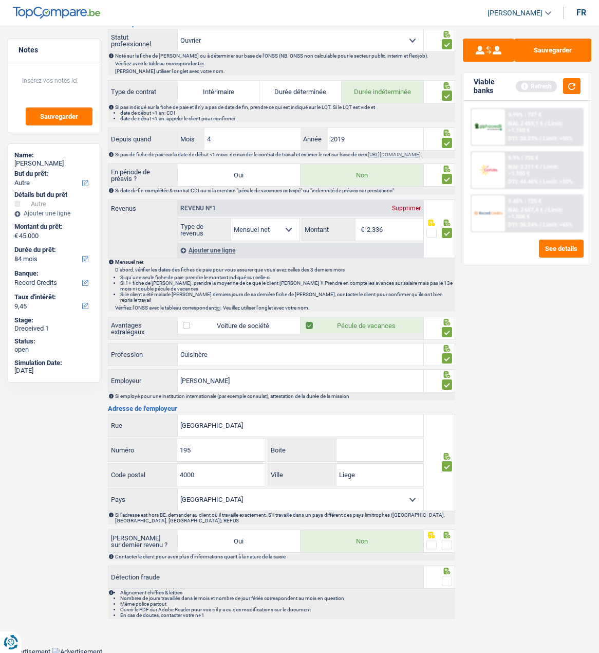
click at [0, 0] on input "radio" at bounding box center [0, 0] width 0 height 0
click at [448, 577] on span at bounding box center [447, 581] width 10 height 10
click at [0, 0] on input "radio" at bounding box center [0, 0] width 0 height 0
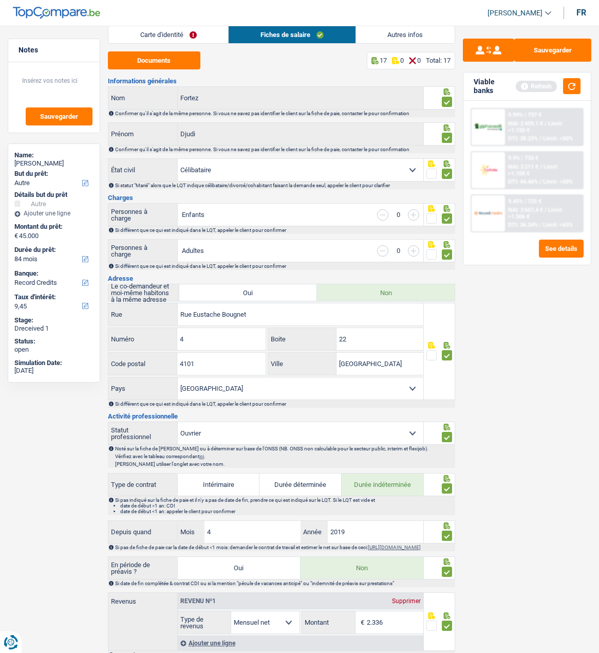
scroll to position [19, 0]
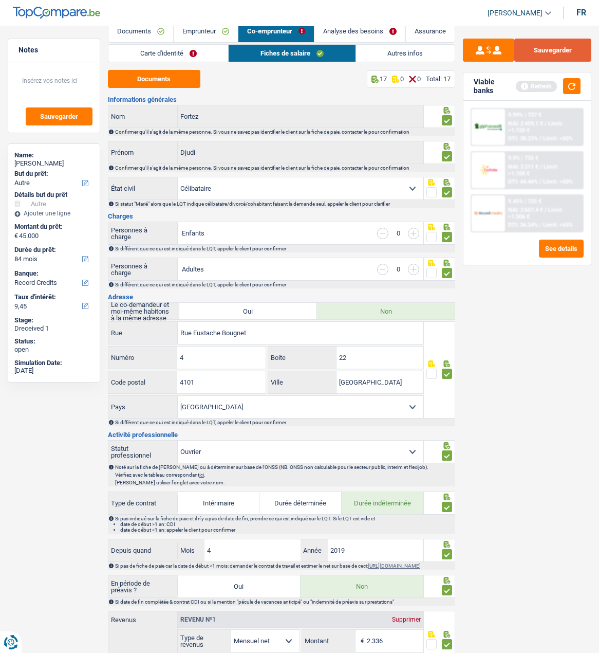
click at [538, 52] on button "Sauvegarder" at bounding box center [553, 50] width 77 height 23
click at [187, 49] on link "Carte d'identité" at bounding box center [168, 53] width 120 height 17
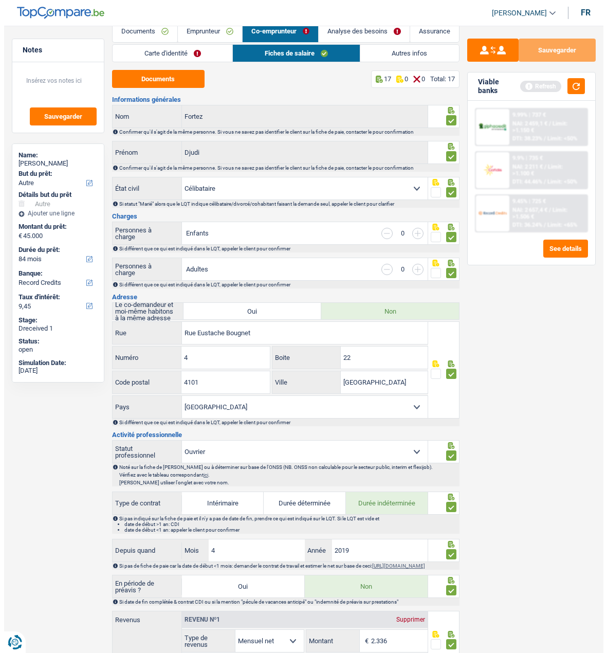
scroll to position [0, 0]
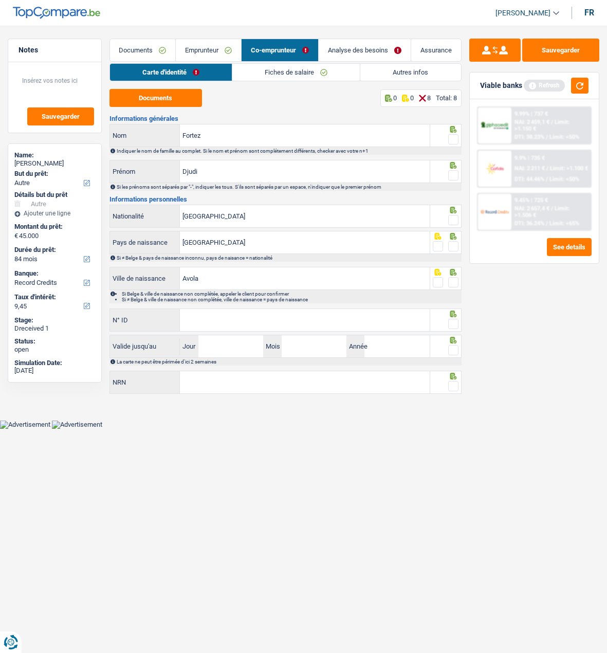
click at [450, 133] on div at bounding box center [453, 139] width 10 height 13
drag, startPoint x: 248, startPoint y: 123, endPoint x: 243, endPoint y: 131, distance: 8.8
click at [243, 131] on input "Fortez" at bounding box center [304, 135] width 249 height 22
type input "Forte"
click at [455, 137] on span at bounding box center [453, 139] width 10 height 10
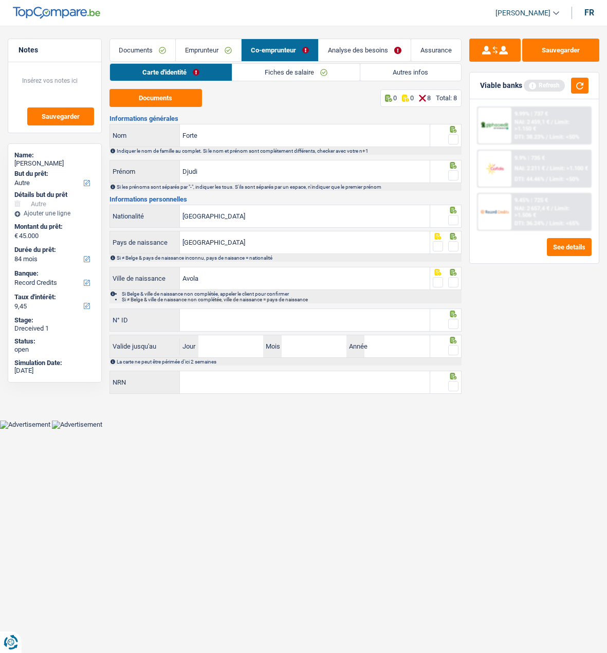
click at [0, 0] on input "radio" at bounding box center [0, 0] width 0 height 0
drag, startPoint x: 276, startPoint y: 171, endPoint x: 22, endPoint y: 142, distance: 255.1
click at [22, 142] on div "Notes Sauvegarder Name: Audric Dehan But du prêt: Confort maison: meubles, text…" at bounding box center [303, 218] width 607 height 358
type input "Giusi"
click at [452, 175] on span at bounding box center [453, 175] width 10 height 10
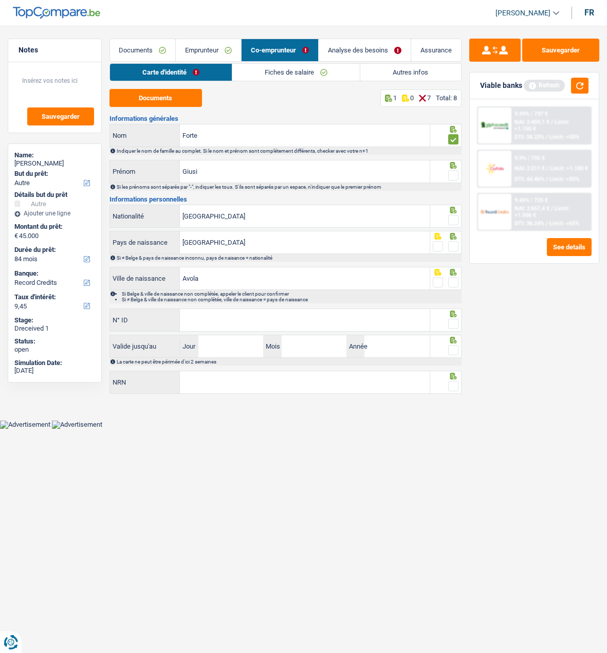
click at [0, 0] on input "radio" at bounding box center [0, 0] width 0 height 0
click at [451, 215] on span at bounding box center [453, 220] width 10 height 10
click at [0, 0] on input "radio" at bounding box center [0, 0] width 0 height 0
click at [451, 246] on span at bounding box center [453, 246] width 10 height 10
click at [0, 0] on input "radio" at bounding box center [0, 0] width 0 height 0
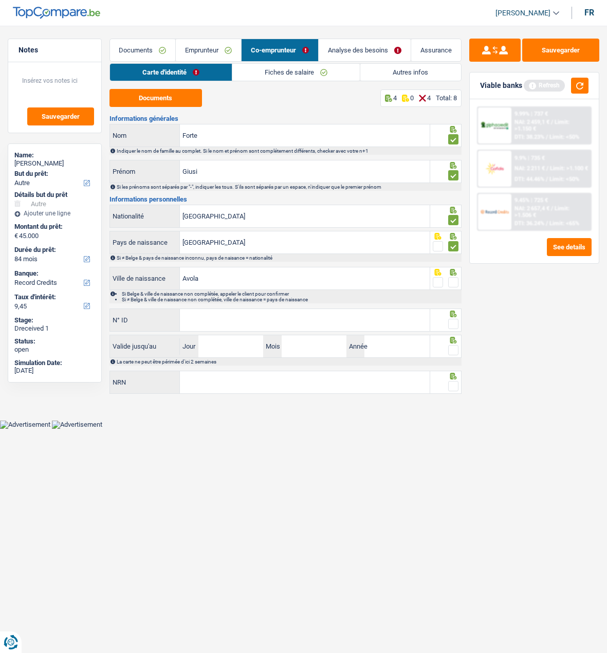
click at [456, 282] on span at bounding box center [453, 282] width 10 height 10
click at [0, 0] on input "radio" at bounding box center [0, 0] width 0 height 0
click at [385, 316] on input "N° ID" at bounding box center [304, 320] width 249 height 22
click at [300, 220] on input "[GEOGRAPHIC_DATA]" at bounding box center [304, 216] width 249 height 22
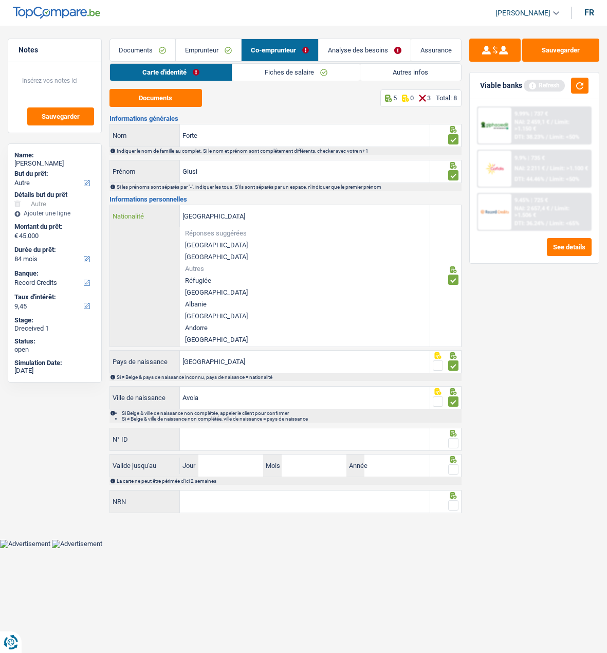
type input "Belgiquei"
type input "t"
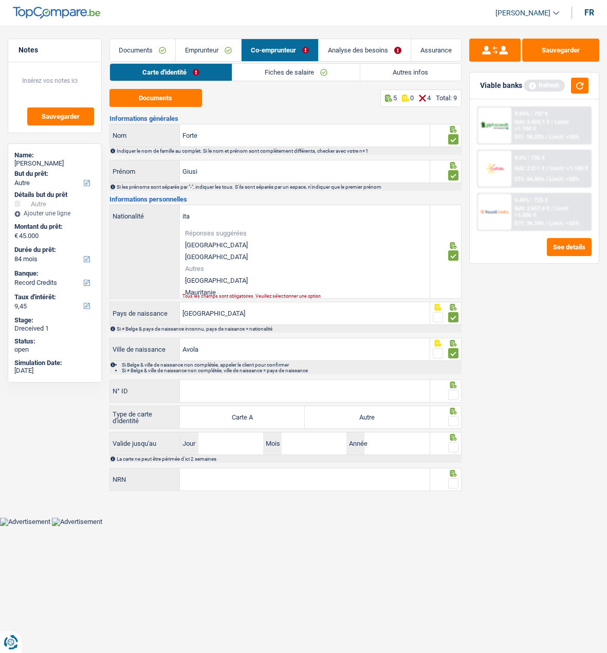
click at [212, 276] on li "[GEOGRAPHIC_DATA]" at bounding box center [304, 281] width 249 height 12
type input "[GEOGRAPHIC_DATA]"
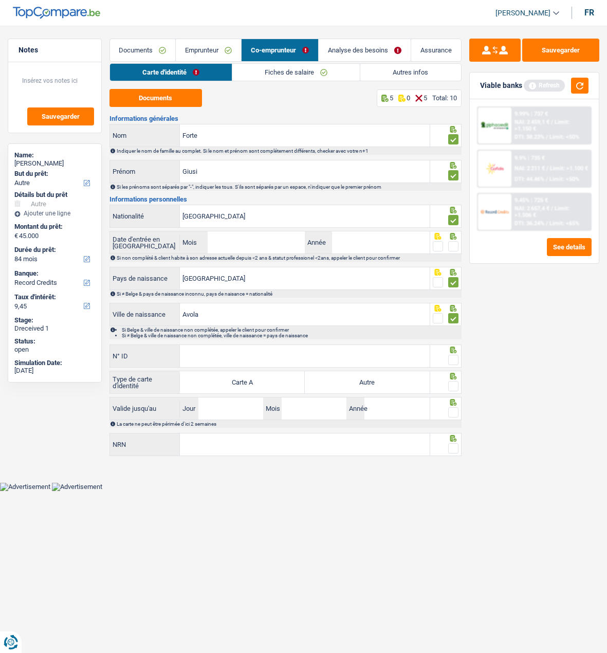
click at [455, 244] on span at bounding box center [453, 246] width 10 height 10
click at [0, 0] on input "radio" at bounding box center [0, 0] width 0 height 0
click at [264, 241] on input "Mois" at bounding box center [256, 242] width 97 height 22
type input "05"
type input "2014"
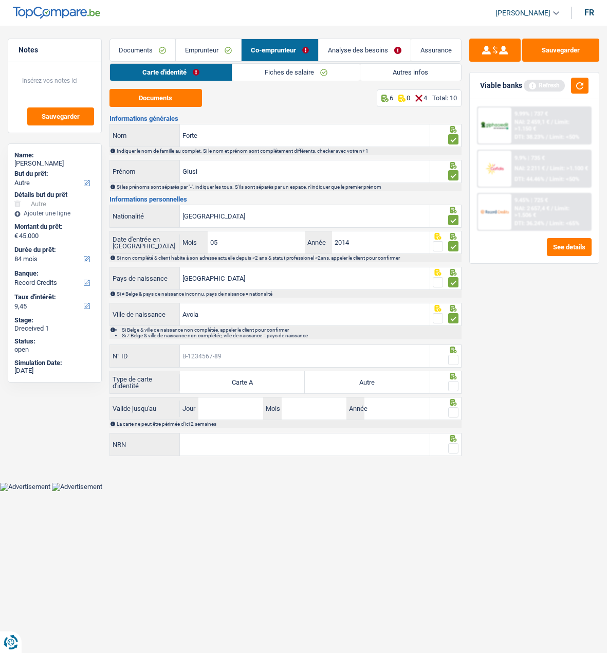
click at [270, 361] on input "N° ID" at bounding box center [304, 356] width 249 height 22
type input "B-5909868-46"
click at [453, 357] on span at bounding box center [453, 360] width 10 height 10
click at [0, 0] on input "radio" at bounding box center [0, 0] width 0 height 0
click at [403, 386] on label "Autre" at bounding box center [367, 382] width 125 height 22
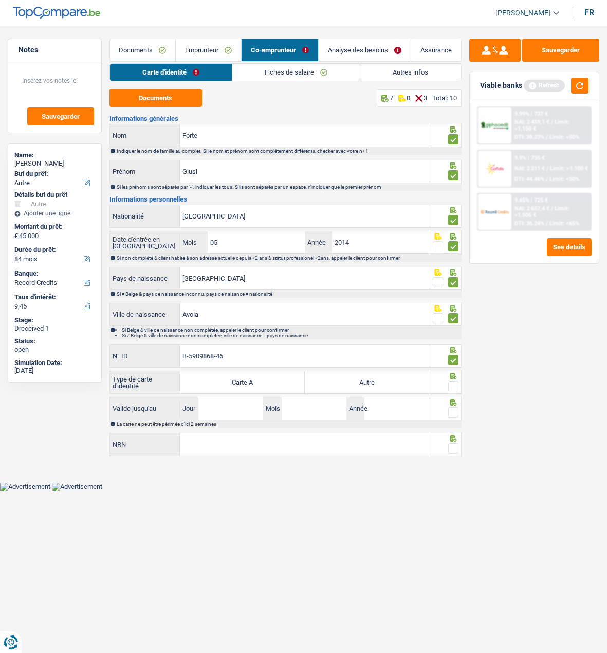
click at [403, 386] on input "Autre" at bounding box center [367, 382] width 125 height 22
radio input "true"
click at [455, 386] on span at bounding box center [453, 386] width 10 height 10
click at [0, 0] on input "radio" at bounding box center [0, 0] width 0 height 0
click at [237, 403] on input "Jour" at bounding box center [230, 408] width 65 height 22
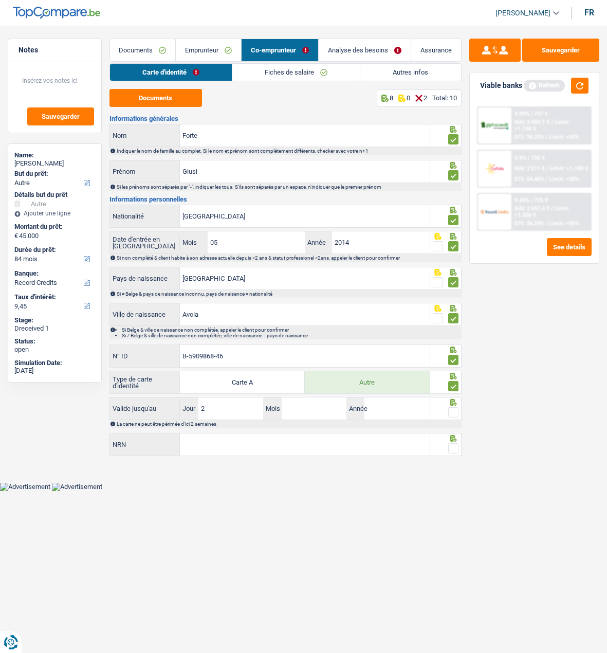
type input "25"
type input "03"
type input "2034"
click at [452, 407] on span at bounding box center [453, 412] width 10 height 10
click at [0, 0] on input "radio" at bounding box center [0, 0] width 0 height 0
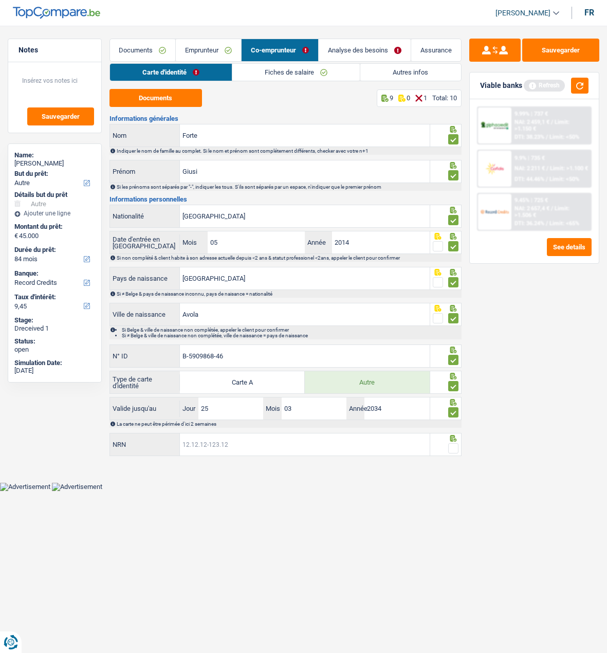
click at [306, 449] on input "NRN" at bounding box center [304, 444] width 249 height 22
type input "71.04.17-286.44"
click at [452, 446] on span at bounding box center [453, 448] width 10 height 10
click at [0, 0] on input "radio" at bounding box center [0, 0] width 0 height 0
click at [550, 54] on button "Sauvegarder" at bounding box center [560, 50] width 77 height 23
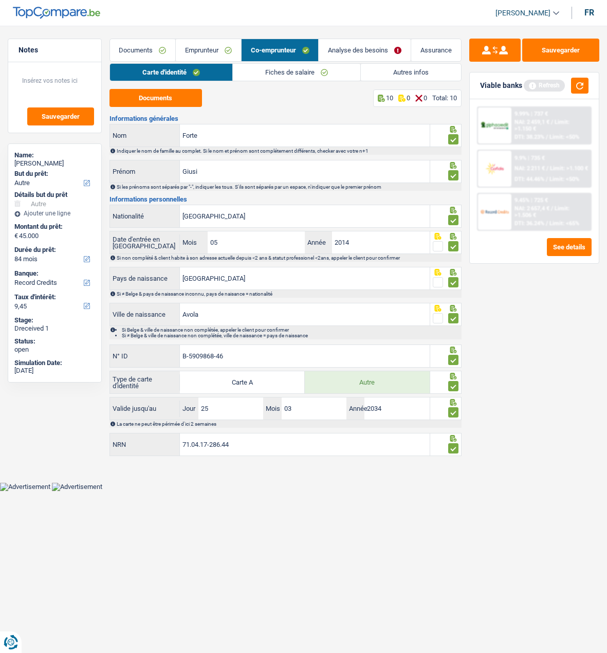
click at [140, 51] on link "Documents" at bounding box center [143, 50] width 66 height 22
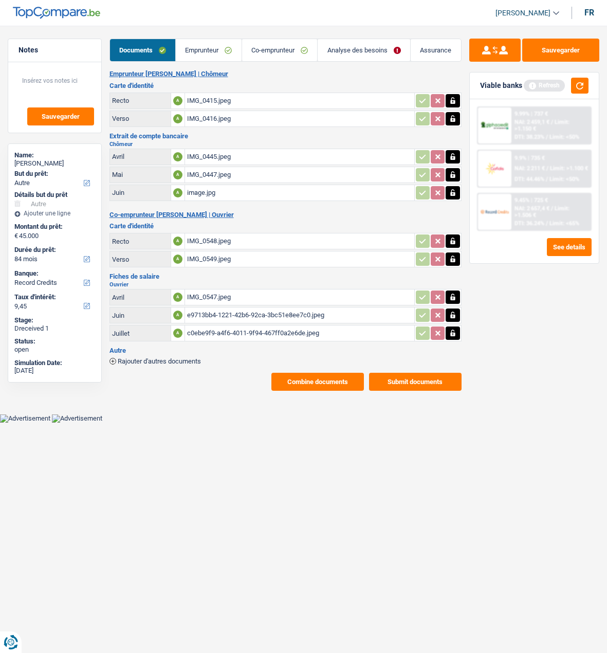
click at [318, 373] on button "Combine documents" at bounding box center [317, 382] width 93 height 18
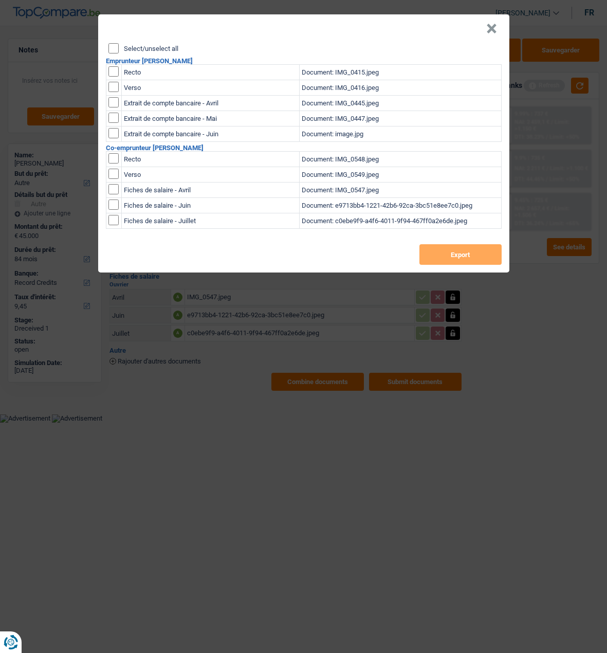
click at [114, 48] on input "Select/unselect all" at bounding box center [113, 48] width 10 height 10
checkbox input "true"
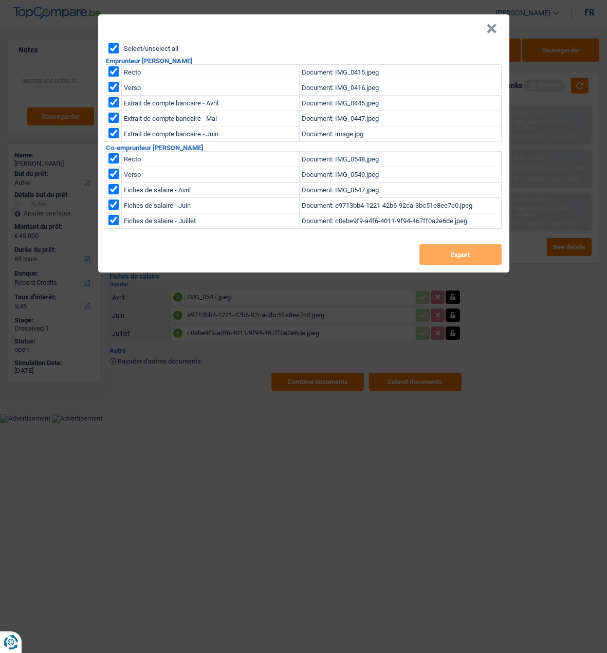
checkbox input "true"
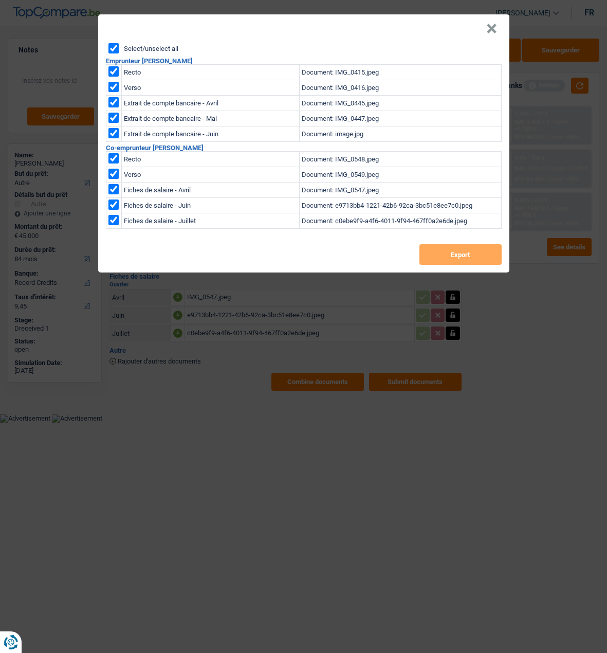
checkbox input "true"
click at [447, 252] on button "Export" at bounding box center [460, 254] width 82 height 21
drag, startPoint x: 325, startPoint y: 399, endPoint x: 322, endPoint y: 390, distance: 10.4
click at [325, 399] on div "× Select/unselect all Emprunteur Audric Dehan Recto Document: IMG_0415.jpeg Ver…" at bounding box center [303, 326] width 607 height 653
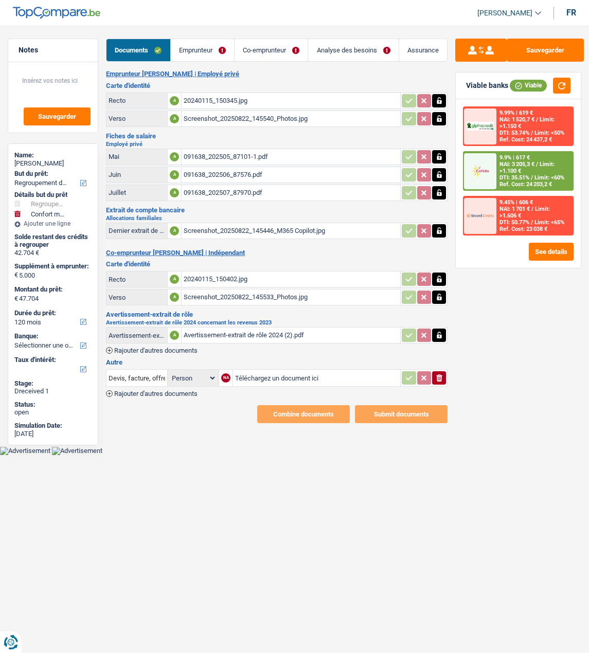
select select "refinancing"
select select "household"
select select "120"
click at [207, 50] on link "Emprunteur" at bounding box center [202, 50] width 63 height 22
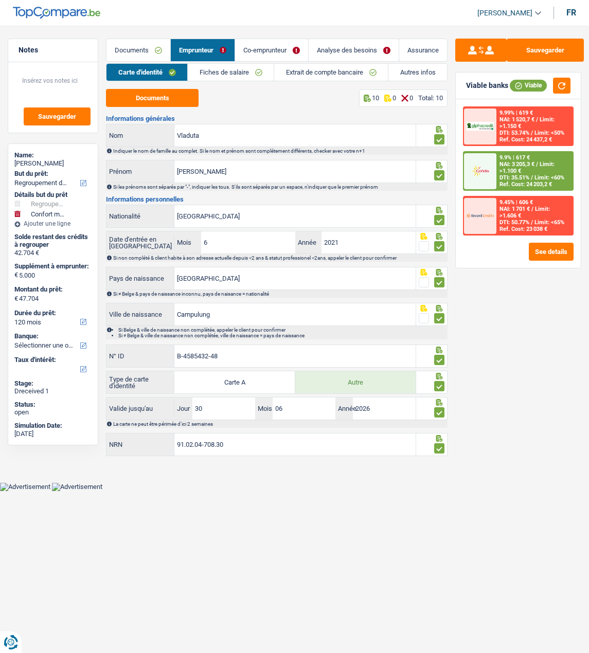
click at [235, 73] on link "Fiches de salaire" at bounding box center [231, 72] width 86 height 17
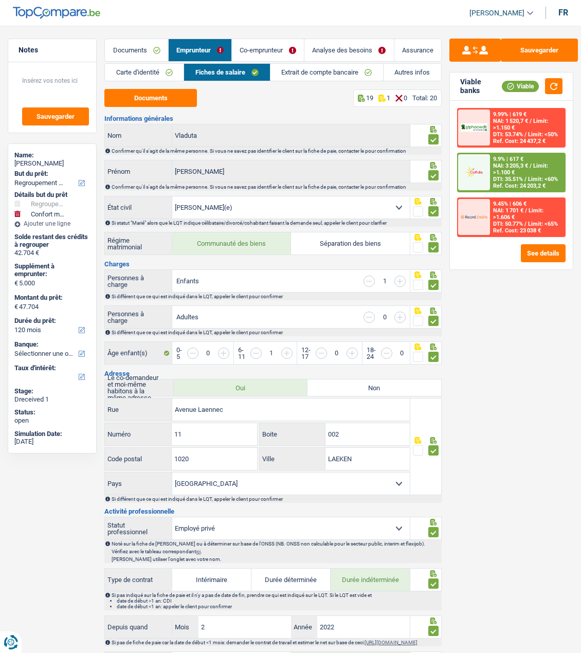
click at [314, 74] on link "Extrait de compte bancaire" at bounding box center [326, 72] width 113 height 17
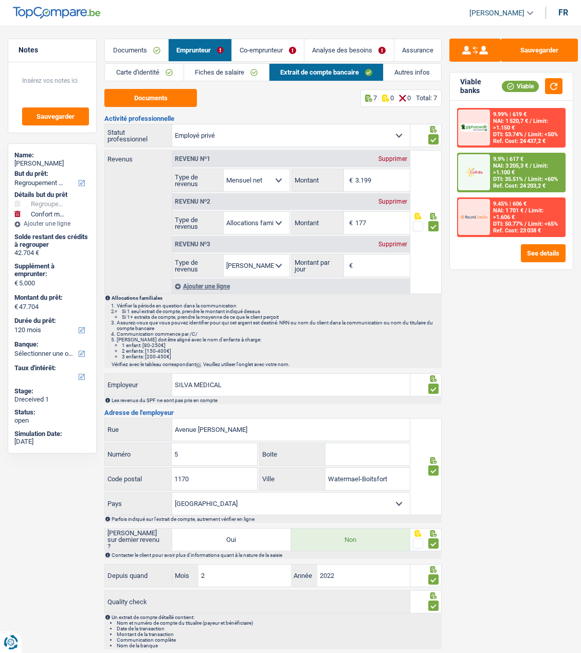
click at [268, 48] on link "Co-emprunteur" at bounding box center [268, 50] width 72 height 22
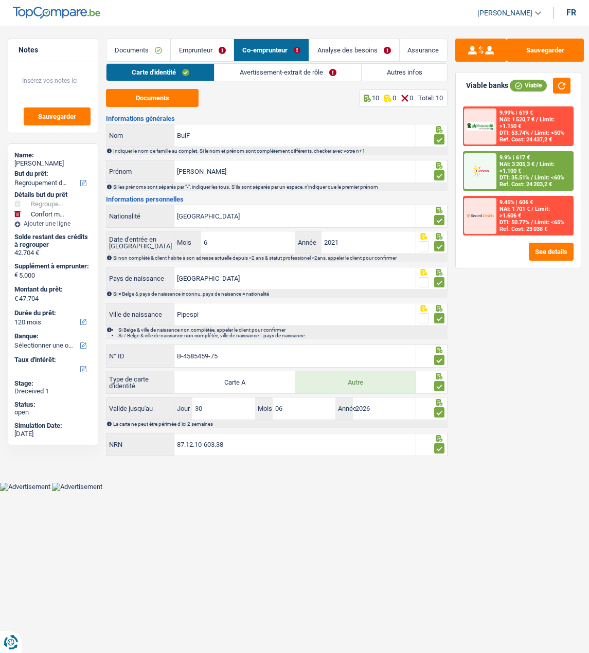
click at [281, 71] on link "Avertissement-extrait de rôle" at bounding box center [287, 72] width 147 height 17
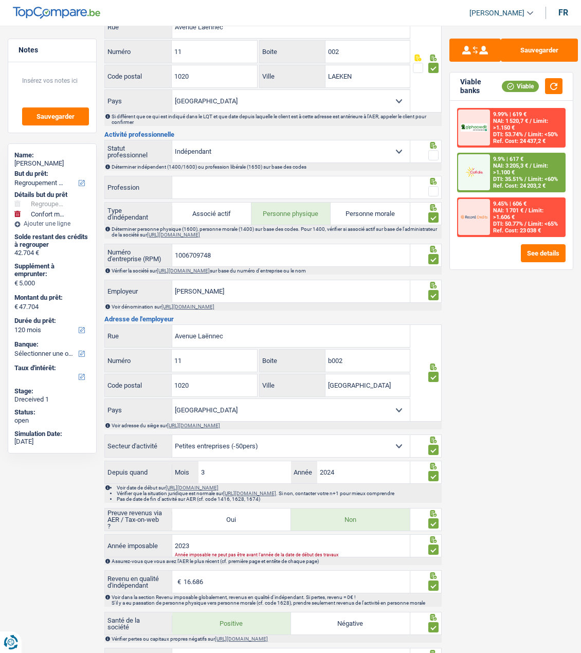
scroll to position [308, 0]
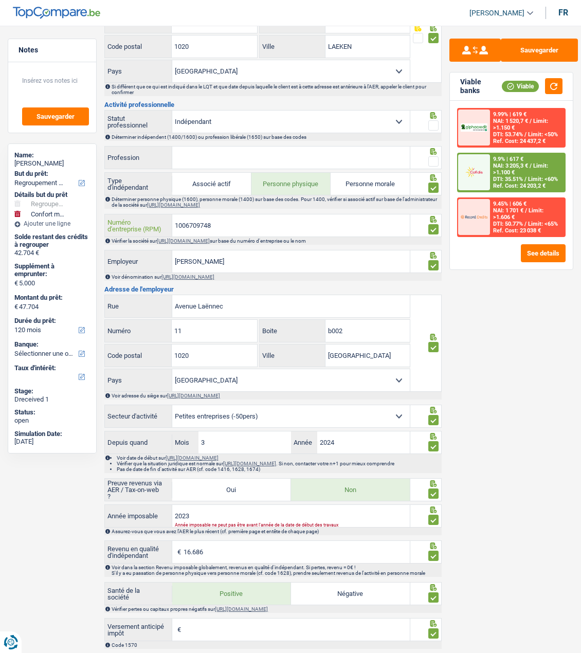
click at [234, 219] on input "1006709748" at bounding box center [290, 225] width 237 height 22
click at [234, 220] on input "1006709748" at bounding box center [290, 225] width 237 height 22
click at [525, 318] on div "Sauvegarder Viable banks Viable 9.99% | 619 € NAI: 1 520,7 € / Limit: >1.150 € …" at bounding box center [511, 336] width 139 height 595
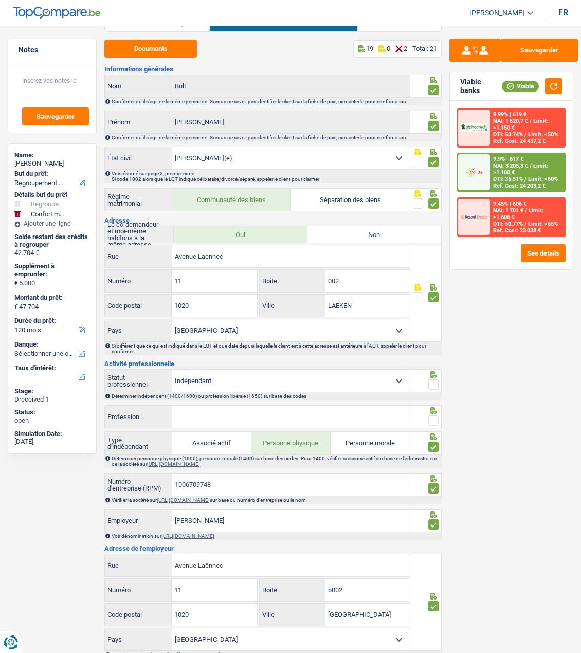
scroll to position [0, 0]
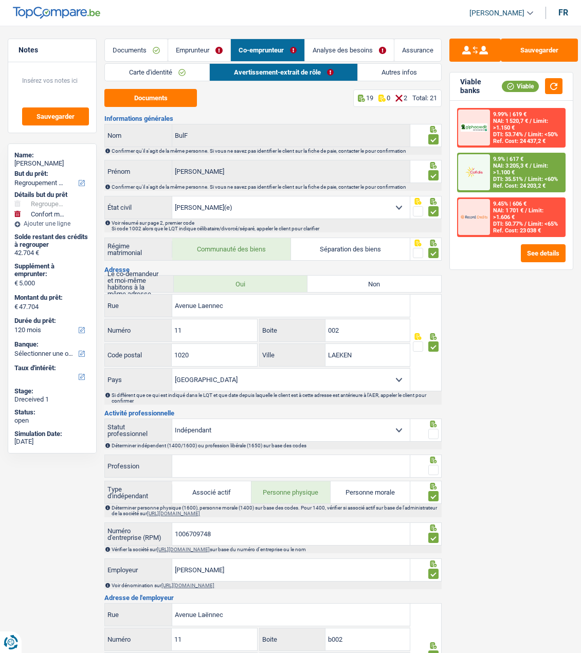
click at [208, 51] on link "Emprunteur" at bounding box center [199, 50] width 62 height 22
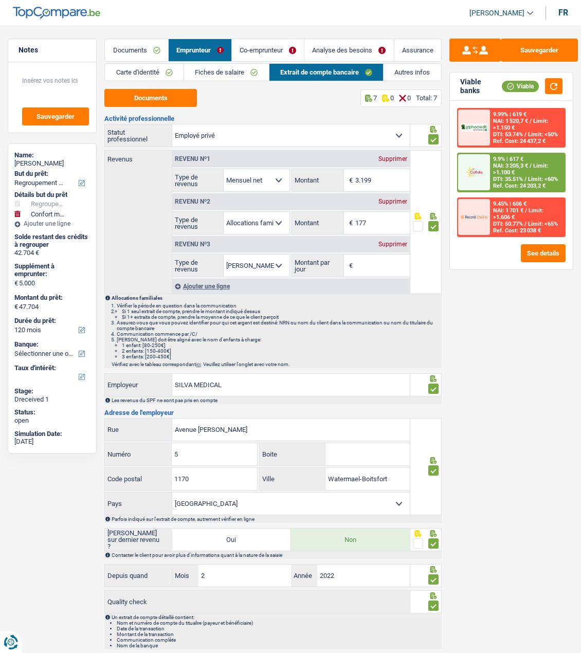
click at [145, 68] on link "Carte d'identité" at bounding box center [144, 72] width 79 height 17
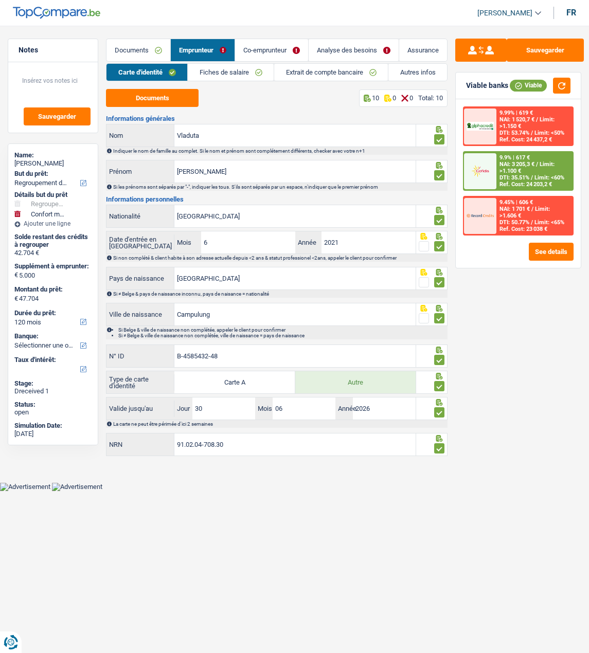
click at [291, 50] on link "Co-emprunteur" at bounding box center [271, 50] width 73 height 22
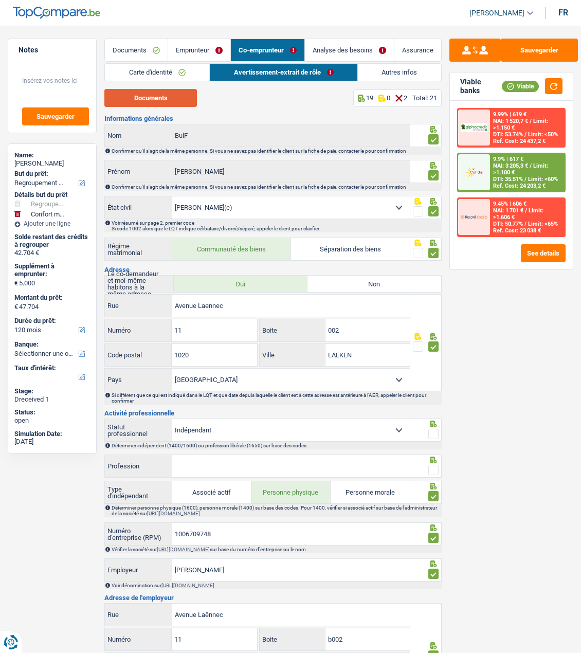
click at [181, 97] on button "Documents" at bounding box center [150, 98] width 93 height 18
click at [197, 52] on link "Emprunteur" at bounding box center [199, 50] width 62 height 22
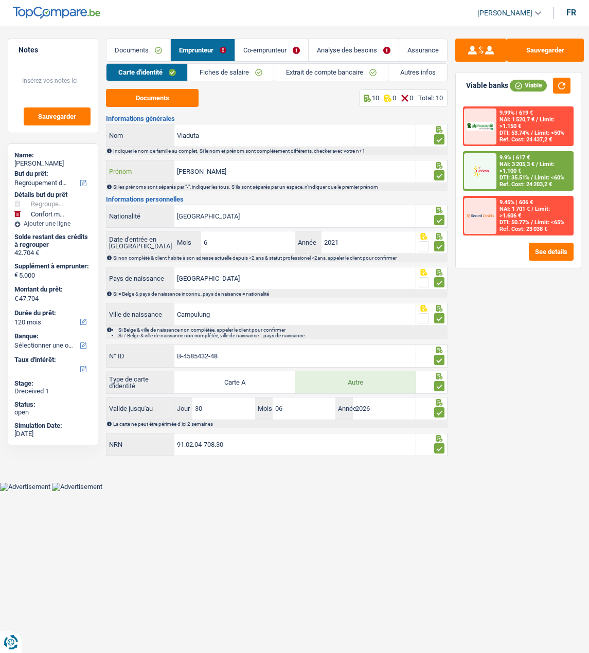
click at [242, 167] on input "Mihaela" at bounding box center [294, 171] width 241 height 22
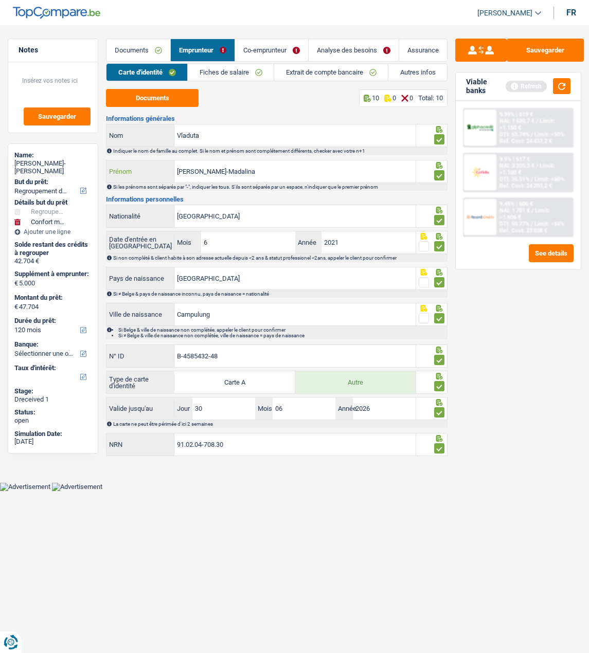
type input "Mihaela-Madalina"
click at [280, 52] on link "Co-emprunteur" at bounding box center [271, 50] width 73 height 22
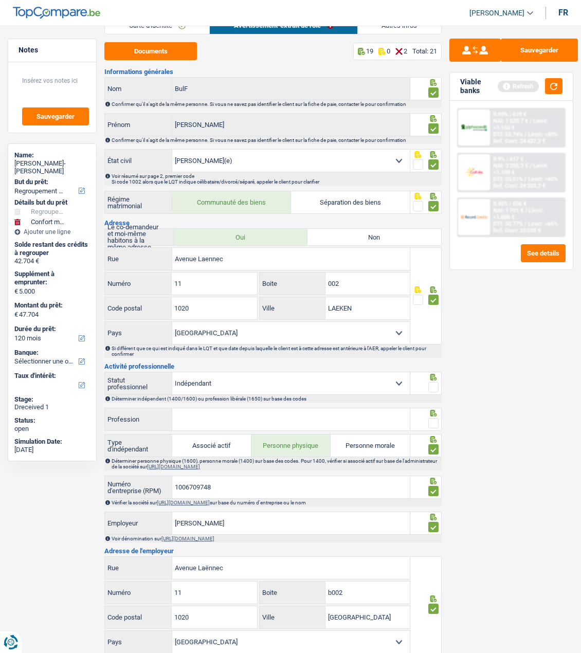
scroll to position [206, 0]
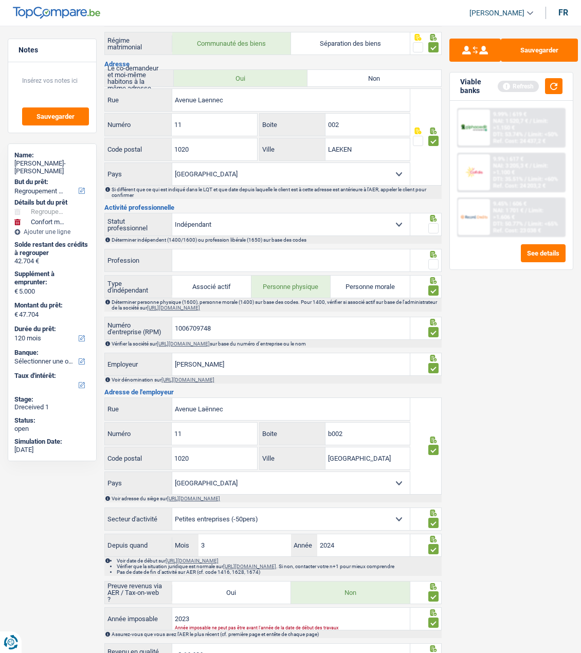
click at [430, 223] on span at bounding box center [433, 228] width 10 height 10
click at [0, 0] on input "radio" at bounding box center [0, 0] width 0 height 0
click at [377, 261] on input "Profession" at bounding box center [290, 260] width 237 height 22
type input "Gérant"
click at [431, 260] on span at bounding box center [433, 264] width 10 height 10
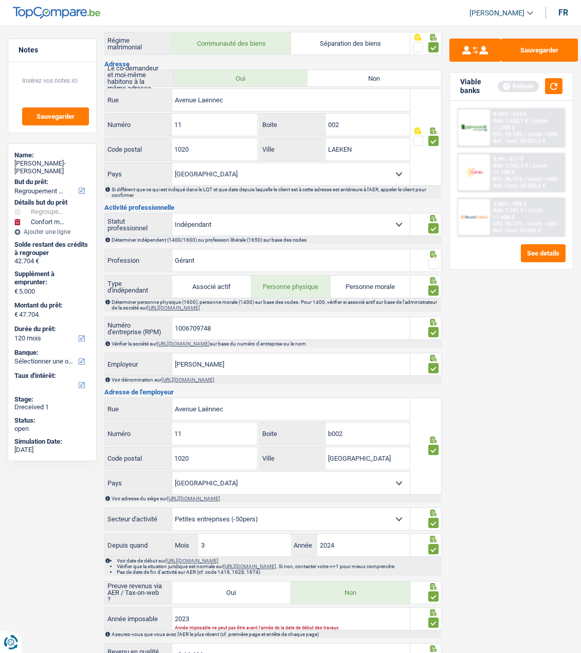
click at [0, 0] on input "radio" at bounding box center [0, 0] width 0 height 0
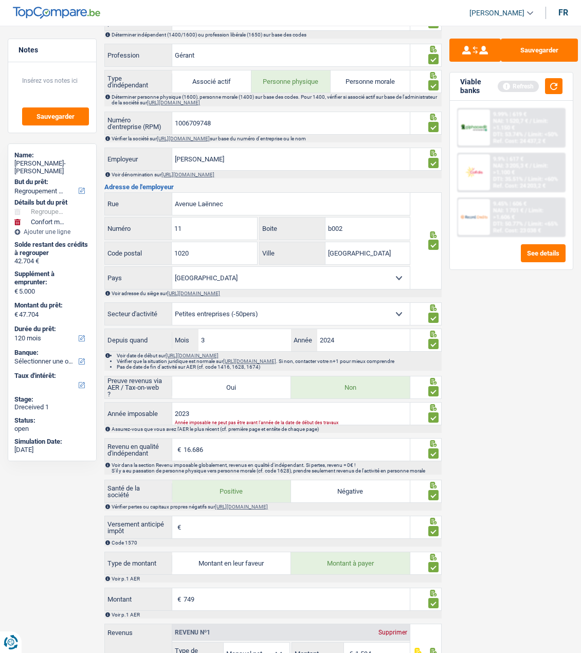
scroll to position [411, 0]
click at [365, 307] on select "Agriculture/Pêche Industrie Horeca Courier/Fitness/Taxi Construction Banques/As…" at bounding box center [290, 313] width 237 height 22
select select "construction"
click at [172, 302] on select "Agriculture/Pêche Industrie Horeca Courier/Fitness/Taxi Construction Banques/As…" at bounding box center [290, 313] width 237 height 22
click at [219, 414] on input "2023" at bounding box center [290, 413] width 237 height 22
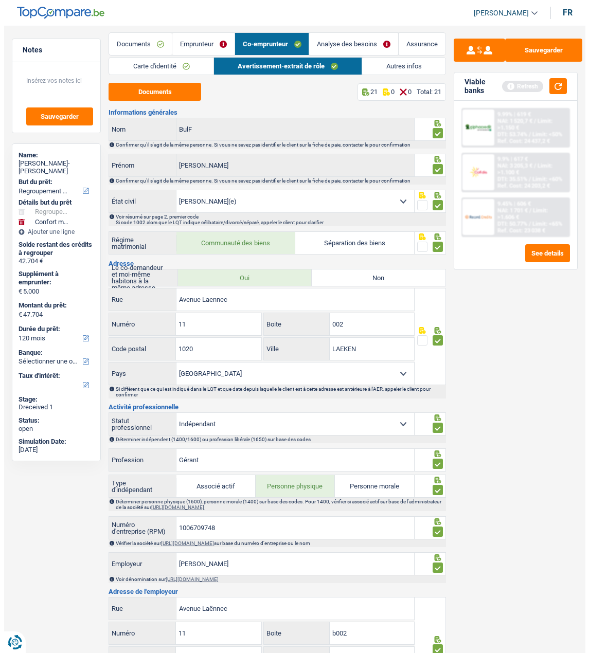
scroll to position [0, 0]
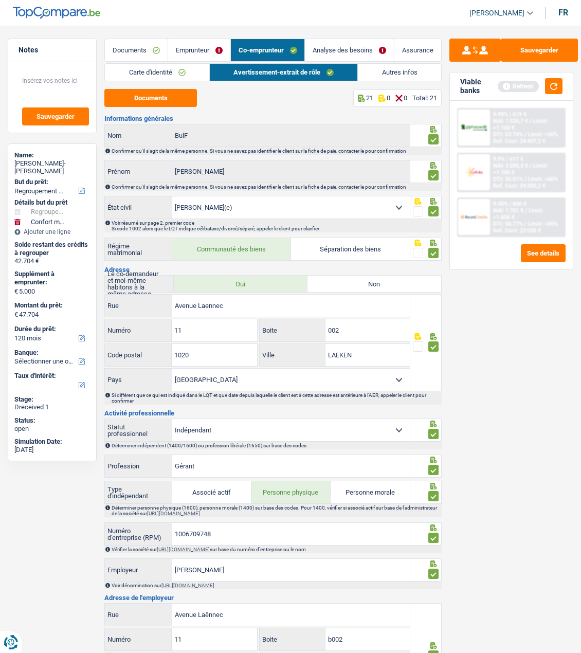
type input "2024"
click at [364, 46] on link "Analyse des besoins" at bounding box center [349, 50] width 89 height 22
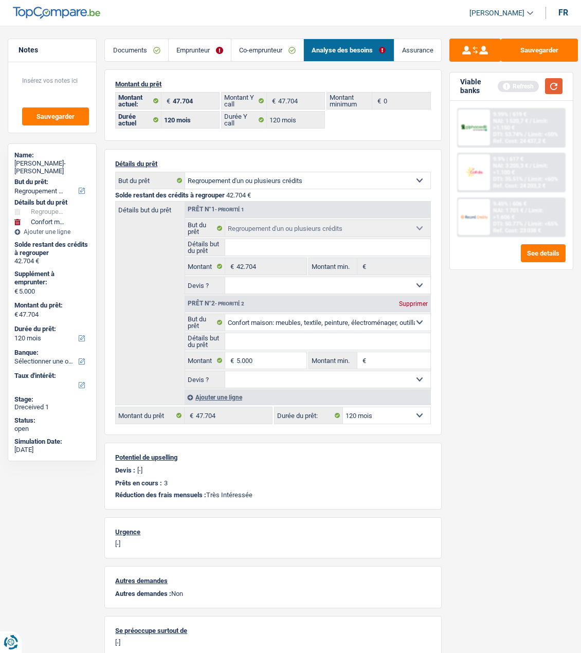
click at [558, 89] on button "button" at bounding box center [553, 86] width 17 height 16
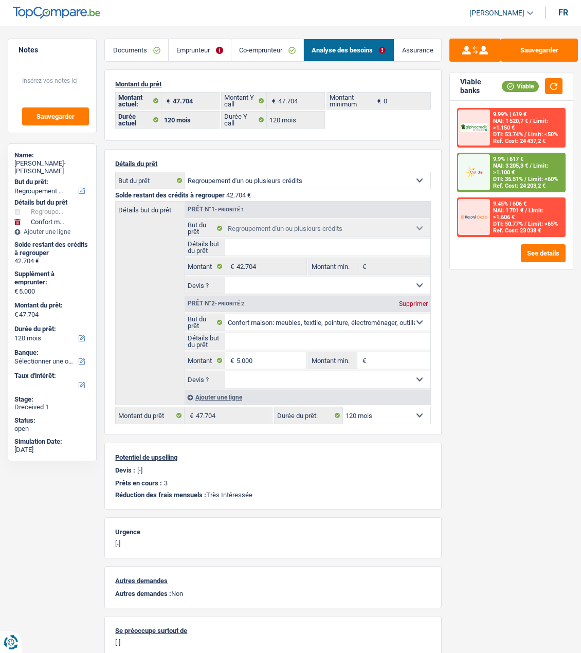
click at [206, 50] on link "Emprunteur" at bounding box center [200, 50] width 62 height 22
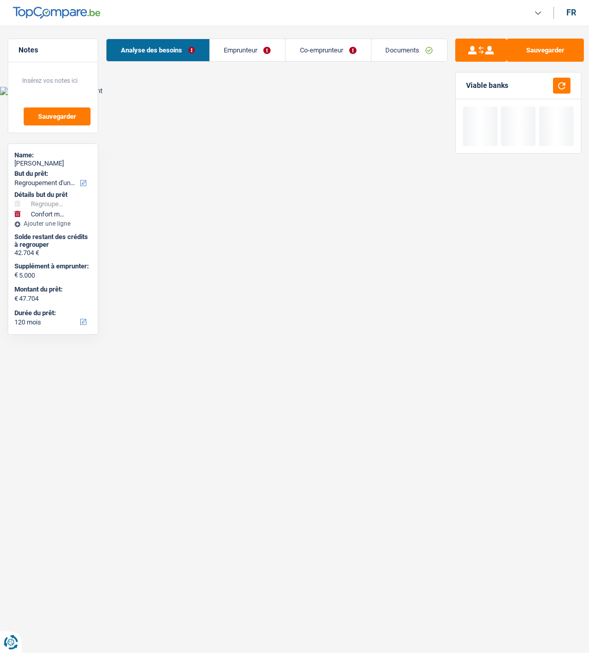
select select "refinancing"
select select "household"
select select "120"
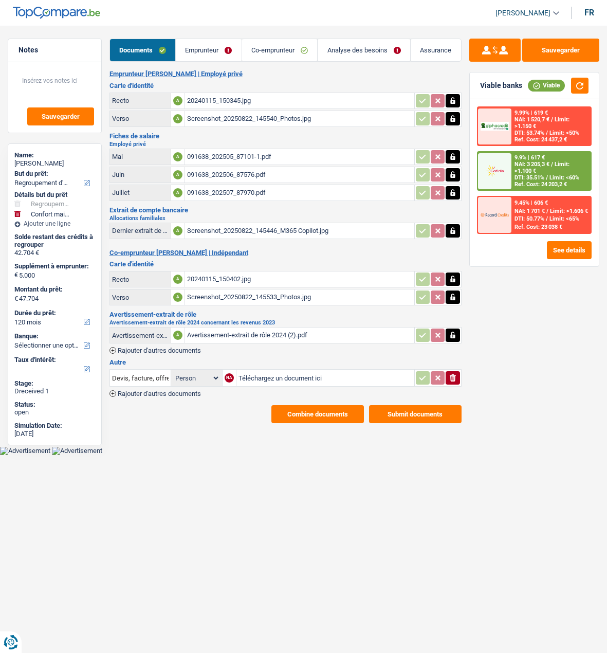
click at [280, 49] on link "Co-emprunteur" at bounding box center [280, 50] width 76 height 22
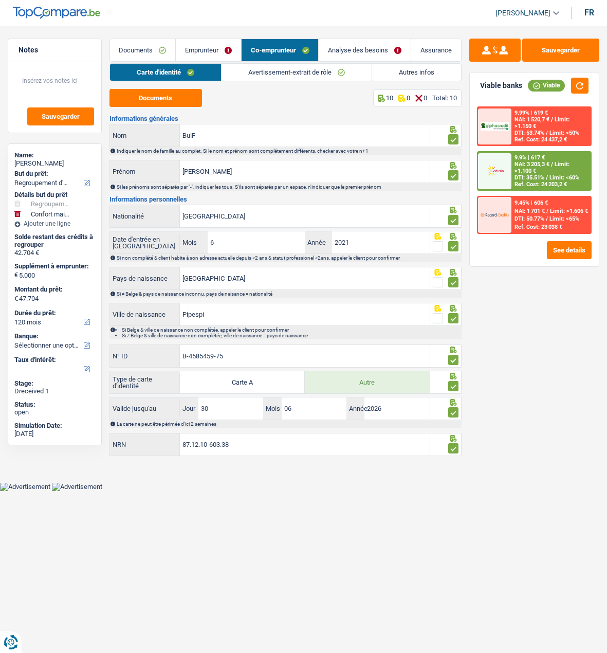
click at [282, 68] on link "Avertissement-extrait de rôle" at bounding box center [297, 72] width 150 height 17
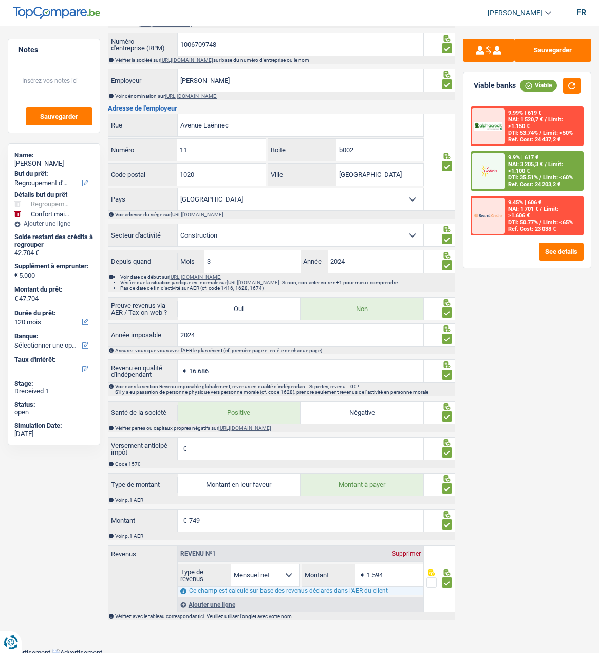
scroll to position [495, 0]
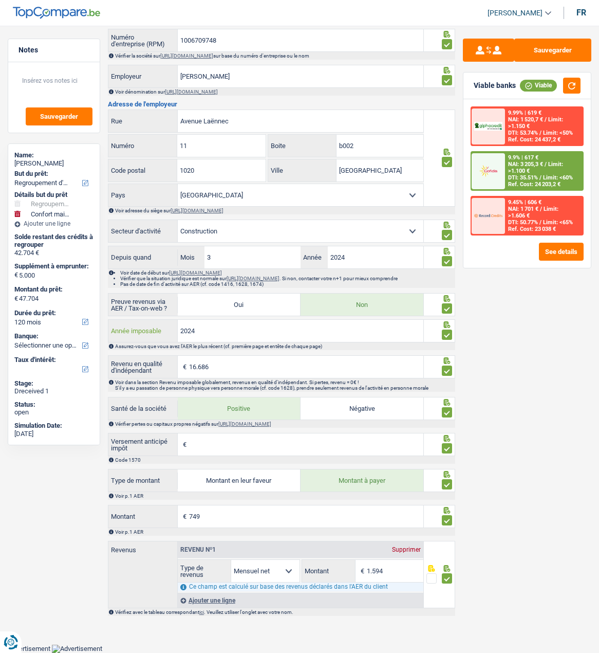
click at [224, 336] on input "2024" at bounding box center [301, 331] width 246 height 22
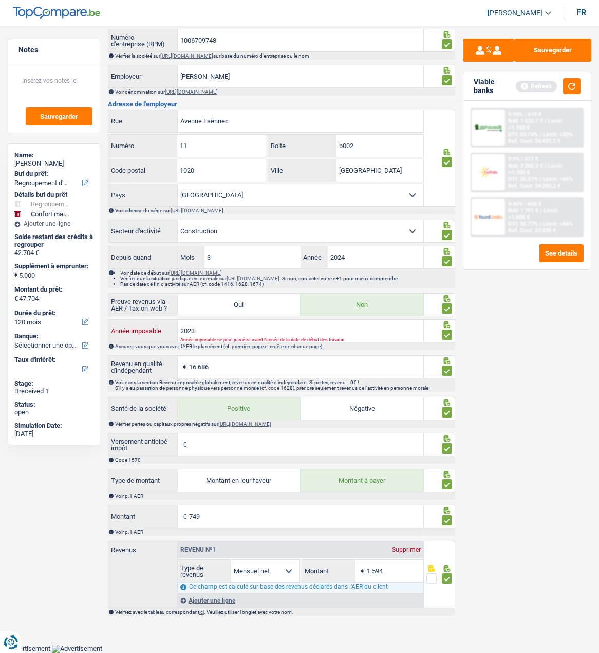
type input "2023"
drag, startPoint x: 503, startPoint y: 288, endPoint x: 491, endPoint y: 76, distance: 213.1
click at [502, 278] on div "Sauvegarder Viable banks Refresh 9.99% | 619 € NAI: 1 520,7 € / Limit: >1.150 €…" at bounding box center [527, 336] width 144 height 595
click at [573, 85] on button "button" at bounding box center [571, 86] width 17 height 16
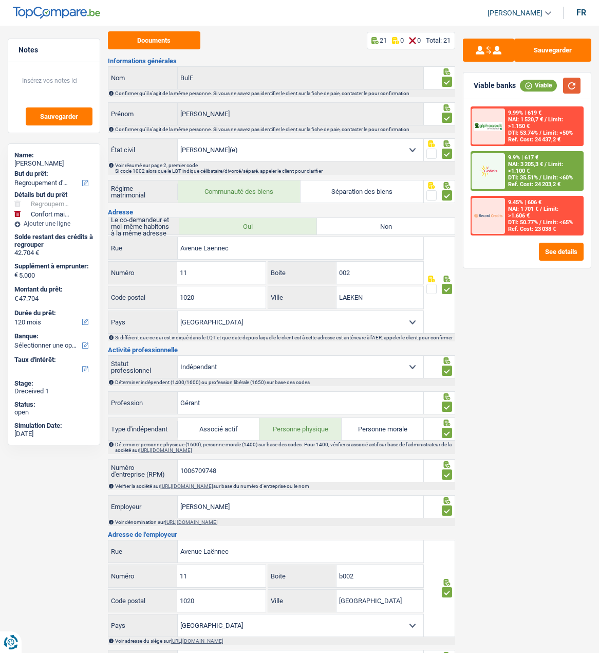
scroll to position [0, 0]
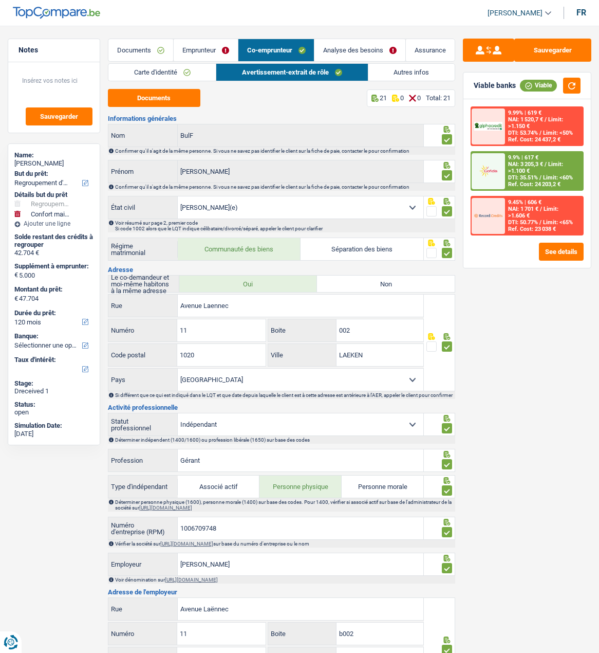
click at [210, 45] on link "Emprunteur" at bounding box center [206, 50] width 64 height 22
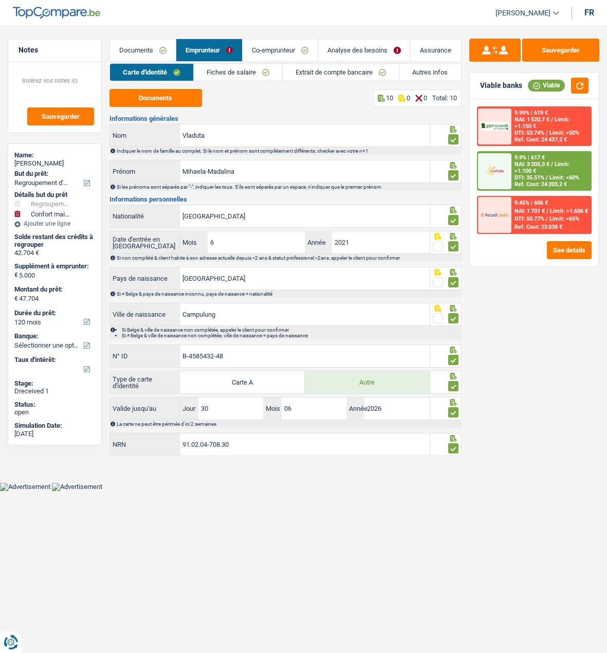
click at [426, 67] on link "Autres infos" at bounding box center [429, 72] width 61 height 17
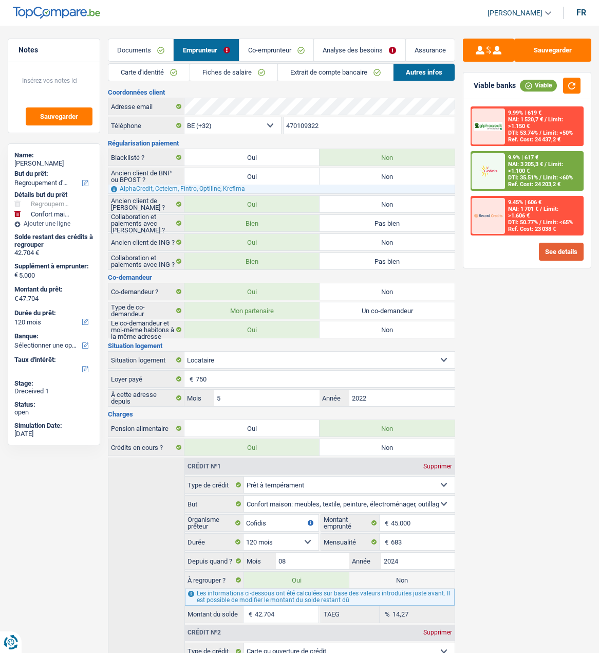
click at [552, 243] on button "See details" at bounding box center [561, 252] width 45 height 18
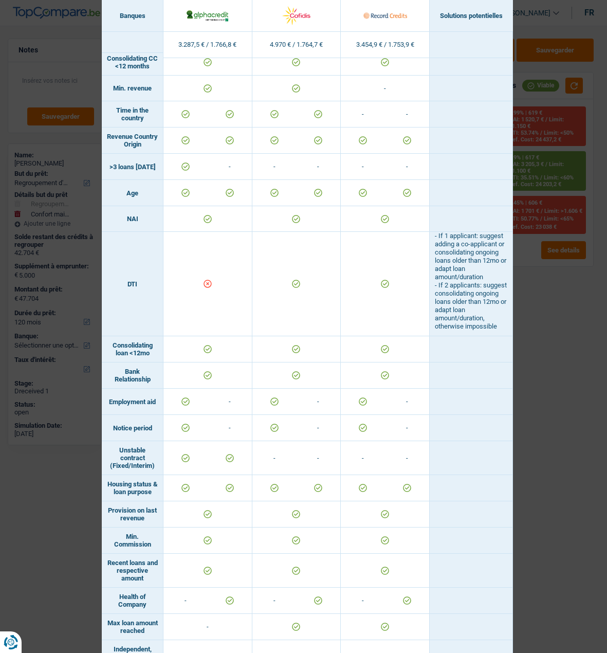
scroll to position [458, 0]
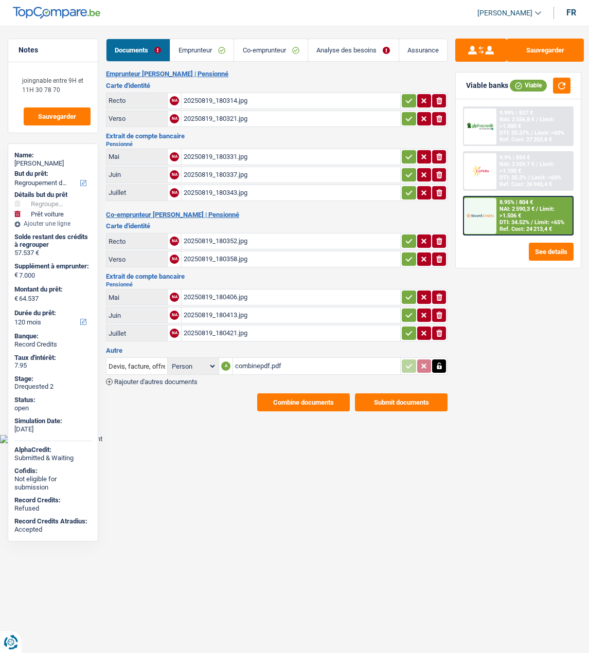
select select "refinancing"
select select "car"
select select "120"
click at [289, 393] on button "Combine documents" at bounding box center [303, 402] width 93 height 18
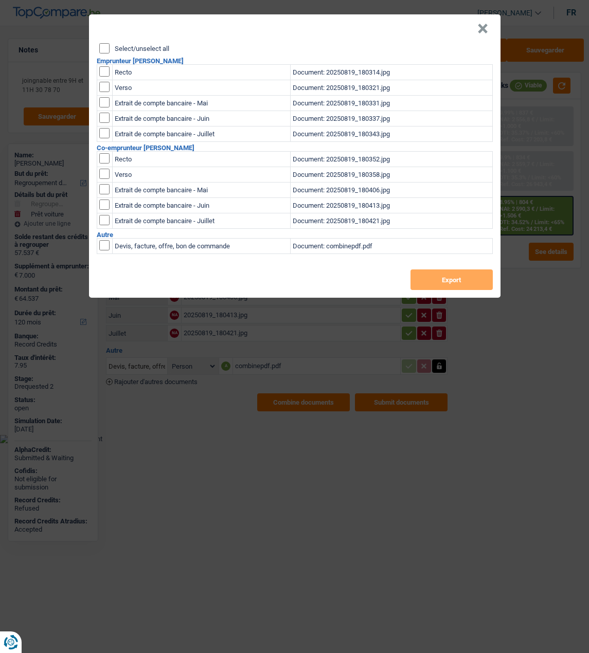
click at [105, 43] on input "Select/unselect all" at bounding box center [104, 48] width 10 height 10
checkbox input "true"
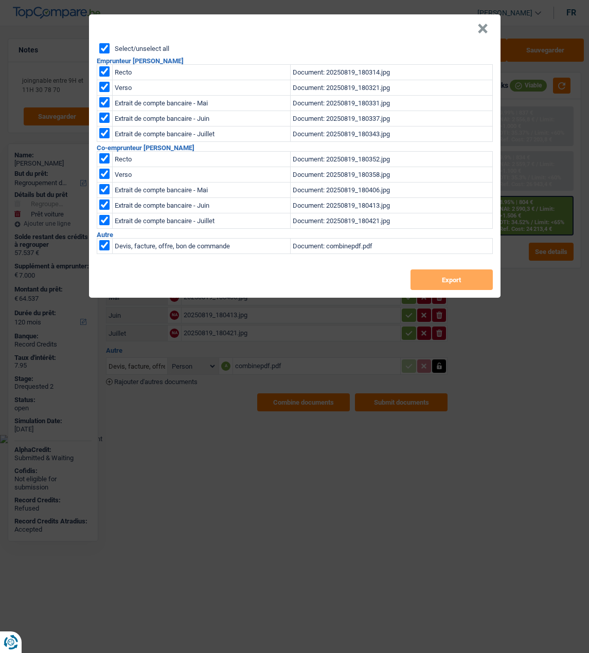
checkbox input "true"
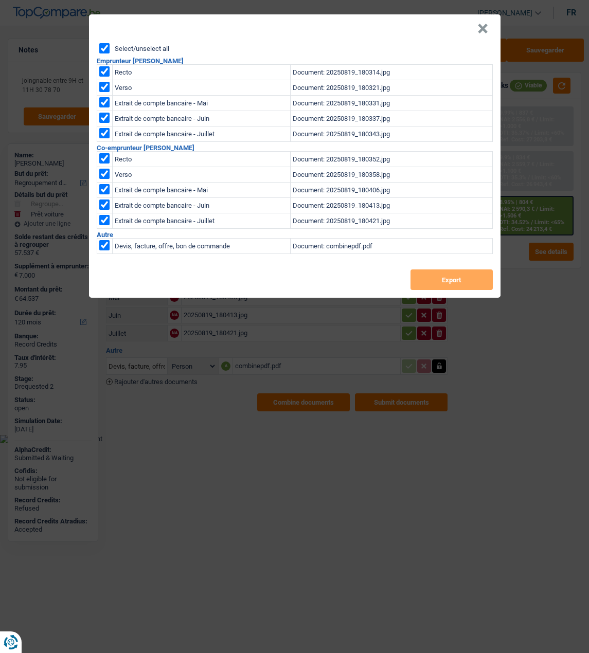
checkbox input "true"
click at [436, 277] on button "Export" at bounding box center [451, 279] width 82 height 21
click at [538, 124] on div "× Select/unselect all Emprunteur Jacqueline Delchambre Recto Document: 20250819…" at bounding box center [294, 326] width 589 height 653
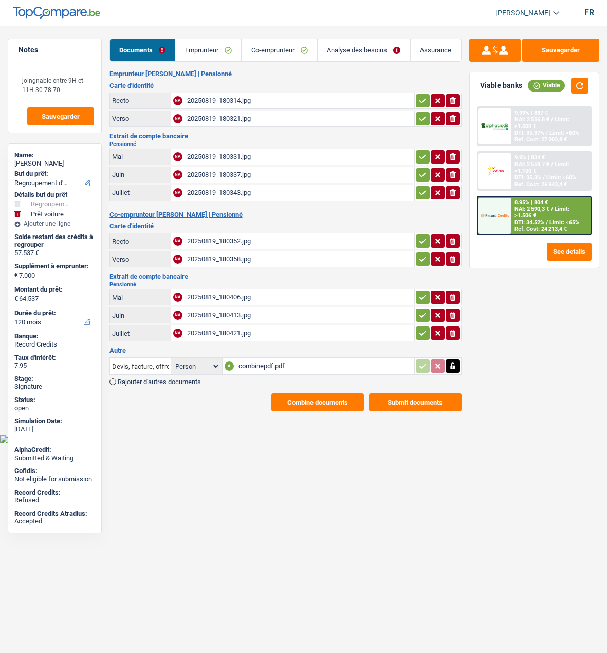
select select "refinancing"
select select "car"
select select "120"
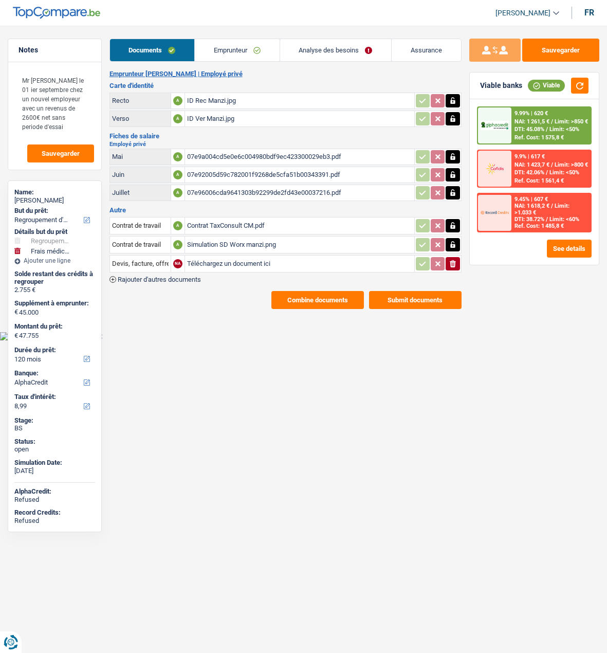
select select "refinancing"
select select "medical"
select select "120"
select select "alphacredit"
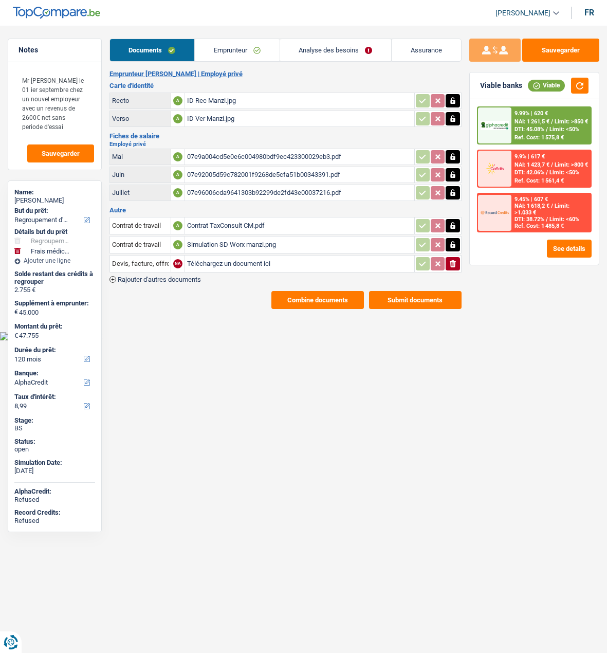
select select "120"
select select "refinancing"
select select "medical"
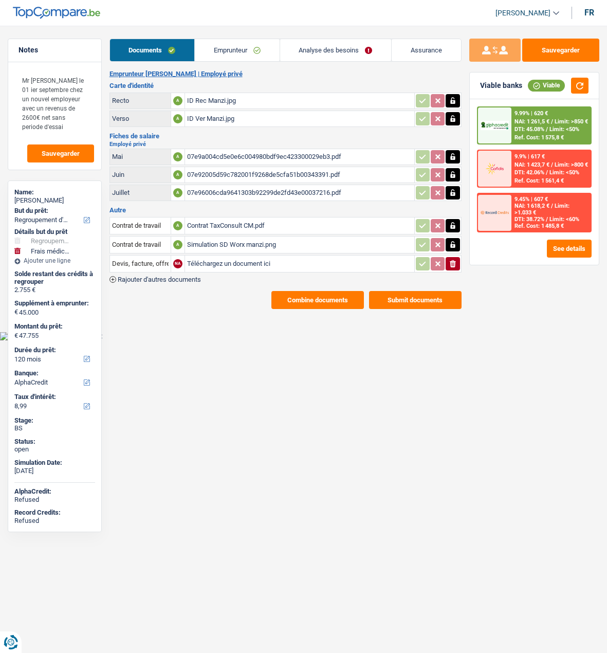
select select "yes"
click at [341, 53] on link "Analyse des besoins" at bounding box center [336, 50] width 112 height 22
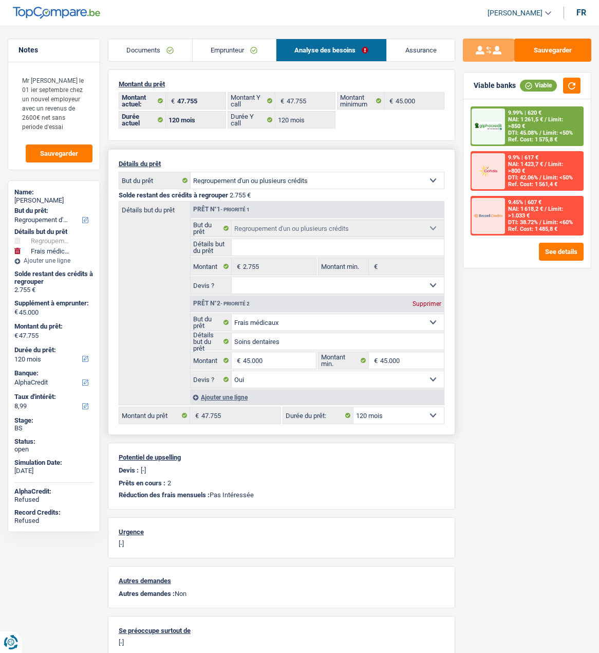
click at [412, 420] on div "12 mois 18 mois 24 mois 30 mois 36 mois 42 mois 48 mois 60 mois 72 mois 84 mois…" at bounding box center [364, 415] width 162 height 17
click at [413, 413] on select "12 mois 18 mois 24 mois 30 mois 36 mois 42 mois 48 mois 60 mois 72 mois 84 mois…" at bounding box center [399, 415] width 90 height 16
select select "84"
click at [354, 407] on select "12 mois 18 mois 24 mois 30 mois 36 mois 42 mois 48 mois 60 mois 72 mois 84 mois…" at bounding box center [399, 415] width 90 height 16
select select "84"
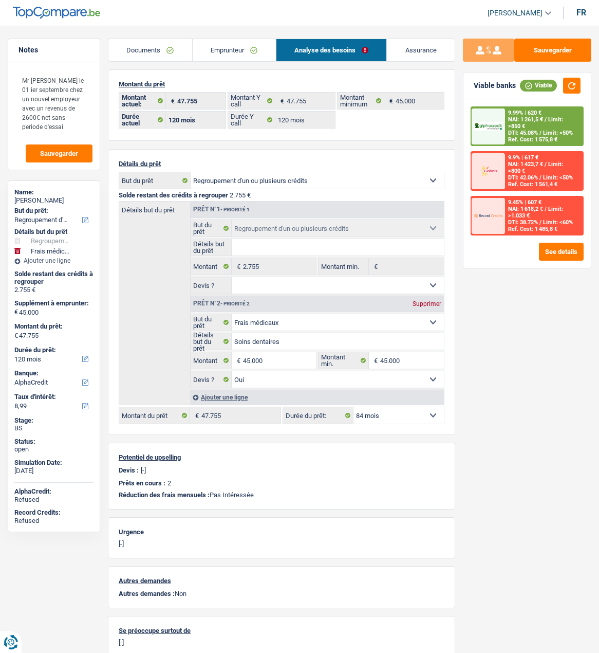
select select "84"
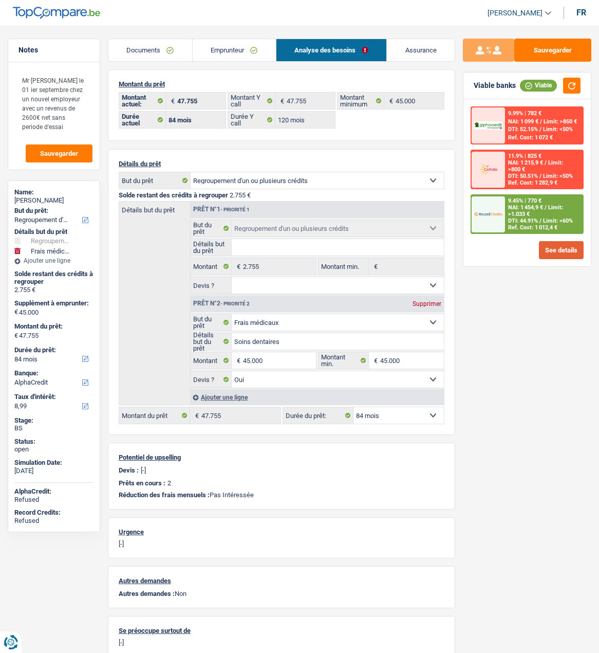
click at [564, 249] on button "See details" at bounding box center [561, 250] width 45 height 18
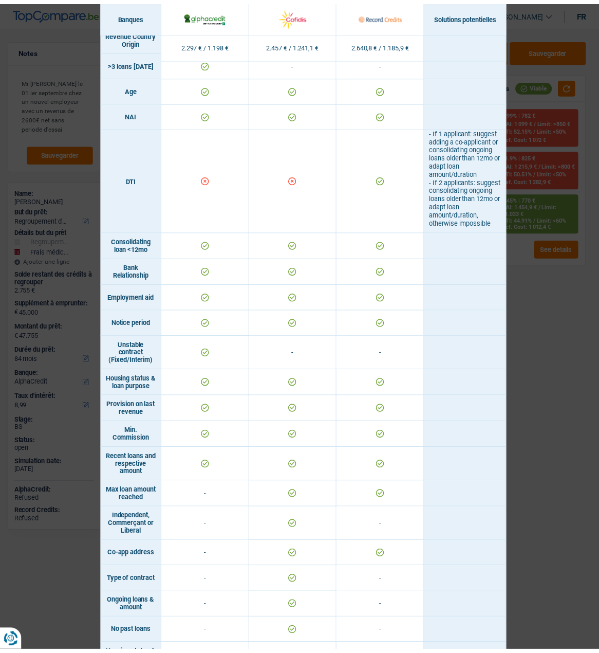
scroll to position [360, 0]
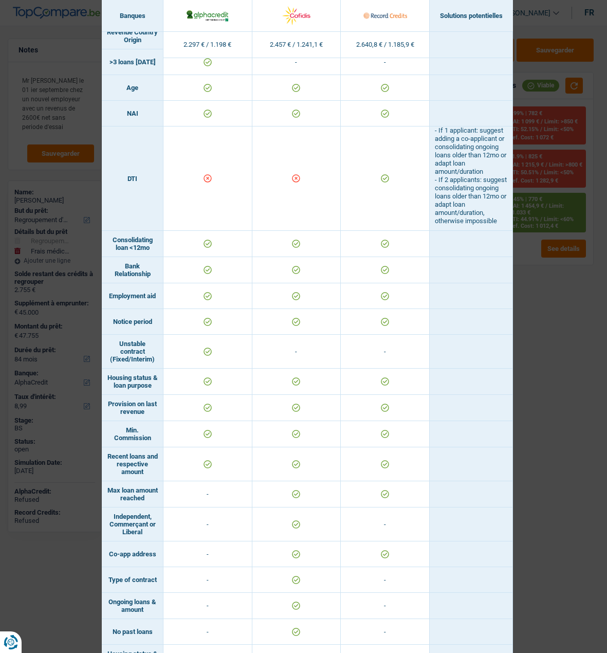
click at [540, 336] on div "Banks conditions × Banques Solutions potentielles Revenus / Charges 2.297 € / 1…" at bounding box center [303, 326] width 607 height 653
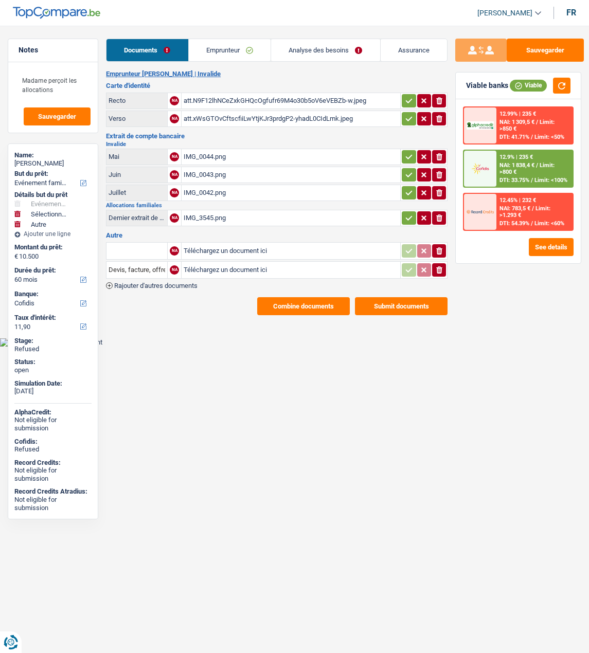
select select "familyEvent"
select select "other"
select select "60"
select select "cofidis"
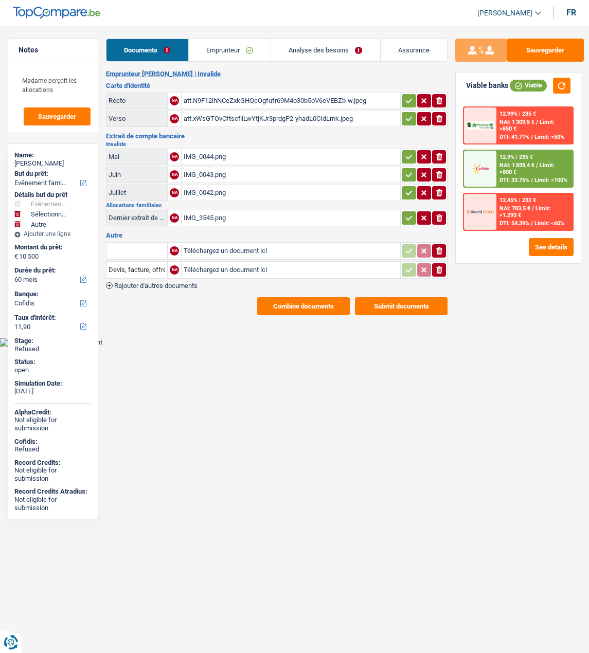
select select "60"
select select "familyEvent"
select select "yes"
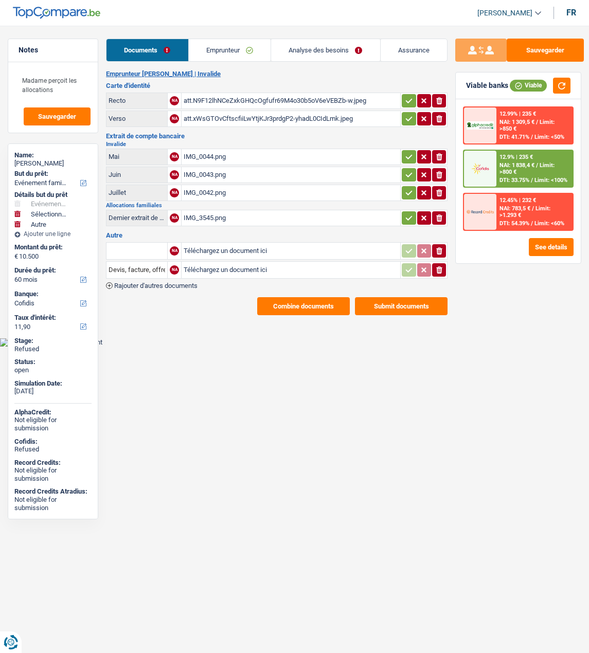
select select "other"
select select "60"
click at [313, 48] on link "Analyse des besoins" at bounding box center [325, 50] width 109 height 22
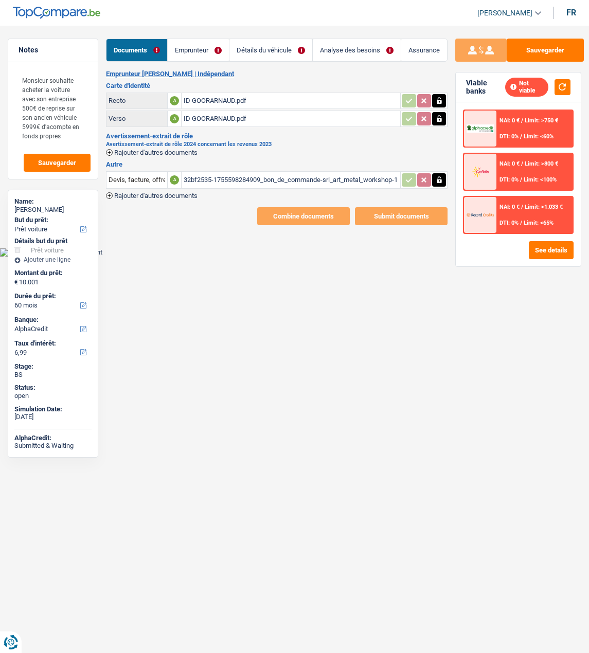
select select "car"
select select "60"
select select "alphacredit"
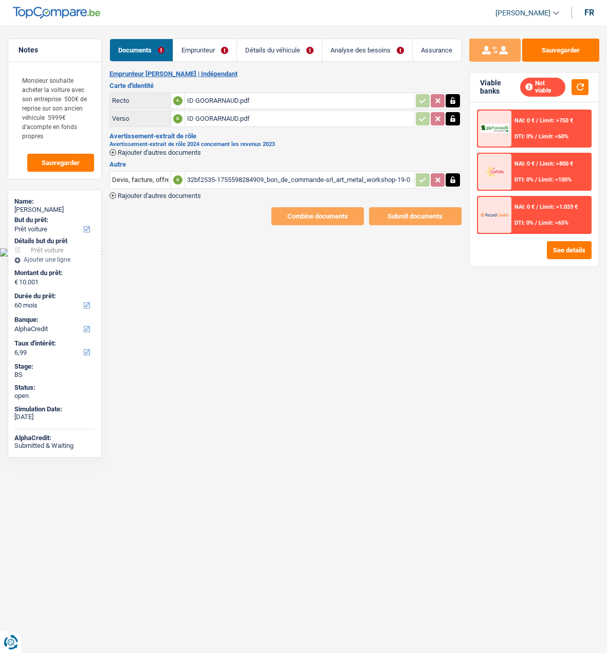
click at [202, 54] on link "Emprunteur" at bounding box center [204, 50] width 63 height 22
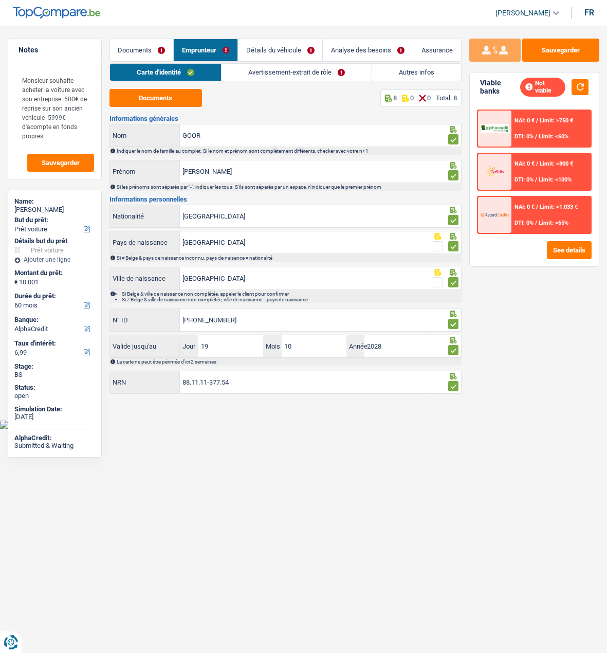
click at [272, 75] on link "Avertissement-extrait de rôle" at bounding box center [297, 72] width 150 height 17
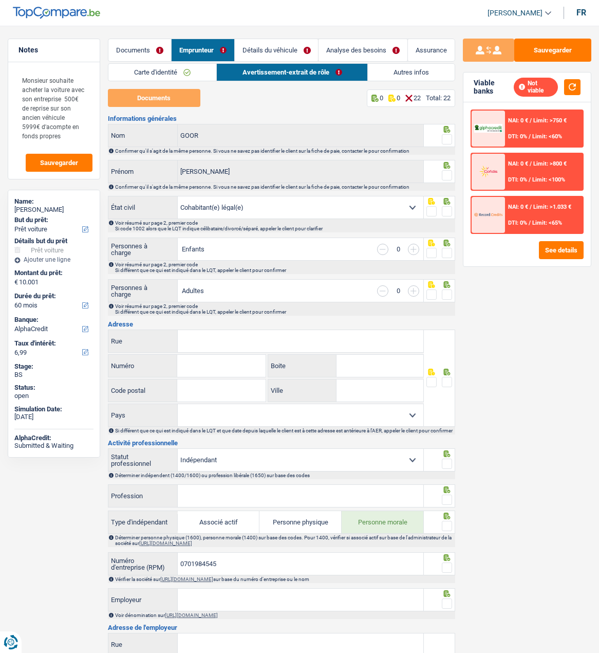
click at [144, 48] on link "Documents" at bounding box center [139, 50] width 63 height 22
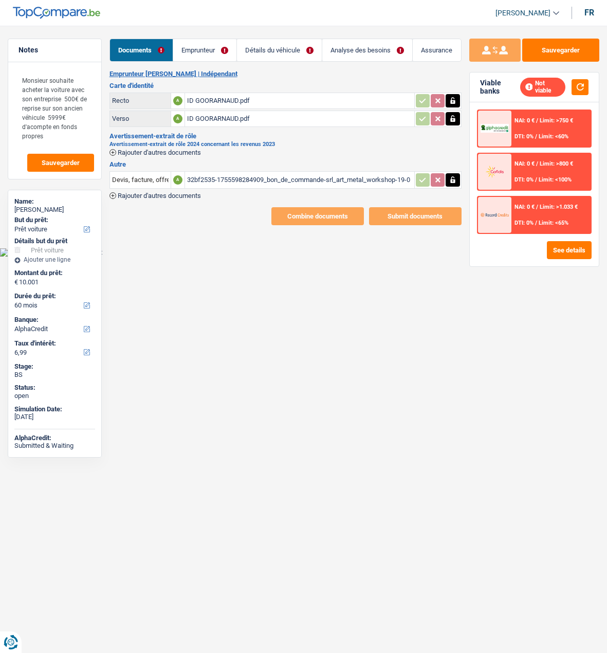
drag, startPoint x: 399, startPoint y: 569, endPoint x: 354, endPoint y: 467, distance: 111.6
click at [389, 257] on html "Vous avez le contrôle de vos données Nous utilisons des cookies, tout comme nos…" at bounding box center [303, 128] width 607 height 257
click at [195, 51] on link "Emprunteur" at bounding box center [204, 50] width 63 height 22
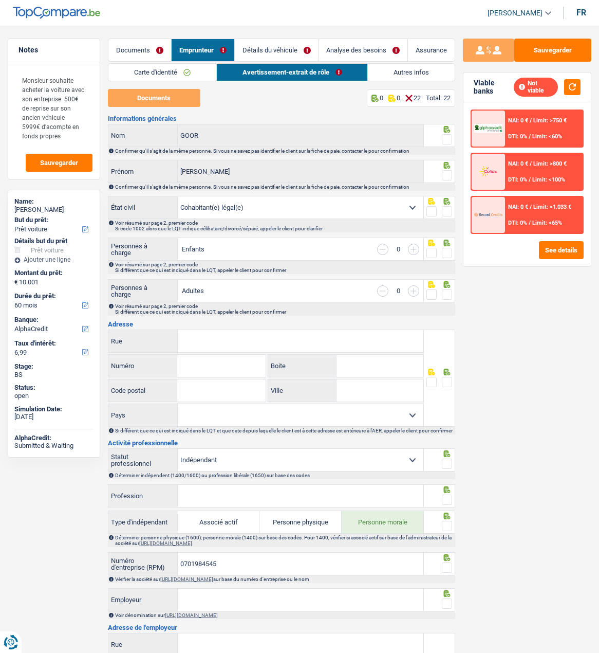
click at [177, 75] on link "Carte d'identité" at bounding box center [162, 72] width 108 height 17
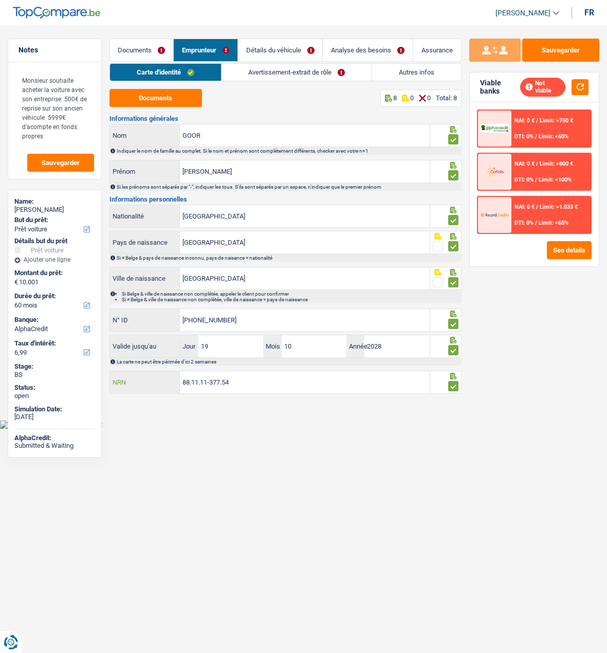
click at [279, 379] on input "88.11.11-377.54" at bounding box center [304, 382] width 249 height 22
drag, startPoint x: 250, startPoint y: 380, endPoint x: 61, endPoint y: 387, distance: 189.3
click at [61, 387] on div "Notes Monsieur souhaite acheter la voiture avec son entreprise 500€ de reprise …" at bounding box center [303, 218] width 607 height 358
click at [511, 486] on div "Sauvegarder Viable banks Not viable NAI: 0 € / Limit: >750 € DTI: 0% / Limit: <…" at bounding box center [534, 336] width 145 height 595
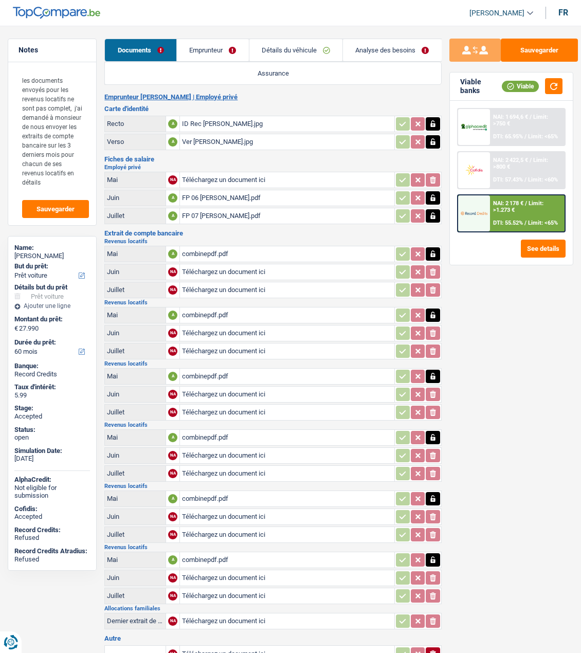
select select "car"
select select "60"
select select "privateEmployee"
select select "netSalary"
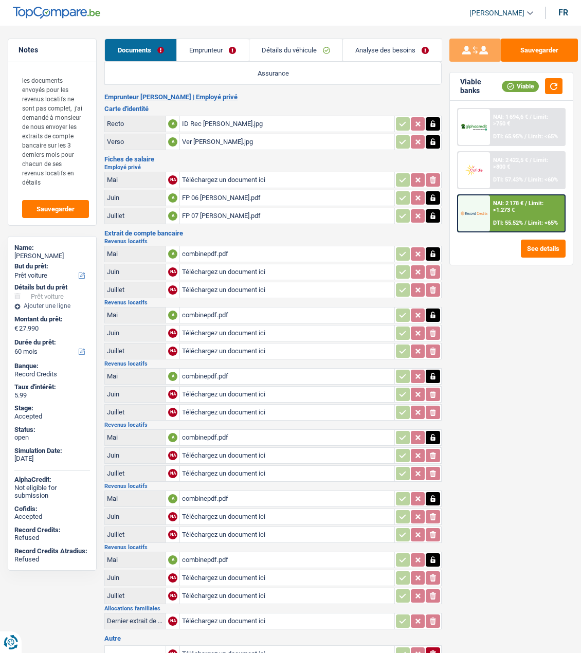
select select "mealVouchers"
select select "rentalIncome"
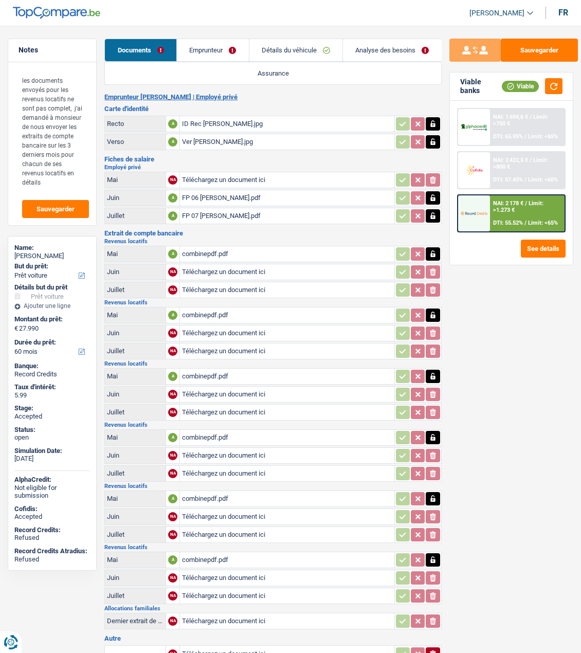
select select "rentalIncome"
select select "familyAllowances"
select select "BE"
click at [227, 53] on link "Emprunteur" at bounding box center [213, 50] width 72 height 22
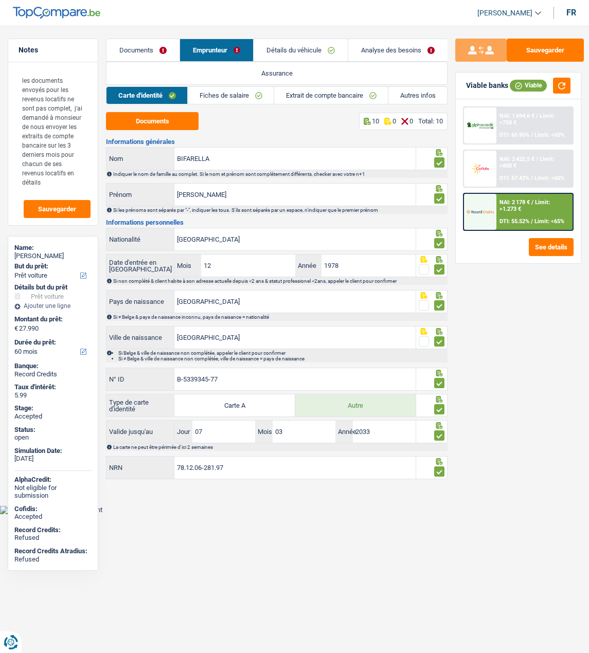
click at [339, 97] on link "Extrait de compte bancaire" at bounding box center [331, 95] width 114 height 17
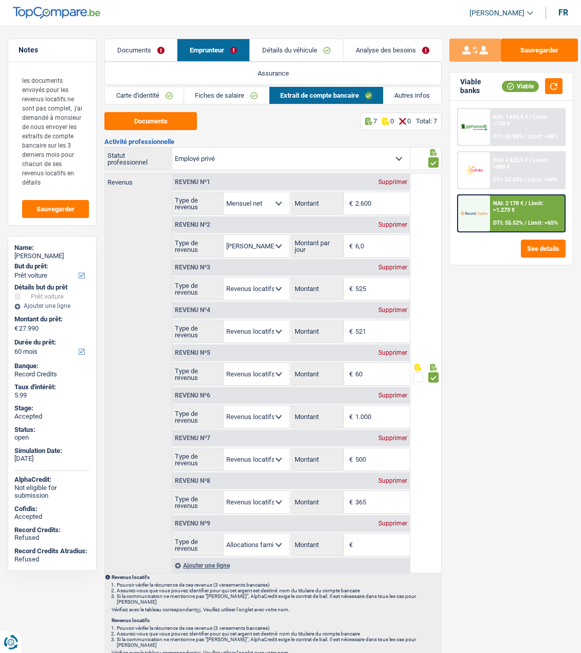
click at [394, 134] on div "Documents 7 0 0 Total: 7 Activité professionnelle Ouvrier Employé privé Employé…" at bounding box center [272, 649] width 337 height 1075
click at [225, 95] on link "Fiches de salaire" at bounding box center [226, 95] width 85 height 17
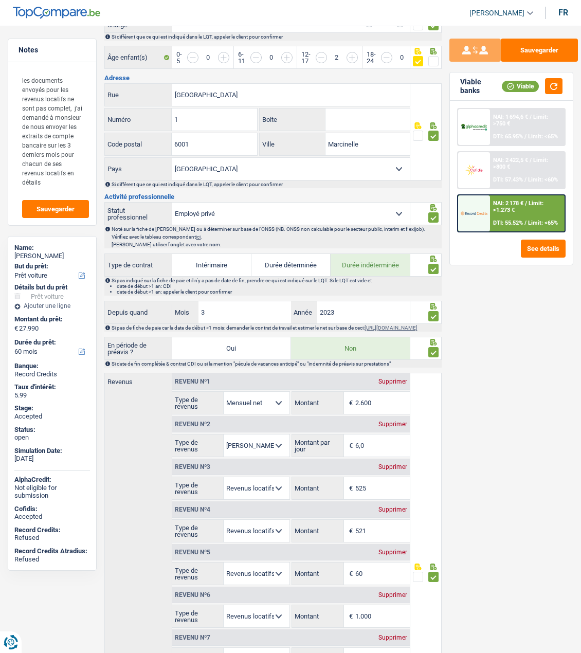
scroll to position [308, 0]
